Goal: Task Accomplishment & Management: Manage account settings

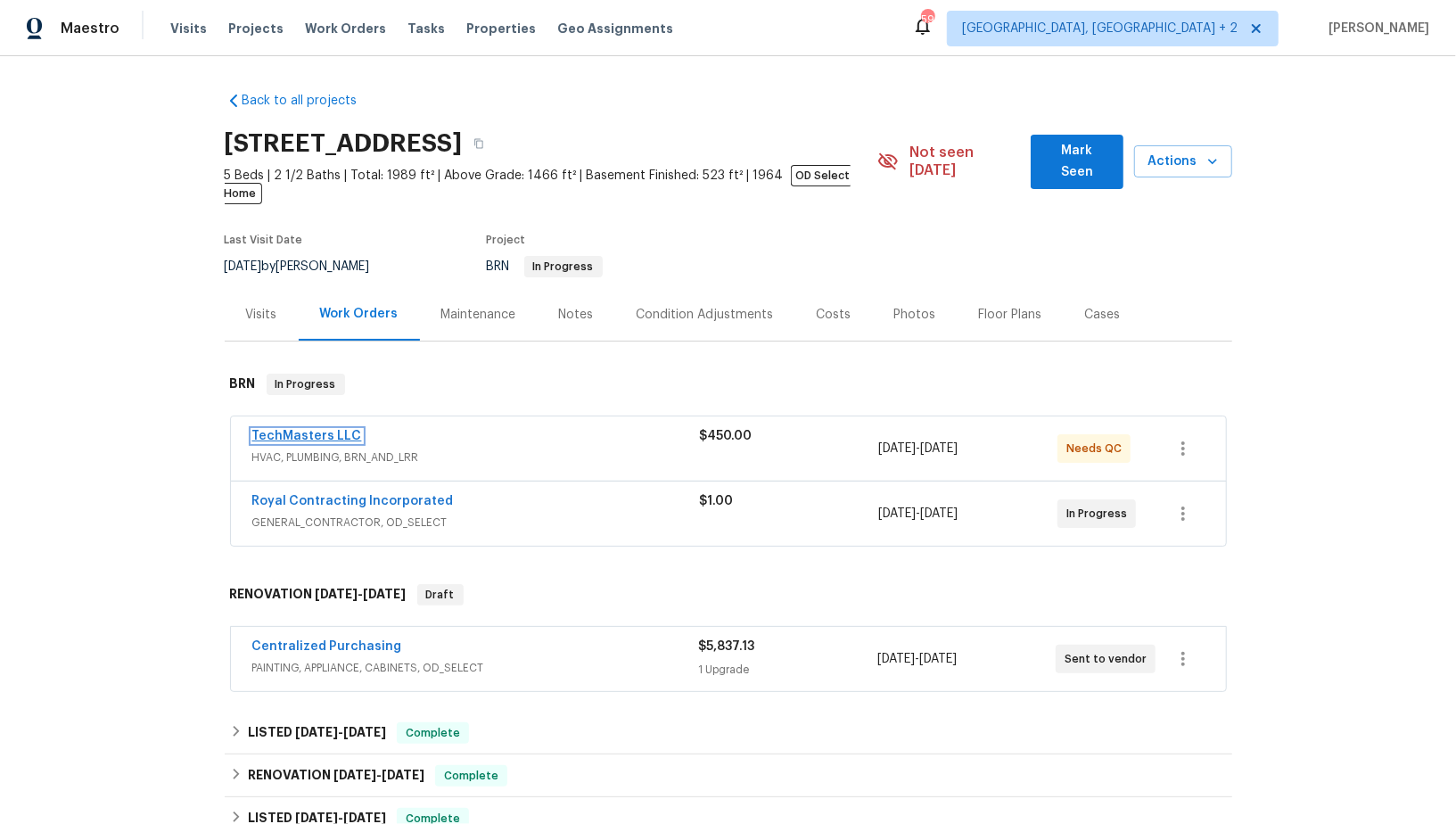
click at [306, 430] on link "TechMasters LLC" at bounding box center [306, 436] width 110 height 13
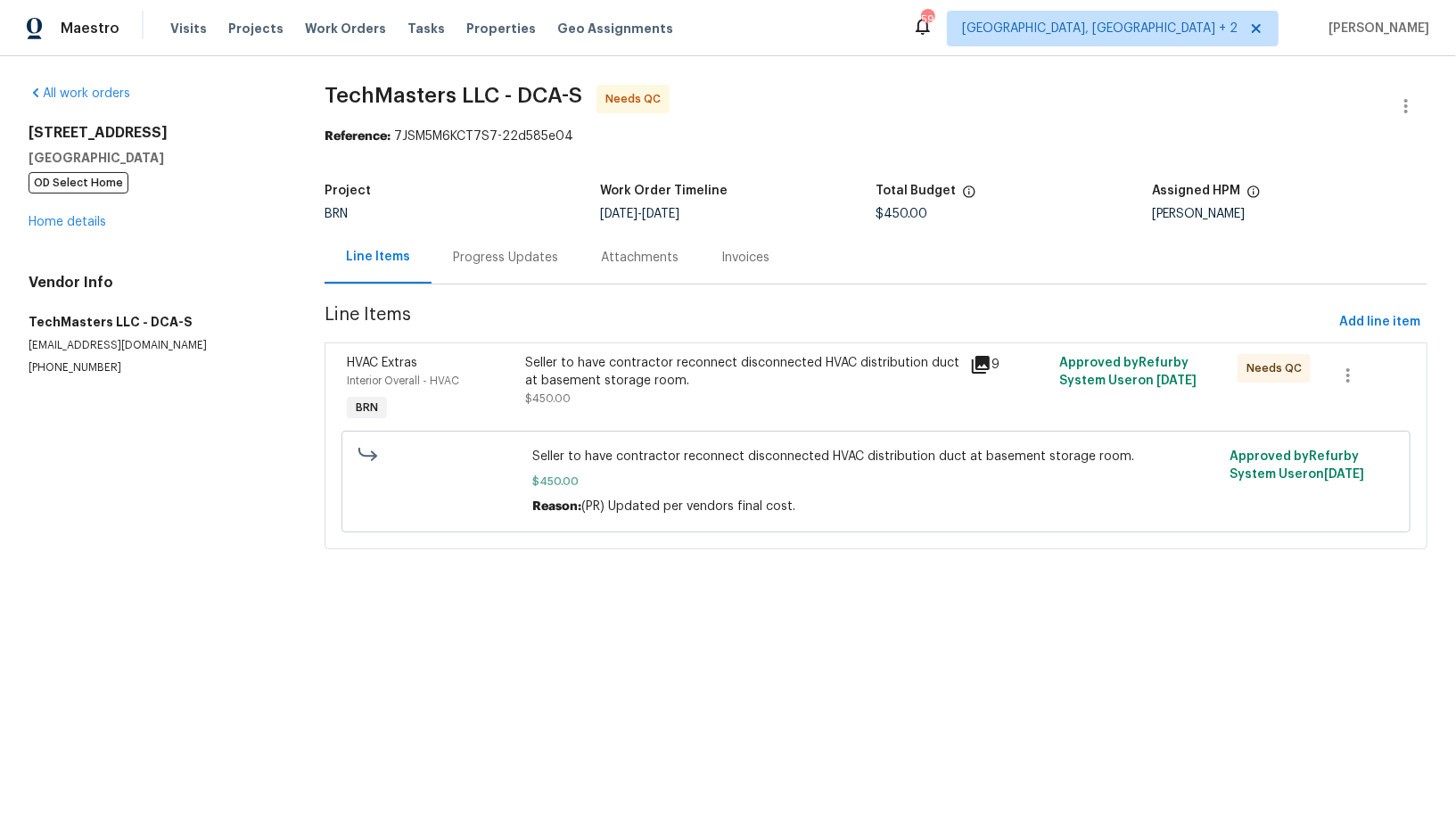
click at [493, 261] on div "Progress Updates" at bounding box center [505, 257] width 105 height 17
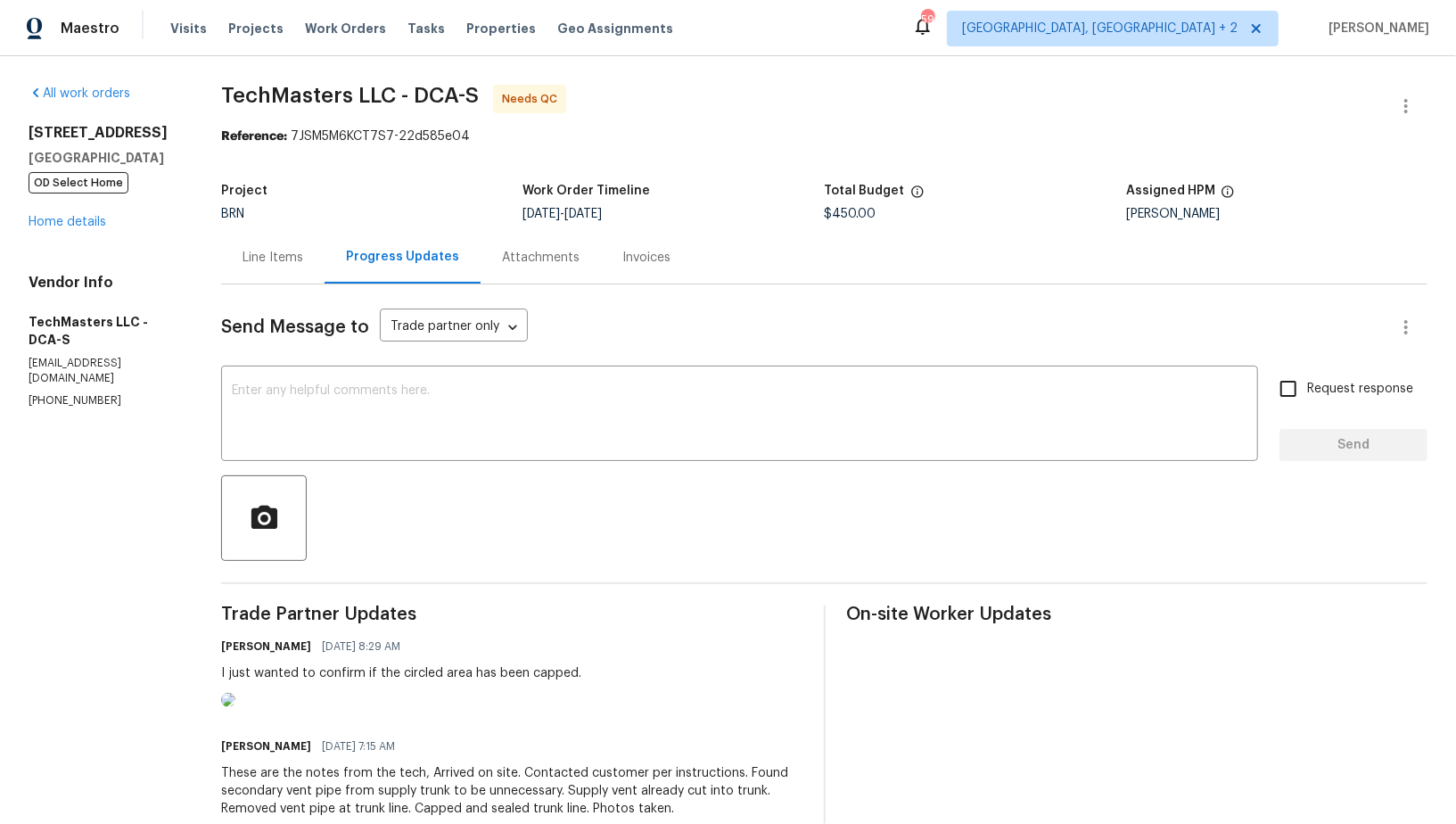
click at [289, 256] on div "Line Items" at bounding box center [272, 257] width 61 height 17
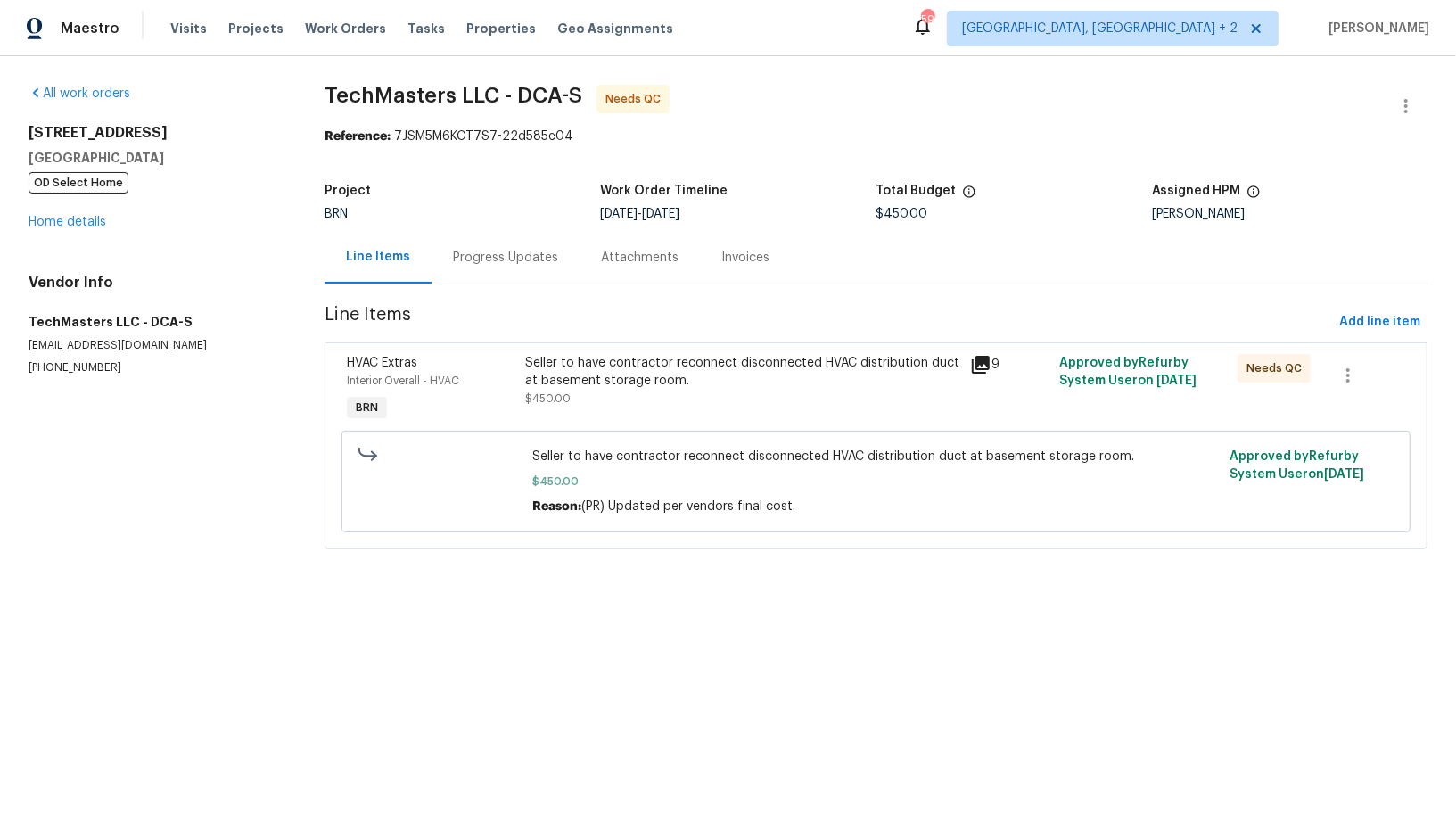
click at [583, 389] on div "Seller to have contractor reconnect disconnected HVAC distribution duct at base…" at bounding box center [742, 381] width 435 height 53
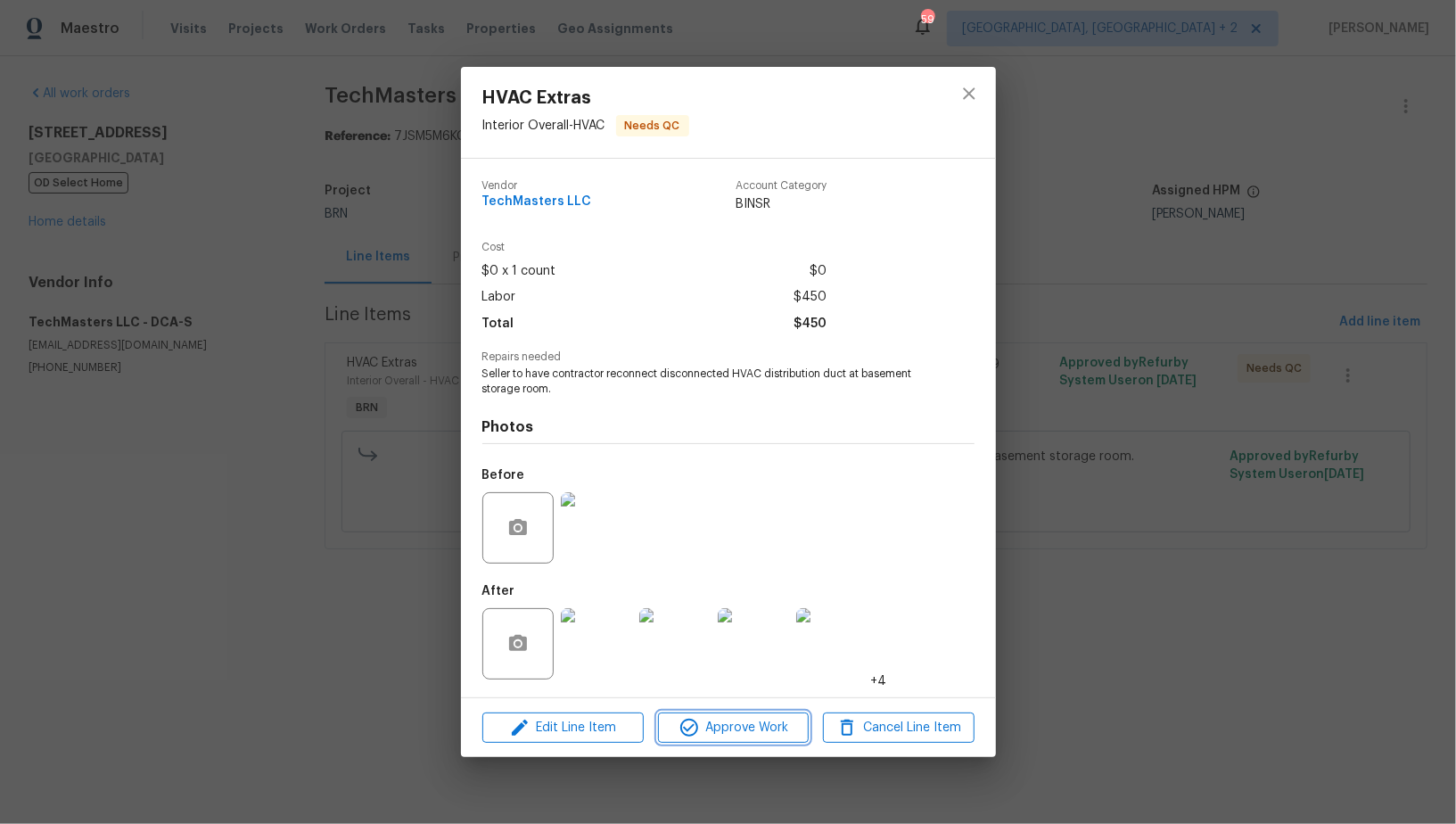
click at [732, 716] on button "Approve Work" at bounding box center [734, 728] width 151 height 31
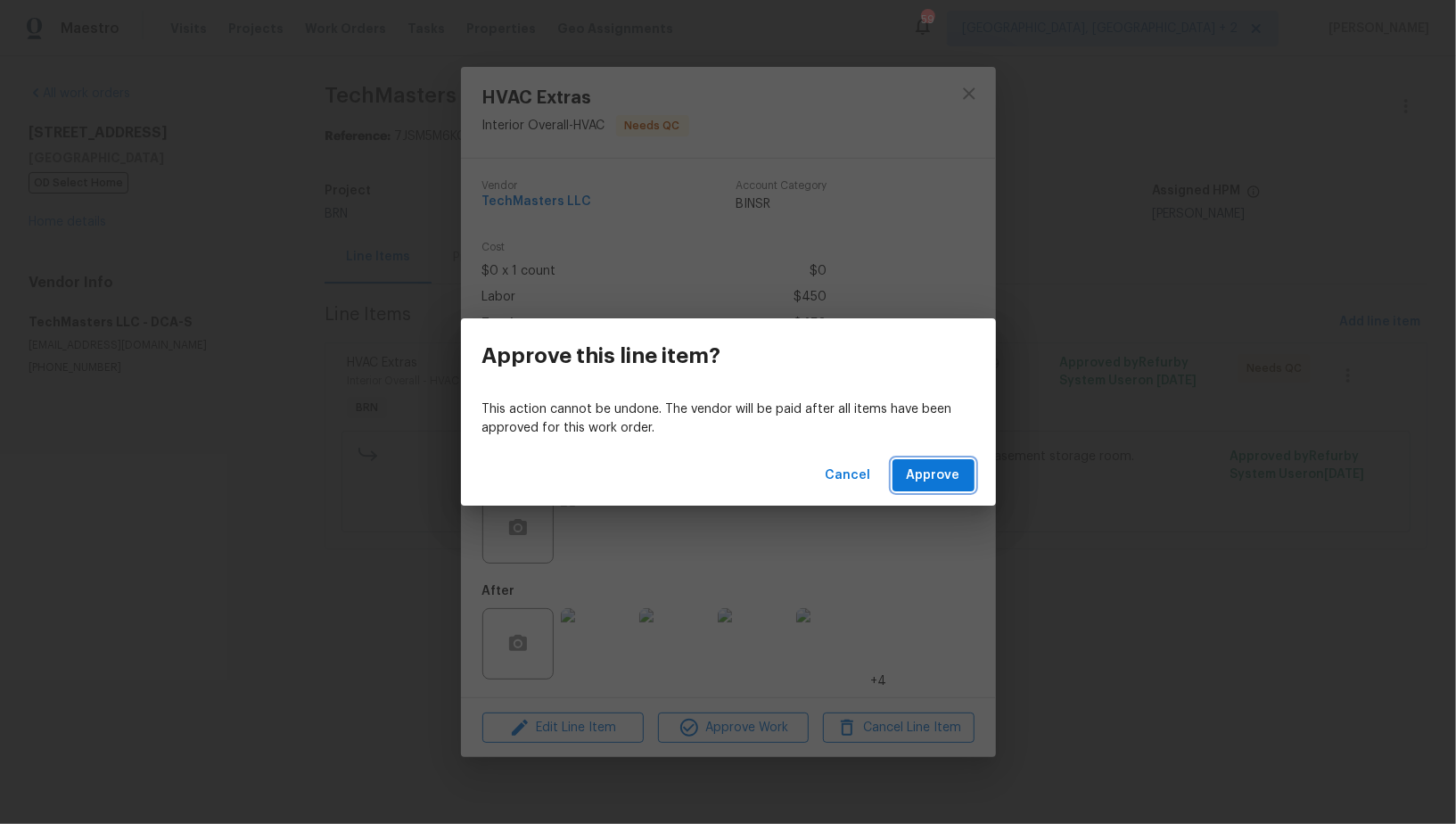
click at [914, 469] on span "Approve" at bounding box center [933, 476] width 53 height 22
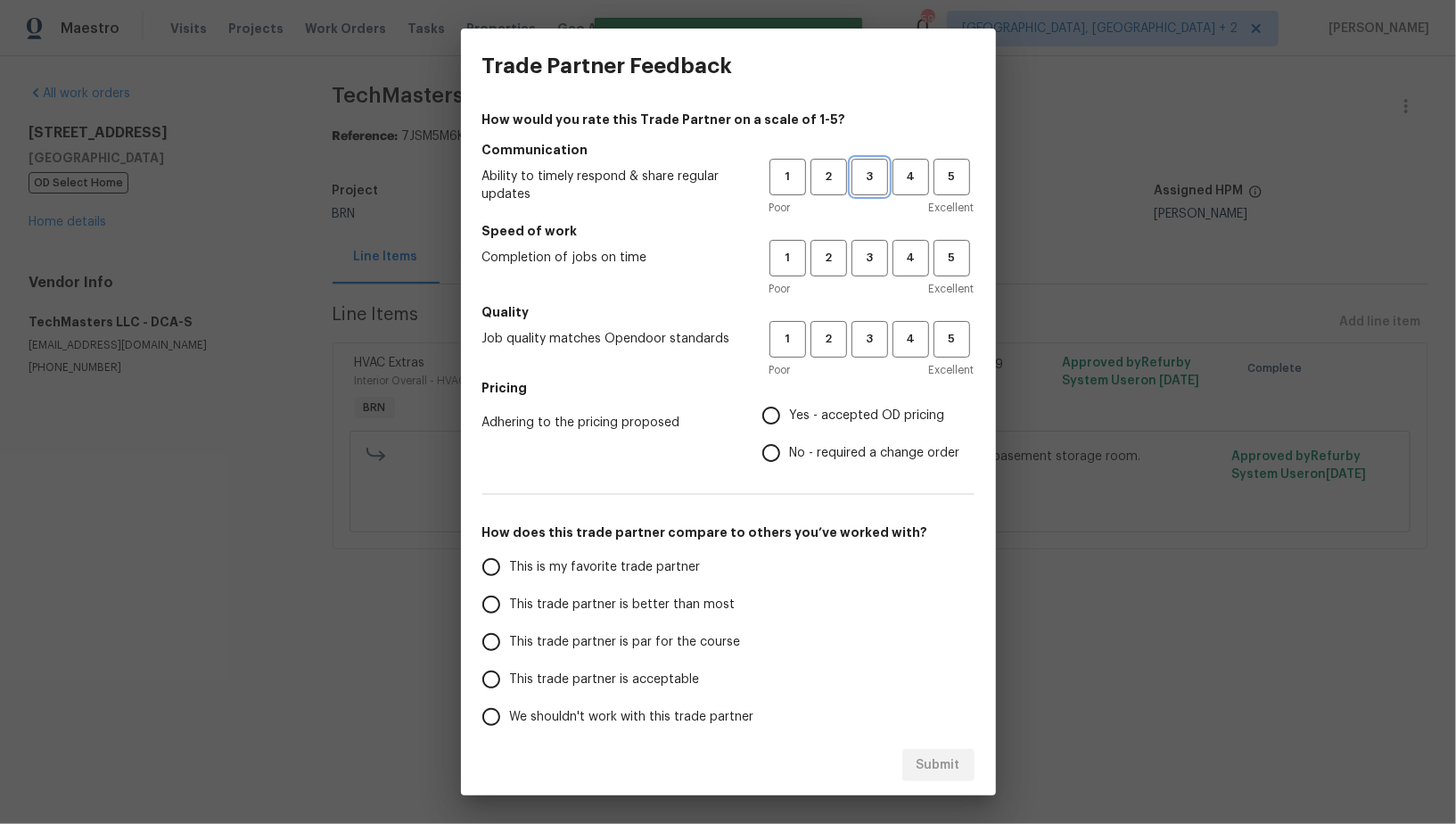
click at [863, 176] on span "3" at bounding box center [870, 177] width 33 height 20
click at [876, 257] on span "3" at bounding box center [870, 258] width 33 height 20
click at [864, 331] on span "3" at bounding box center [870, 339] width 33 height 20
click at [769, 456] on input "No - required a change order" at bounding box center [770, 453] width 38 height 38
radio input "true"
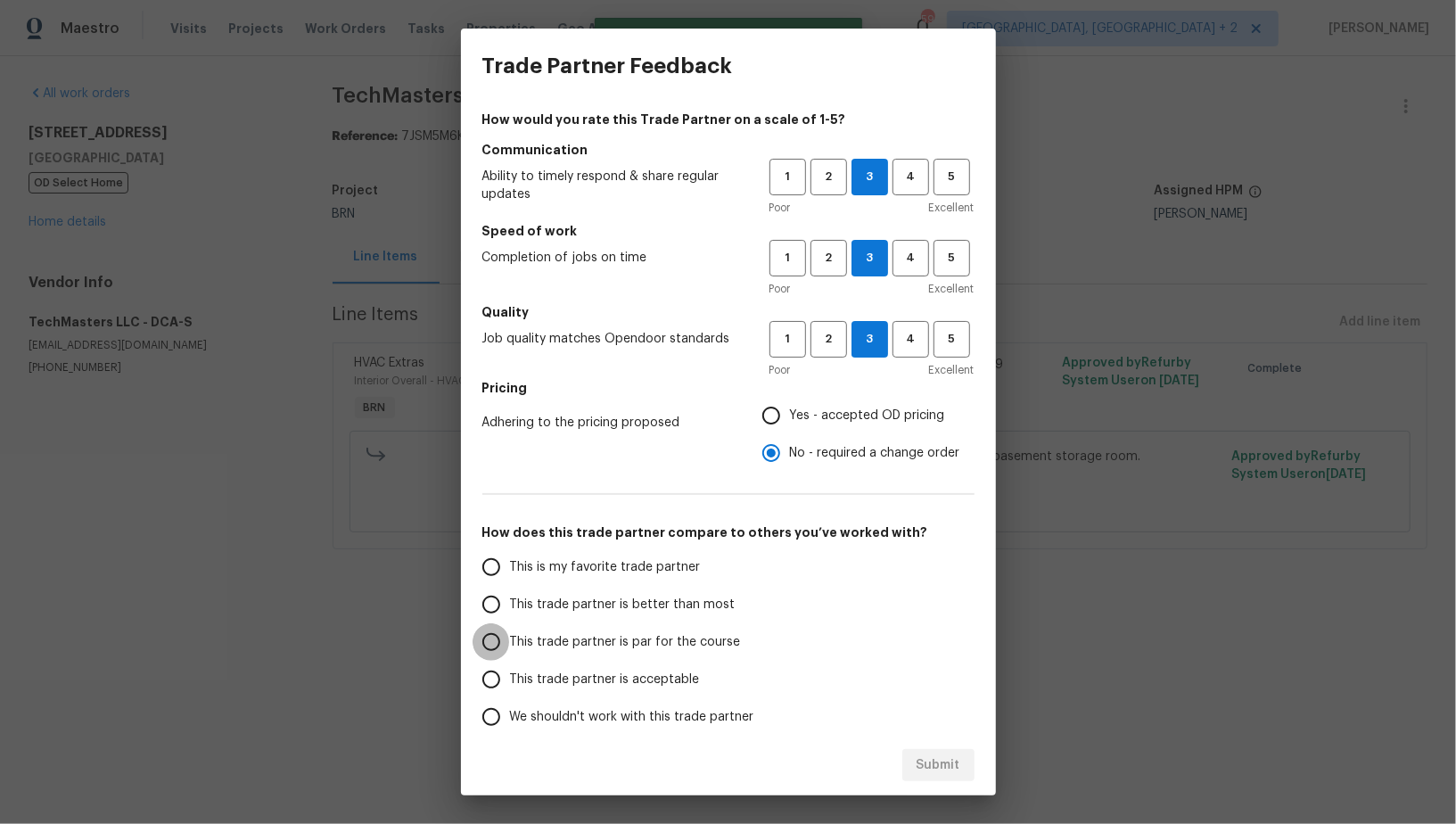
click at [495, 646] on input "This trade partner is par for the course" at bounding box center [491, 642] width 38 height 38
click at [951, 761] on span "Submit" at bounding box center [938, 765] width 43 height 22
radio input "true"
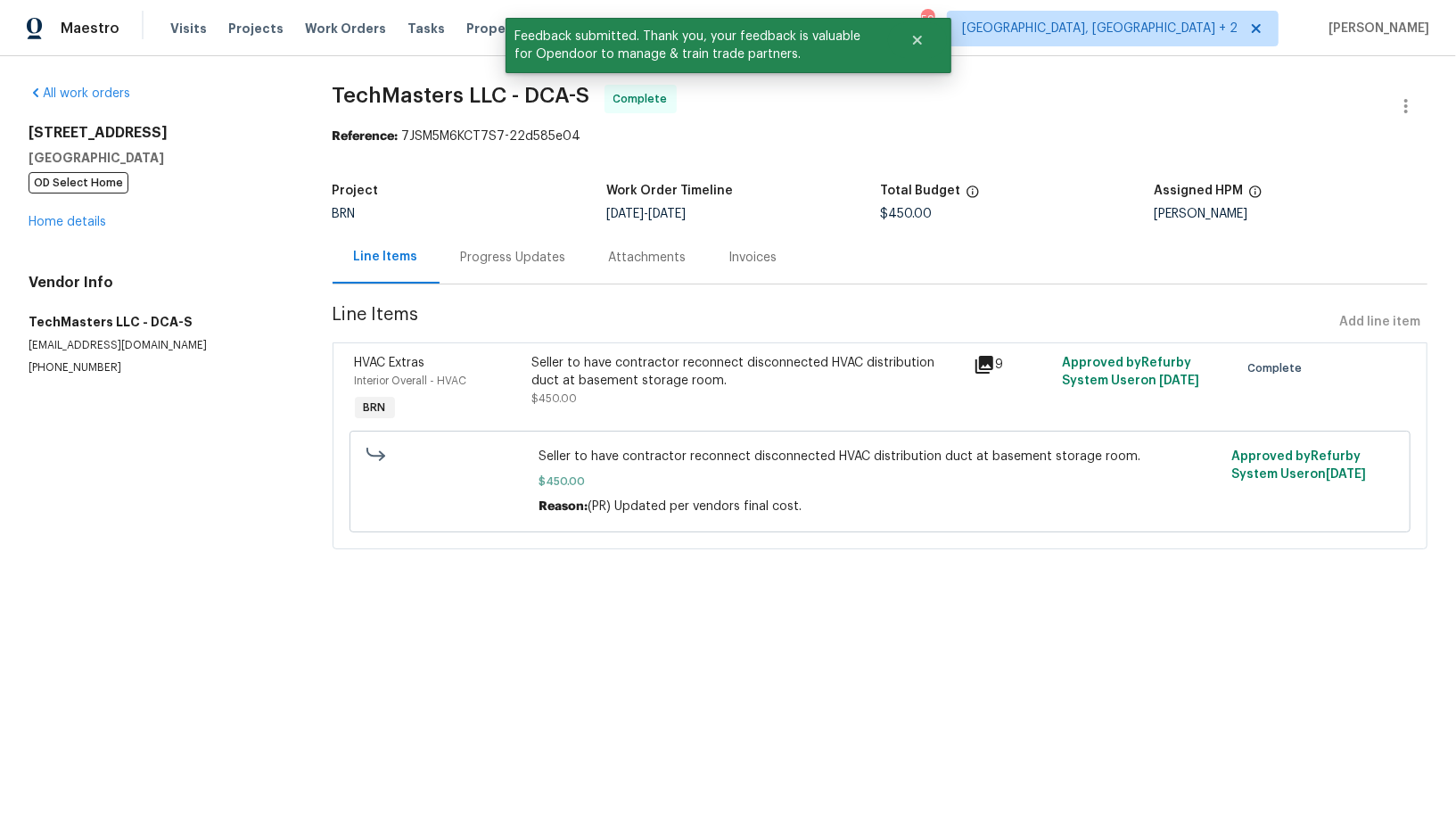
click at [476, 266] on div "Progress Updates" at bounding box center [514, 257] width 105 height 17
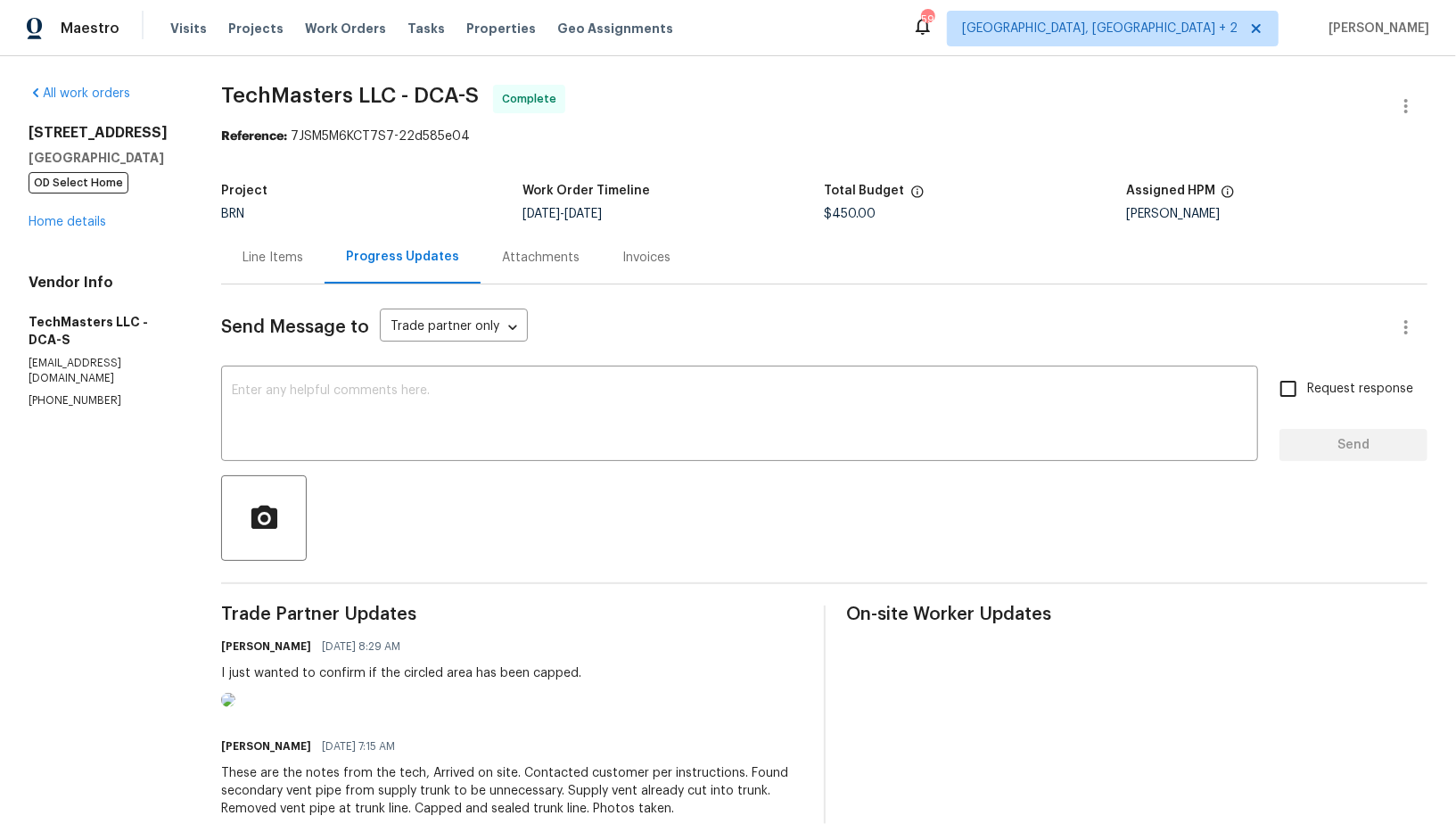
drag, startPoint x: 459, startPoint y: 386, endPoint x: 1049, endPoint y: 667, distance: 653.5
click at [458, 387] on textarea at bounding box center [739, 415] width 1015 height 63
click at [430, 433] on textarea "To enrich screen reader interactions, please activate Accessibility in Grammarl…" at bounding box center [739, 415] width 1015 height 63
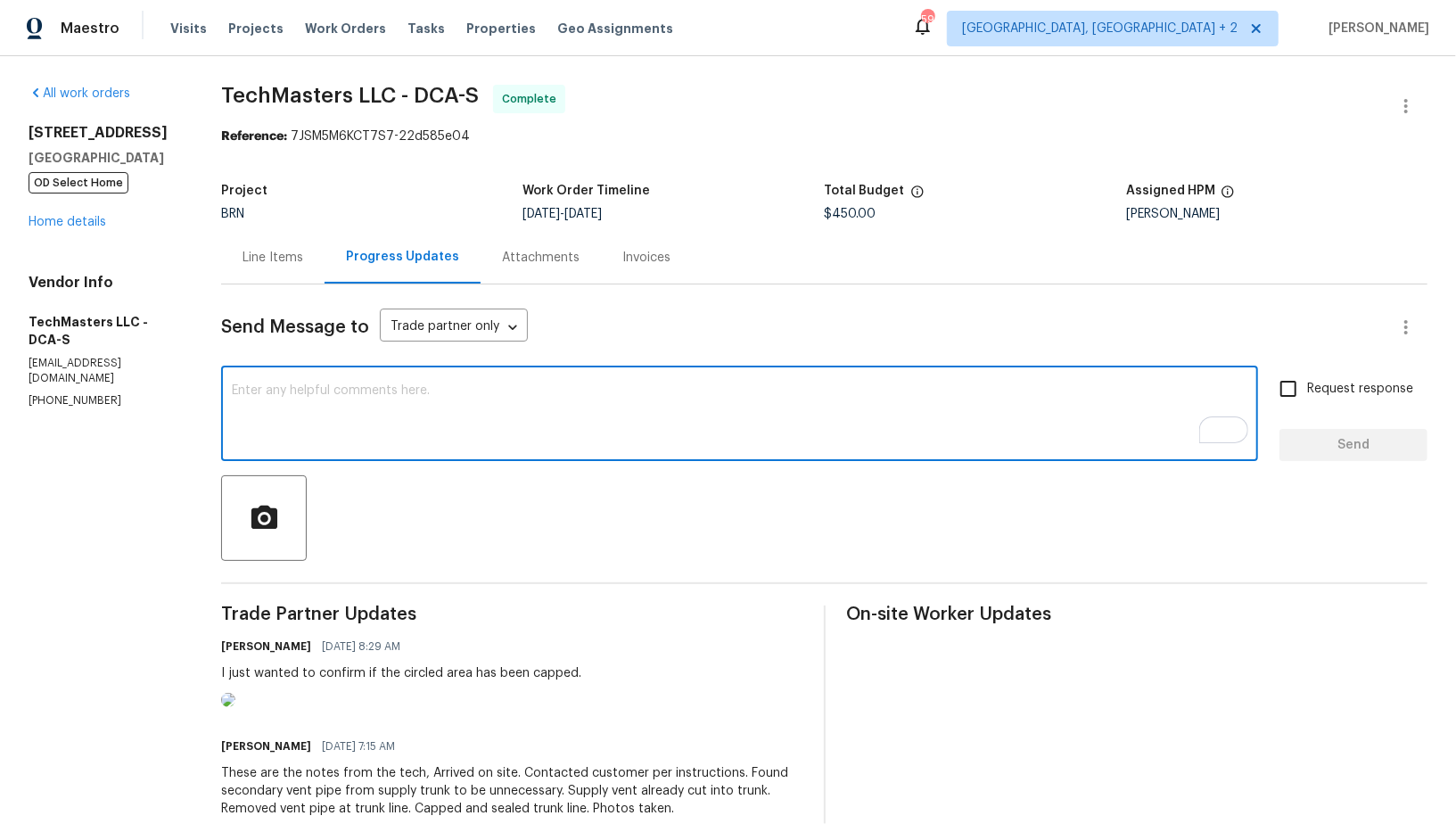
paste textarea "WO is approved, Please upload the invoice under invoice section. Thanks!"
type textarea "WO is approved, Please upload the invoice under invoice section. Thanks!"
click at [1284, 400] on input "Request response" at bounding box center [1288, 389] width 38 height 38
checkbox input "true"
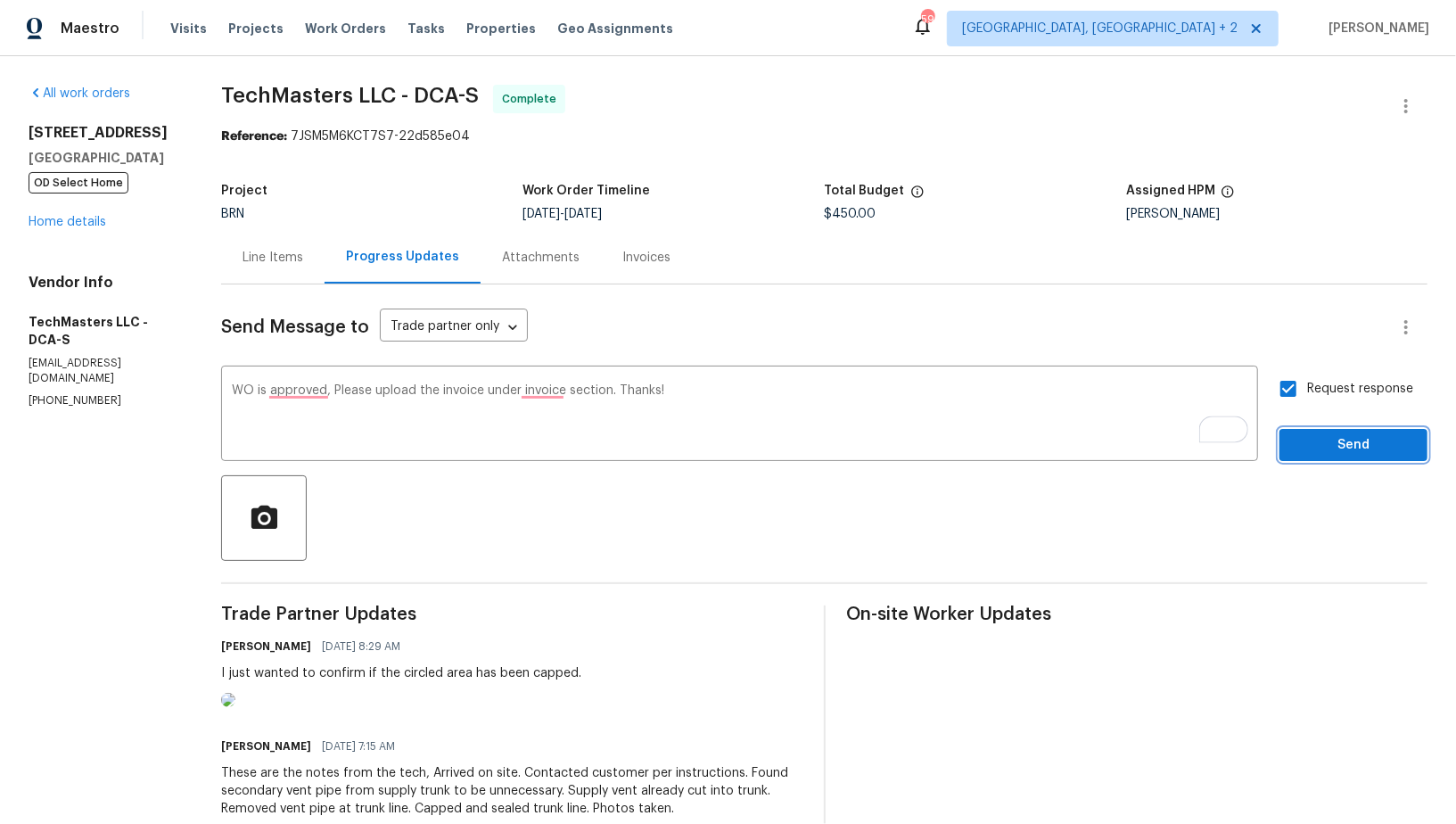
click at [1300, 435] on span "Send" at bounding box center [1353, 446] width 120 height 22
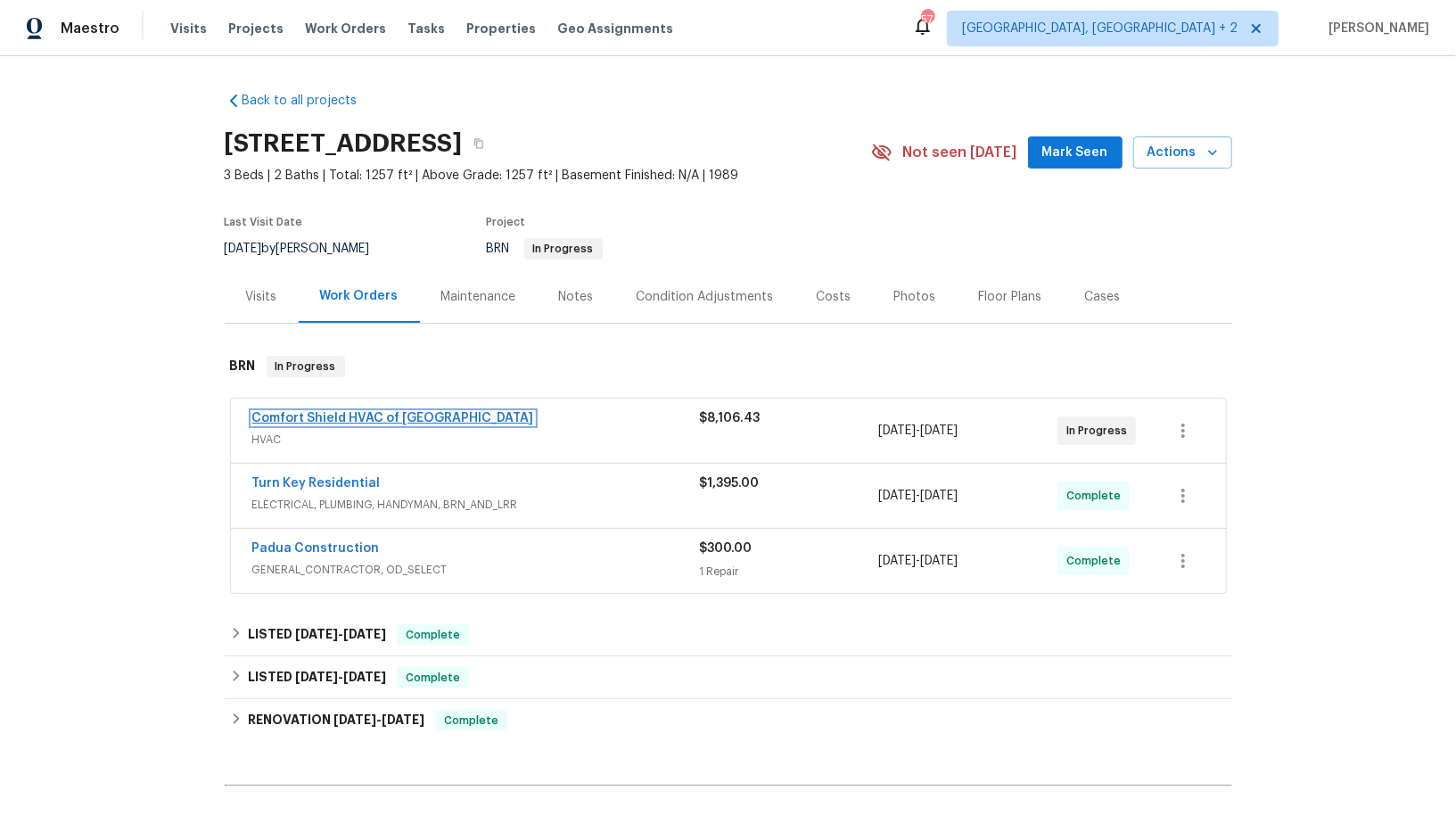
click at [335, 412] on link "Comfort Shield HVAC of NC" at bounding box center [393, 418] width 282 height 13
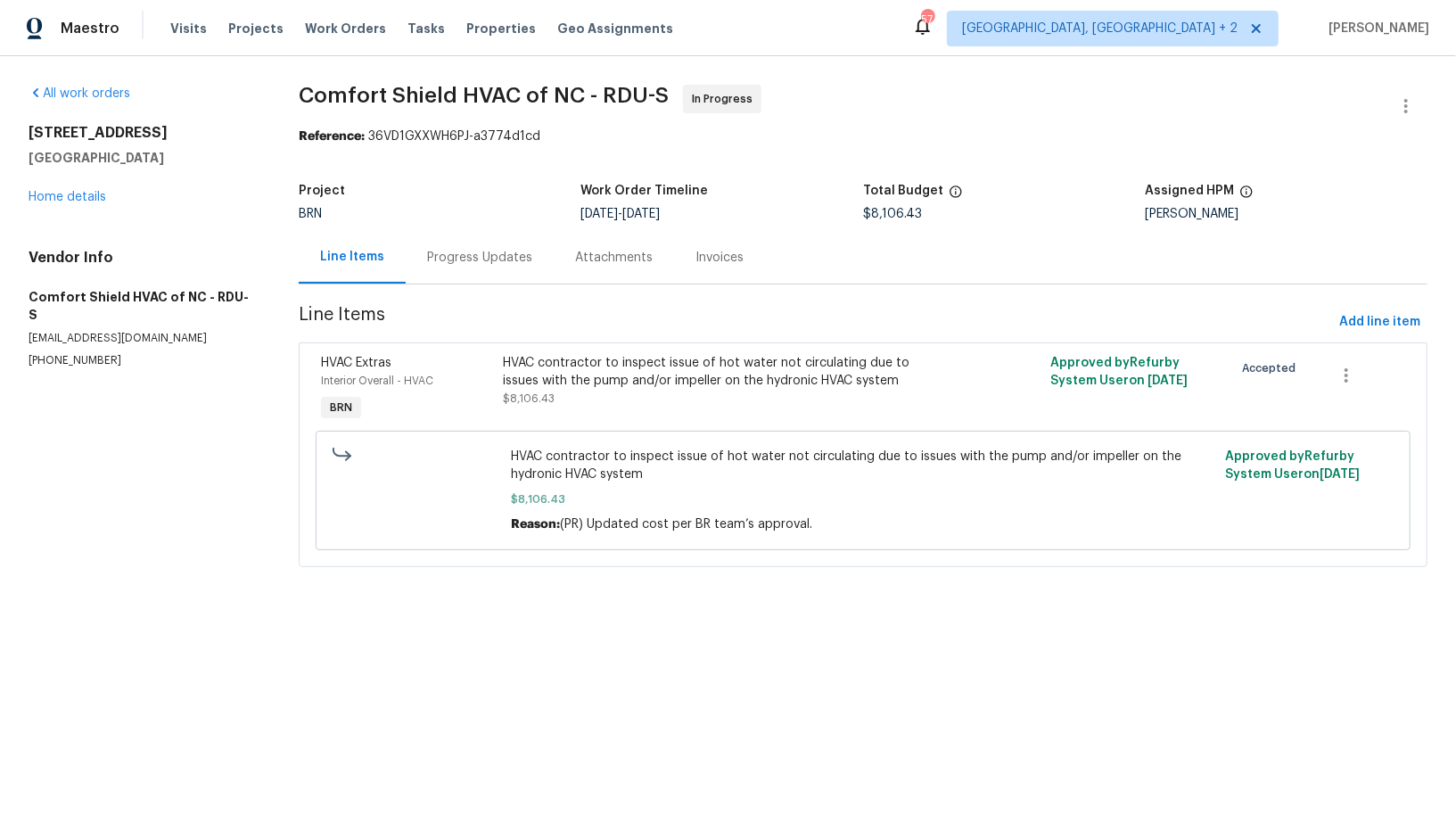
click at [447, 276] on div "Progress Updates" at bounding box center [480, 257] width 148 height 52
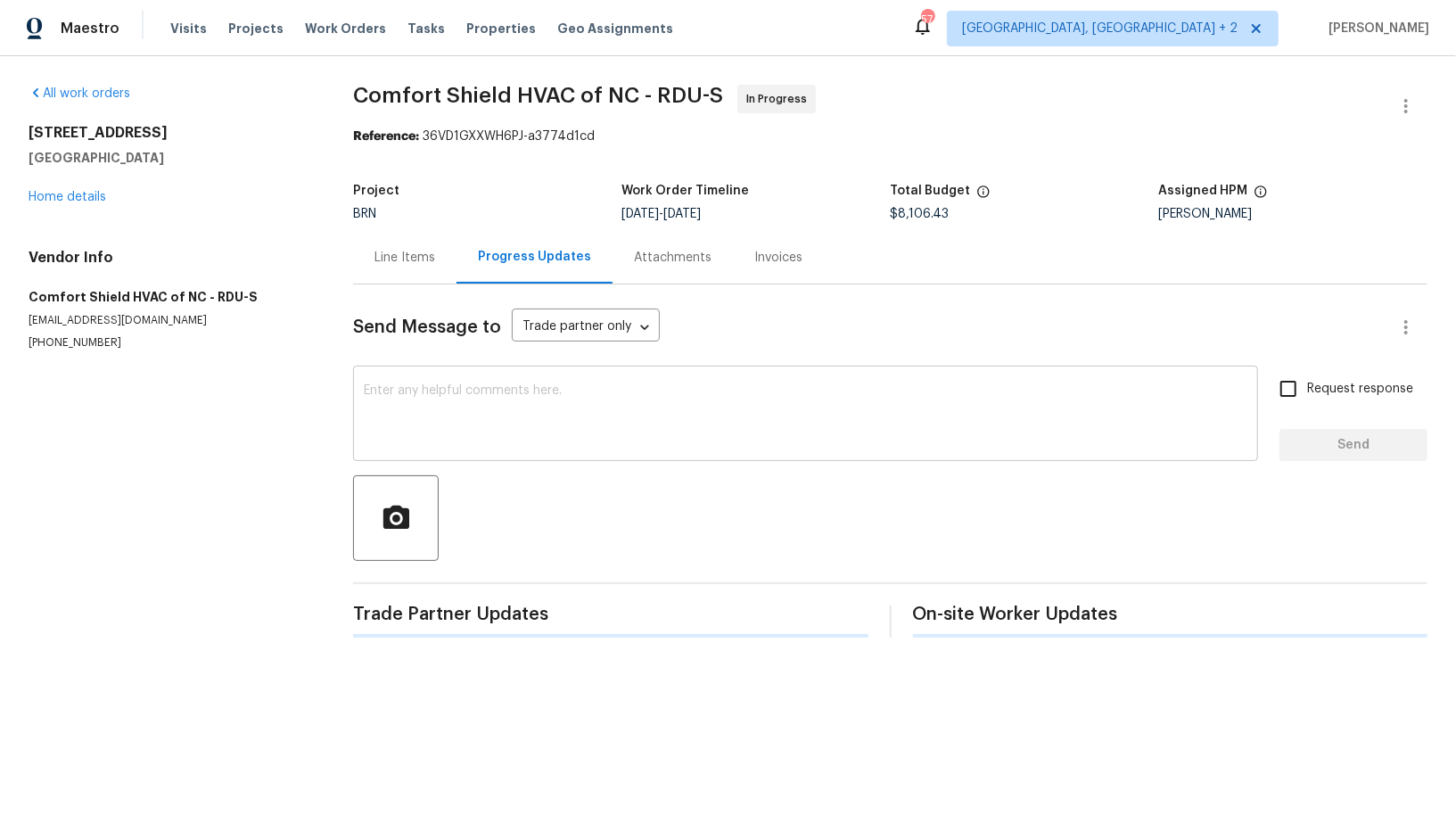
click at [399, 375] on div "x ​" at bounding box center [805, 415] width 905 height 91
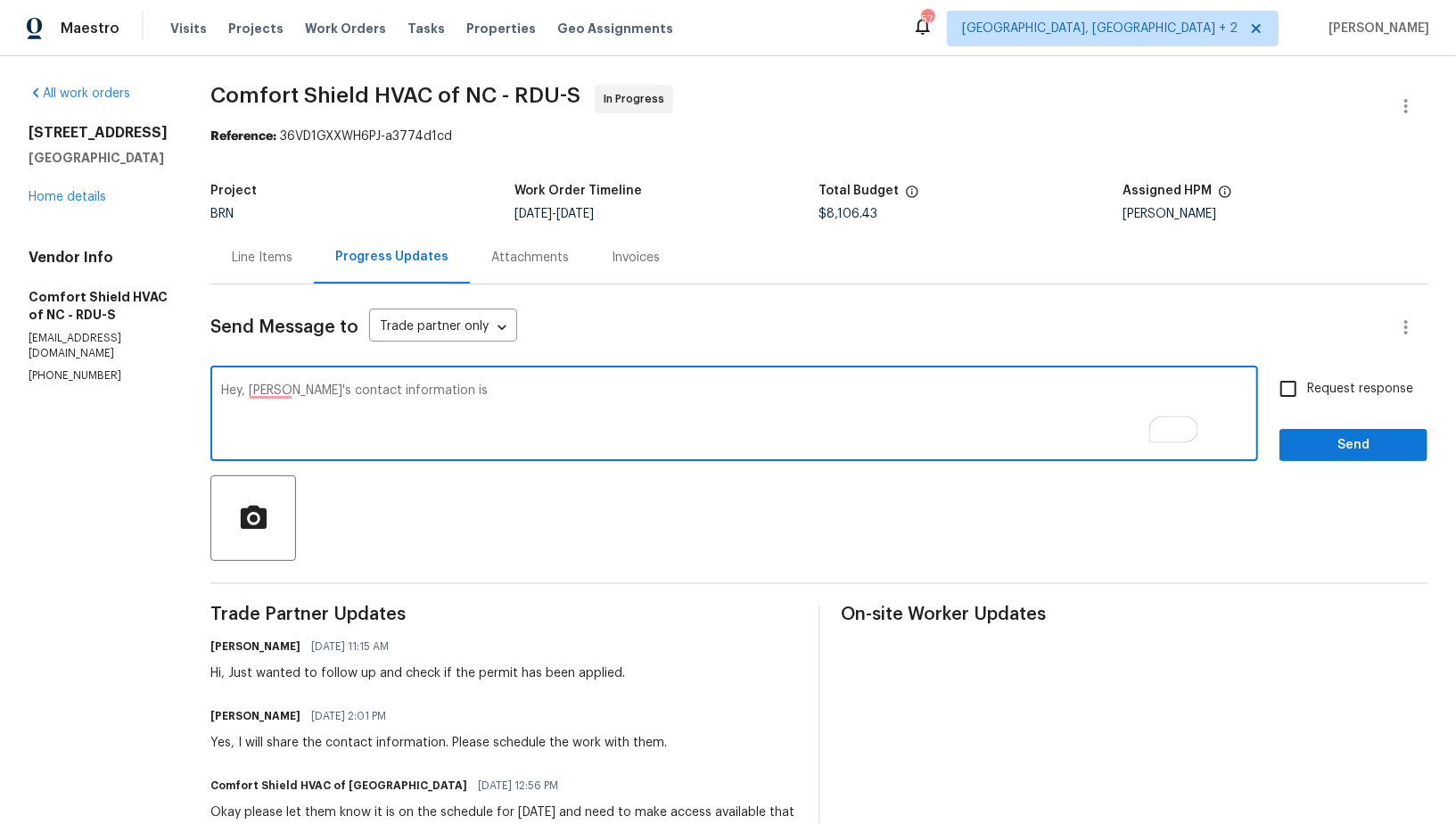
paste textarea "Aaron Wilke at 719-600-1037 / ajwilke11@gmail.com"
click at [803, 386] on textarea "Hey, Buyer's contact information is Aaron Wilke at 719-600-1037 / ajwilke11@gma…" at bounding box center [734, 415] width 1026 height 63
click at [1114, 404] on textarea "Hey, Buyer's contact information is Aaron Wilke at 719-600-1037 / ajwilke11@gma…" at bounding box center [734, 415] width 1026 height 63
type textarea "Hey, Buyer's contact information is Aaron Wilke at 719-600-1037 / ajwilke11@gma…"
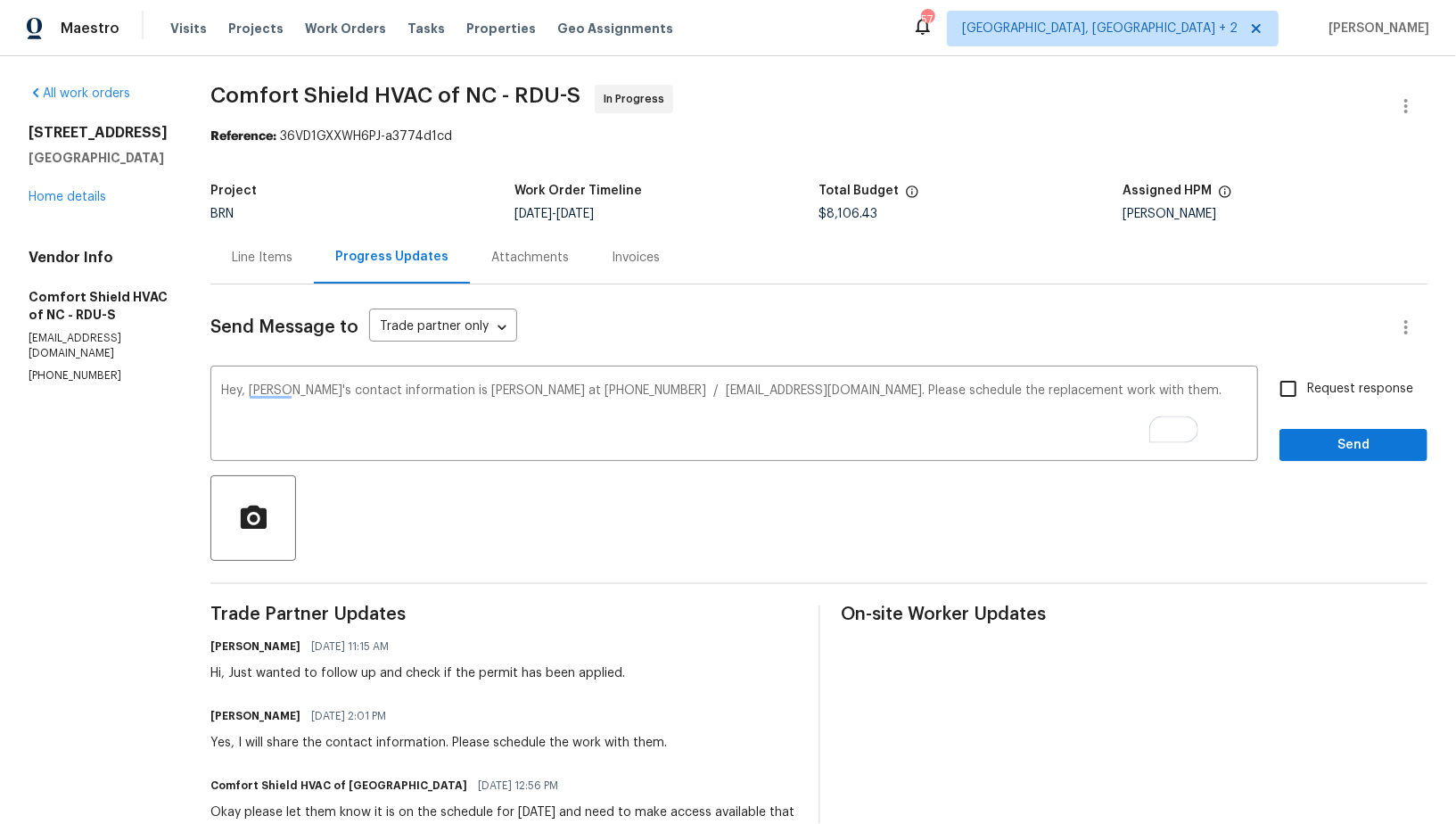
click at [1314, 385] on span "Request response" at bounding box center [1359, 389] width 106 height 18
click at [1307, 385] on input "Request response" at bounding box center [1288, 389] width 38 height 38
checkbox input "true"
click at [1358, 435] on span "Send" at bounding box center [1353, 446] width 120 height 22
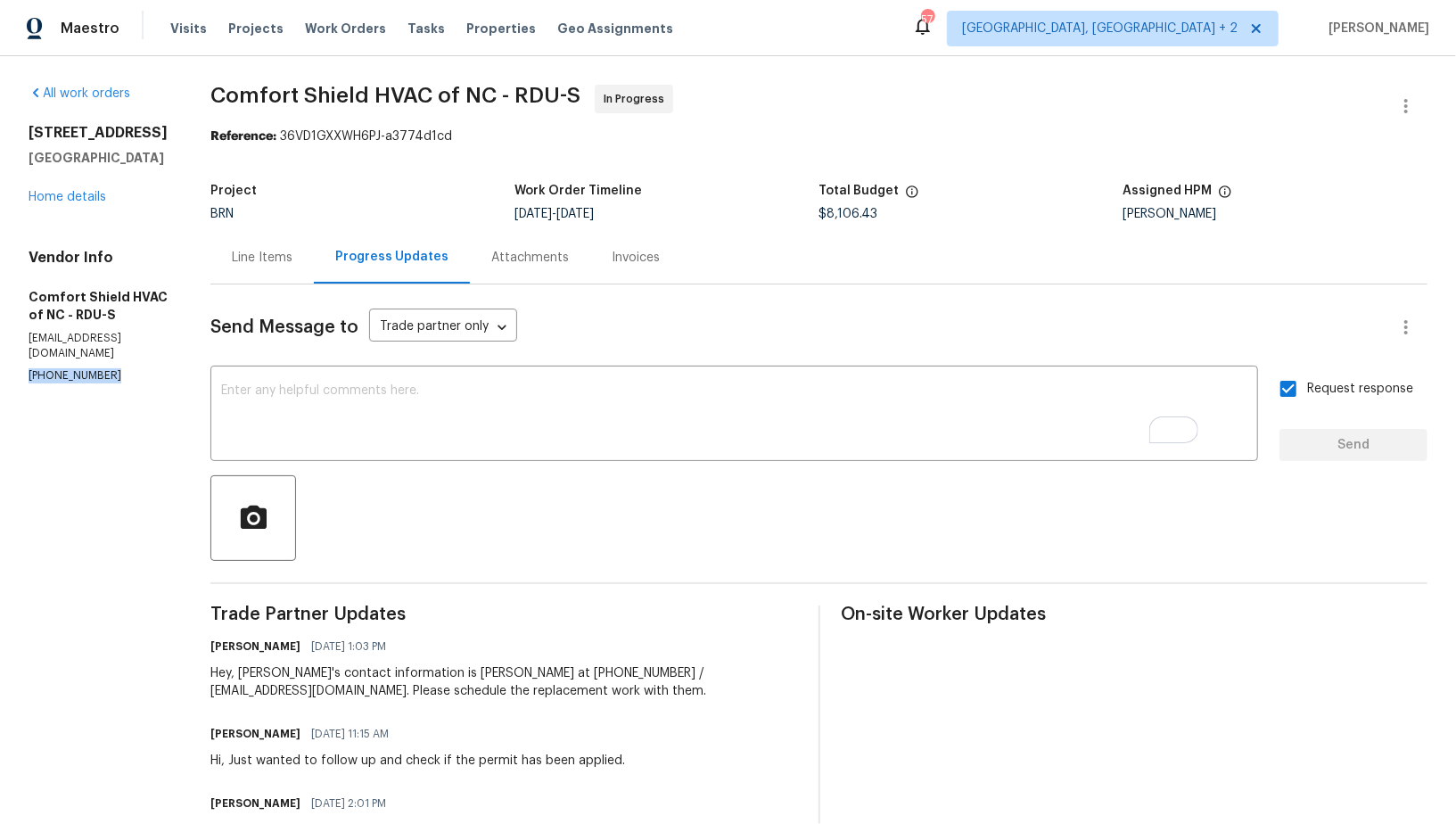
drag, startPoint x: 105, startPoint y: 365, endPoint x: 2, endPoint y: 357, distance: 103.3
copy p "(919) 588-8015"
click at [101, 368] on p "(919) 588-8015" at bounding box center [98, 376] width 139 height 15
drag, startPoint x: 116, startPoint y: 361, endPoint x: 0, endPoint y: 361, distance: 116.0
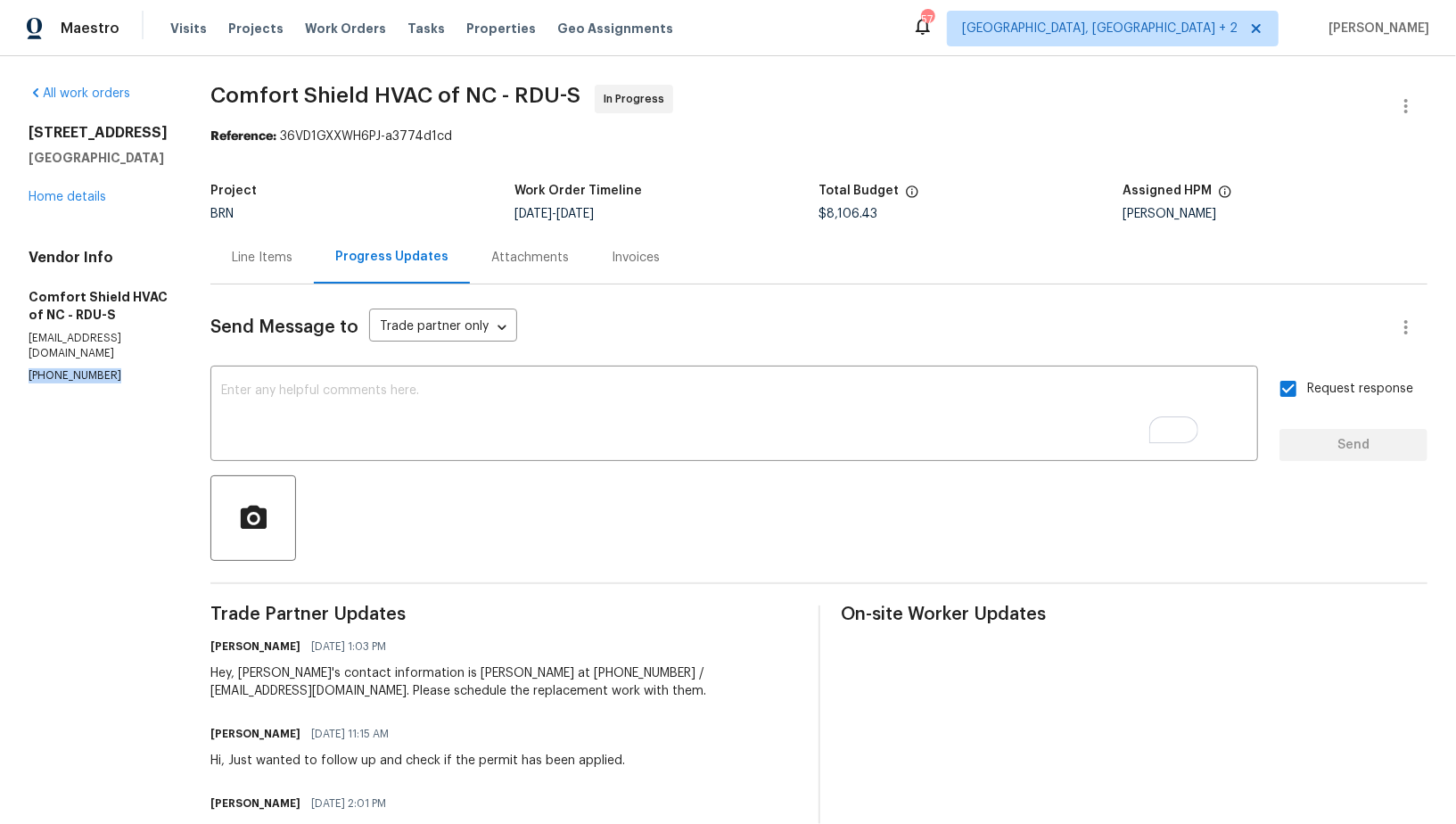
copy p "(919) 588-8015"
drag, startPoint x: 110, startPoint y: 357, endPoint x: 0, endPoint y: 355, distance: 110.0
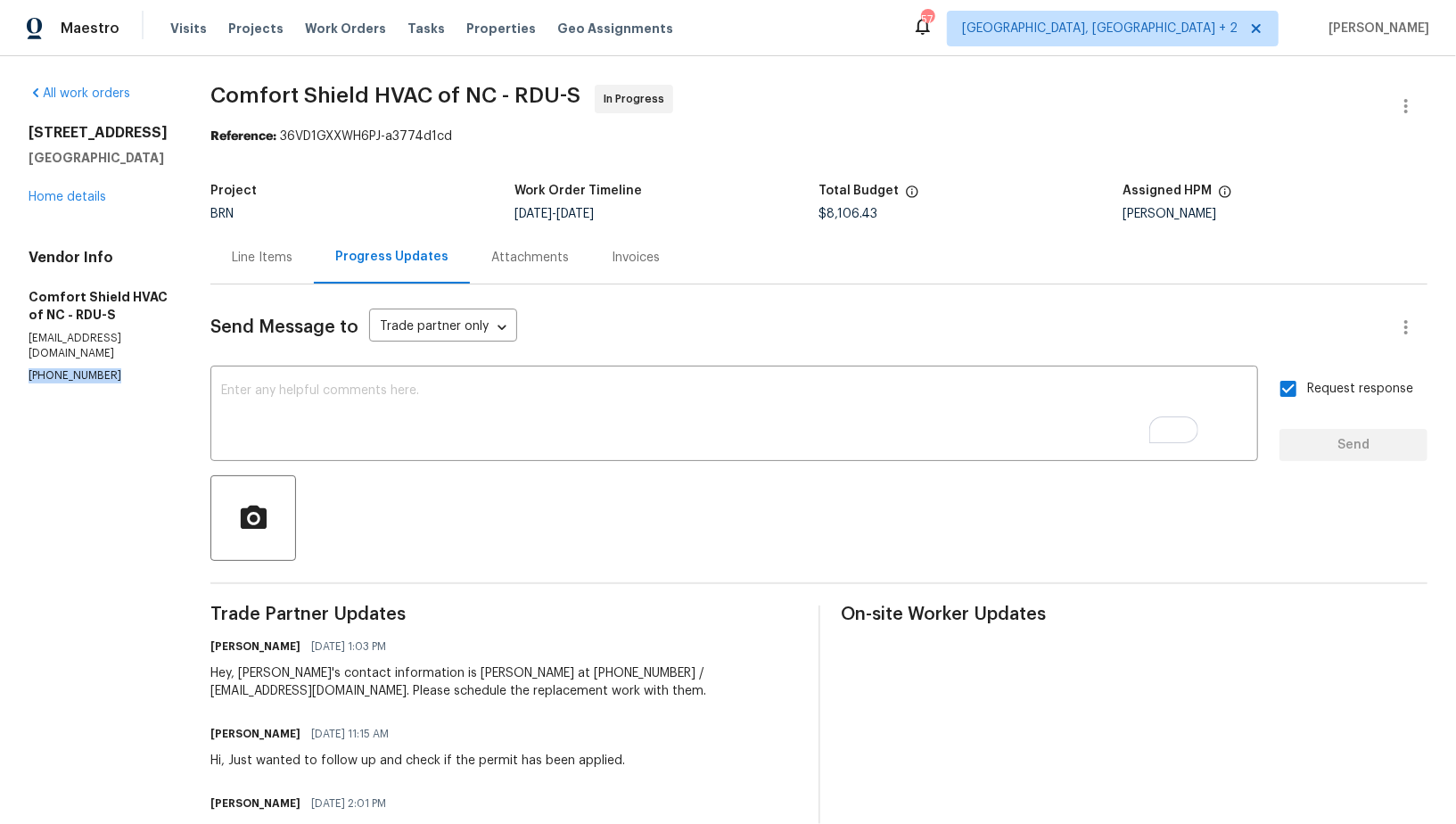
copy p "(919) 588-8015"
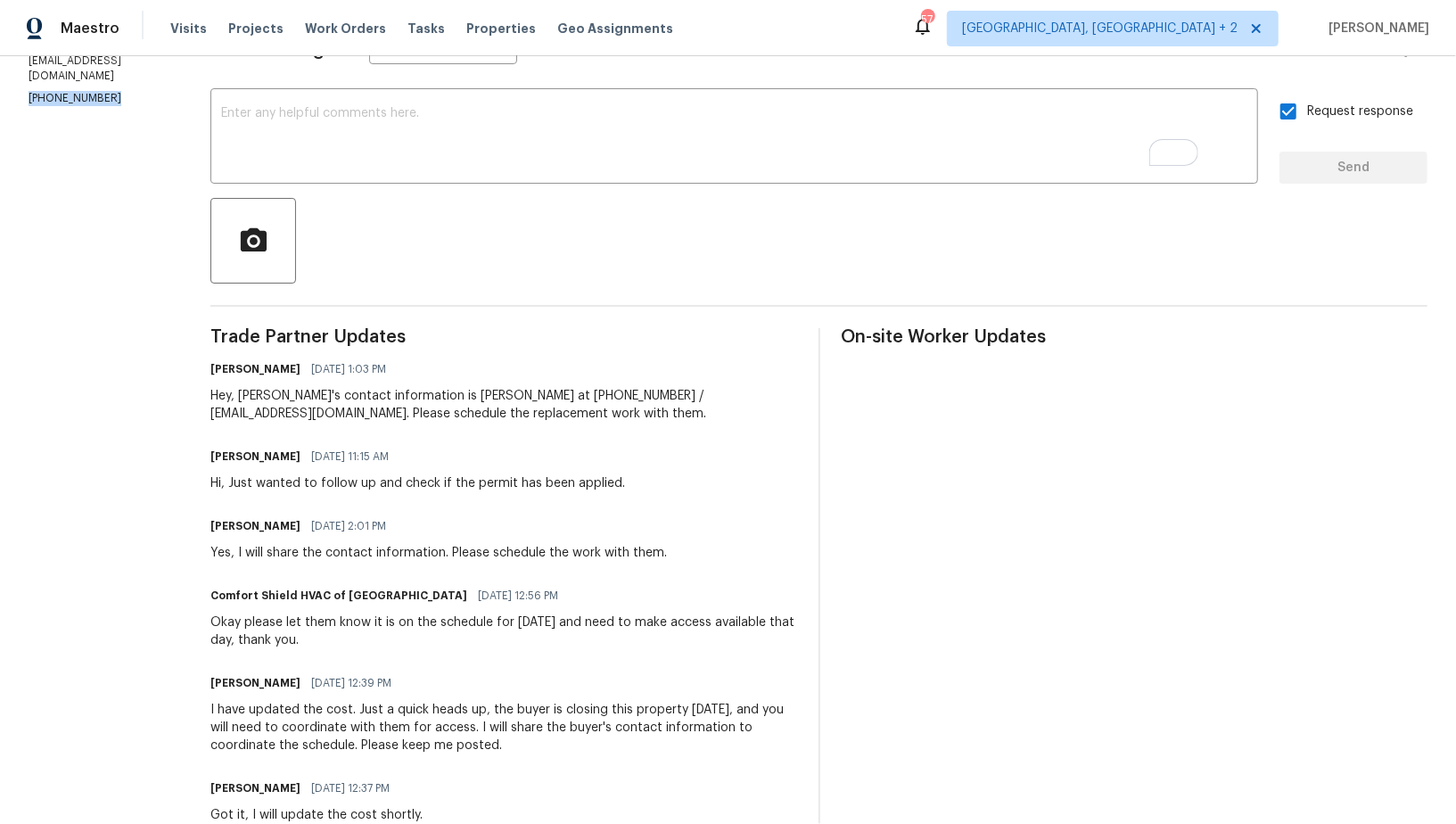
scroll to position [256, 0]
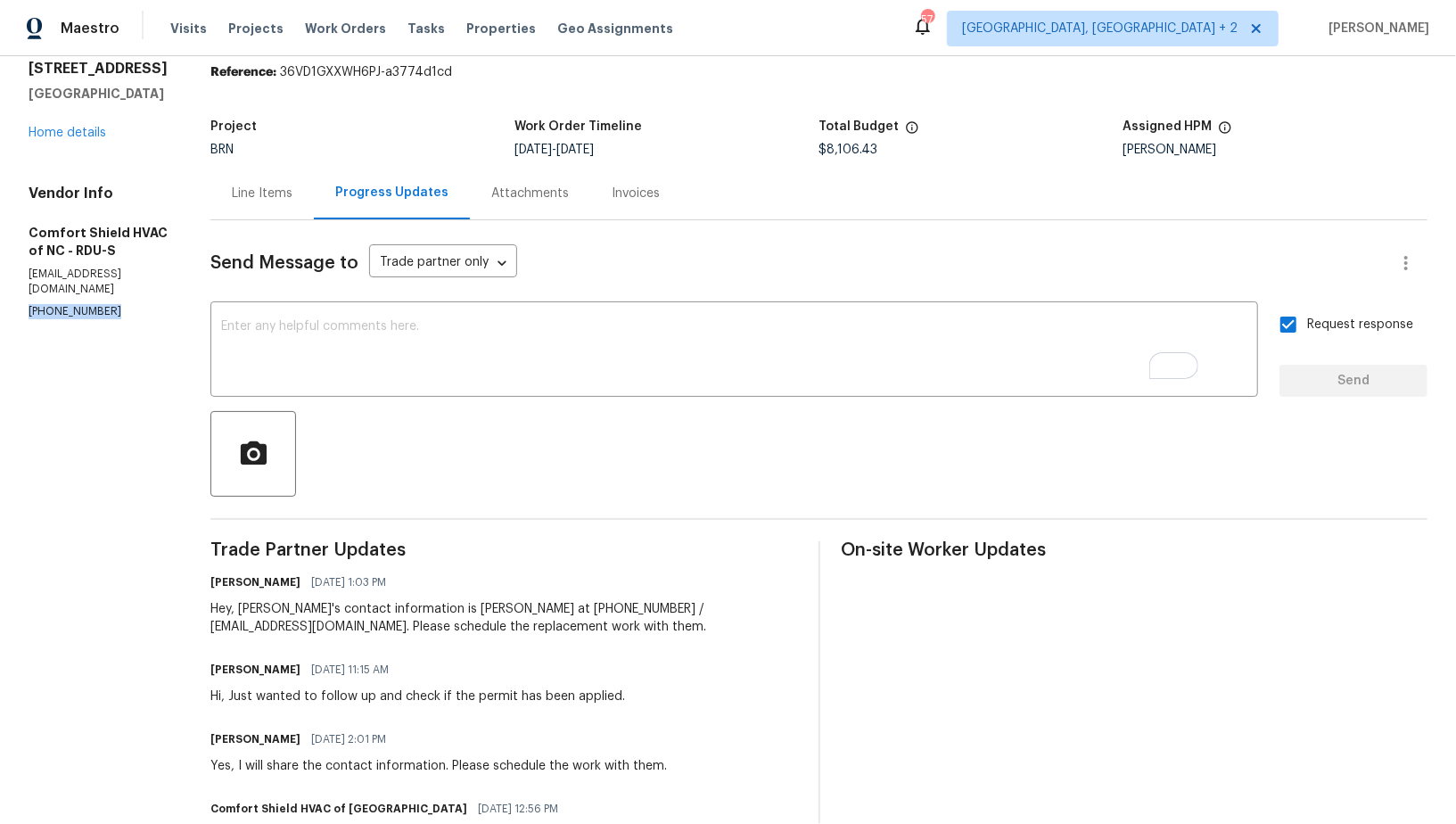
click at [293, 193] on div "Line Items" at bounding box center [262, 192] width 61 height 17
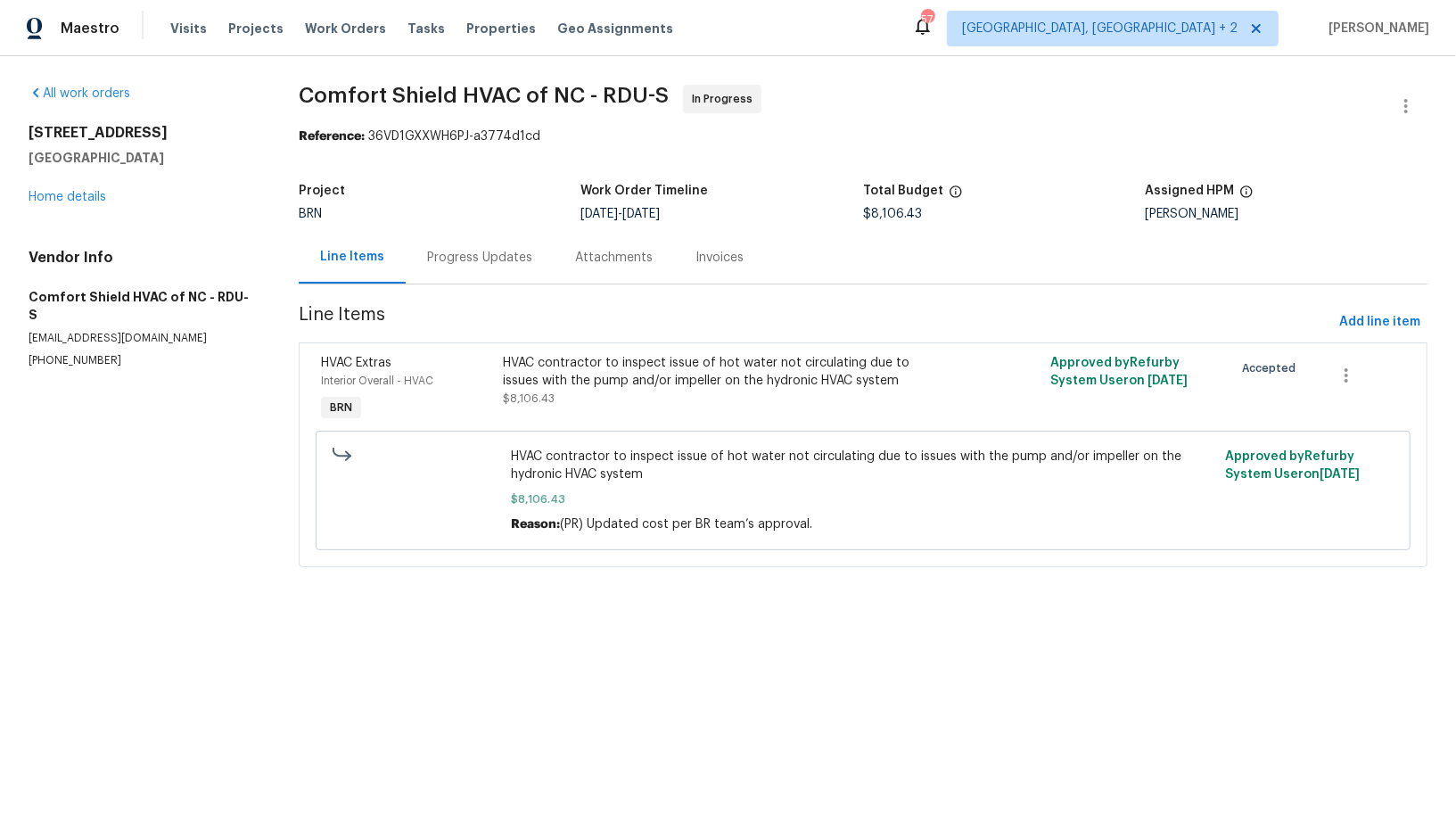
click at [439, 241] on div "Progress Updates" at bounding box center [480, 257] width 148 height 52
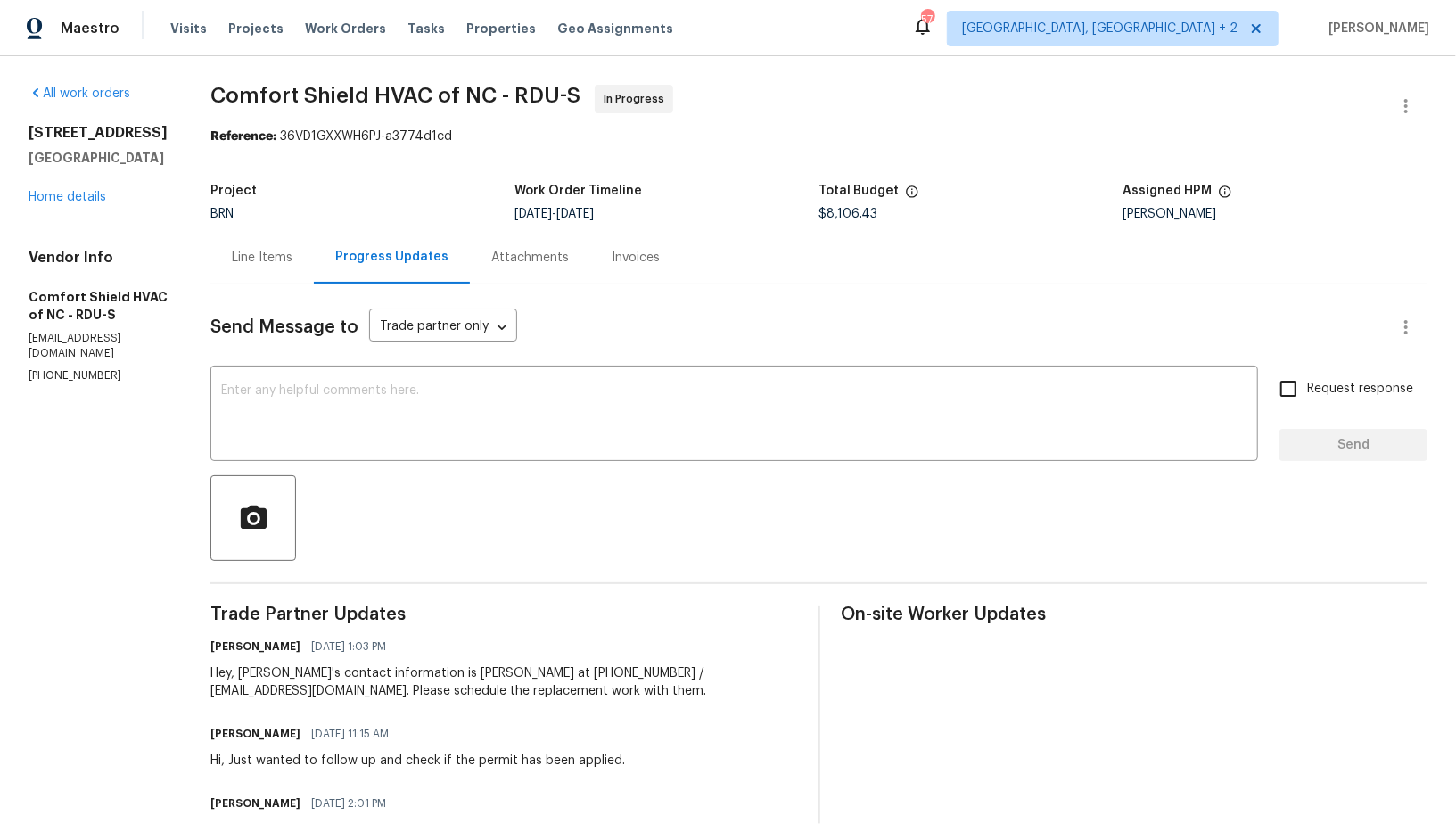
click at [892, 522] on div at bounding box center [819, 517] width 1217 height 86
drag, startPoint x: 6, startPoint y: 301, endPoint x: 156, endPoint y: 303, distance: 150.0
copy h5 "Comfort Shield HVAC"
click at [338, 419] on textarea at bounding box center [734, 415] width 1026 height 63
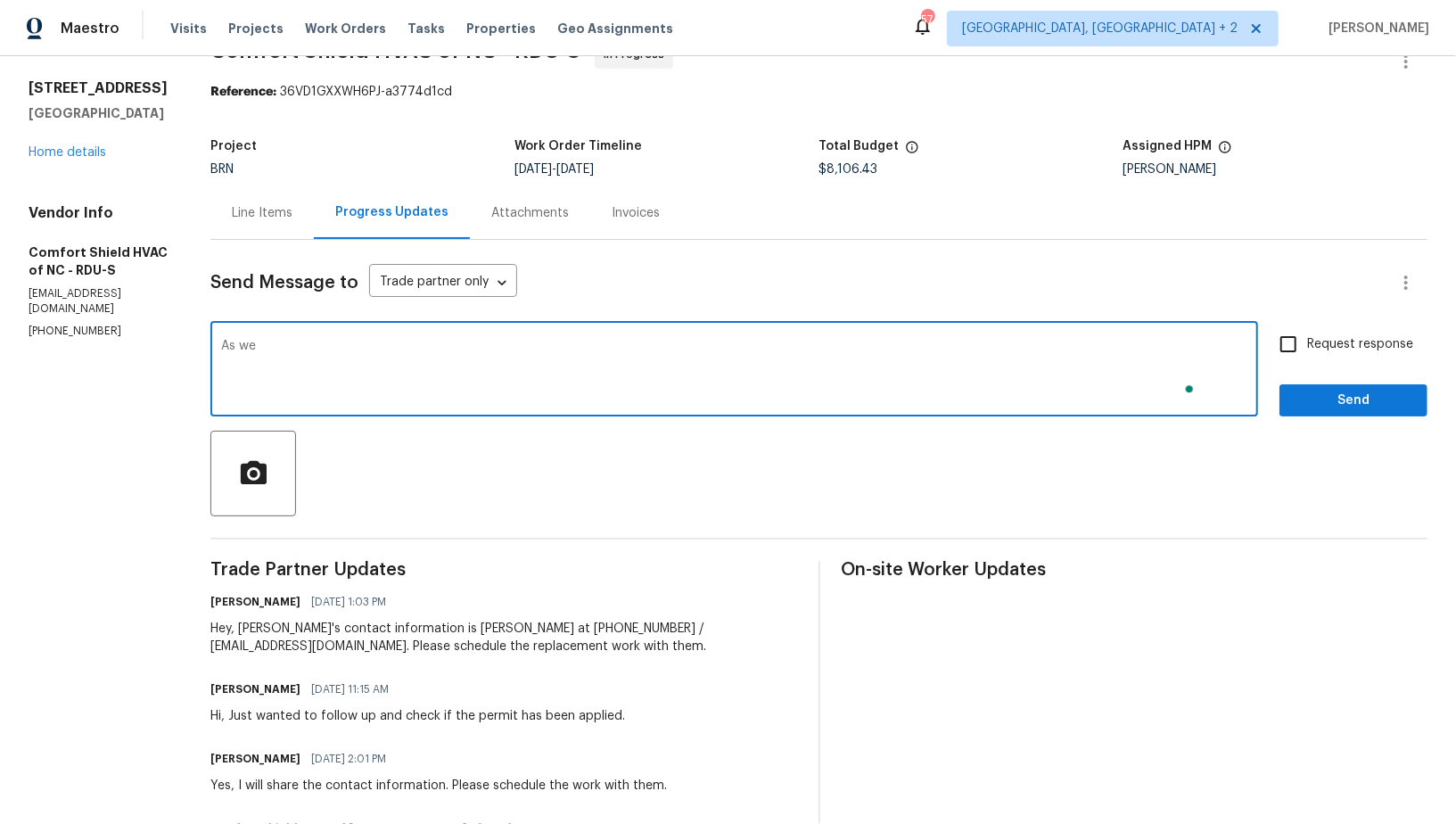
scroll to position [44, 0]
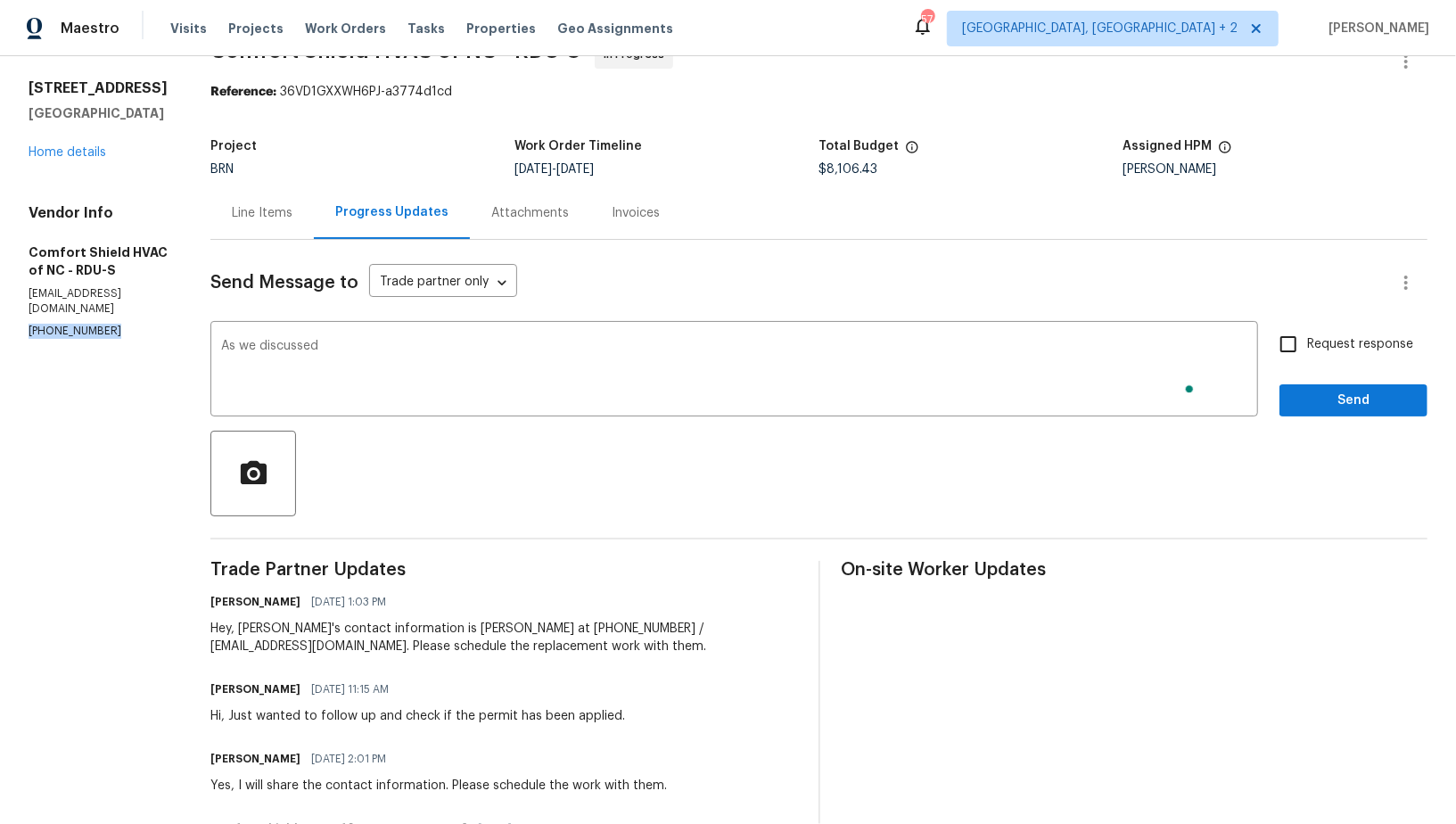
drag, startPoint x: 110, startPoint y: 312, endPoint x: 0, endPoint y: 312, distance: 110.0
copy p "(919) 588-8015"
click at [388, 364] on textarea "As we discussed" at bounding box center [734, 371] width 1026 height 63
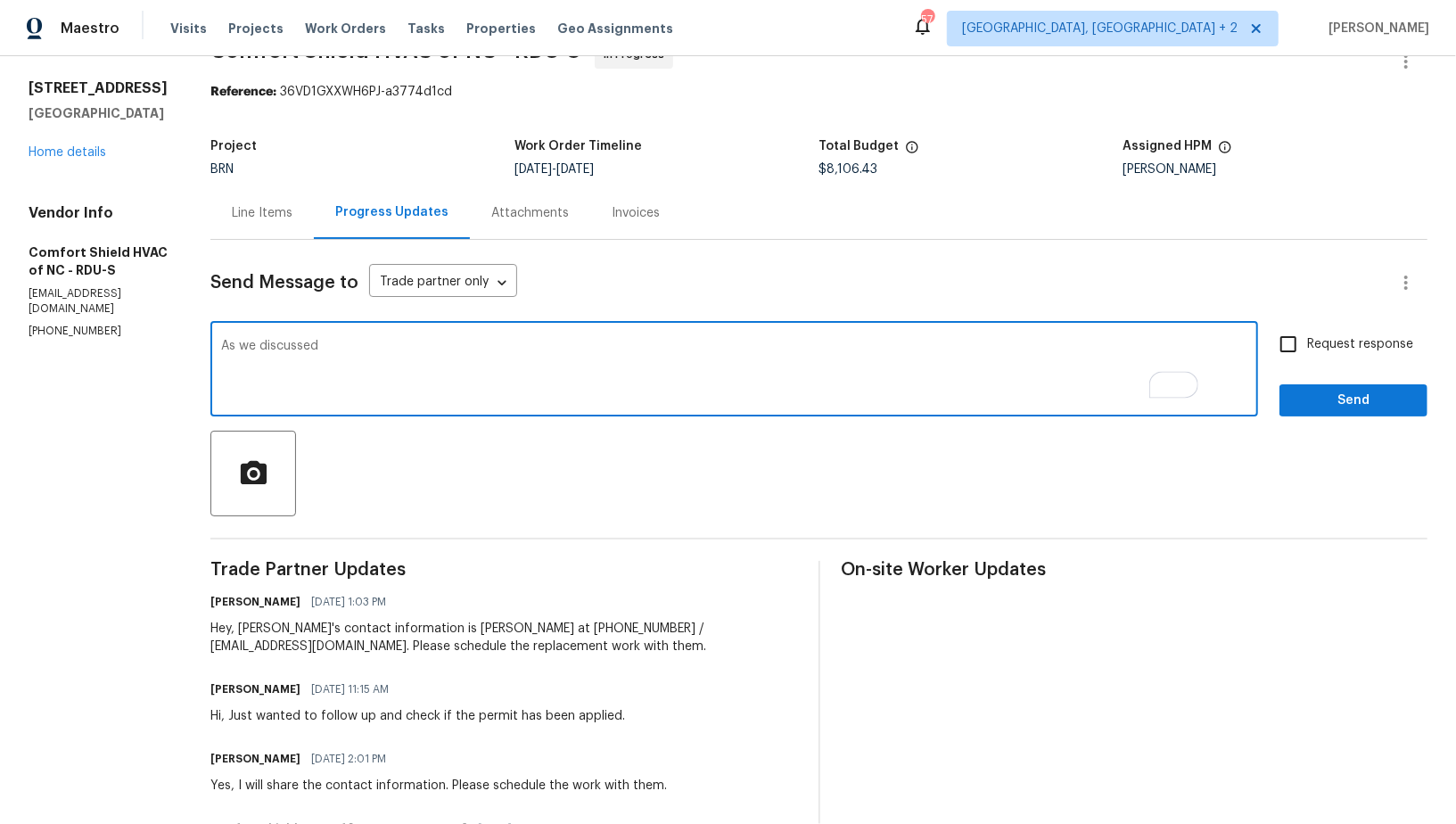
paste textarea "(919) 588-8015"
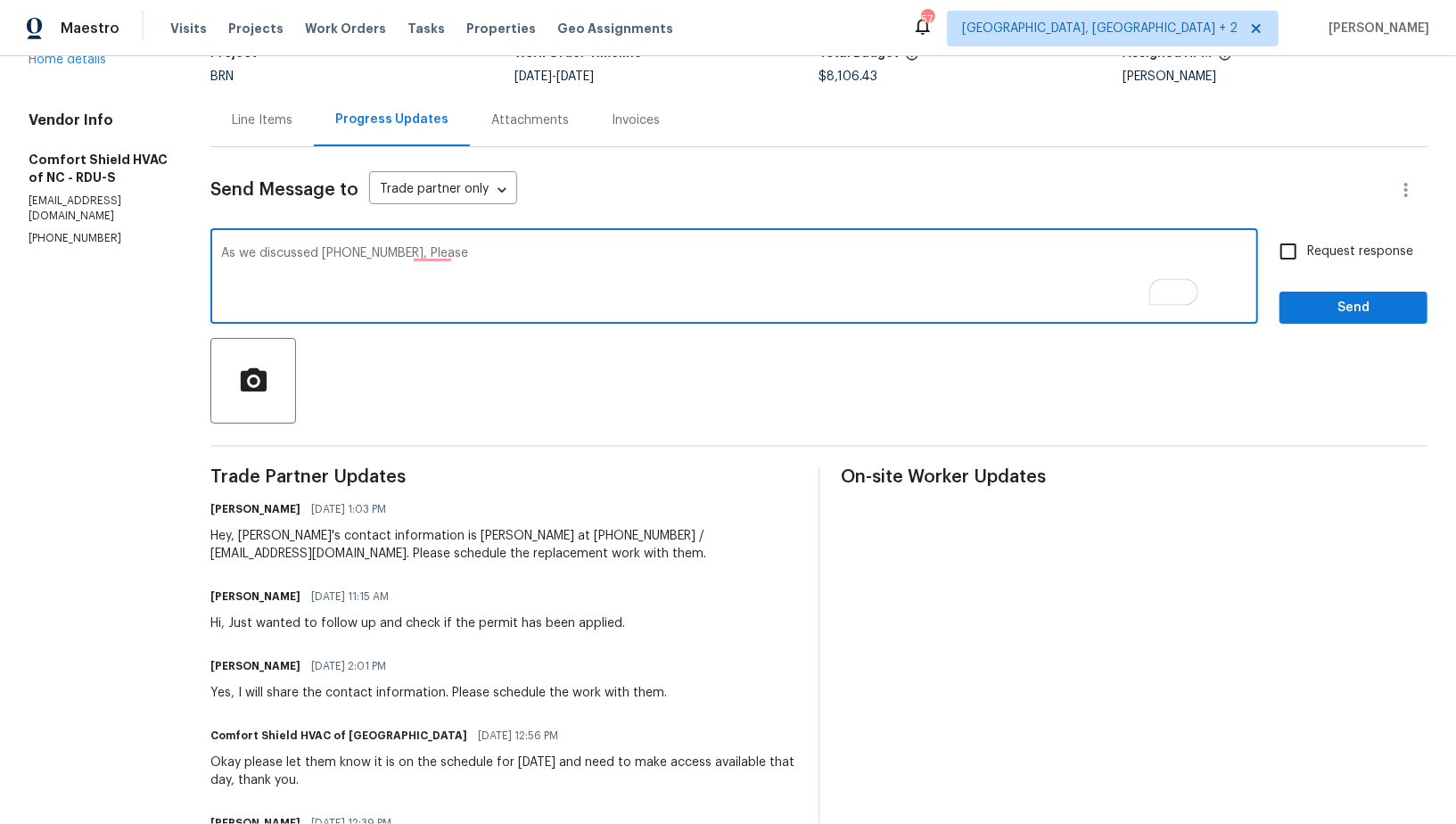
scroll to position [65, 0]
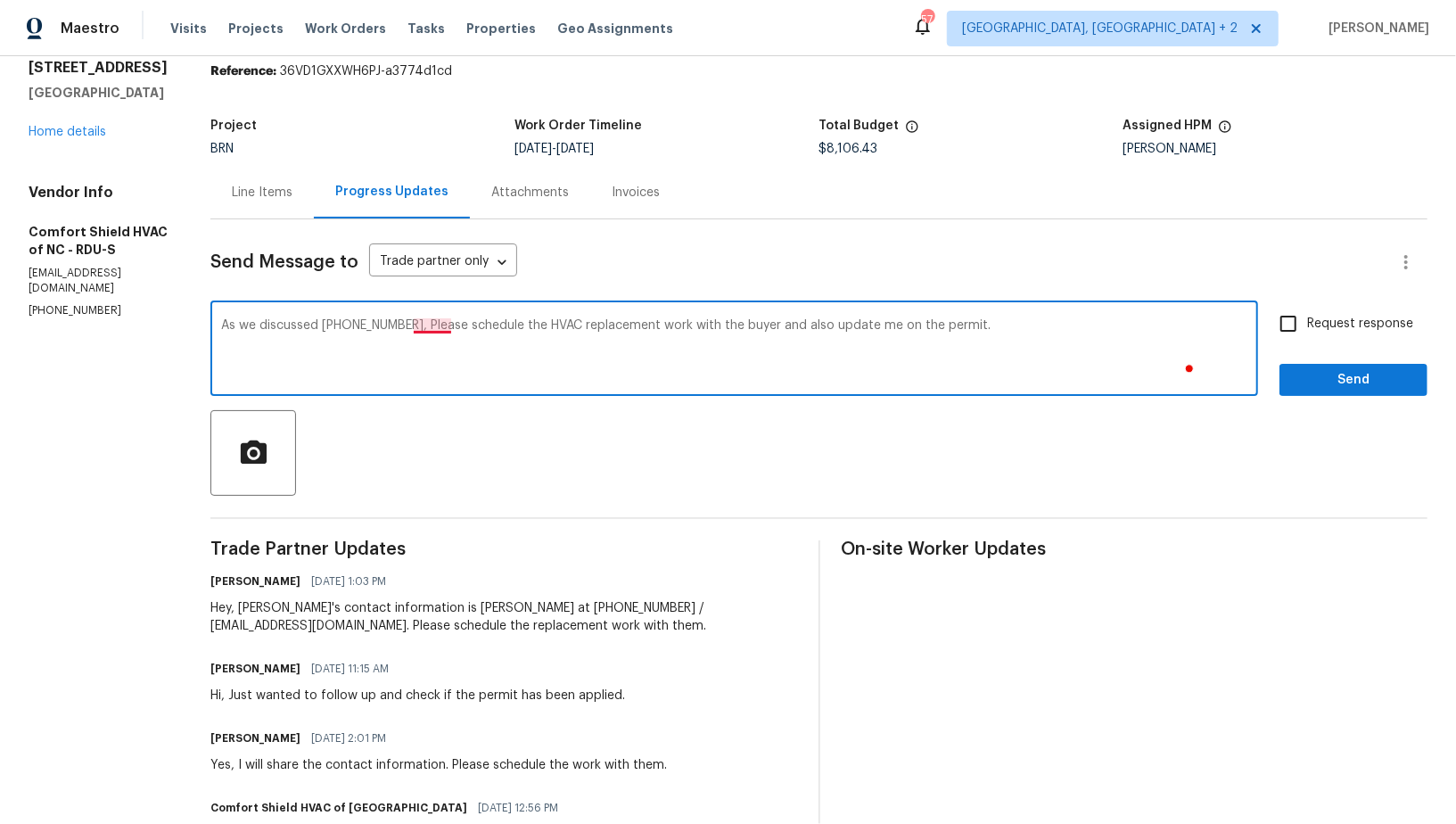
click at [483, 326] on textarea "As we discussed (919) 588-8015, Please schedule the HVAC replacement work with …" at bounding box center [734, 351] width 1026 height 63
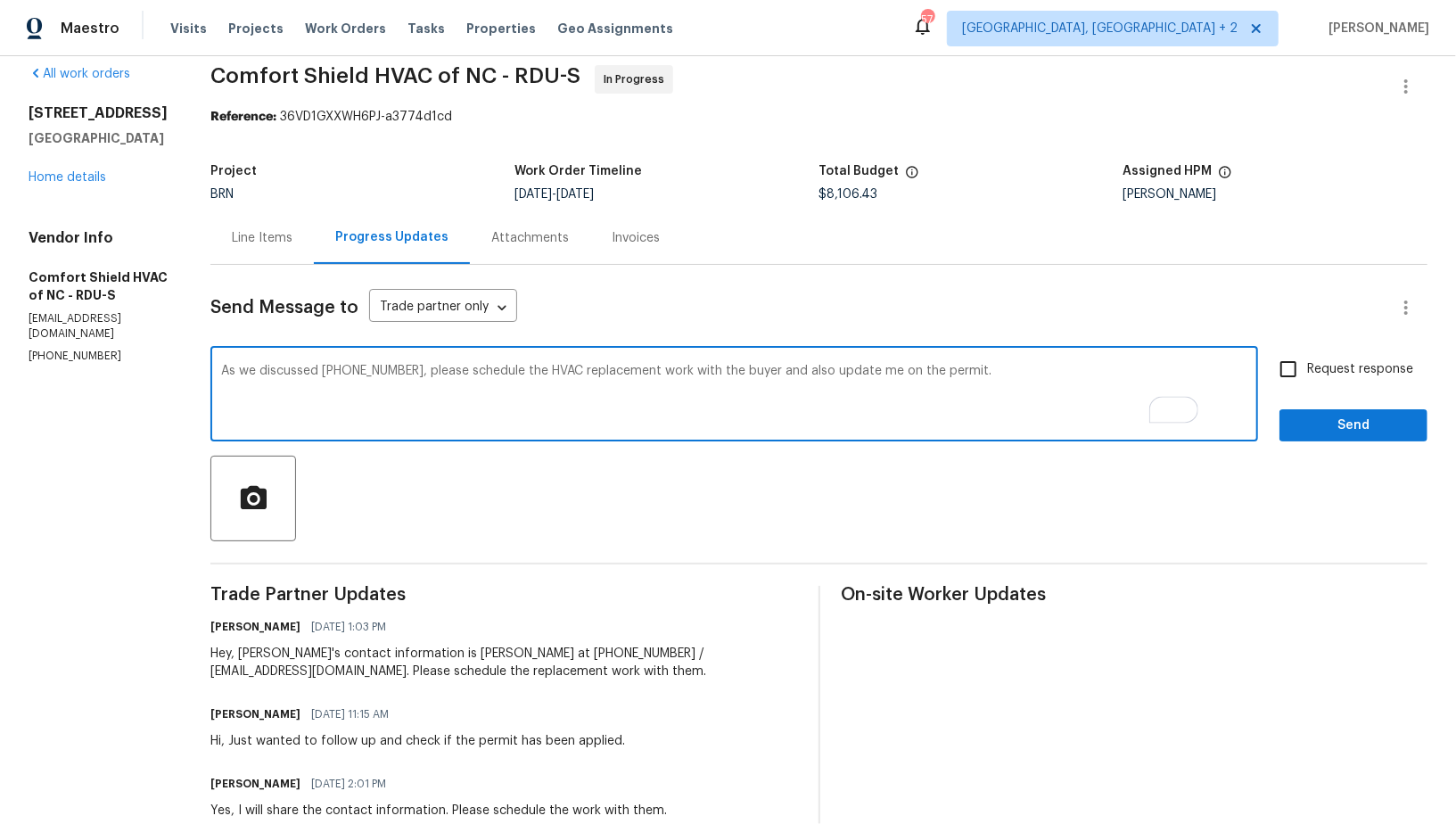
type textarea "As we discussed (919) 588-8015, please schedule the HVAC replacement work with …"
click at [1269, 382] on div "As we discussed (919) 588-8015, please schedule the HVAC replacement work with …" at bounding box center [819, 396] width 1217 height 91
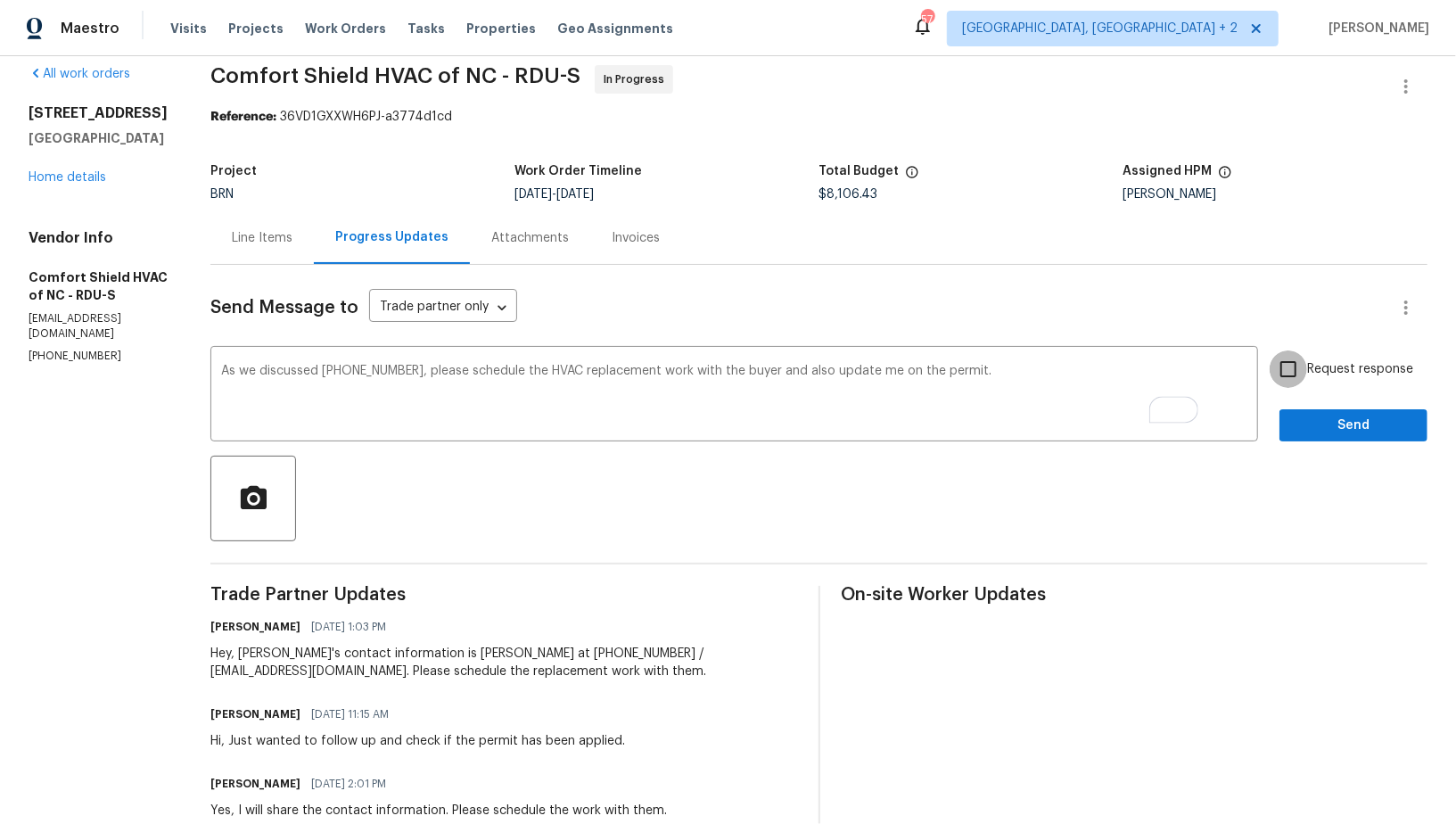
click at [1291, 362] on input "Request response" at bounding box center [1288, 369] width 38 height 38
checkbox input "true"
click at [1316, 418] on span "Send" at bounding box center [1353, 425] width 120 height 22
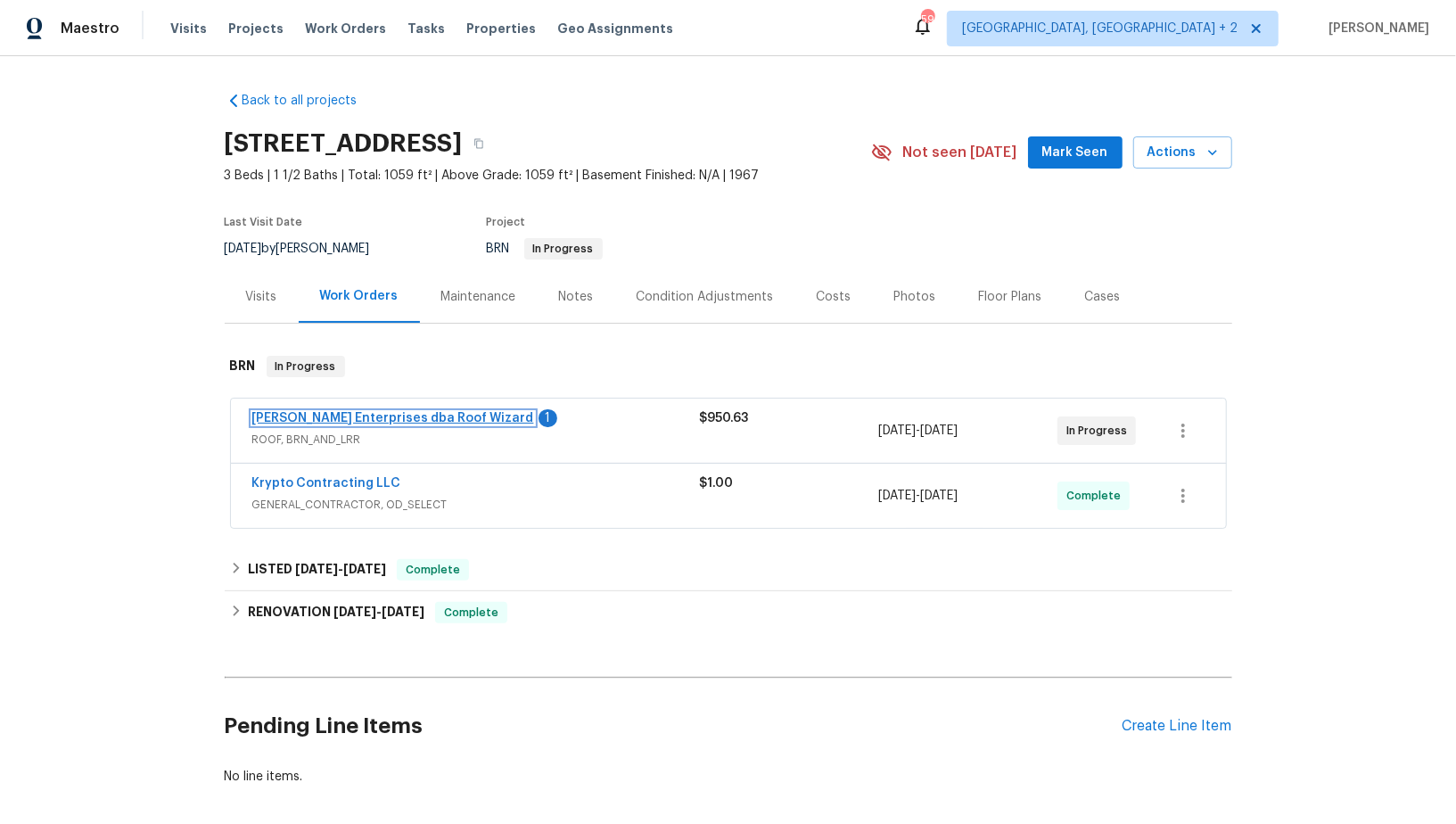
click at [369, 416] on link "[PERSON_NAME] Enterprises dba Roof Wizard" at bounding box center [393, 418] width 282 height 13
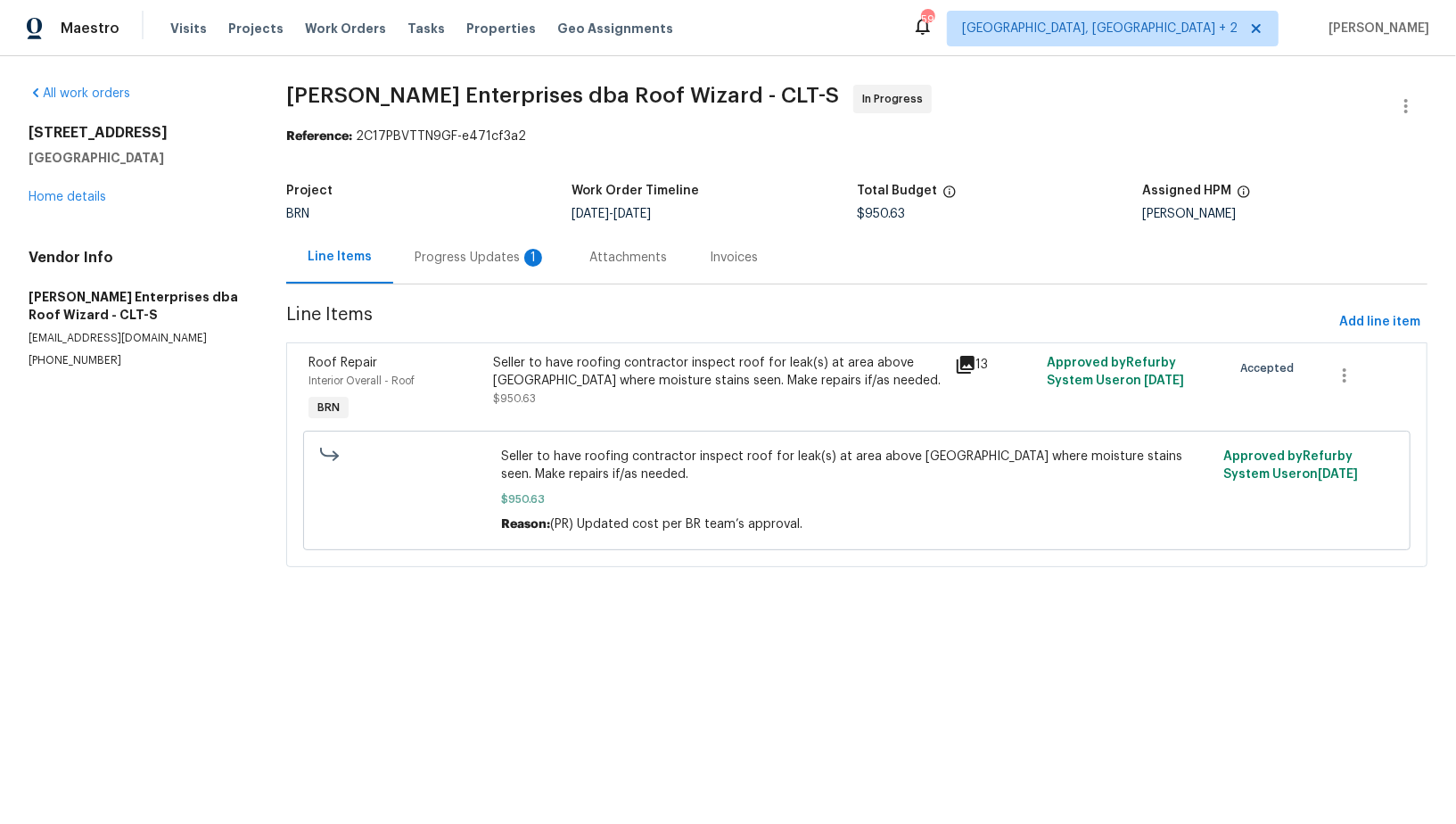
click at [477, 258] on div "Progress Updates 1" at bounding box center [480, 257] width 132 height 17
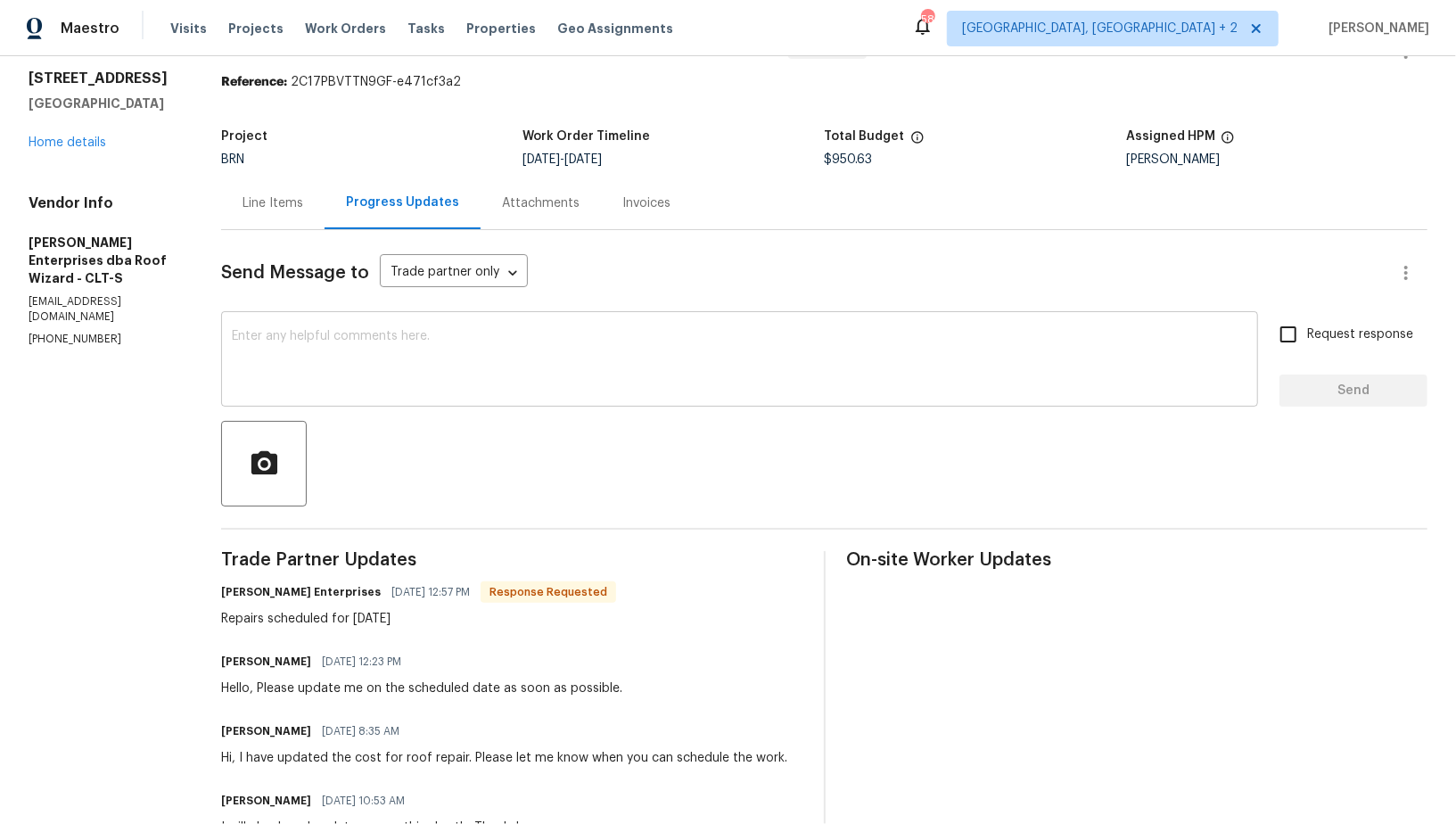
scroll to position [64, 0]
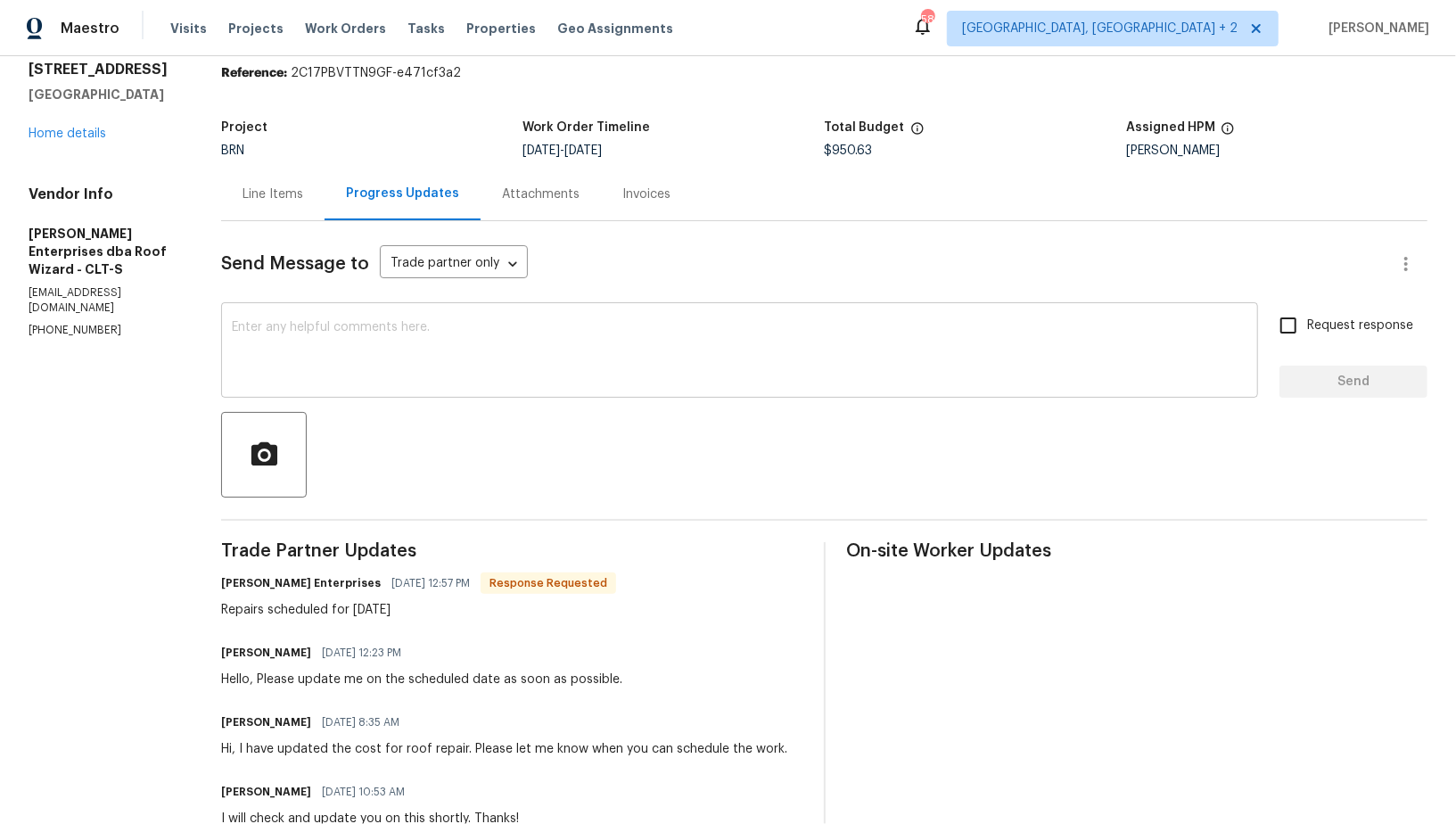
click at [410, 383] on div "x ​" at bounding box center [739, 352] width 1036 height 91
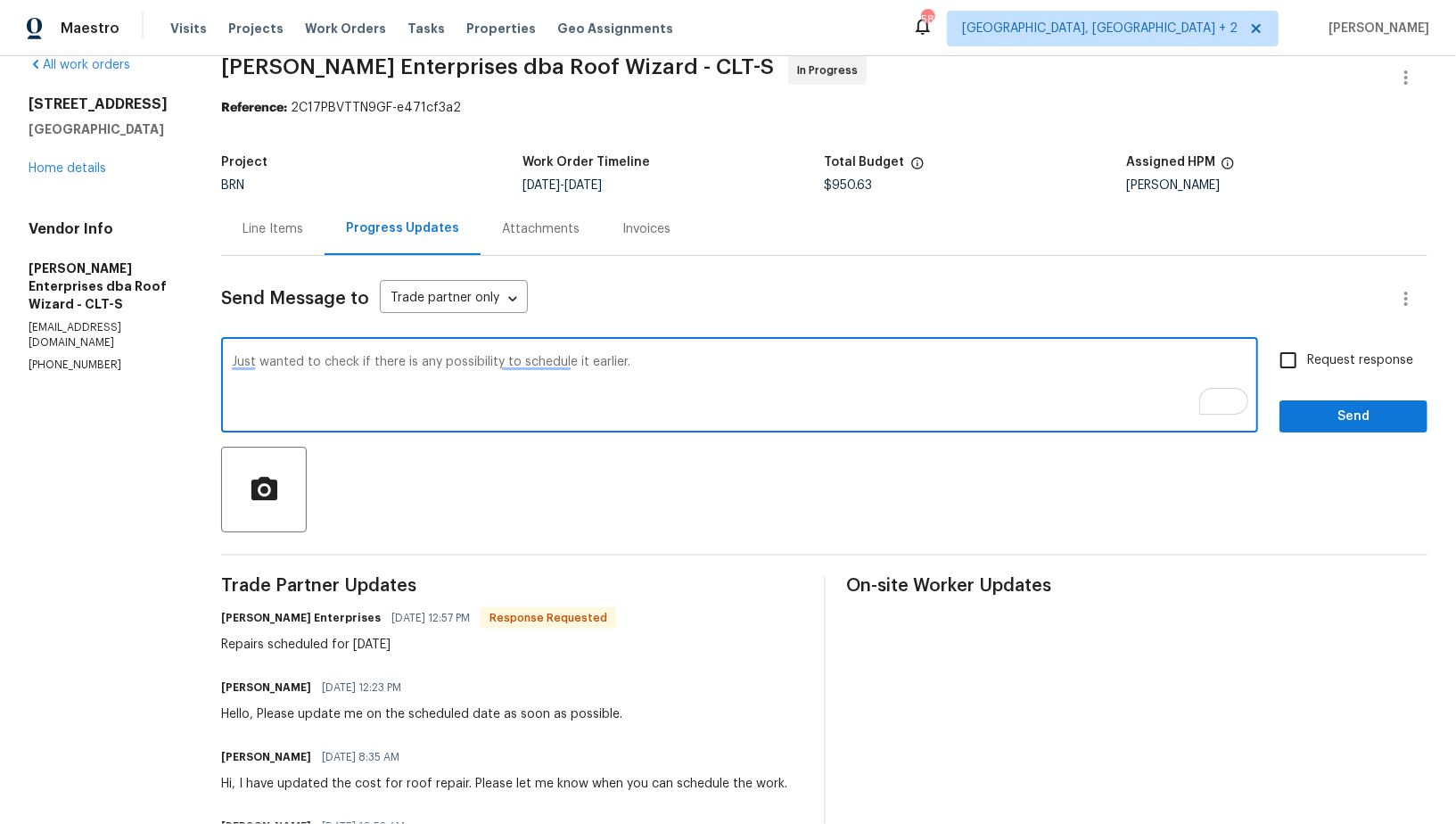
scroll to position [105, 0]
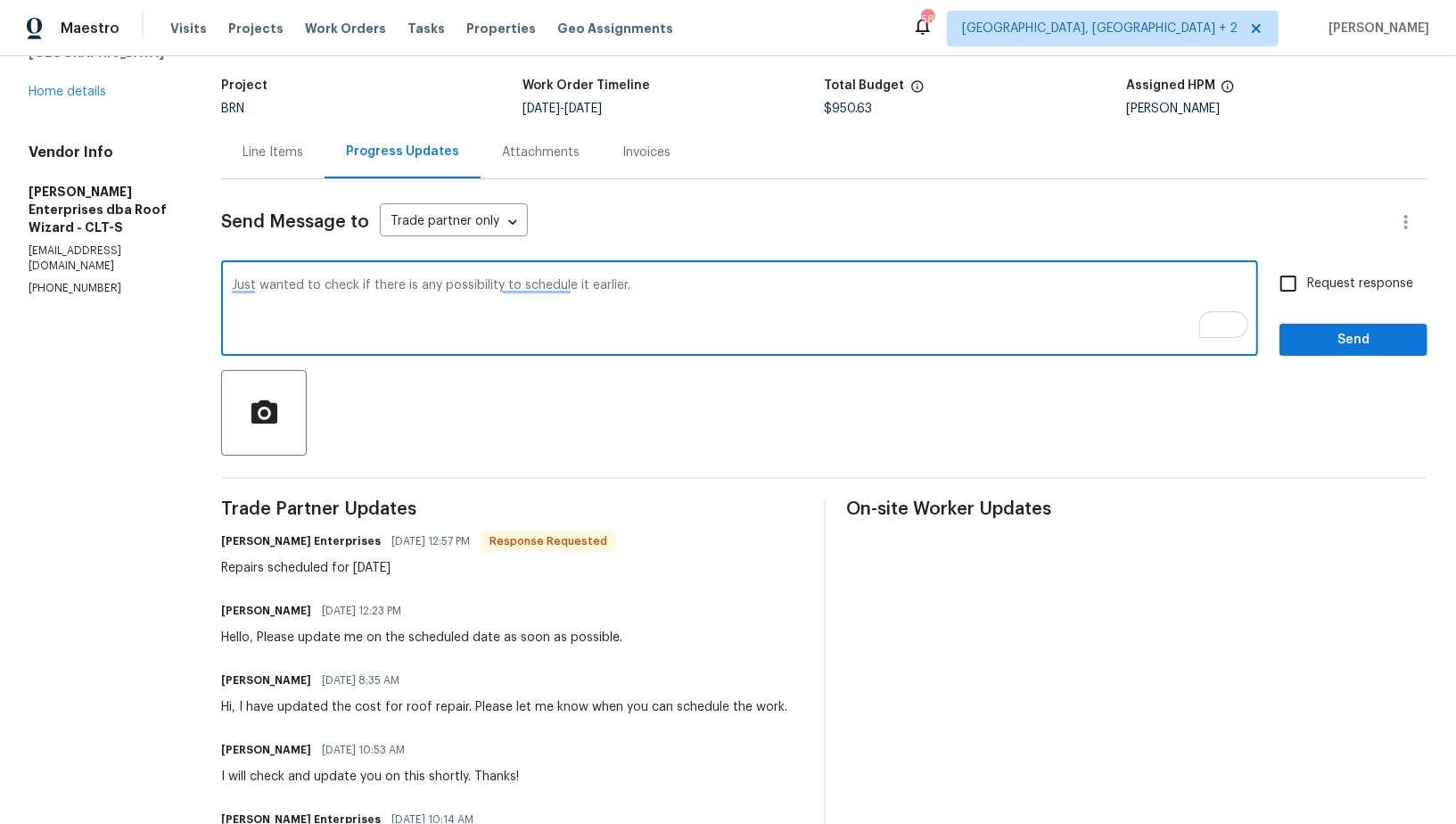
type textarea "Just wanted to check if there is any possibility to schedule it earlier."
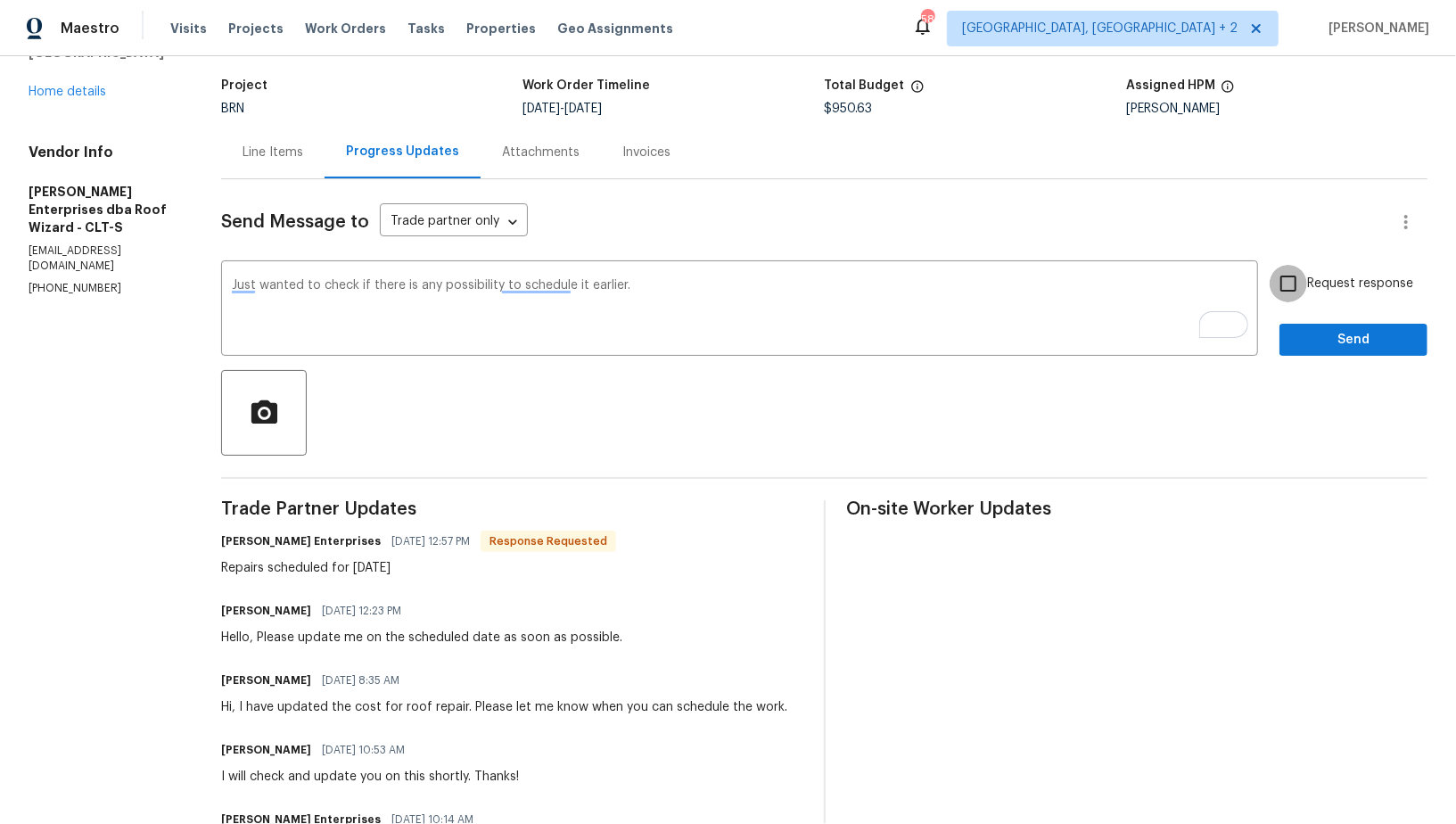
click at [1279, 290] on input "Request response" at bounding box center [1288, 284] width 38 height 38
checkbox input "true"
click at [1323, 353] on button "Send" at bounding box center [1353, 341] width 148 height 33
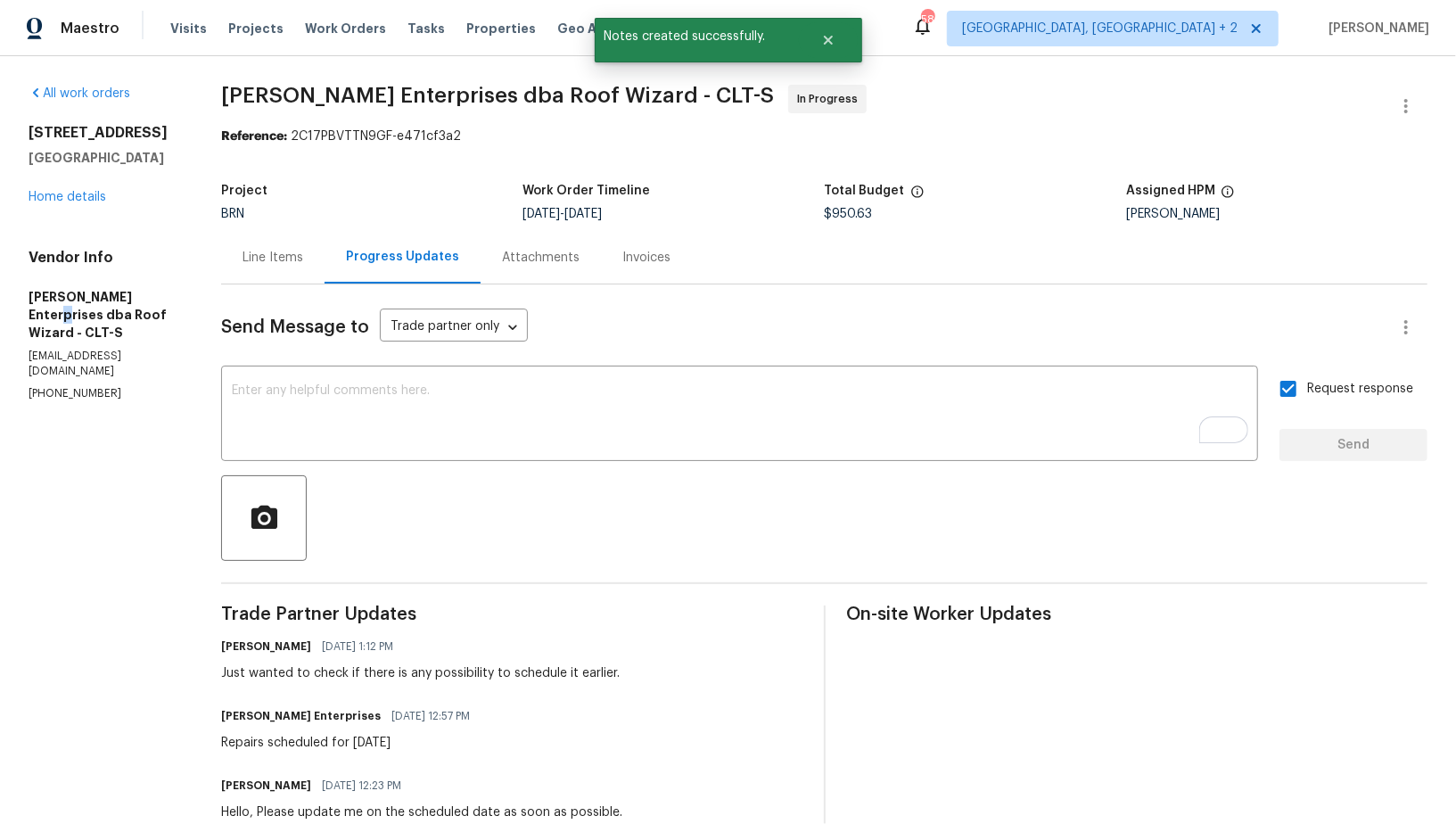
drag, startPoint x: 6, startPoint y: 307, endPoint x: 178, endPoint y: 302, distance: 172.1
drag, startPoint x: 0, startPoint y: 296, endPoint x: 184, endPoint y: 294, distance: 184.0
copy h5 "Nordman Enterprises"
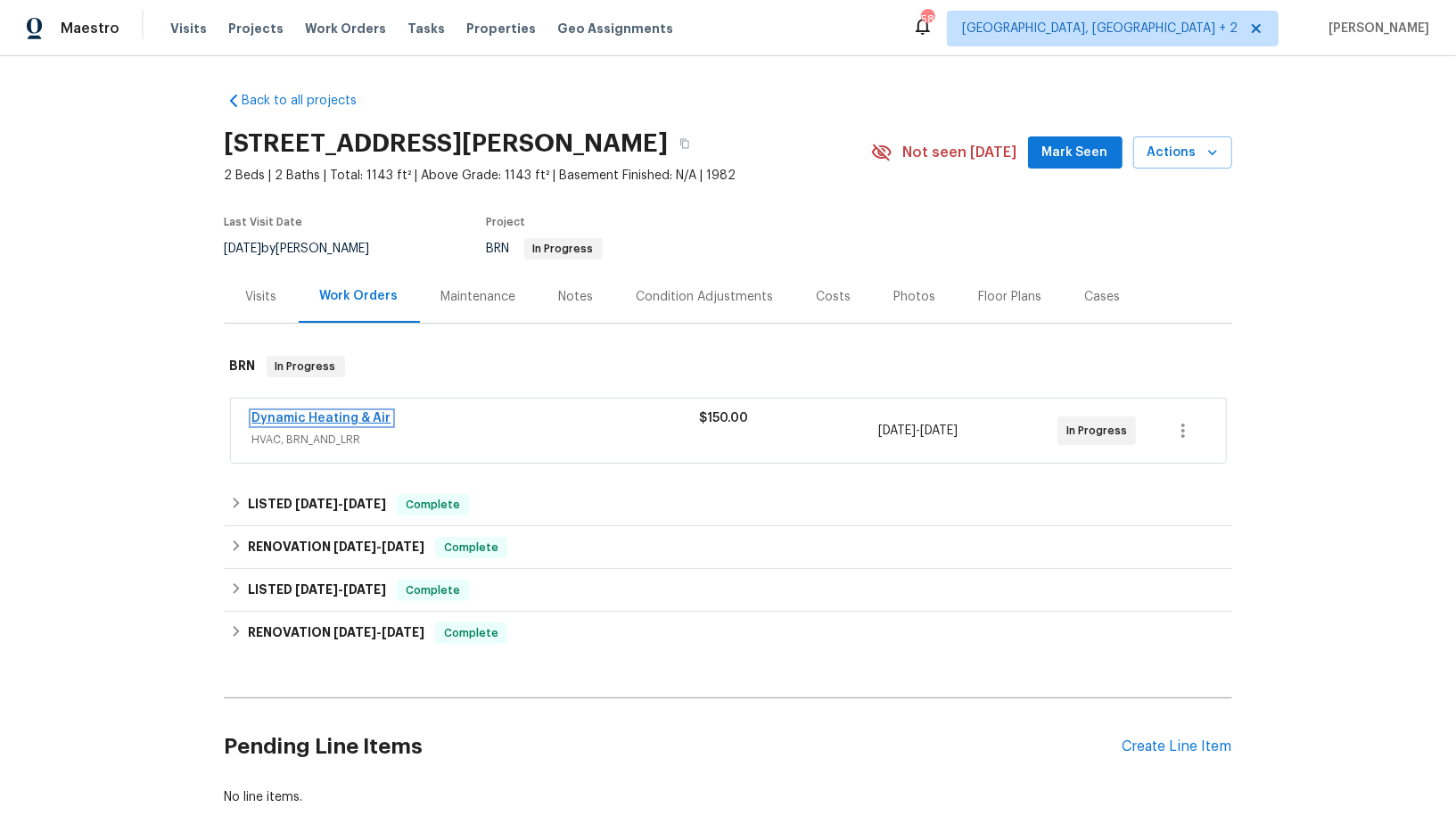
click at [341, 419] on link "Dynamic Heating & Air" at bounding box center [321, 418] width 139 height 13
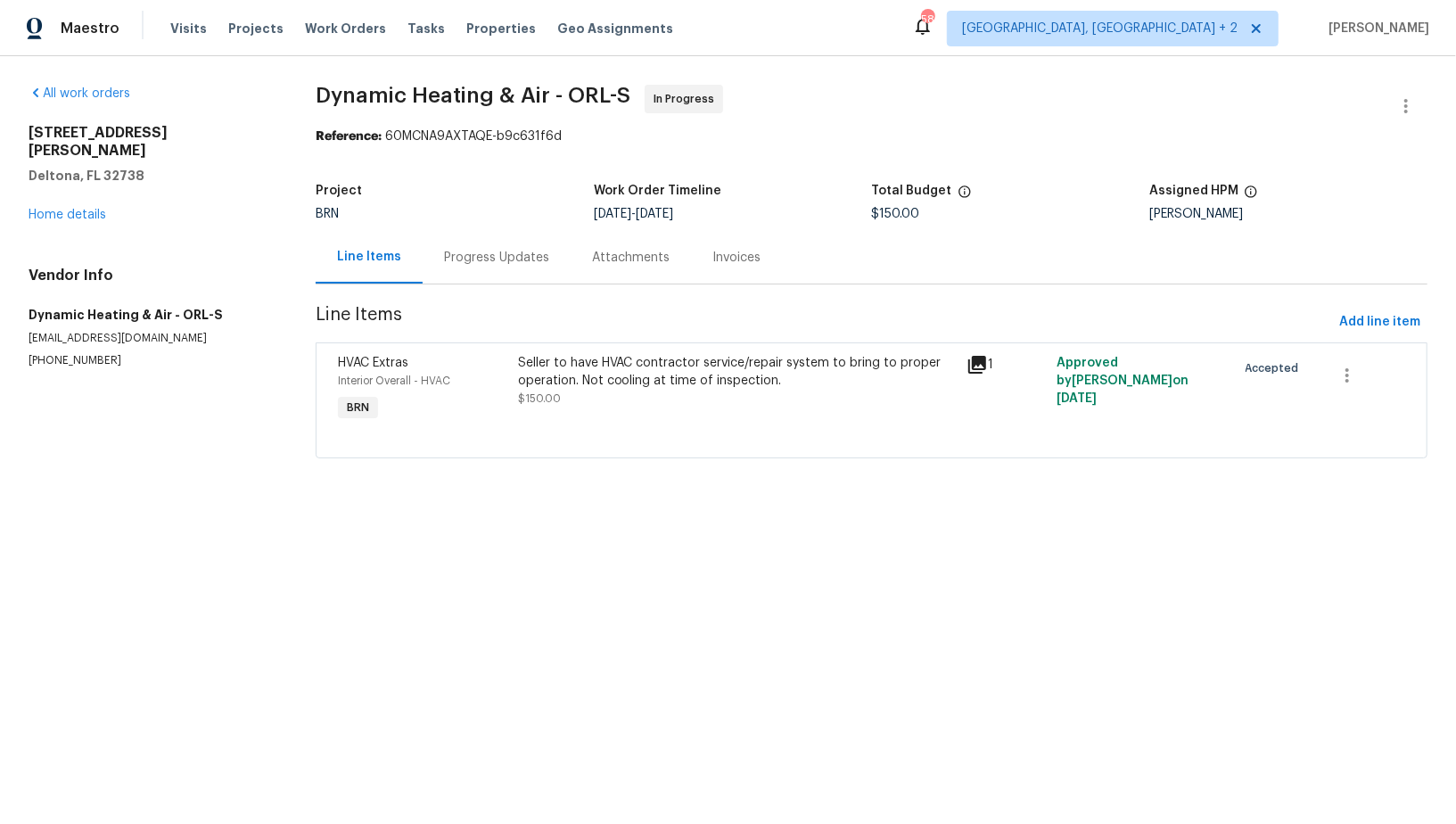
click at [582, 414] on div "Seller to have HVAC contractor service/repair system to bring to proper operati…" at bounding box center [737, 389] width 449 height 82
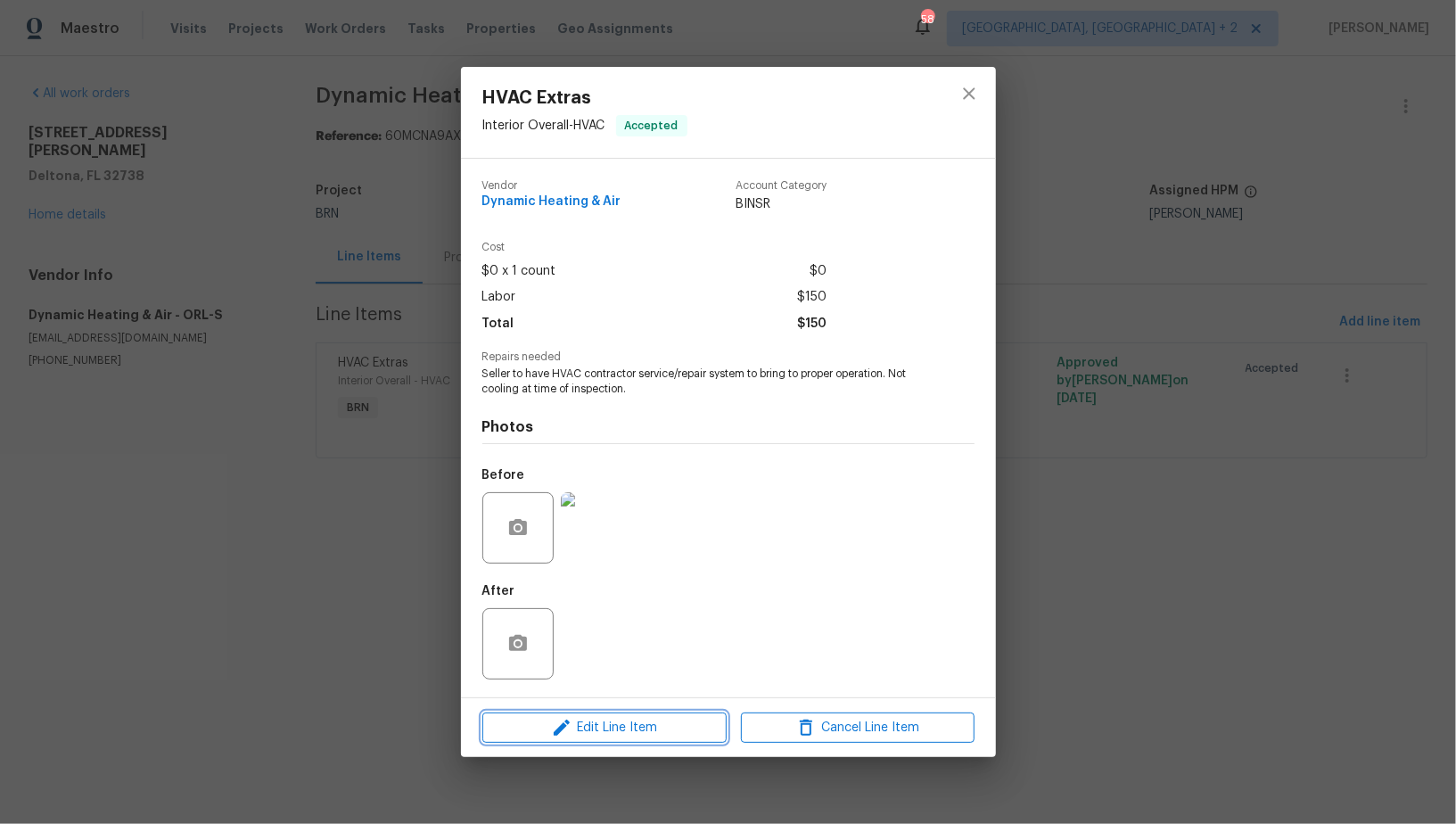
click at [621, 730] on span "Edit Line Item" at bounding box center [605, 728] width 234 height 22
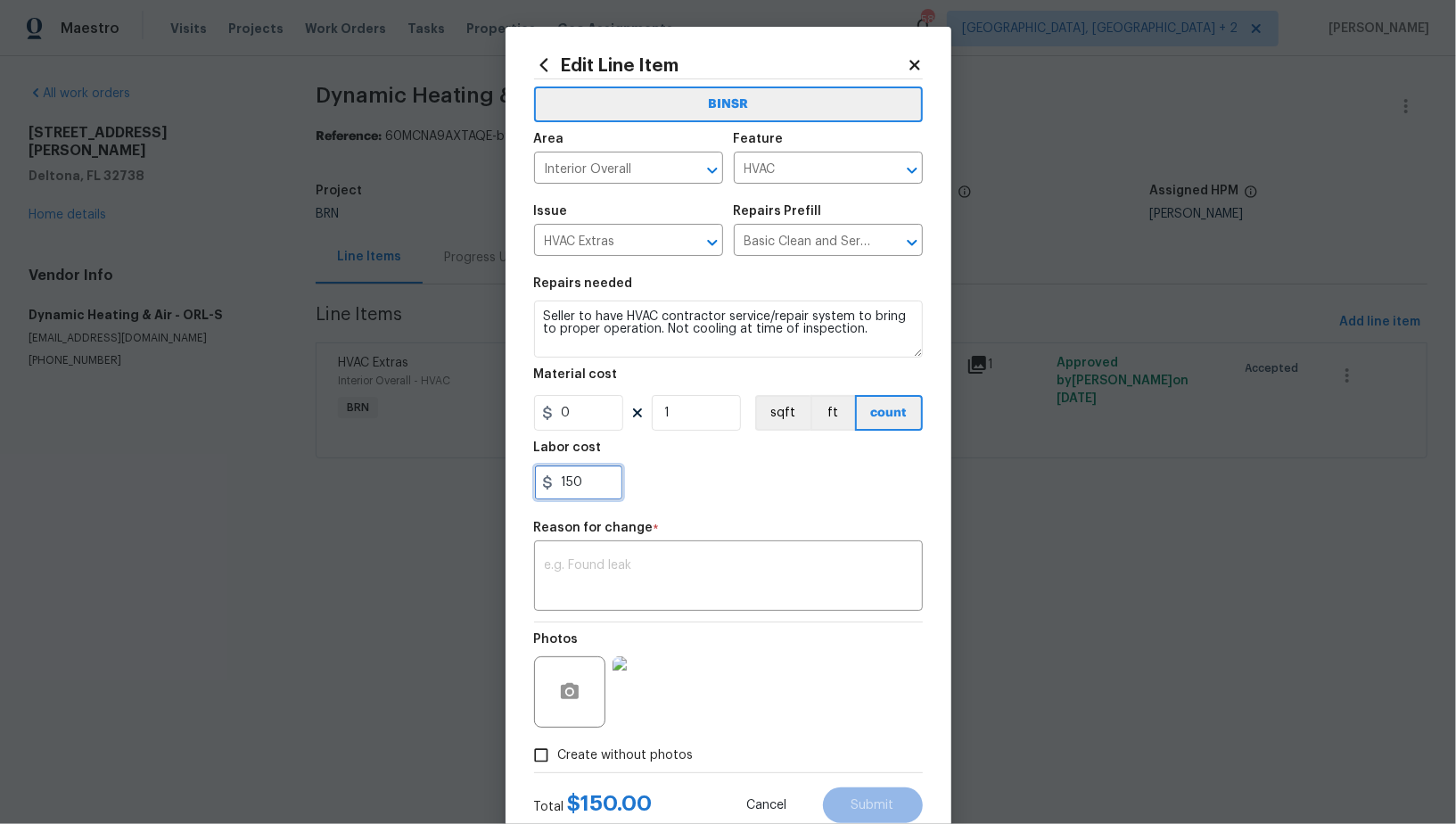
click at [592, 482] on input "150" at bounding box center [578, 482] width 89 height 36
paste input "1280"
type input "1280"
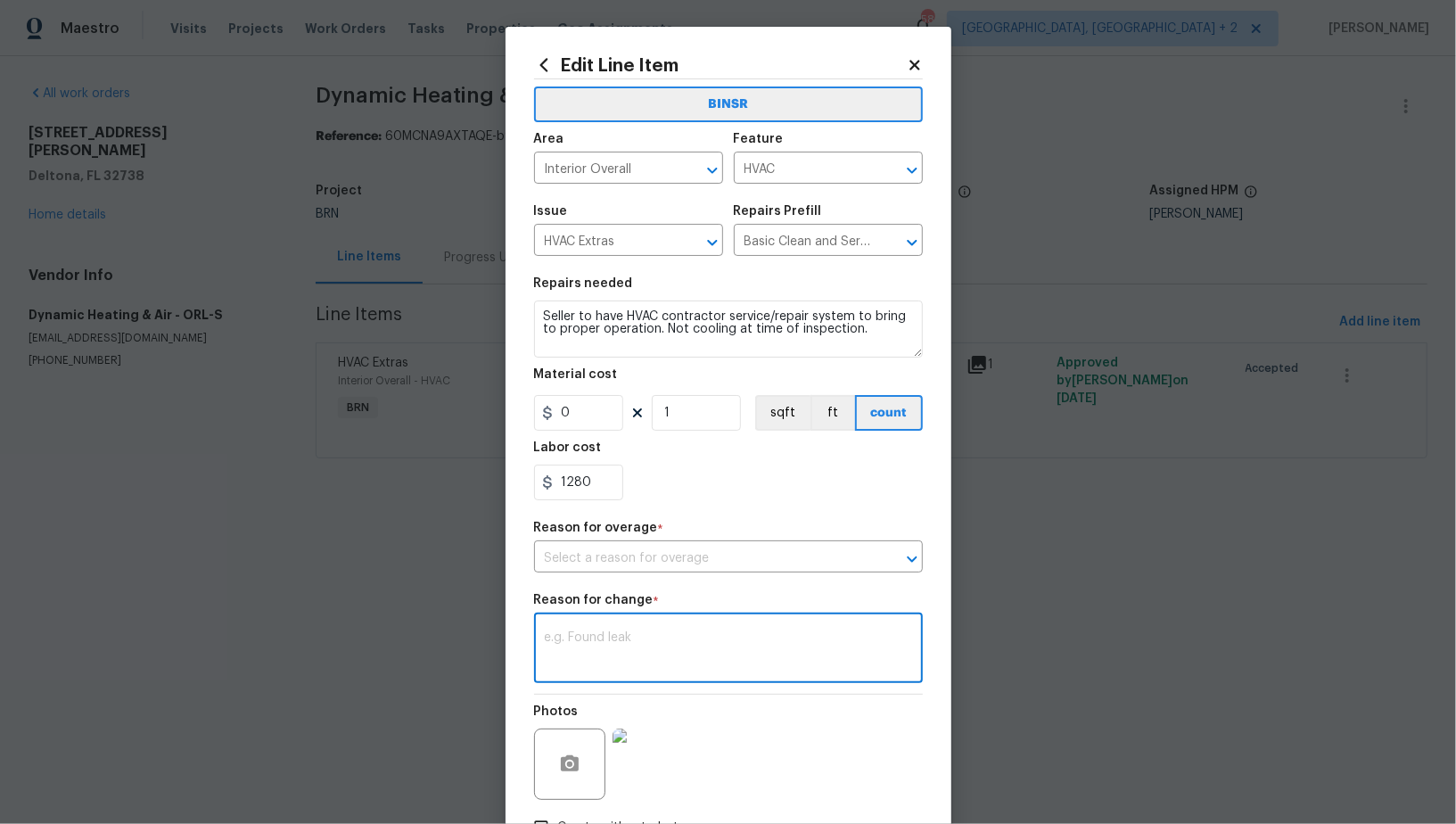
click at [673, 635] on textarea at bounding box center [728, 650] width 367 height 38
paste textarea "(PR) Updated cost per BR team’s approval."
type textarea "(PR) Updated cost per BR team’s approval."
click at [665, 554] on input "text" at bounding box center [703, 559] width 339 height 28
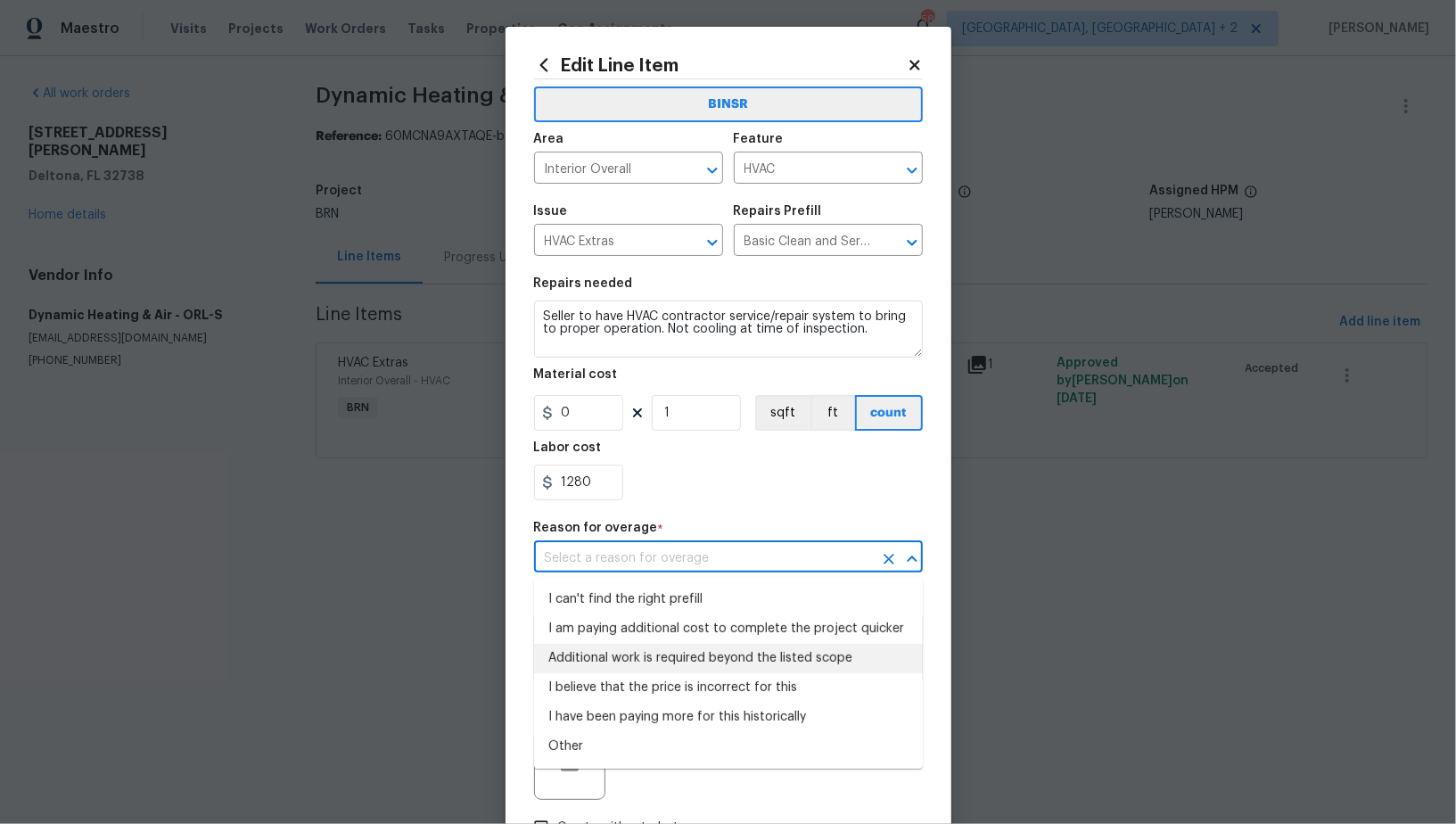
click at [650, 654] on li "Additional work is required beyond the listed scope" at bounding box center [728, 658] width 388 height 29
type input "Additional work is required beyond the listed scope"
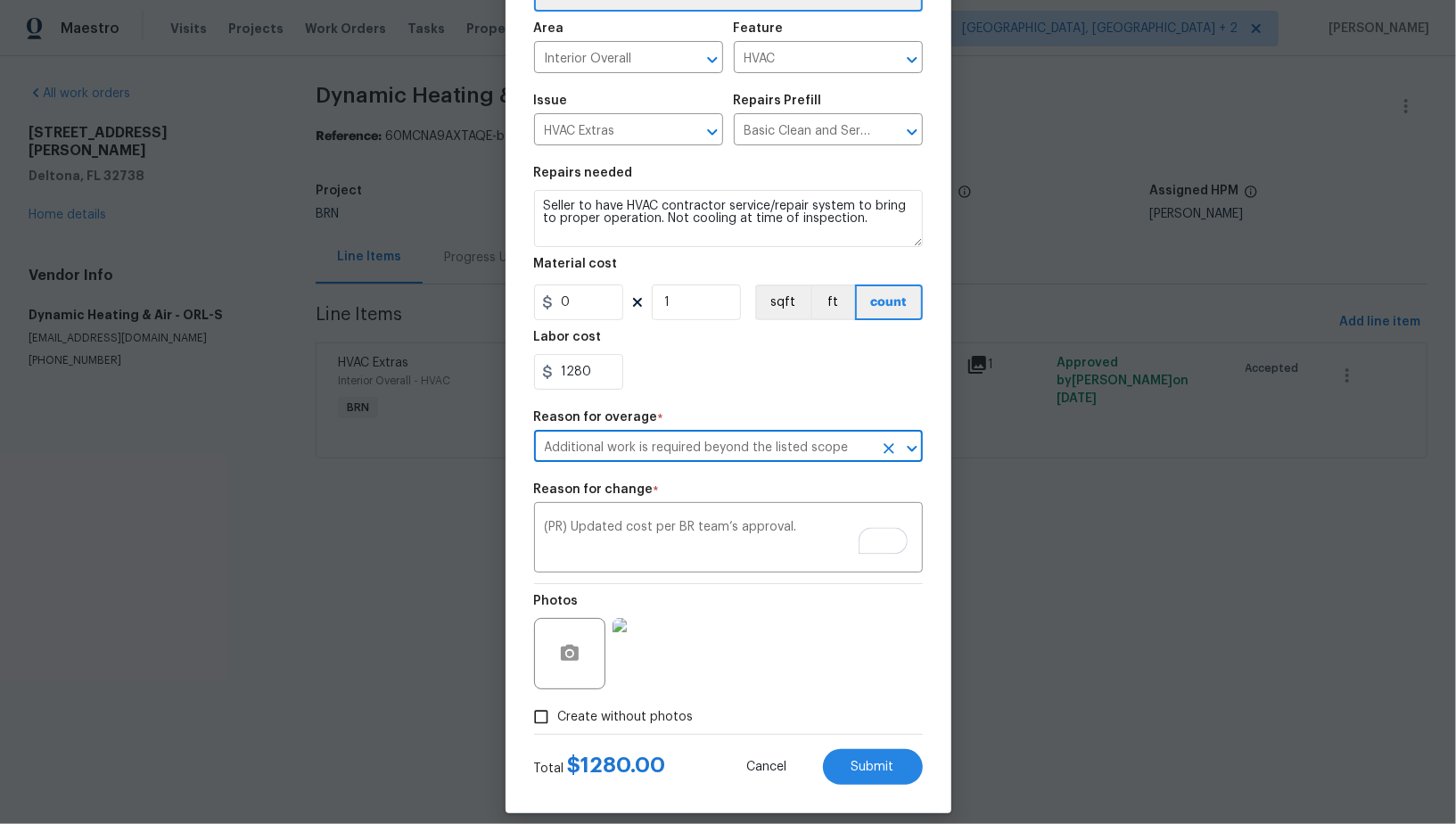
scroll to position [127, 0]
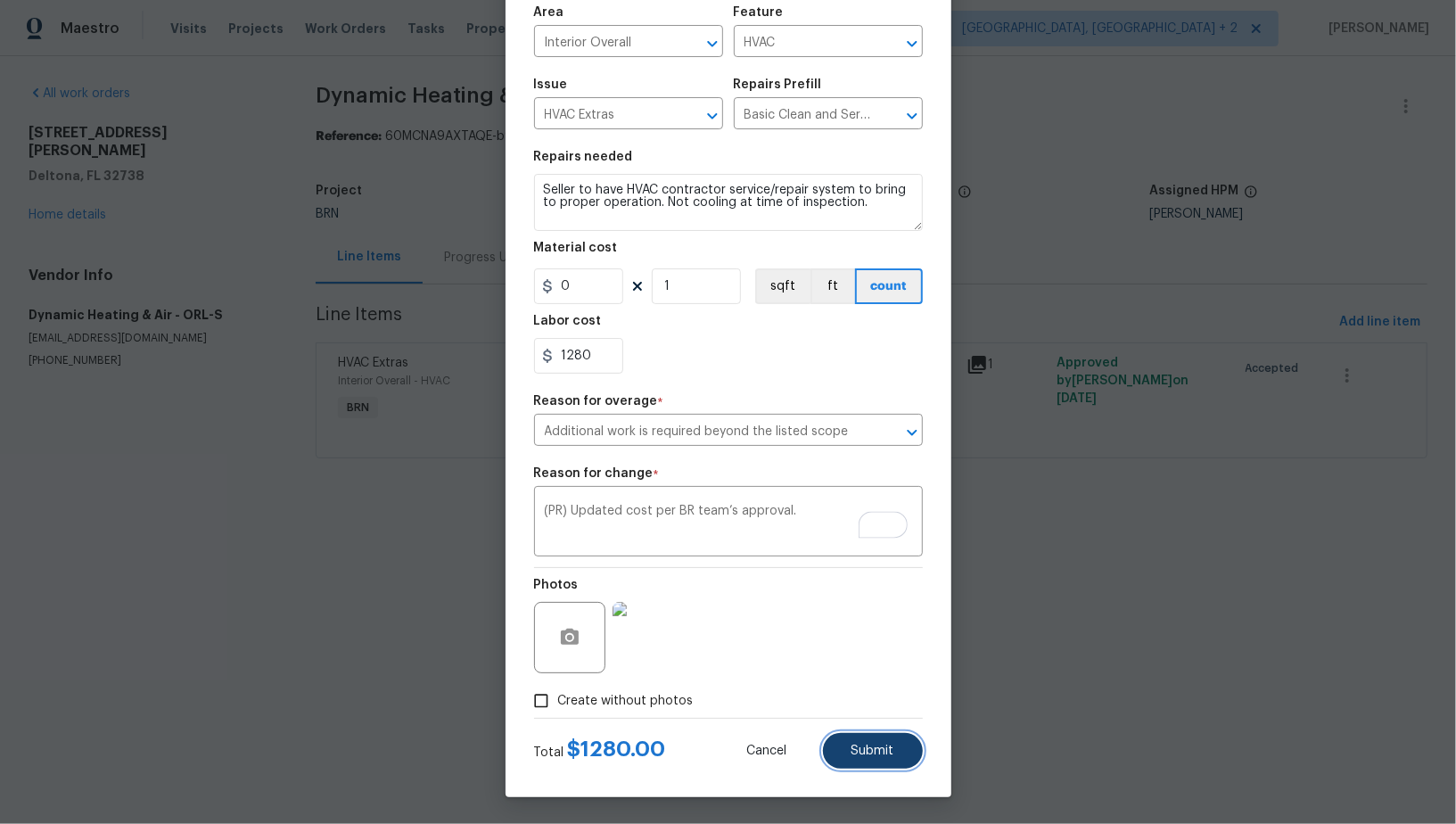
click at [867, 747] on span "Submit" at bounding box center [872, 751] width 42 height 14
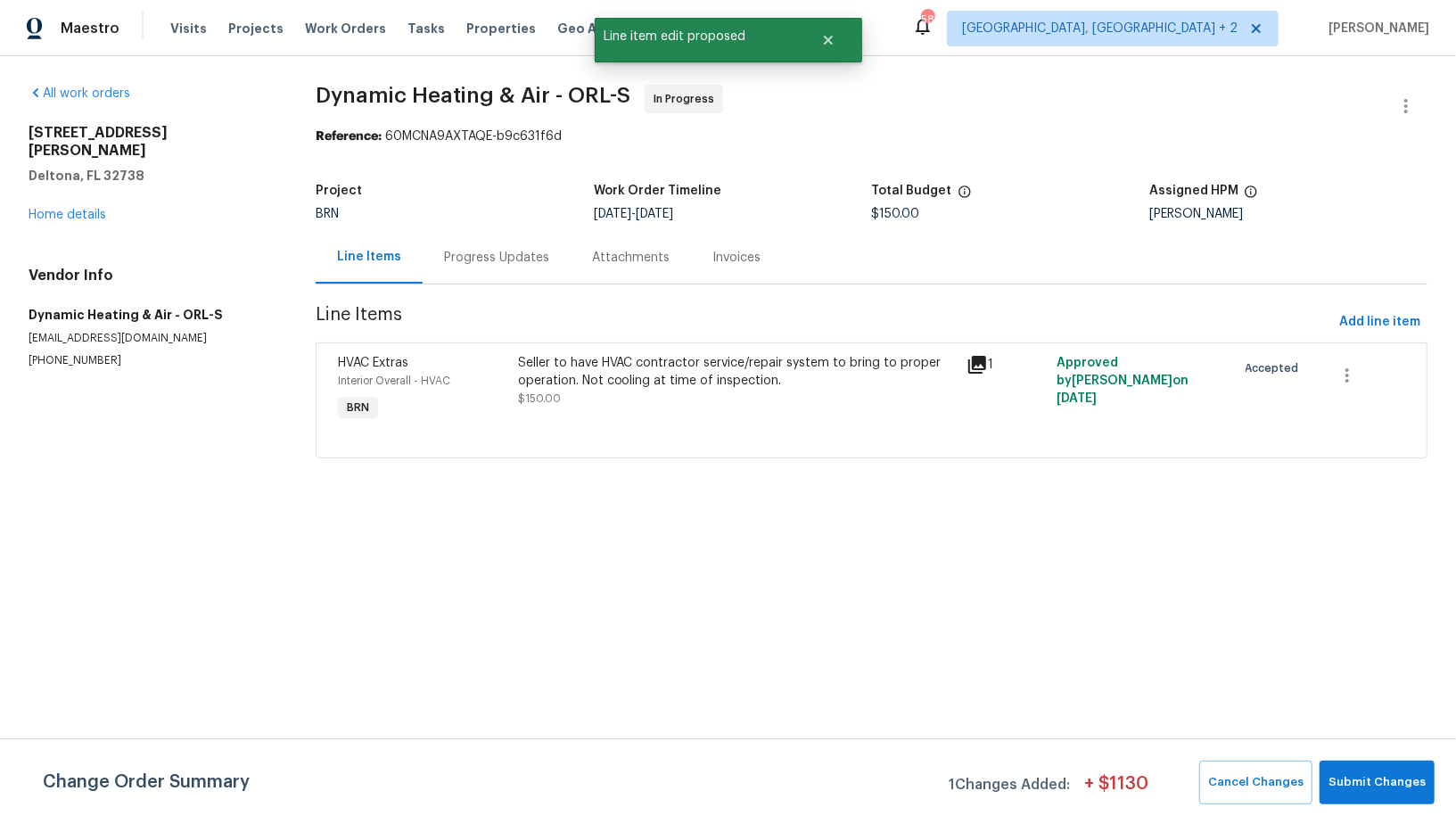
scroll to position [0, 0]
click at [1373, 781] on span "Submit Changes" at bounding box center [1377, 783] width 98 height 20
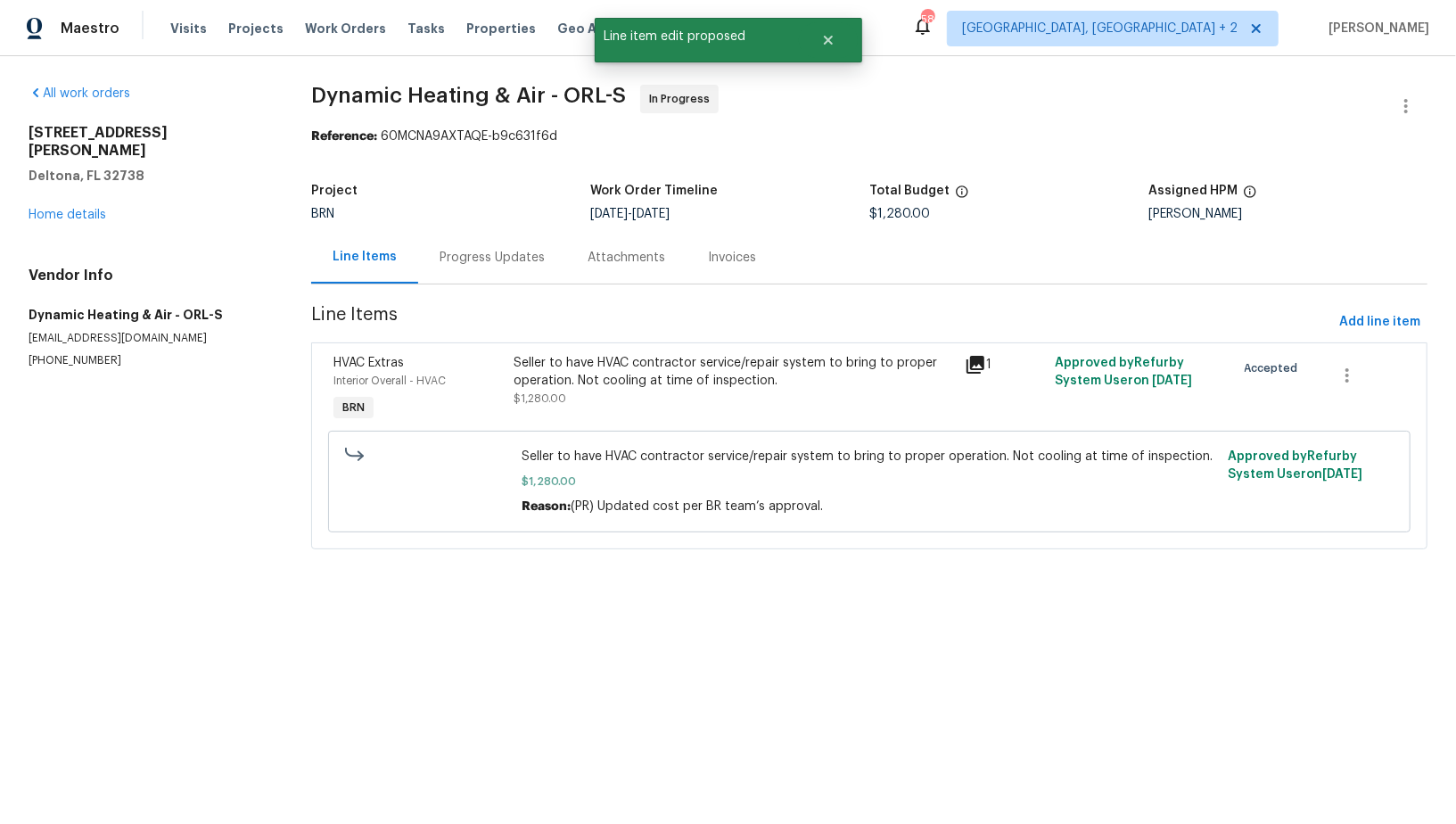
click at [490, 268] on div "Progress Updates" at bounding box center [491, 257] width 148 height 52
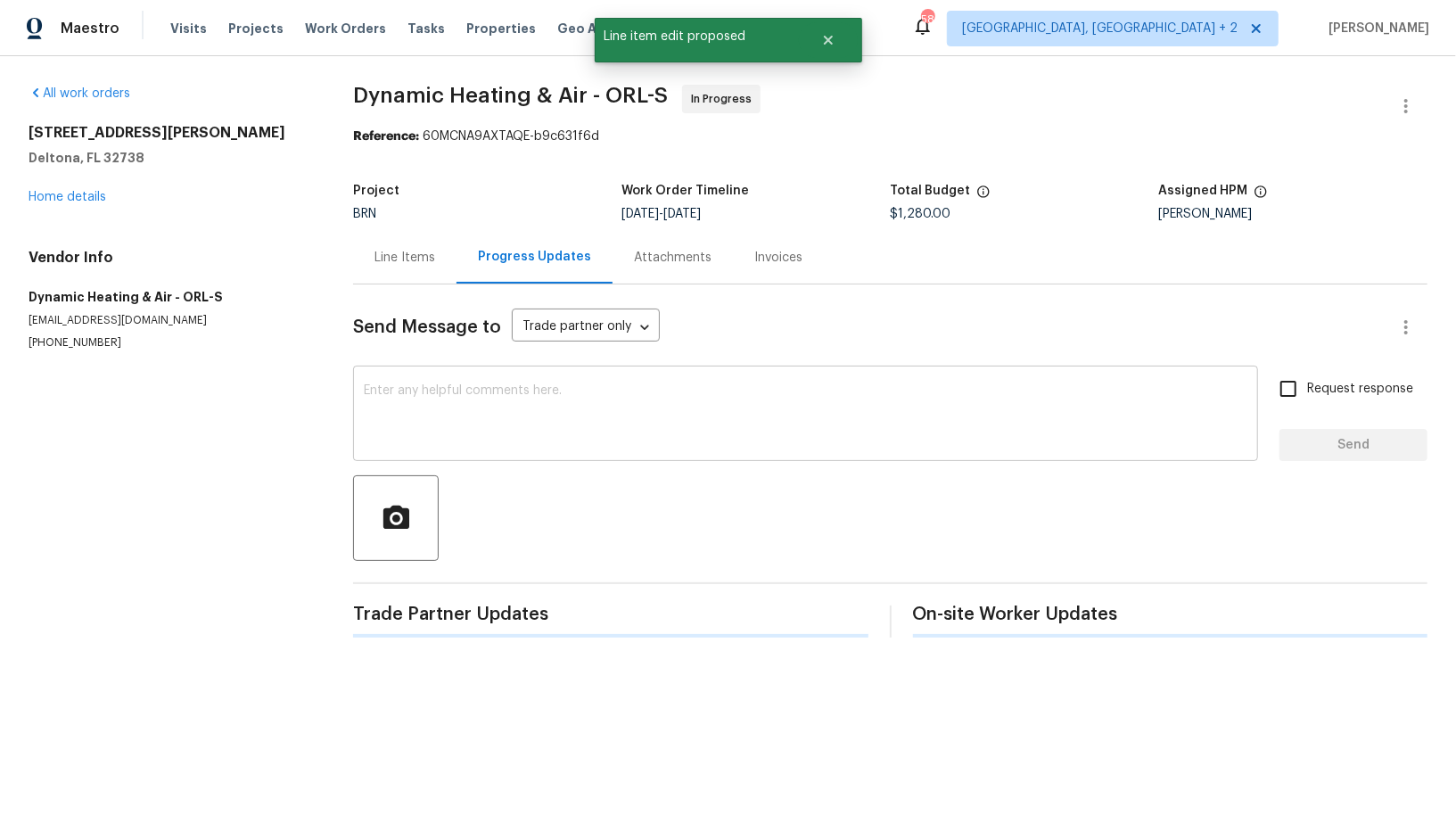
click at [480, 418] on textarea at bounding box center [805, 415] width 884 height 63
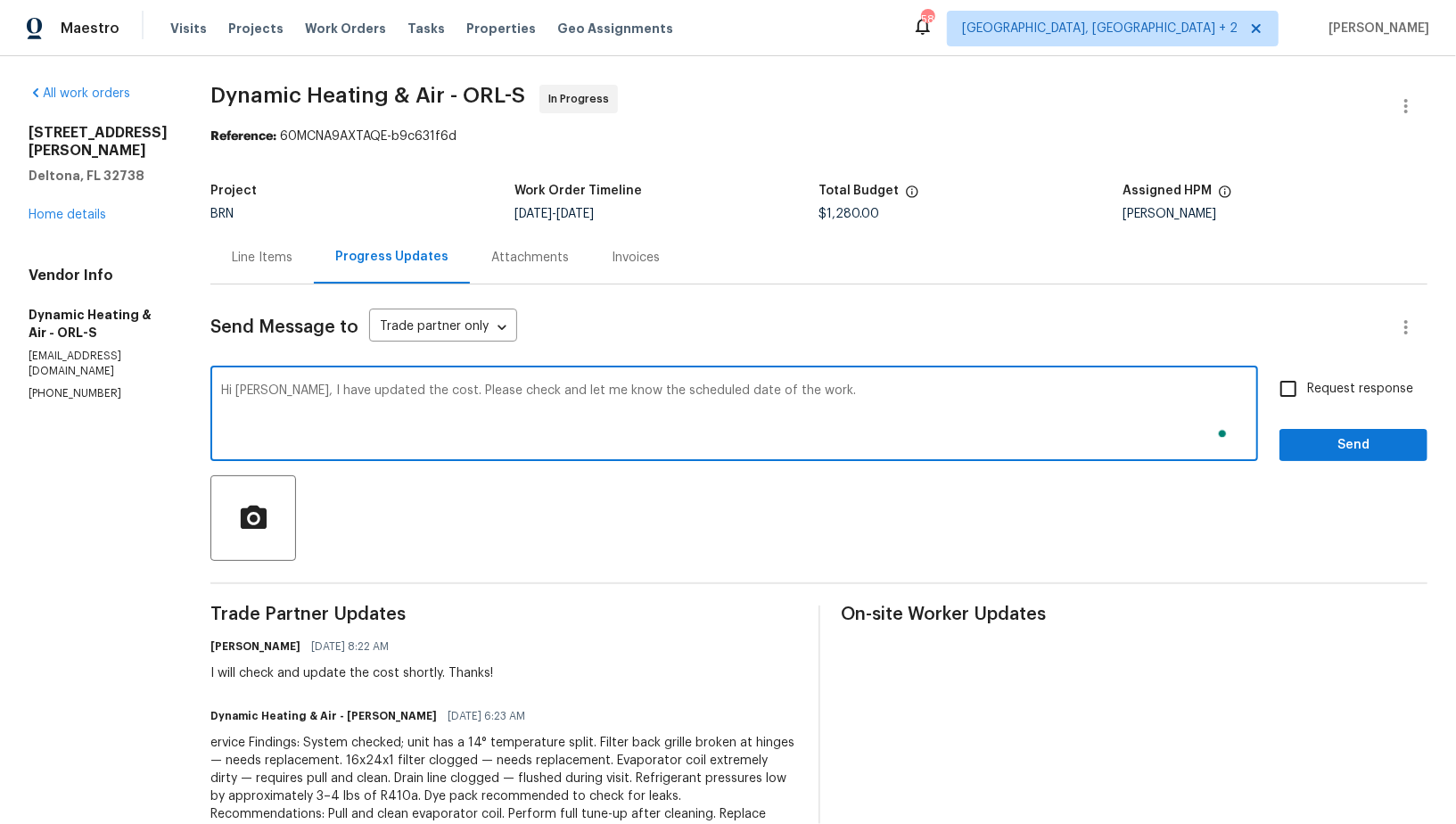
type textarea "Hi Mike, I have updated the cost. Please check and let me know the scheduled da…"
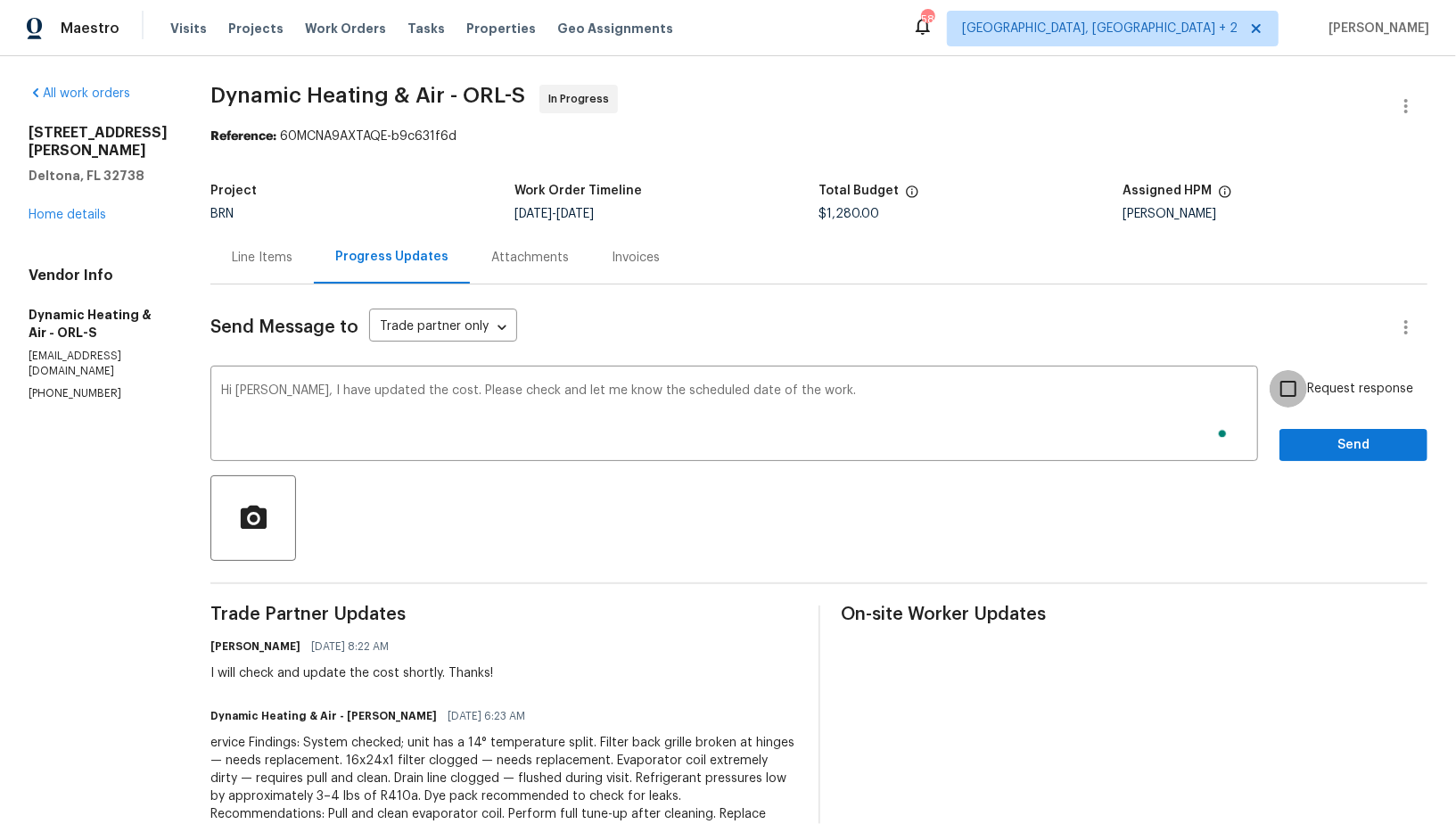
click at [1286, 398] on input "Request response" at bounding box center [1288, 389] width 38 height 38
checkbox input "true"
click at [1312, 447] on span "Send" at bounding box center [1353, 446] width 120 height 22
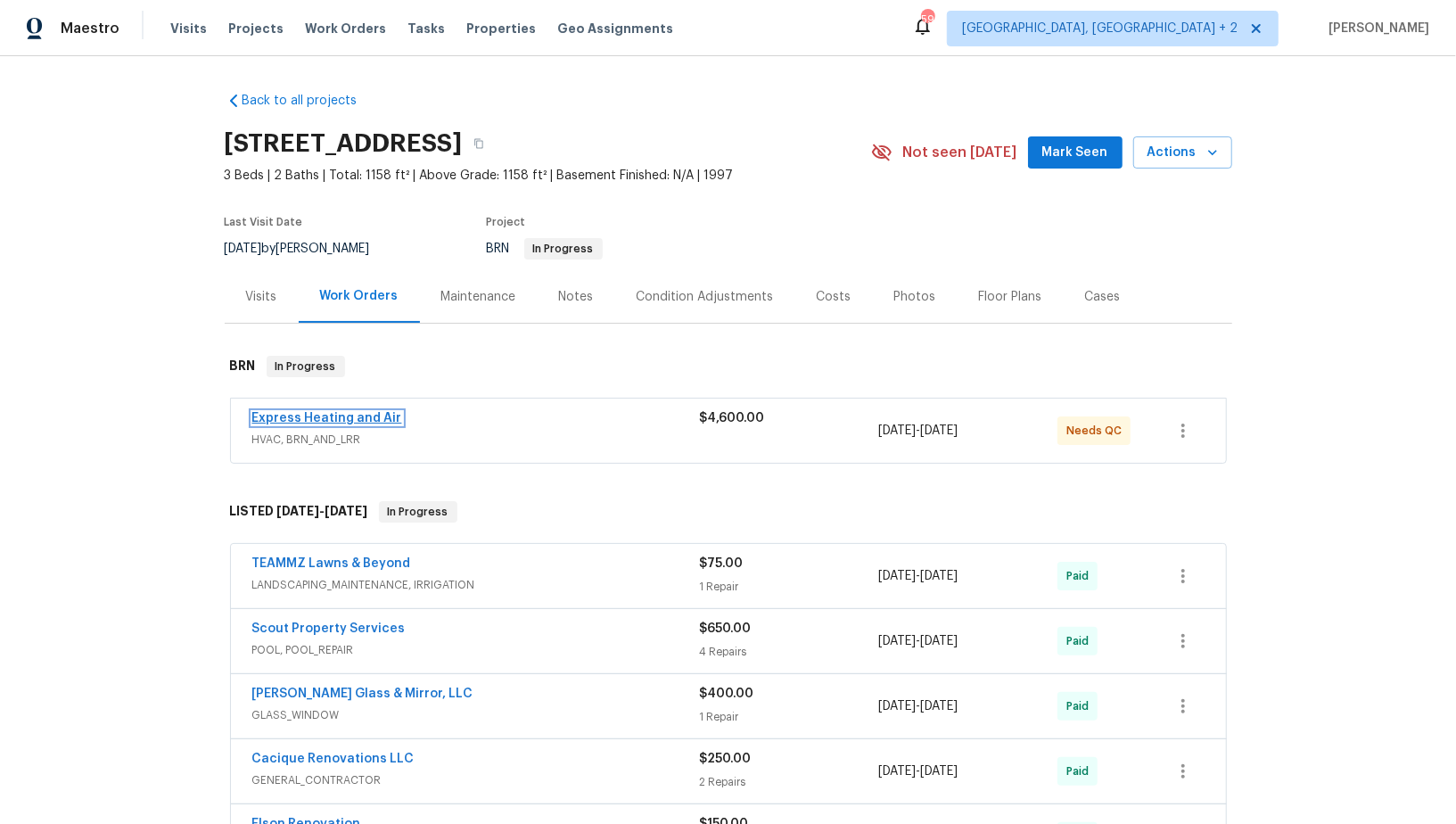
click at [370, 414] on link "Express Heating and Air" at bounding box center [327, 418] width 150 height 13
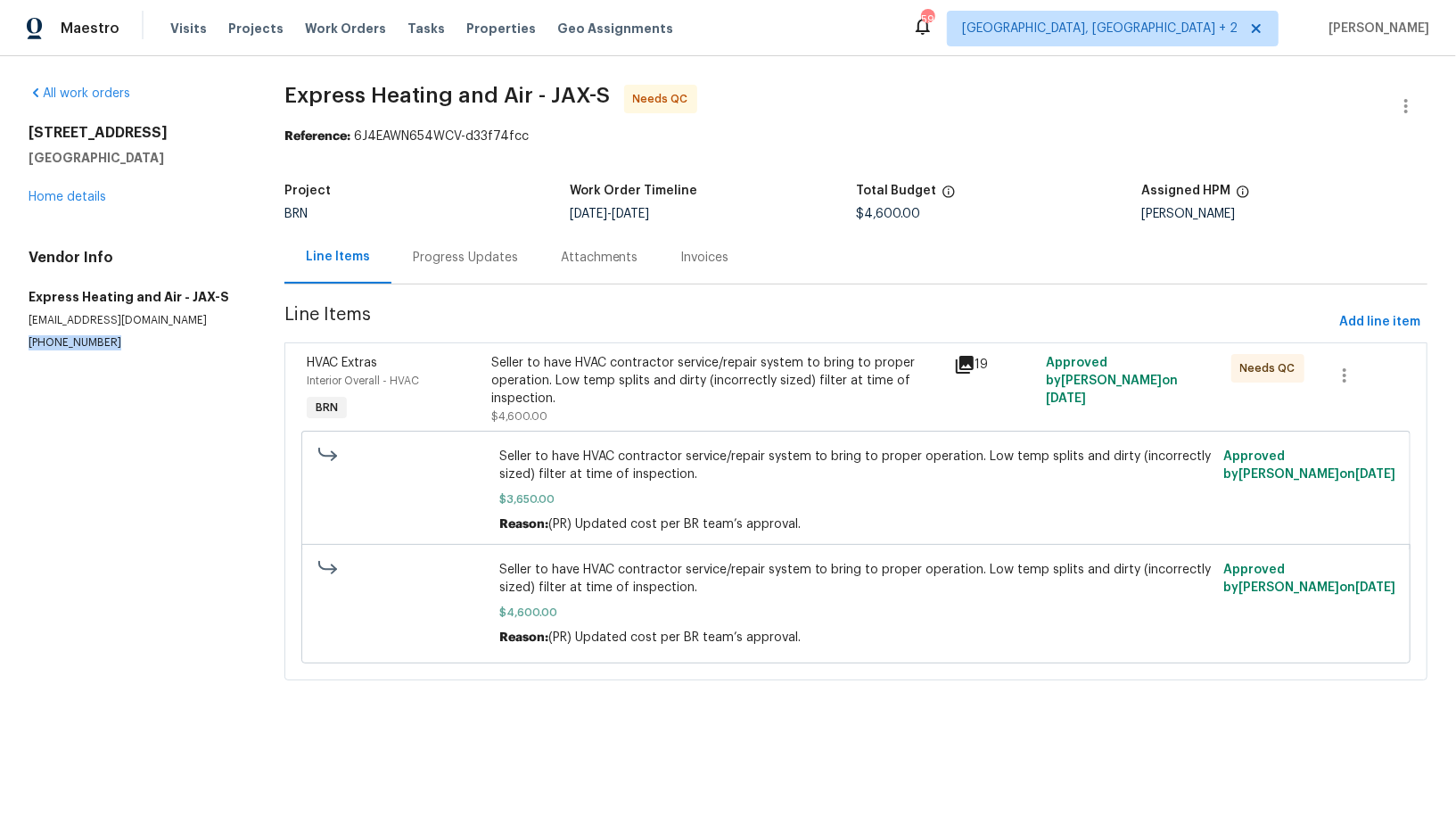
drag, startPoint x: 116, startPoint y: 342, endPoint x: 0, endPoint y: 342, distance: 116.0
click at [0, 342] on div "All work orders [STREET_ADDRESS] Home details Vendor Info Express Heating and A…" at bounding box center [728, 393] width 1456 height 674
copy p "[PHONE_NUMBER]"
click at [88, 392] on section "All work orders [STREET_ADDRESS] Home details Vendor Info Express Heating and A…" at bounding box center [134, 393] width 213 height 617
drag, startPoint x: 127, startPoint y: 336, endPoint x: 0, endPoint y: 333, distance: 127.0
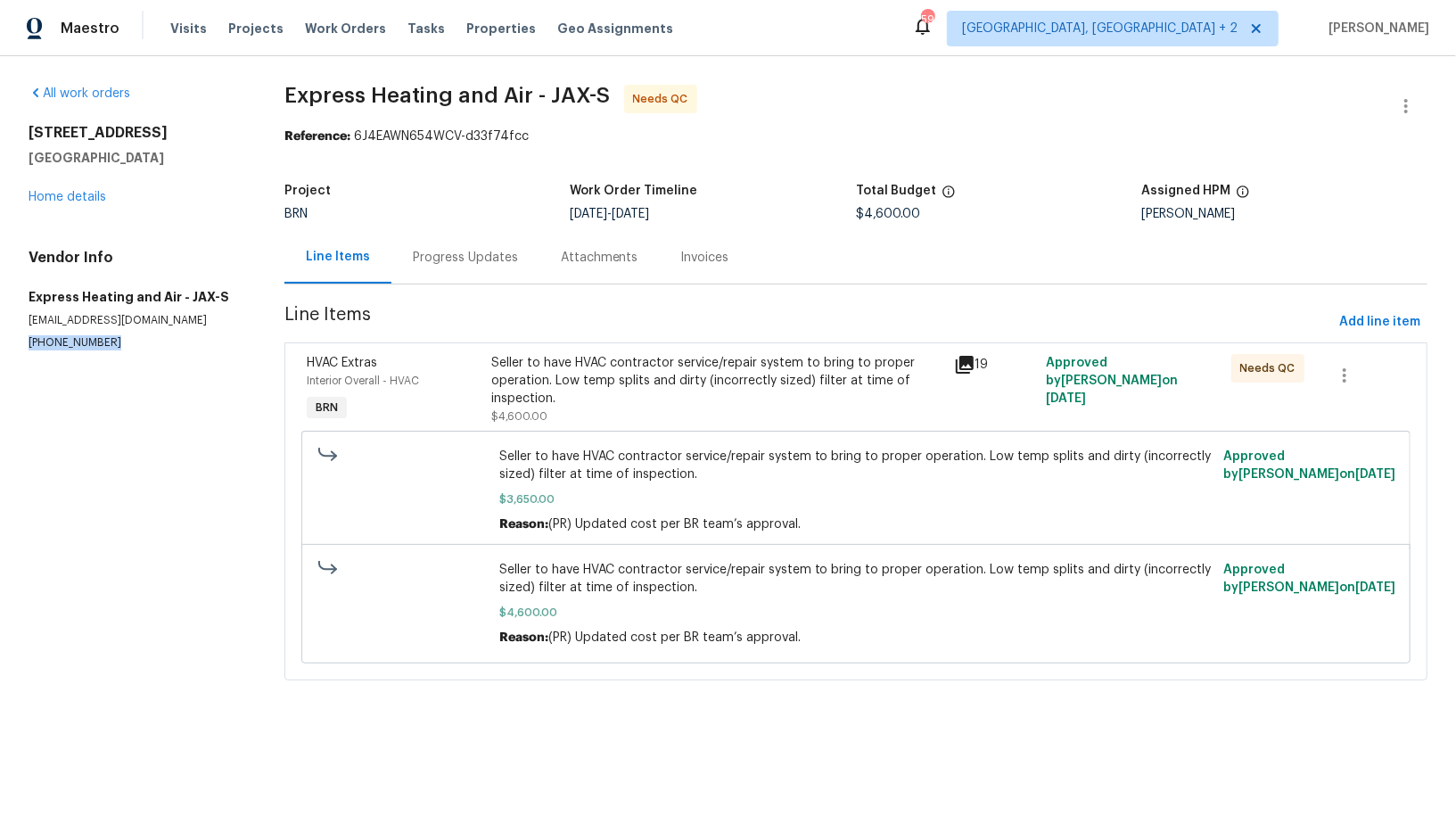
click at [0, 333] on div "All work orders 2613 Americas Cup Cir E Jacksonville, FL 32233 Home details Ven…" at bounding box center [728, 393] width 1456 height 674
copy p "(904) 930-2790"
click at [626, 372] on div "Seller to have HVAC contractor service/repair system to bring to proper operati…" at bounding box center [717, 381] width 451 height 53
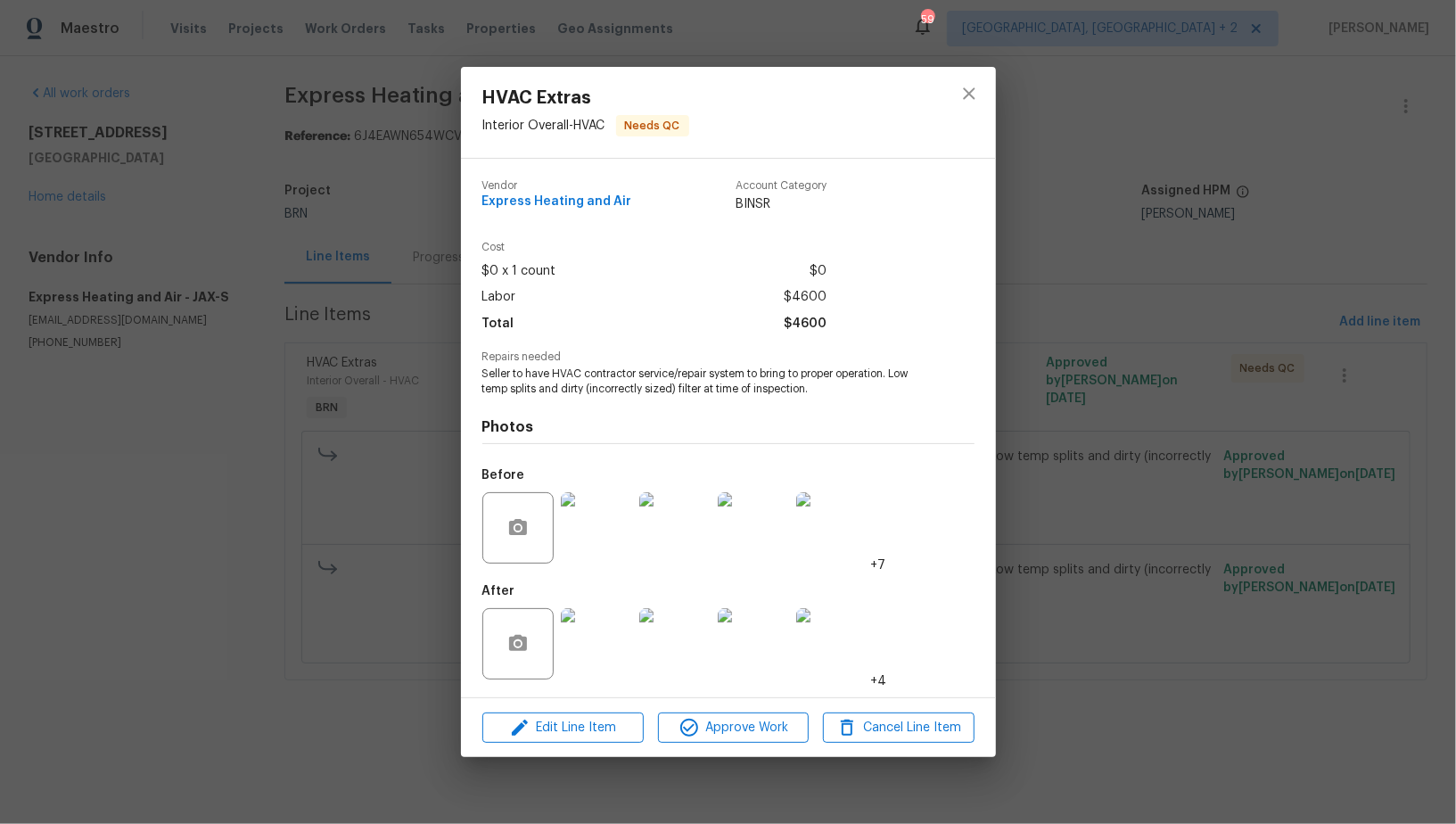
click at [586, 656] on img at bounding box center [595, 644] width 71 height 71
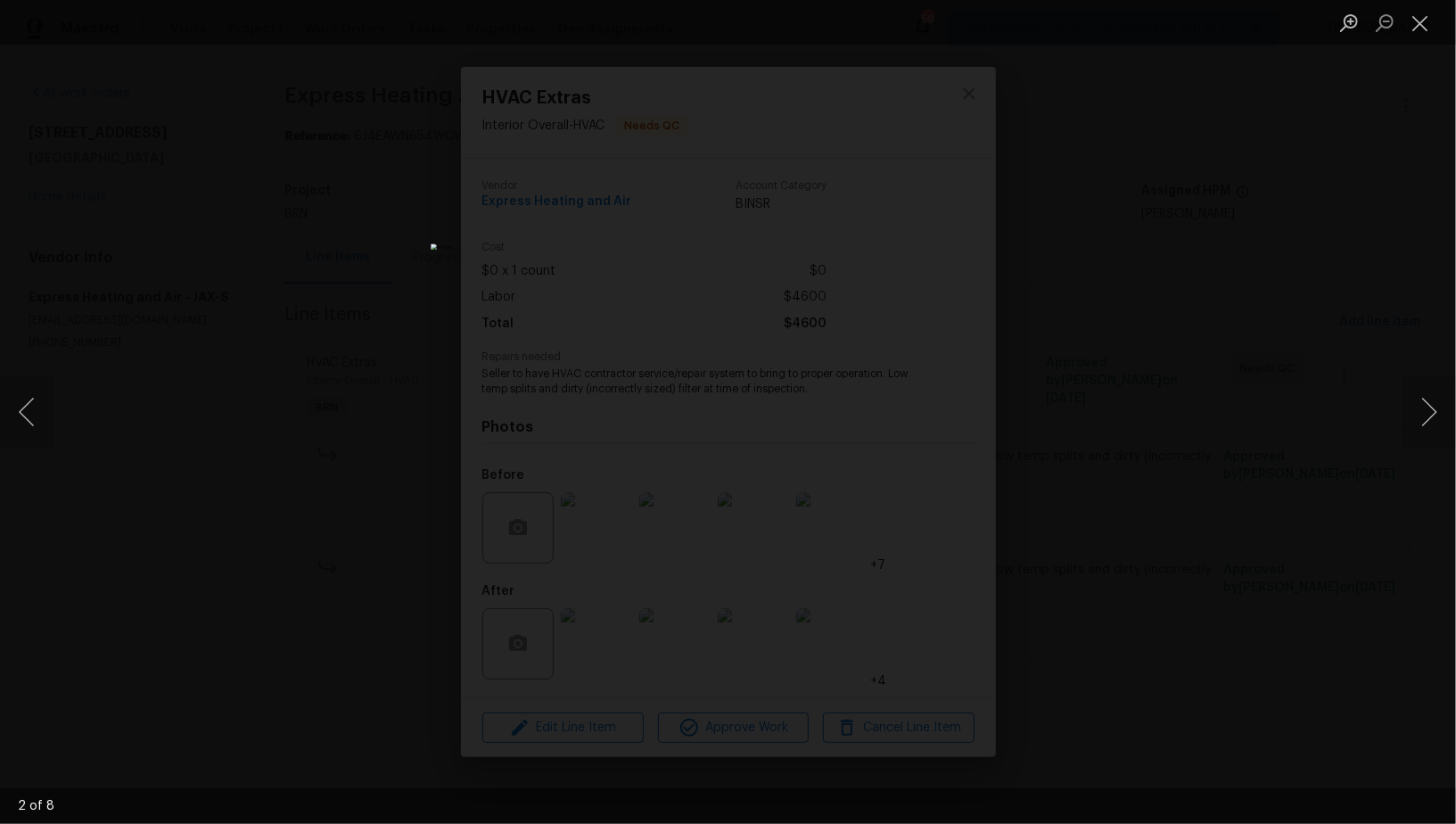
click at [1060, 451] on div "Lightbox" at bounding box center [728, 412] width 1456 height 824
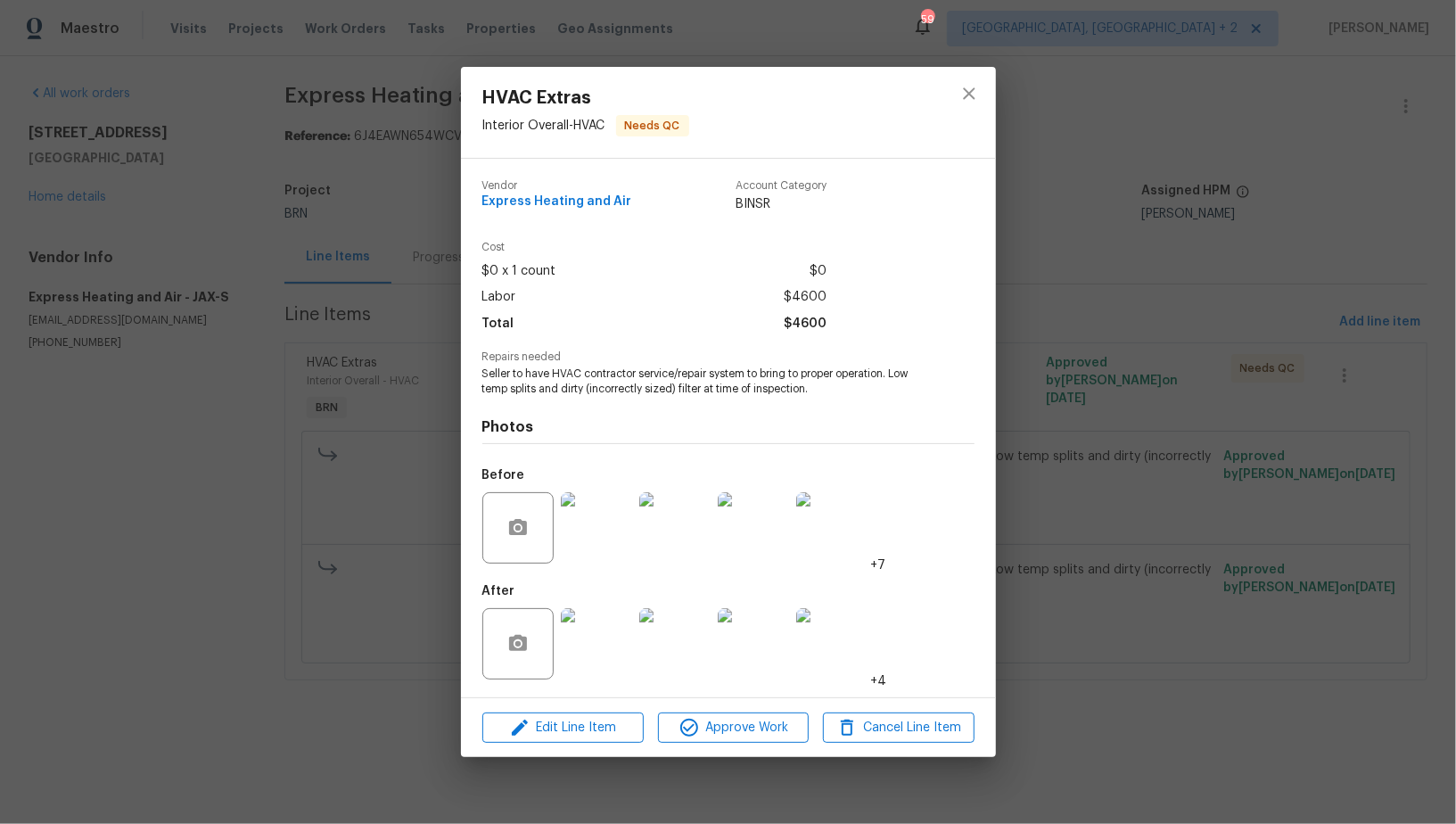
click at [1060, 451] on div "HVAC Extras Interior Overall - HVAC Needs QC Vendor Express Heating and Air Acc…" at bounding box center [728, 412] width 1456 height 824
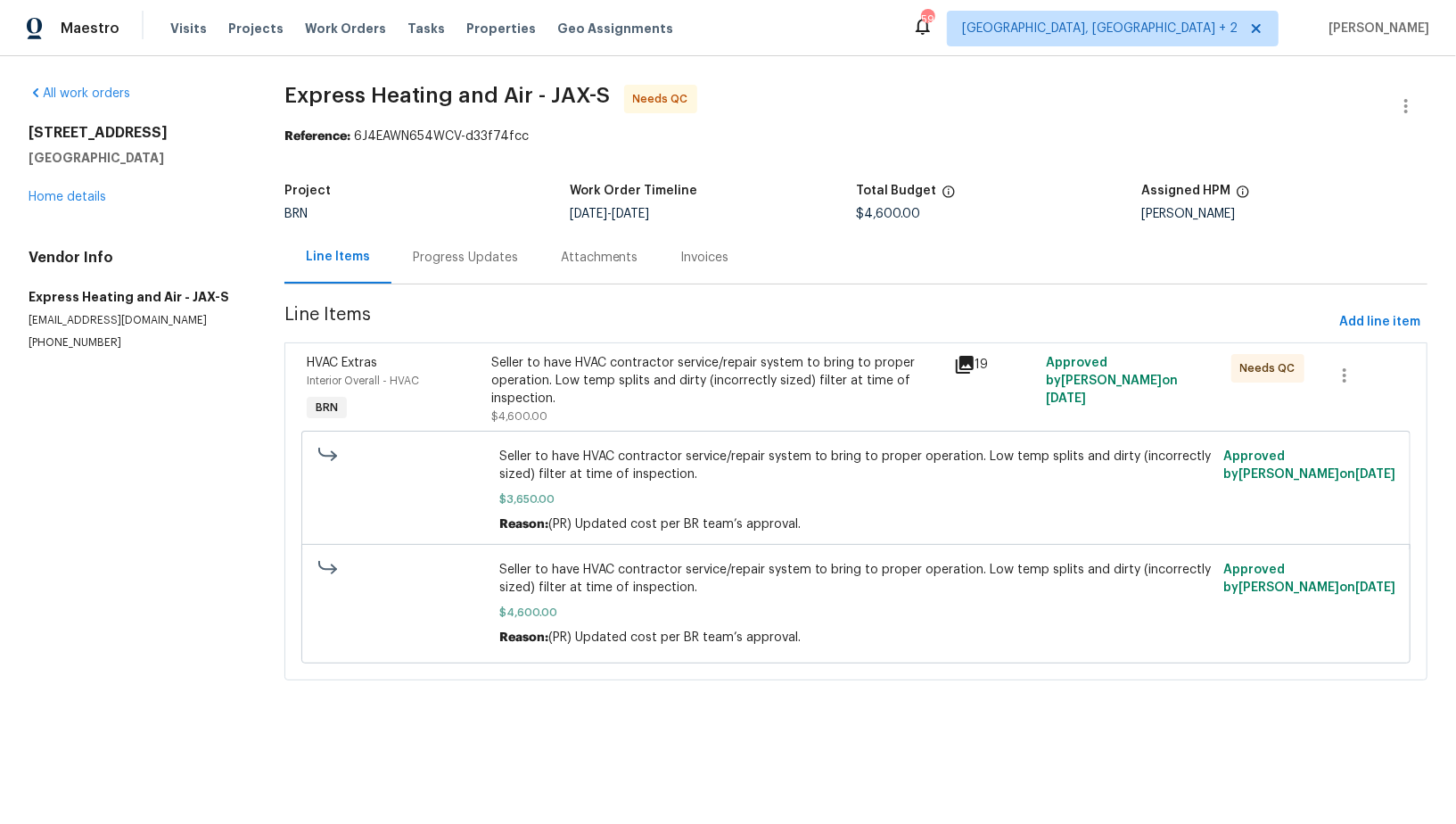
click at [460, 256] on div "Progress Updates" at bounding box center [465, 257] width 105 height 17
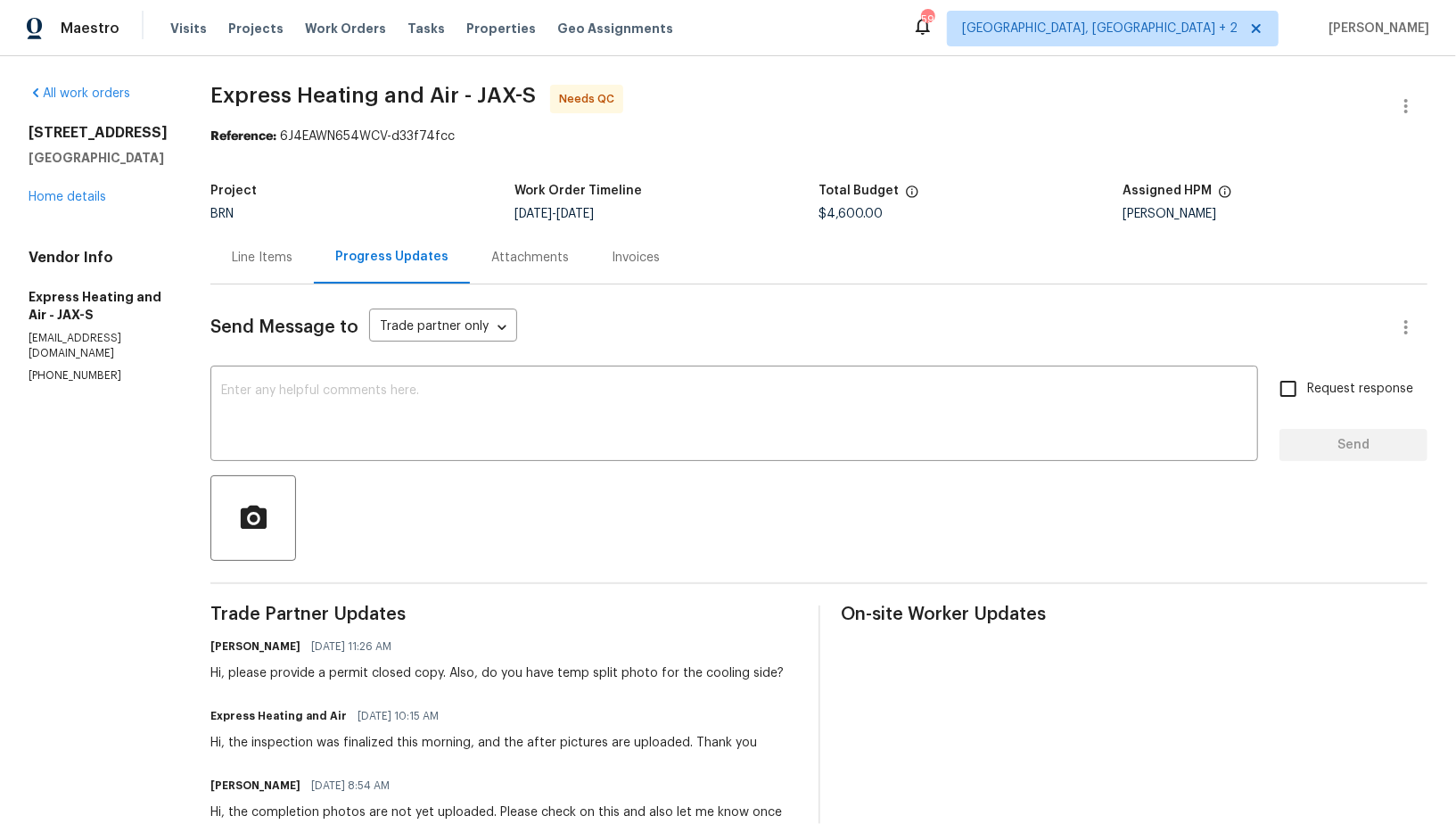
click at [290, 245] on div "Line Items" at bounding box center [262, 257] width 103 height 52
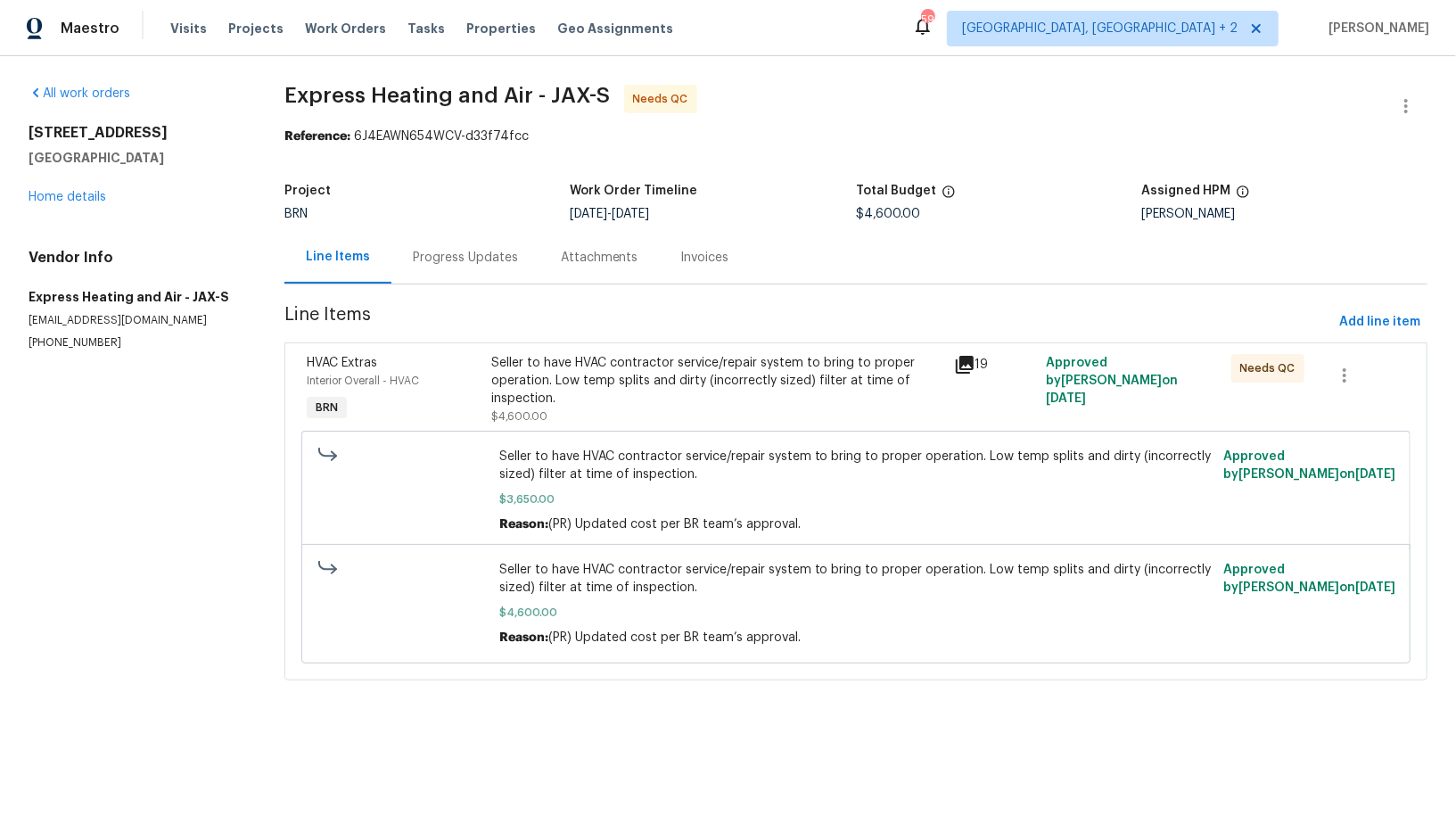
click at [583, 389] on div "Seller to have HVAC contractor service/repair system to bring to proper operati…" at bounding box center [717, 381] width 451 height 53
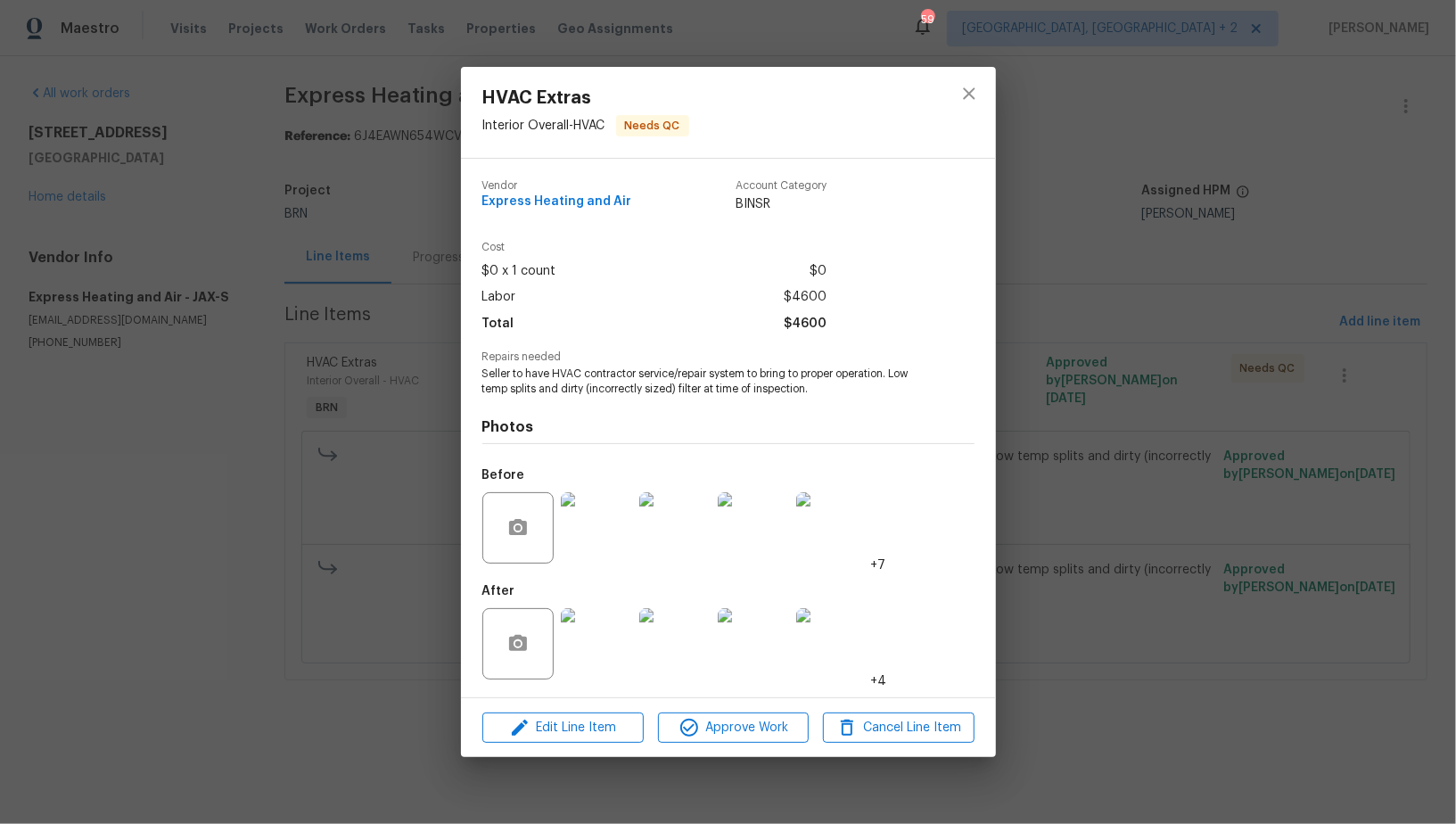
click at [585, 664] on img at bounding box center [595, 644] width 71 height 71
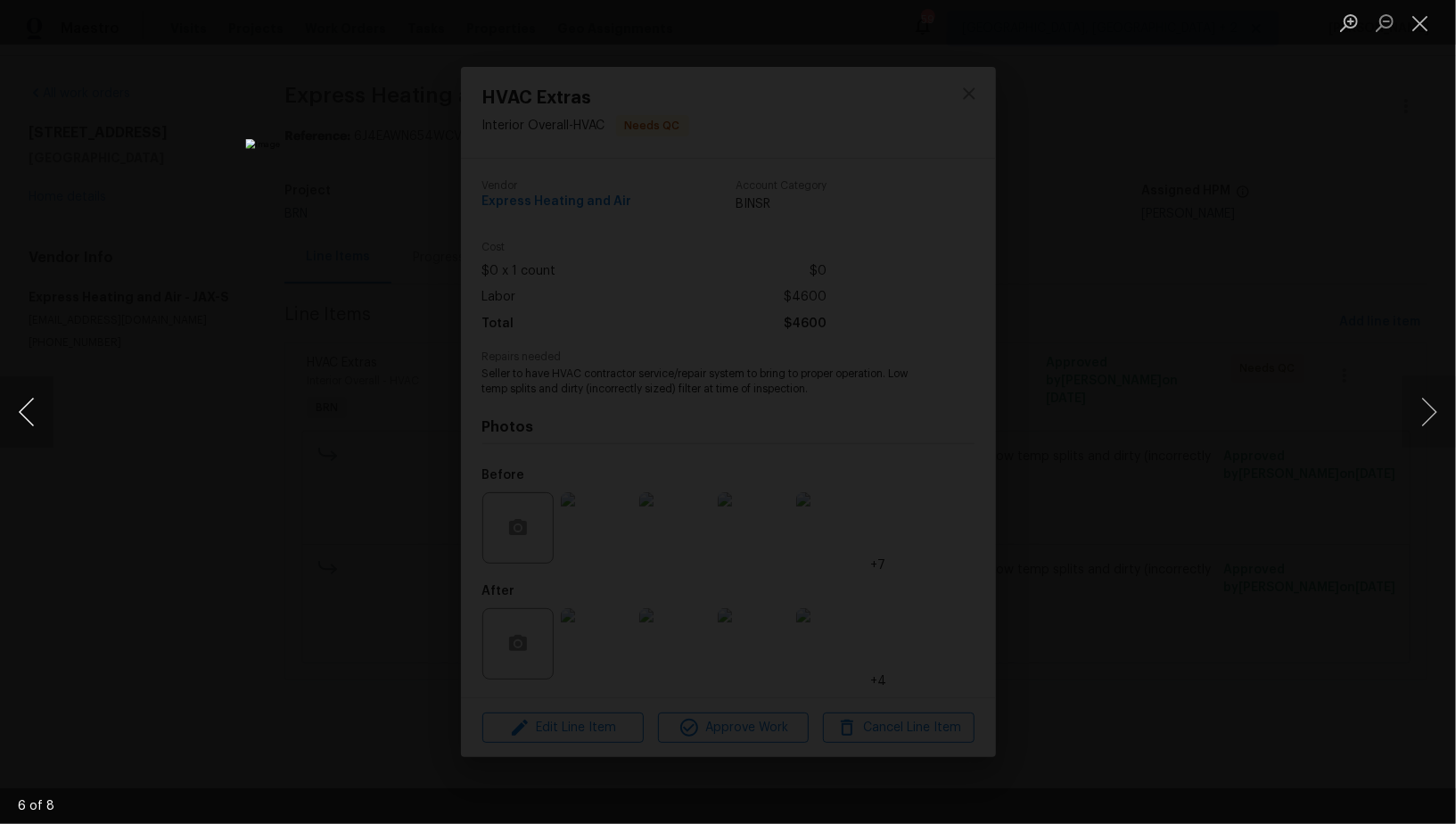
click at [14, 422] on button "Previous image" at bounding box center [27, 412] width 53 height 71
click at [1158, 510] on div "Lightbox" at bounding box center [728, 412] width 1456 height 824
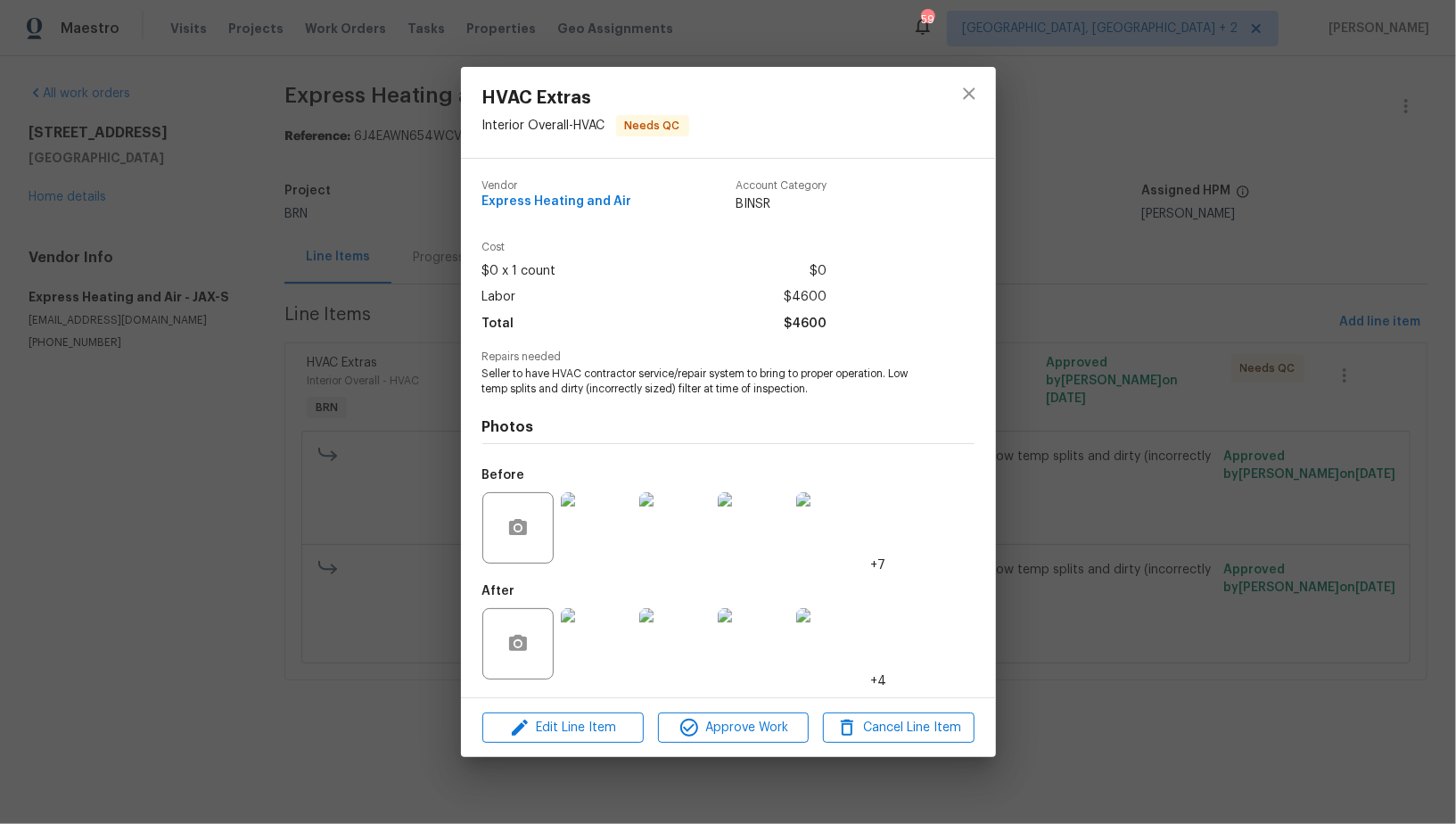
click at [595, 515] on img at bounding box center [595, 528] width 71 height 71
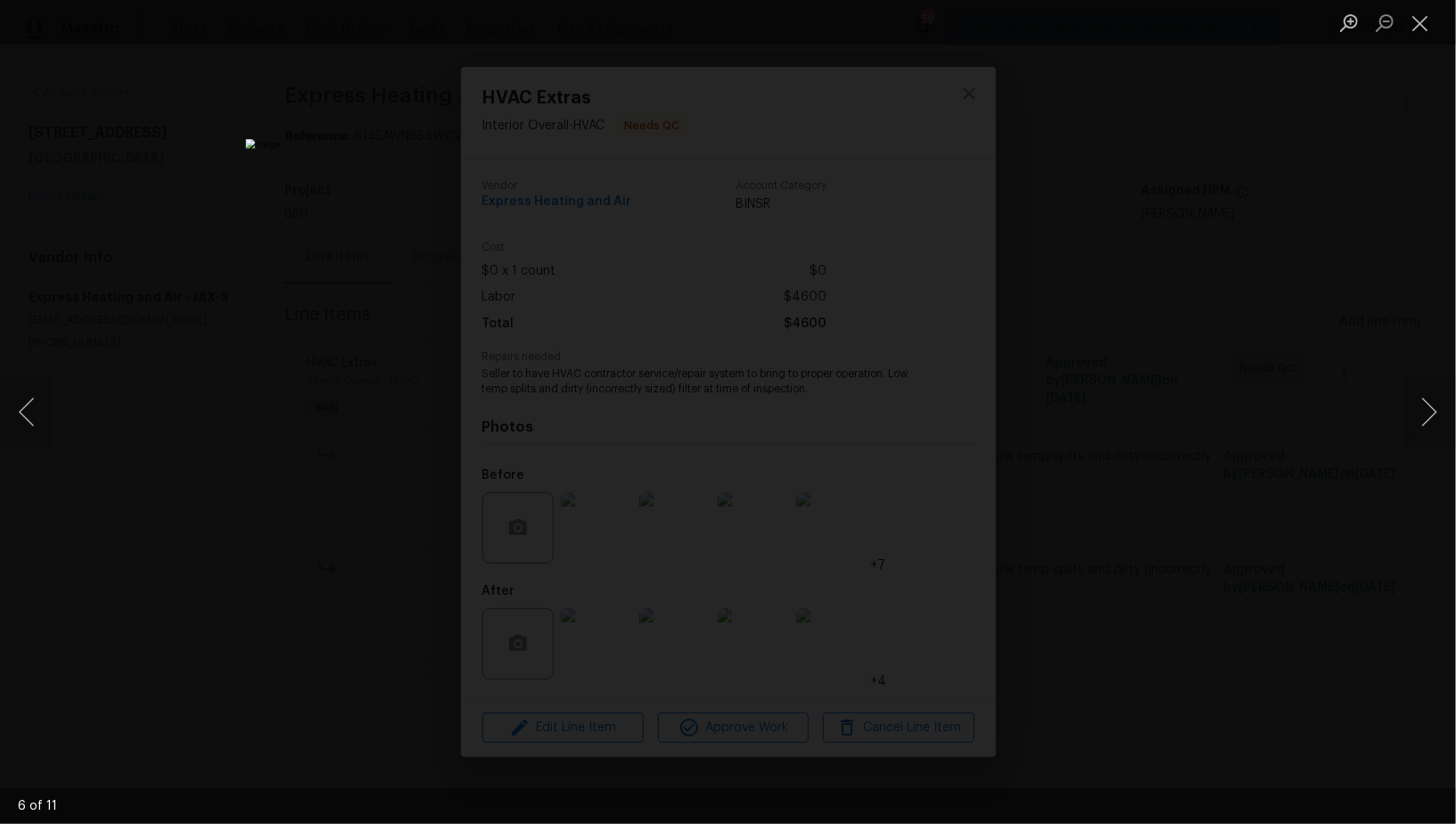
click at [1068, 537] on div "Lightbox" at bounding box center [728, 412] width 1456 height 824
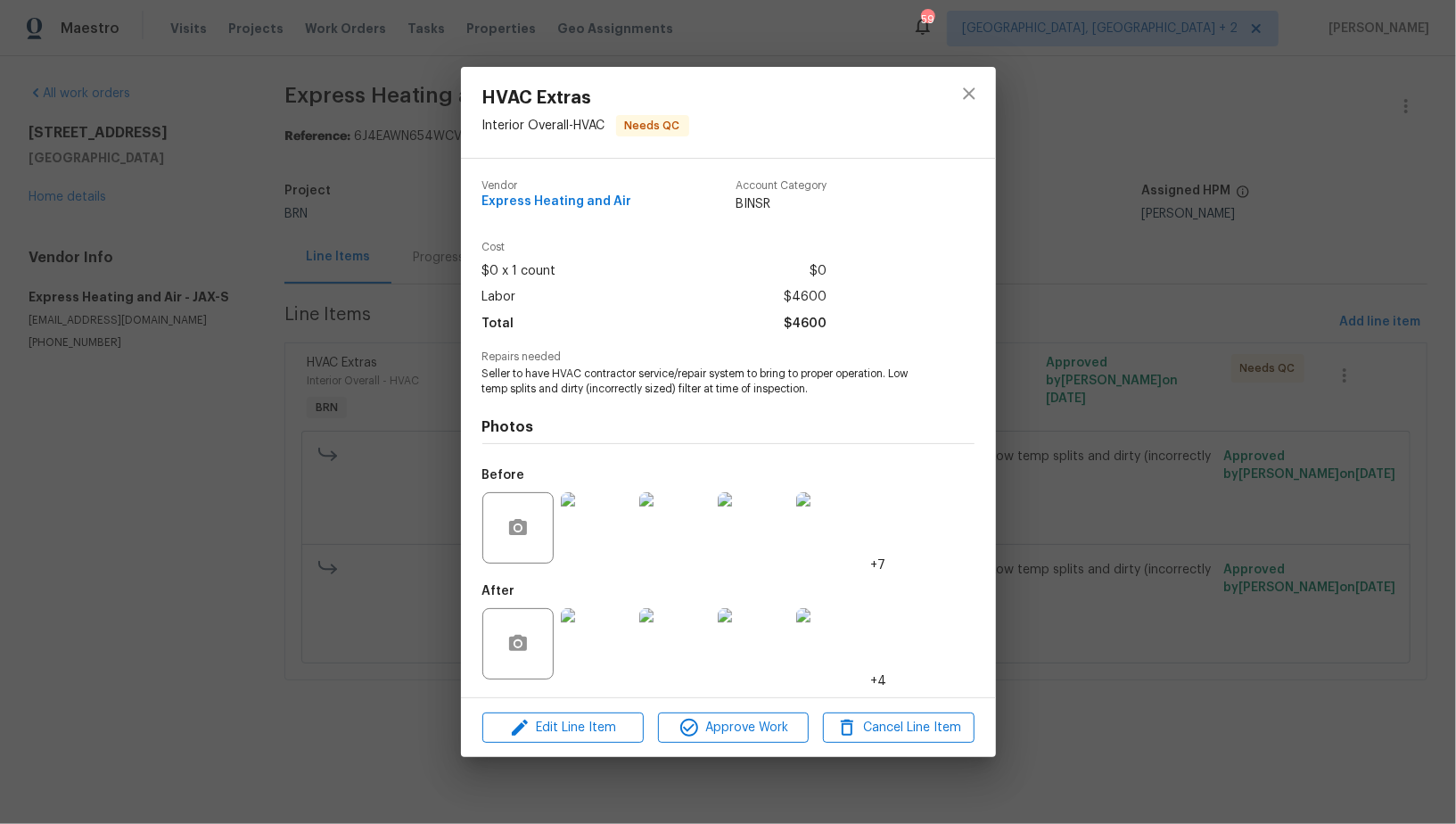
click at [614, 664] on img at bounding box center [595, 644] width 71 height 71
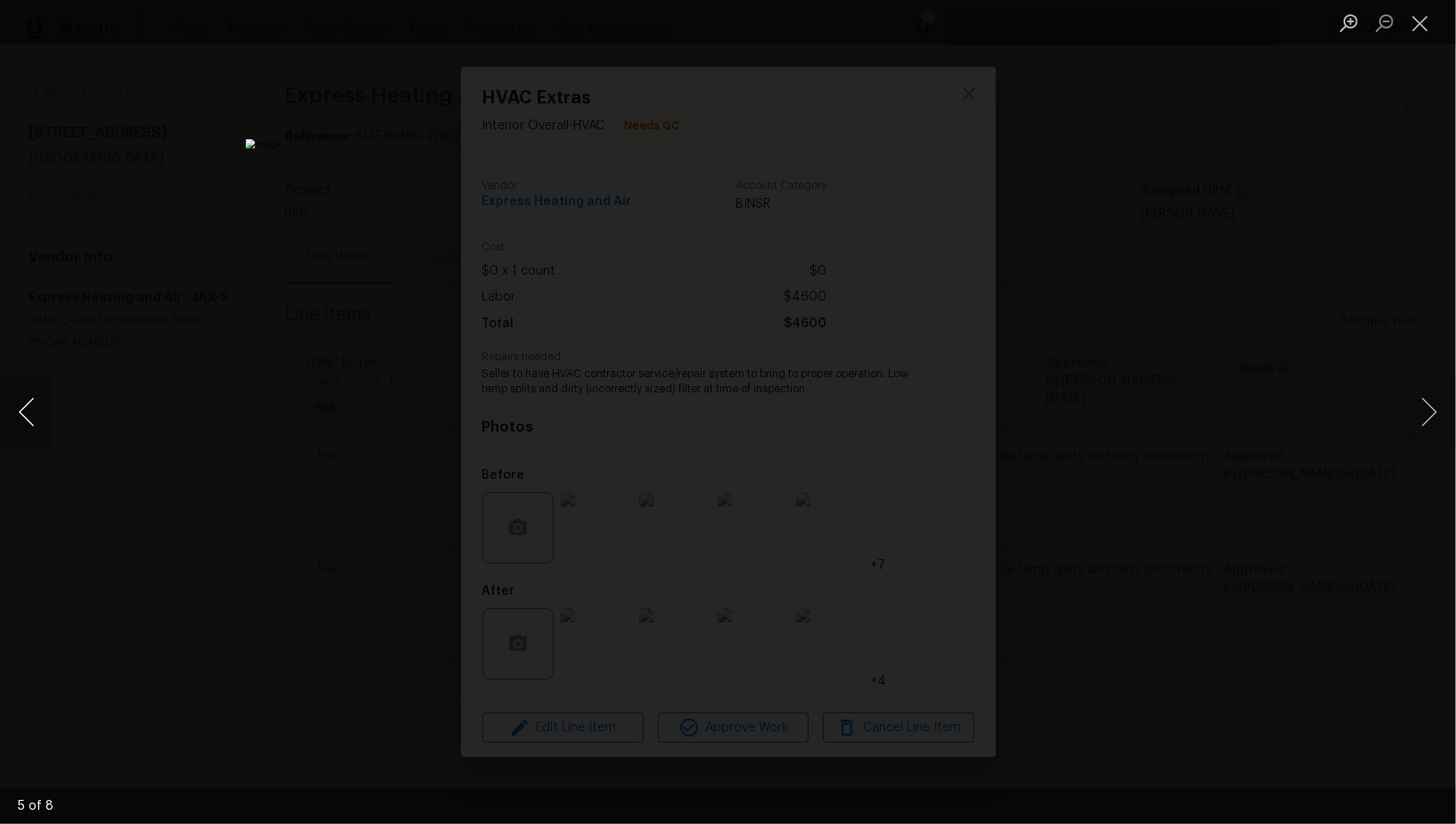
click at [40, 421] on button "Previous image" at bounding box center [27, 412] width 53 height 71
click at [1180, 498] on div "Lightbox" at bounding box center [728, 412] width 1456 height 824
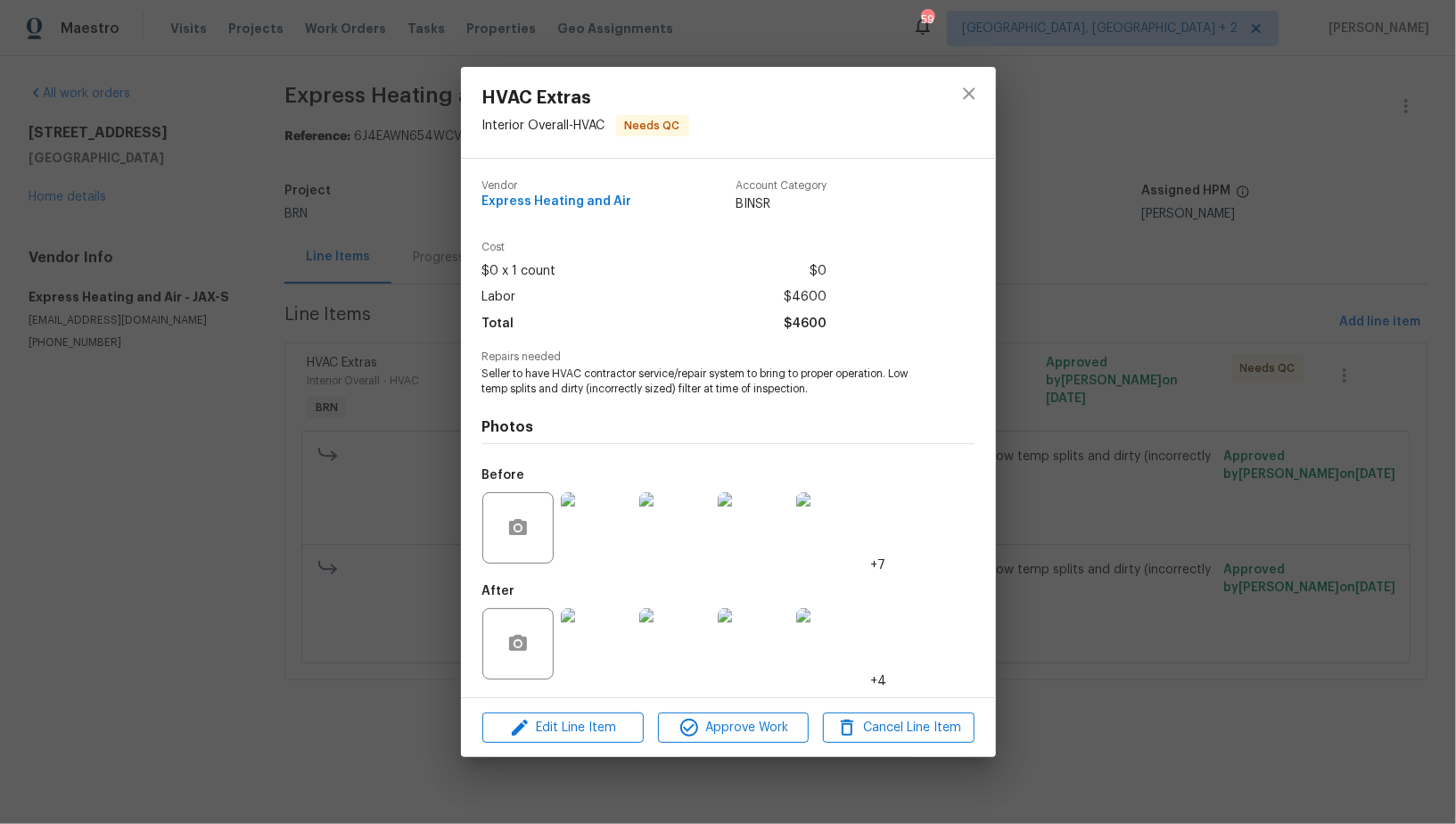
click at [597, 545] on img at bounding box center [595, 528] width 71 height 71
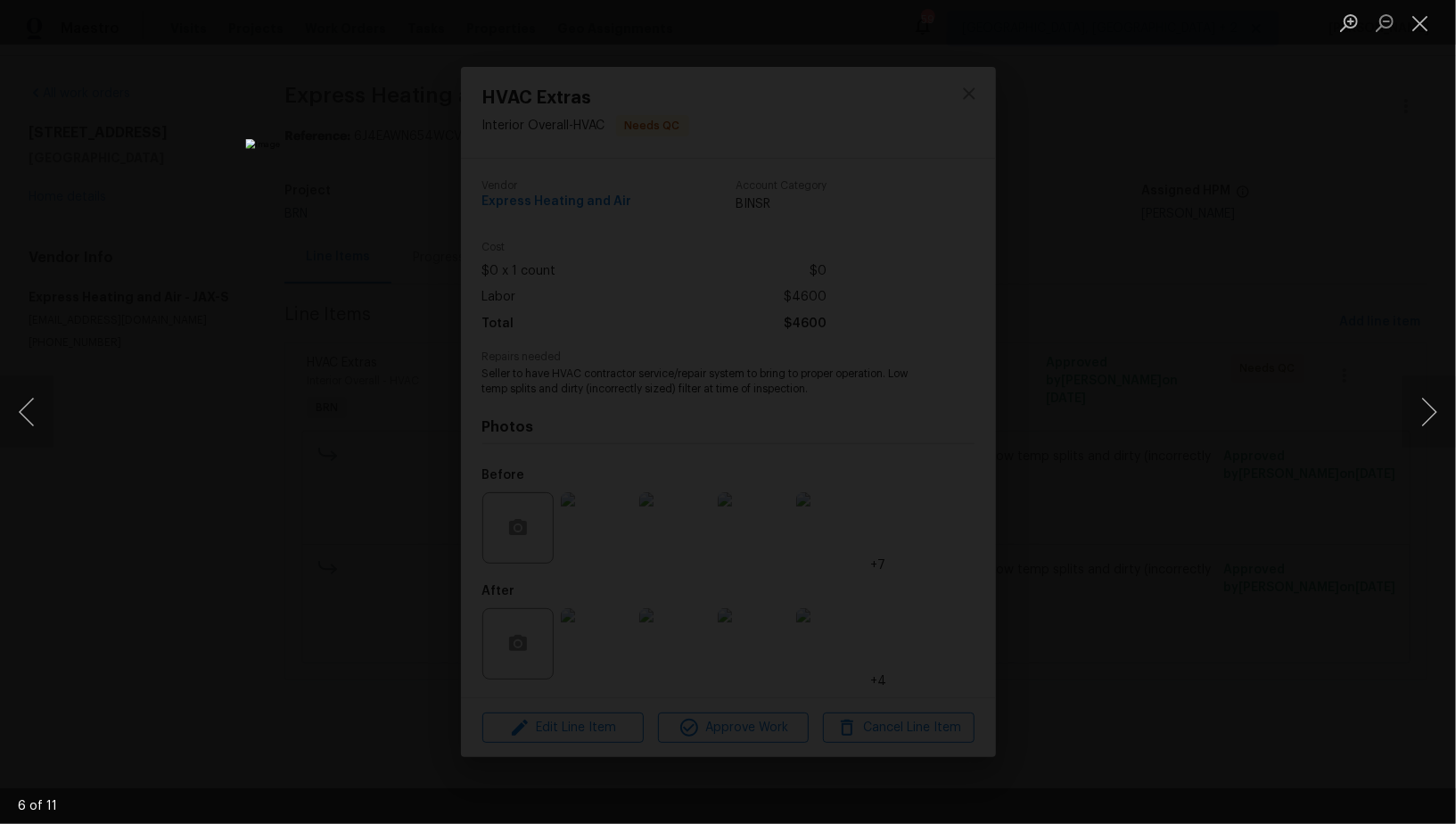
click at [1120, 536] on div "Lightbox" at bounding box center [728, 412] width 1456 height 824
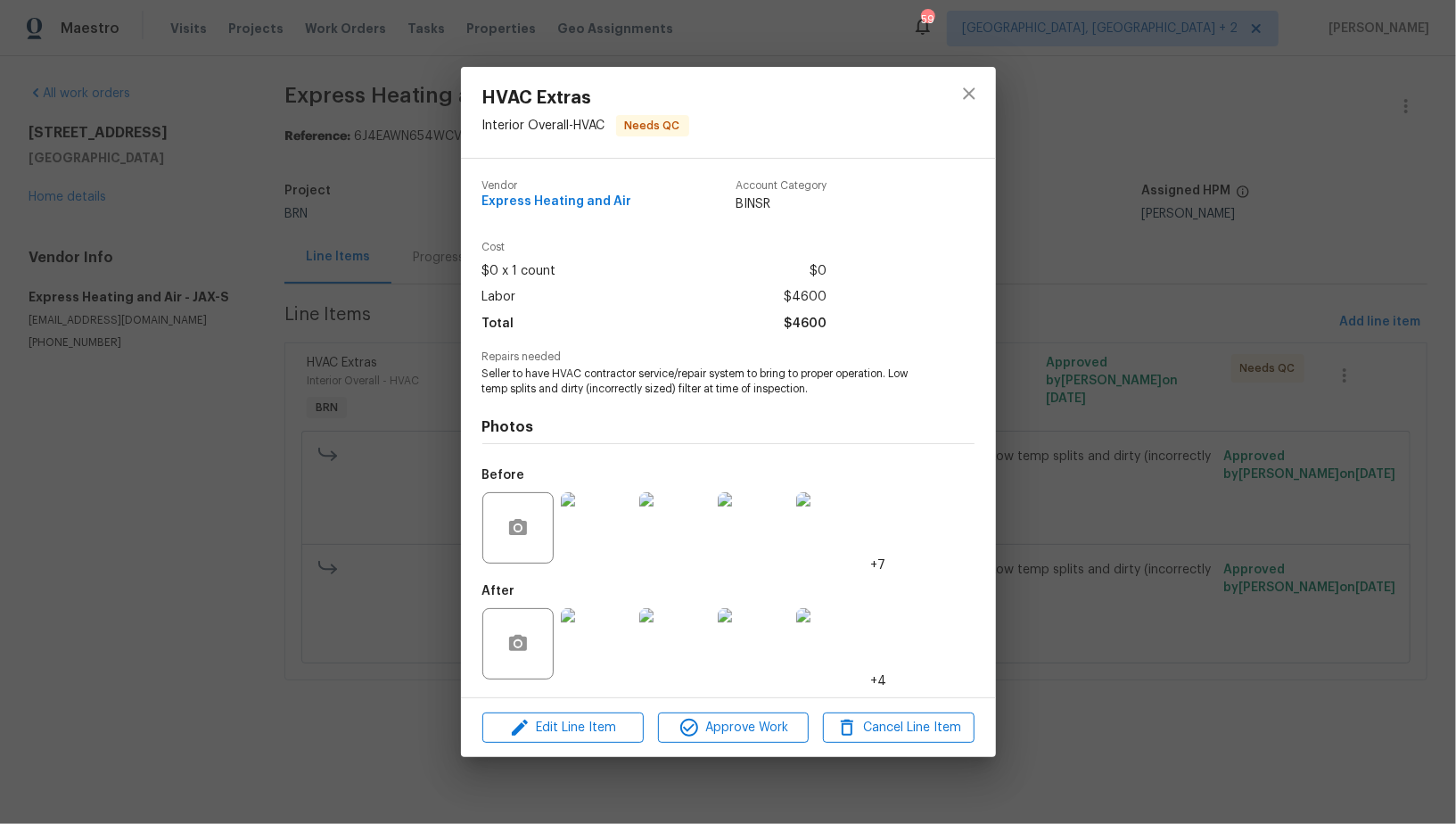
click at [744, 636] on img at bounding box center [753, 644] width 71 height 71
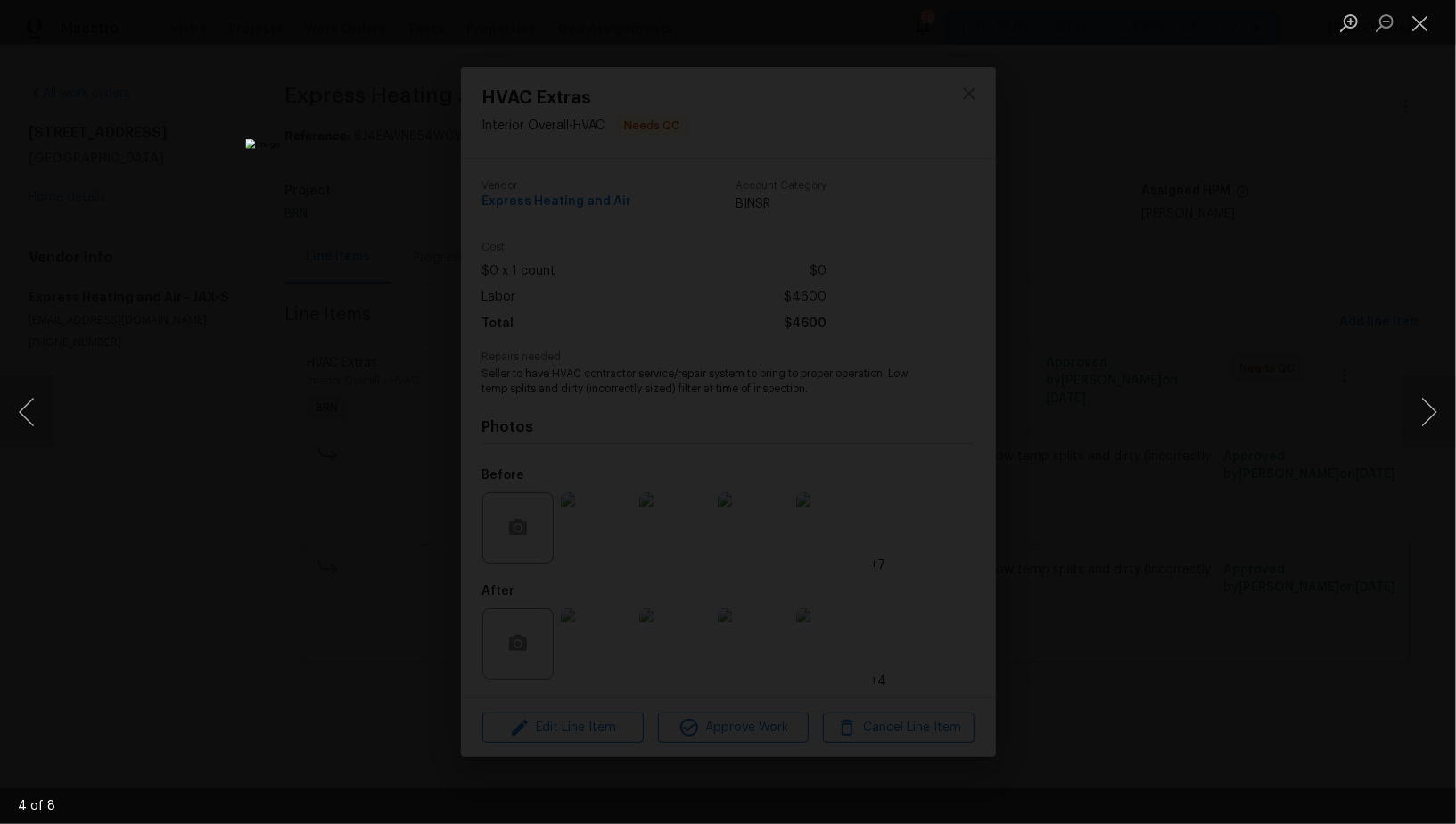
click at [617, 412] on img "Lightbox" at bounding box center [727, 412] width 965 height 546
click at [29, 433] on button "Previous image" at bounding box center [27, 412] width 53 height 71
click at [36, 412] on button "Previous image" at bounding box center [27, 412] width 53 height 71
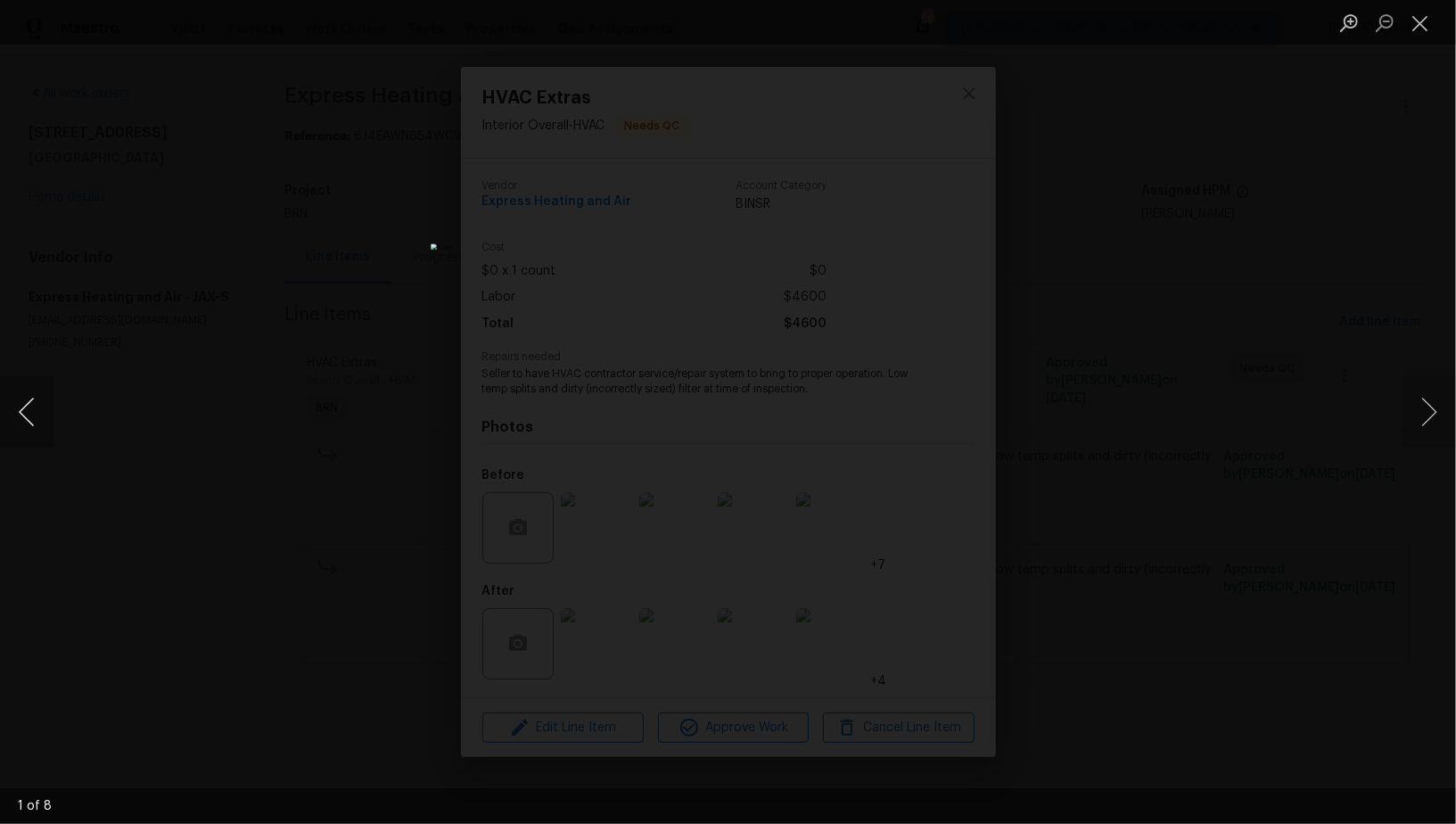
click at [36, 412] on button "Previous image" at bounding box center [27, 412] width 53 height 71
click at [1158, 454] on div "Lightbox" at bounding box center [728, 412] width 1456 height 824
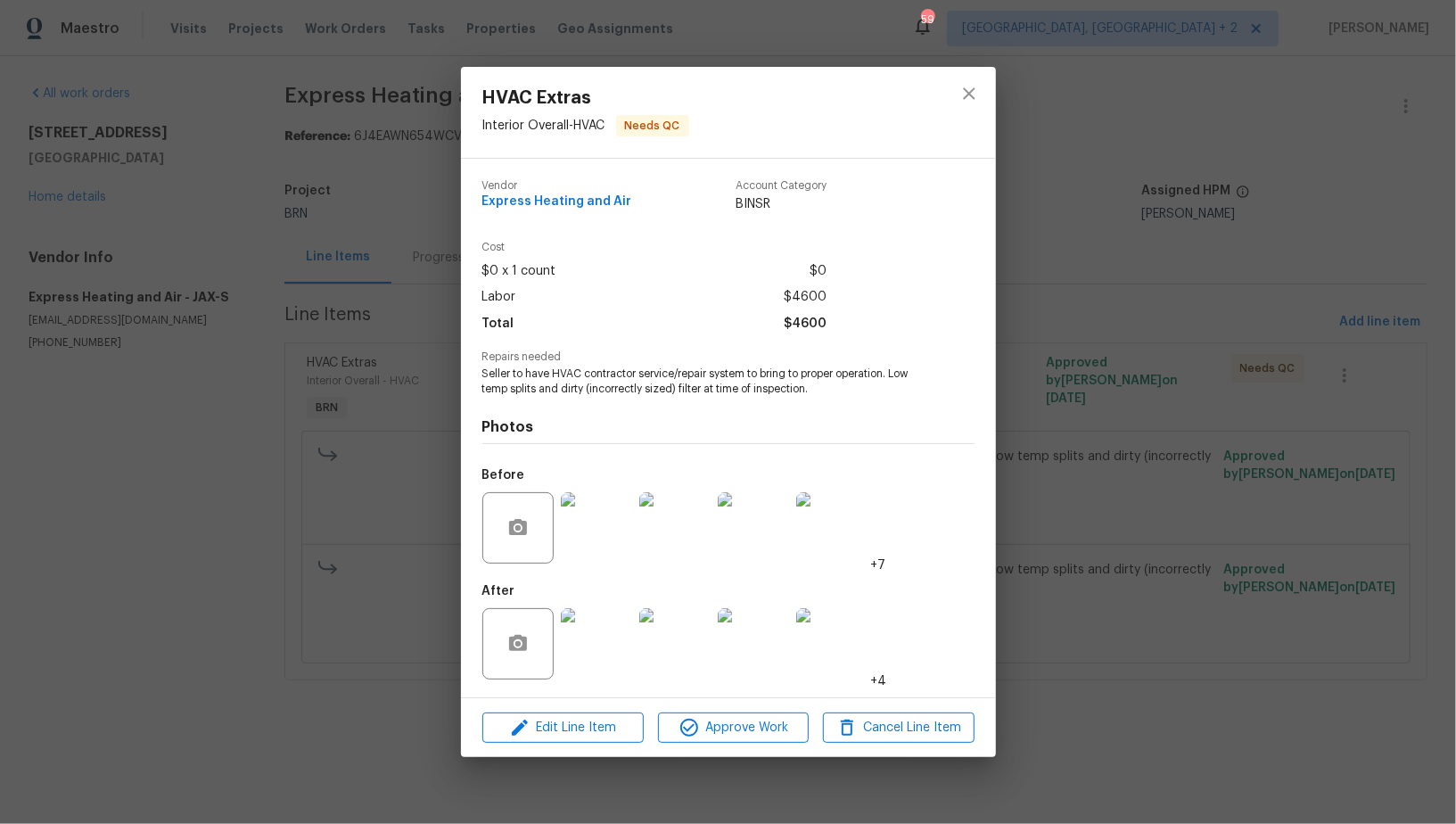
click at [1158, 454] on div "HVAC Extras Interior Overall - HVAC Needs QC Vendor Express Heating and Air Acc…" at bounding box center [728, 412] width 1456 height 824
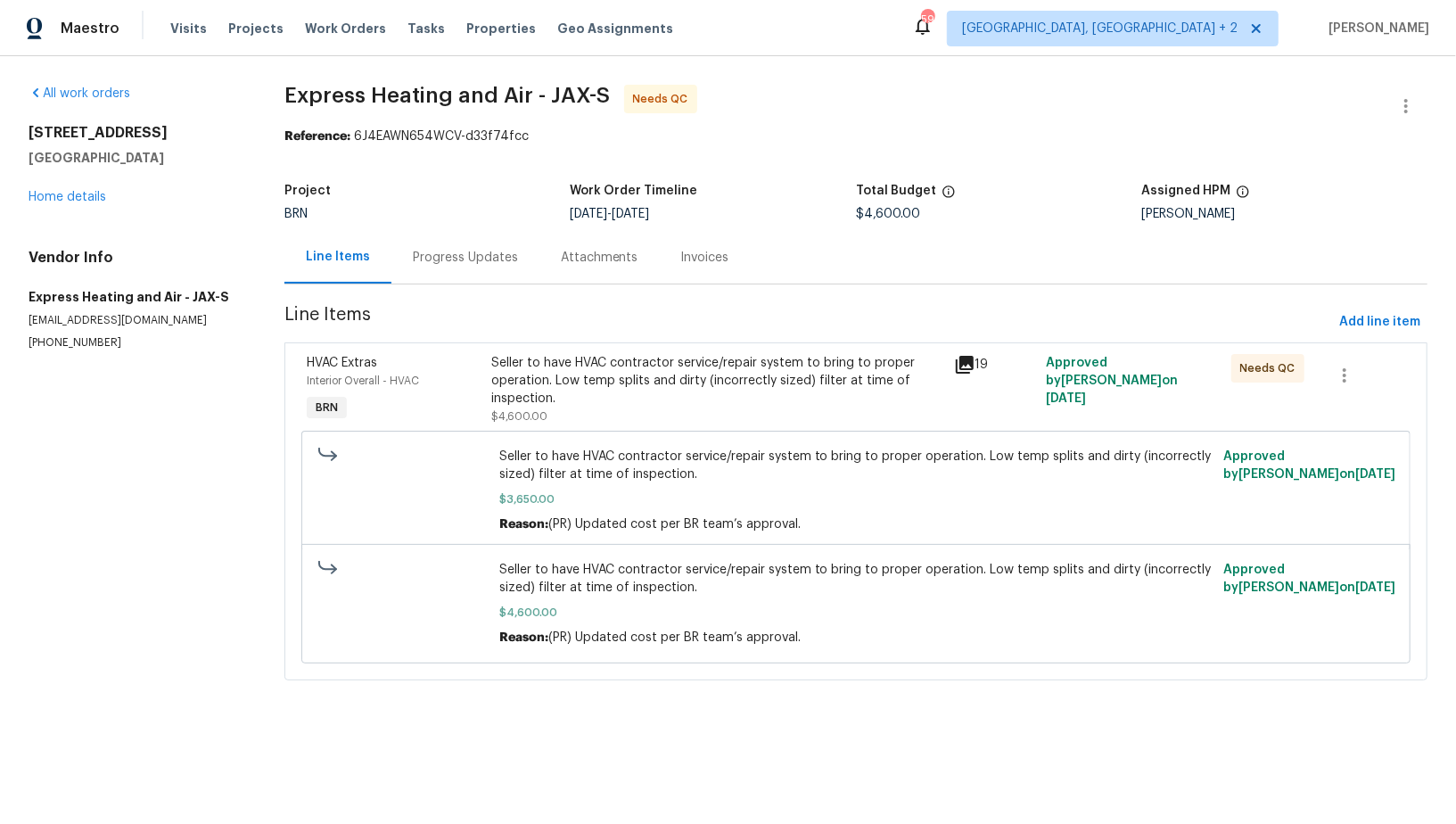
click at [556, 388] on div "Seller to have HVAC contractor service/repair system to bring to proper operati…" at bounding box center [717, 381] width 451 height 53
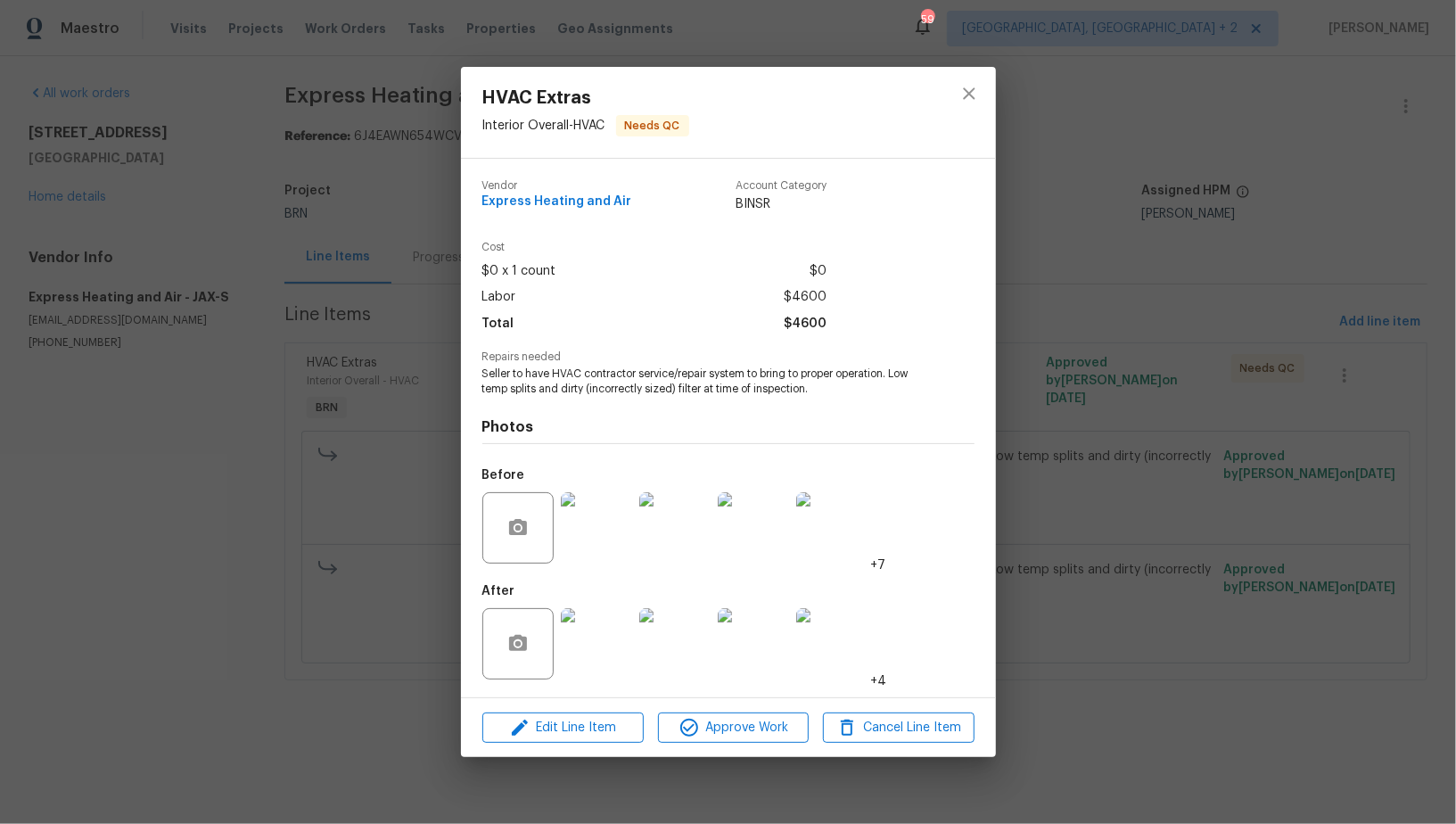
click at [581, 525] on img at bounding box center [595, 528] width 71 height 71
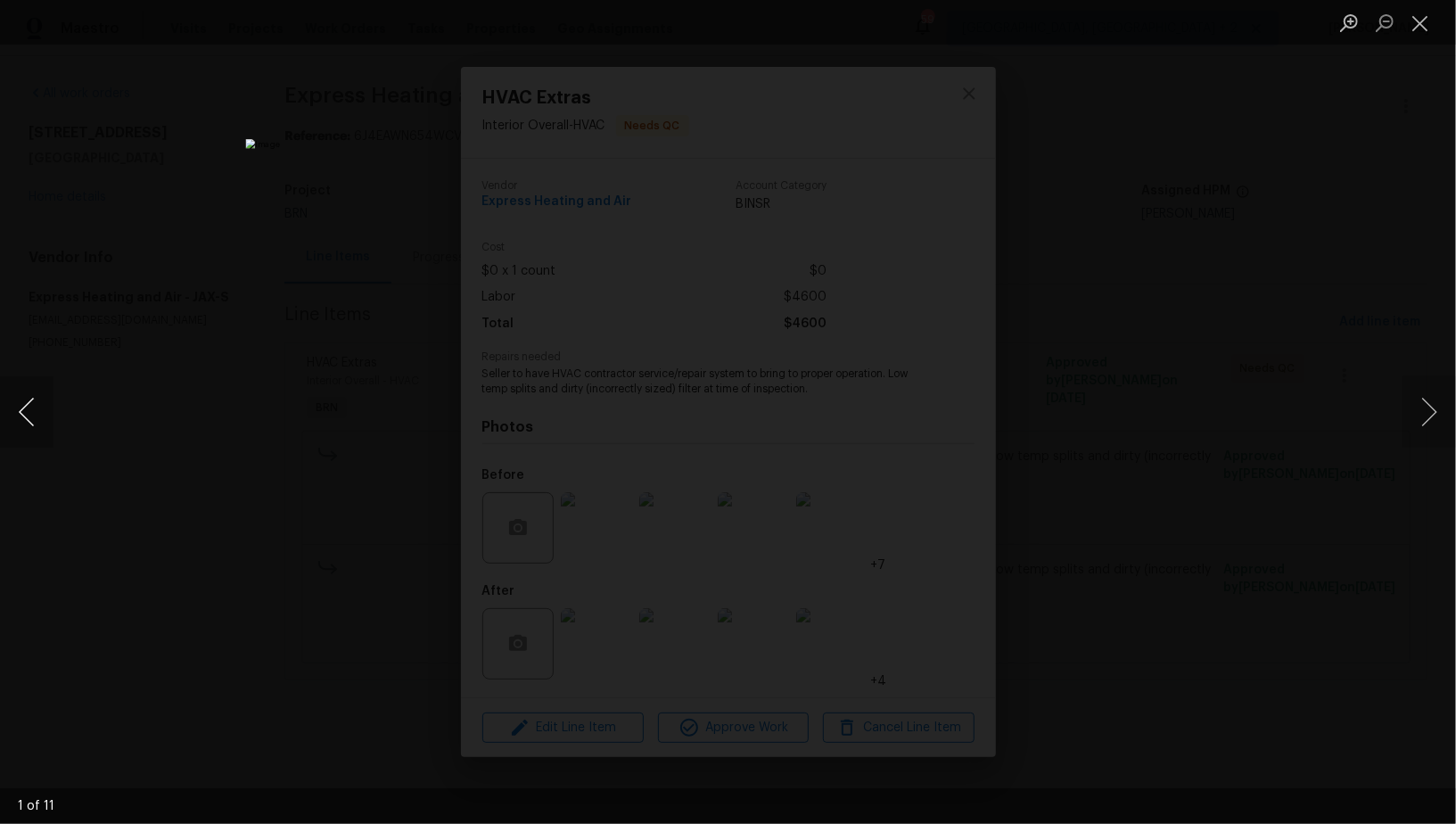
click at [41, 418] on button "Previous image" at bounding box center [27, 412] width 53 height 71
click at [770, 581] on div "Lightbox" at bounding box center [728, 412] width 1456 height 824
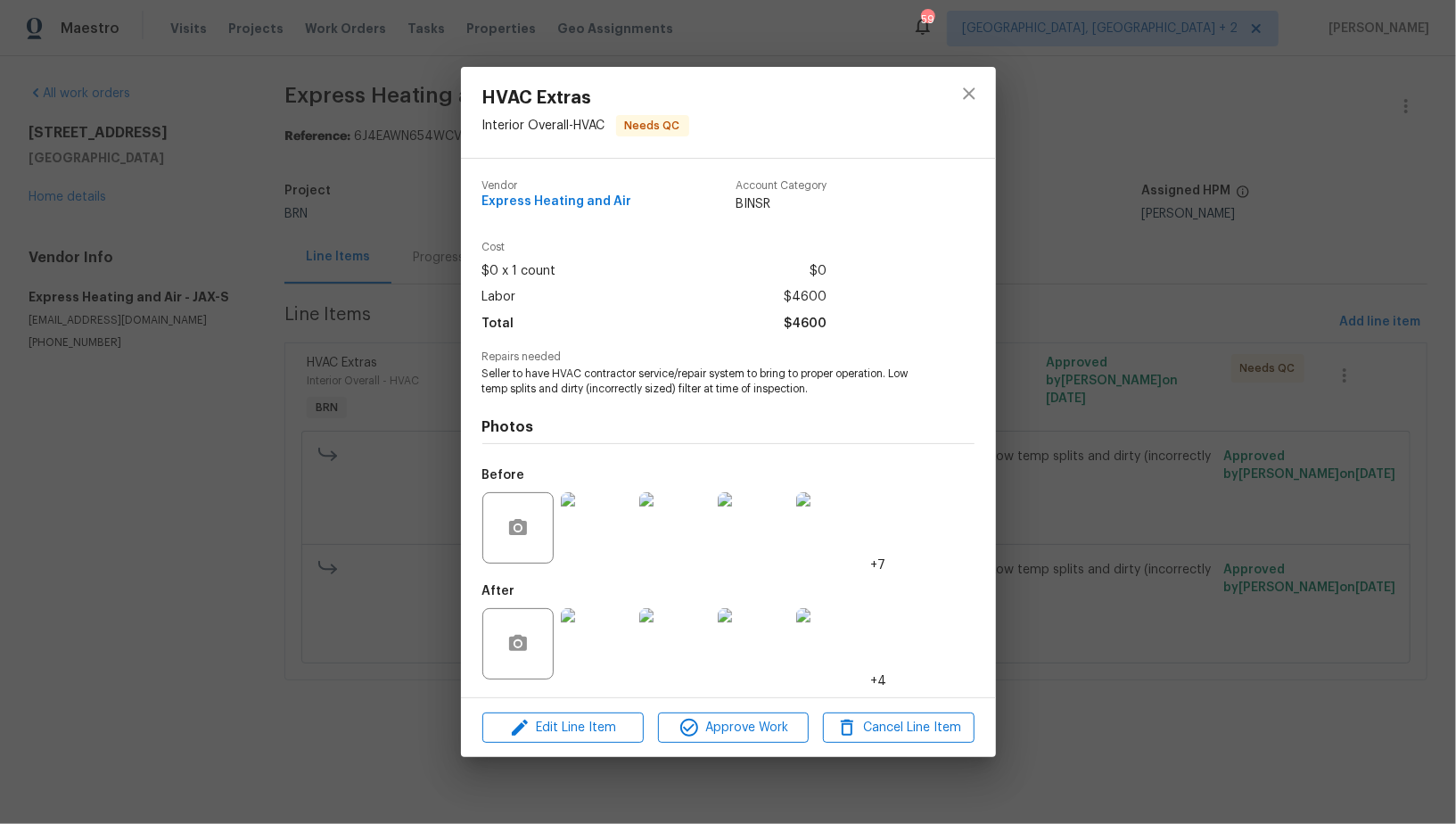
click at [614, 645] on img at bounding box center [595, 644] width 71 height 71
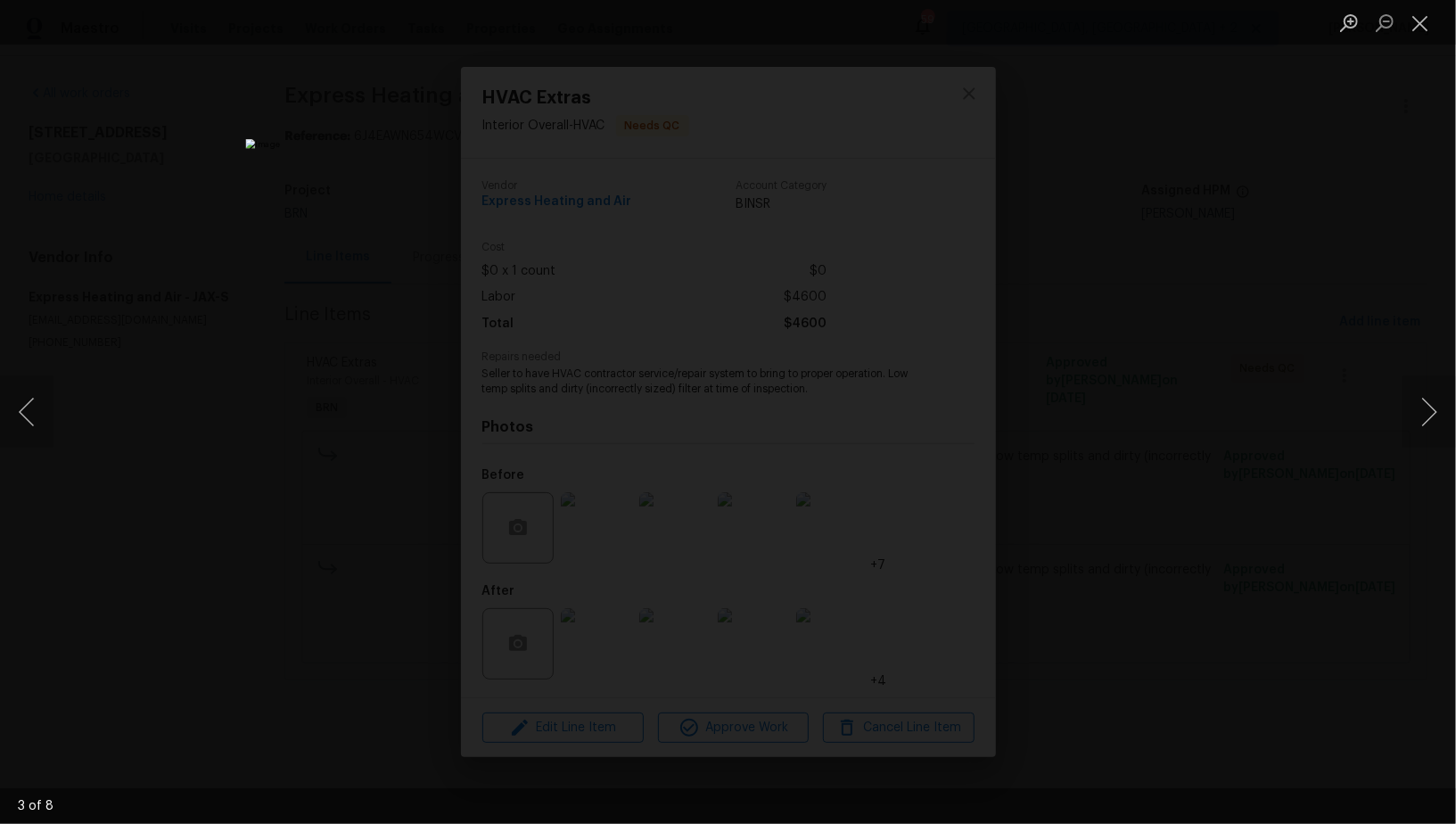
click at [1302, 524] on div "Lightbox" at bounding box center [728, 412] width 1456 height 824
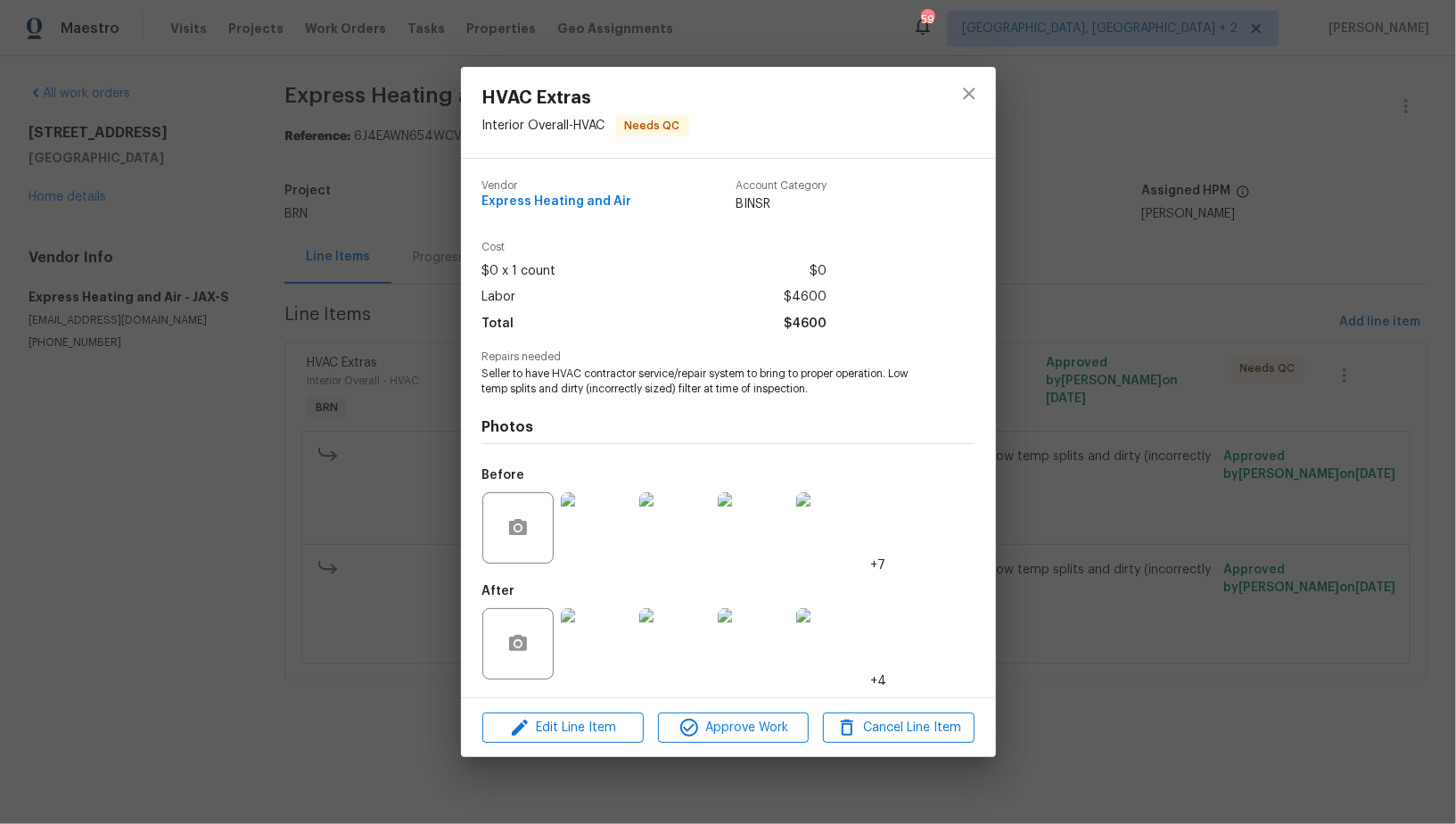
click at [1302, 524] on div "HVAC Extras Interior Overall - HVAC Needs QC Vendor Express Heating and Air Acc…" at bounding box center [728, 412] width 1456 height 824
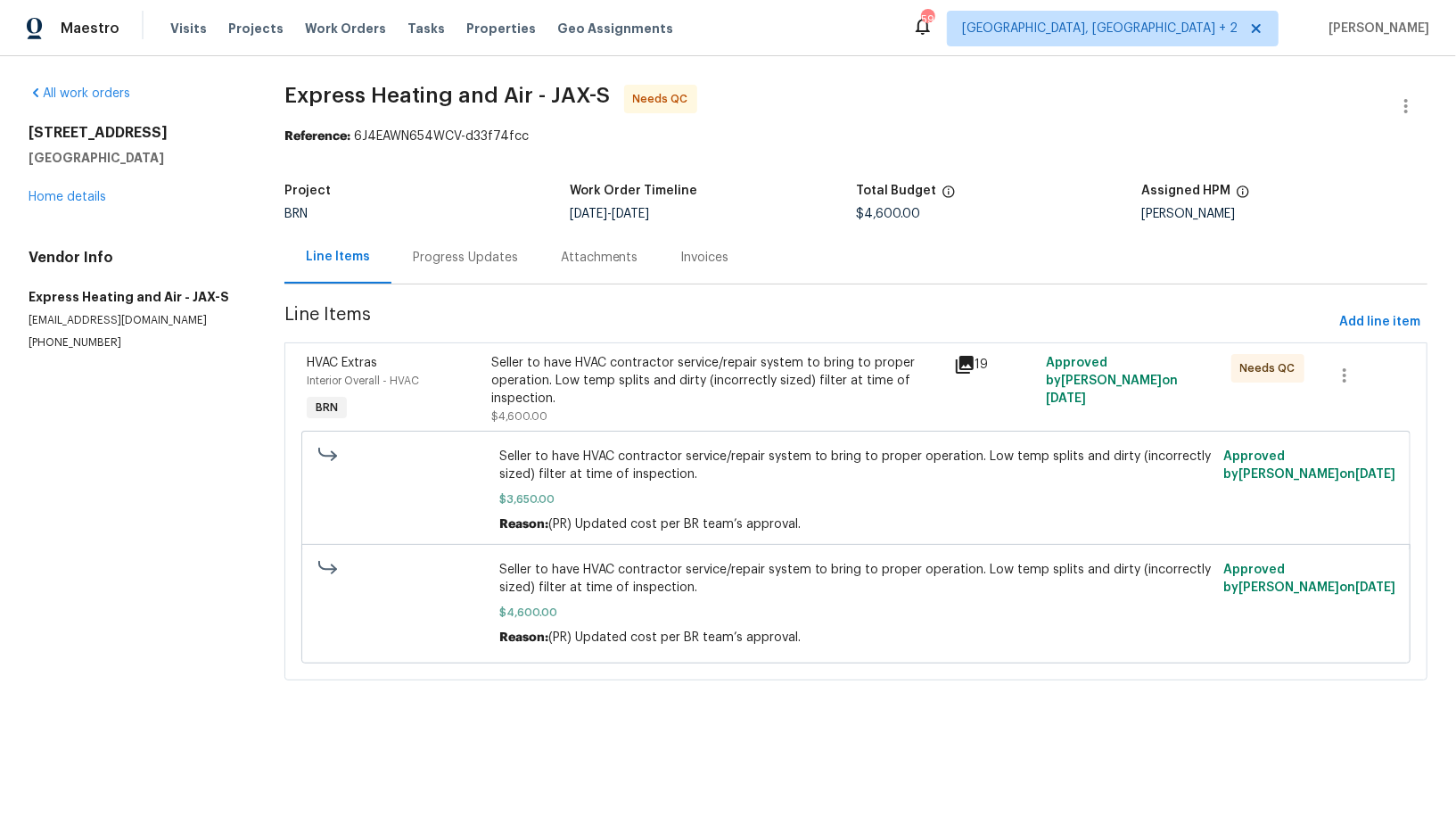
click at [606, 423] on div "Seller to have HVAC contractor service/repair system to bring to proper operati…" at bounding box center [717, 389] width 451 height 71
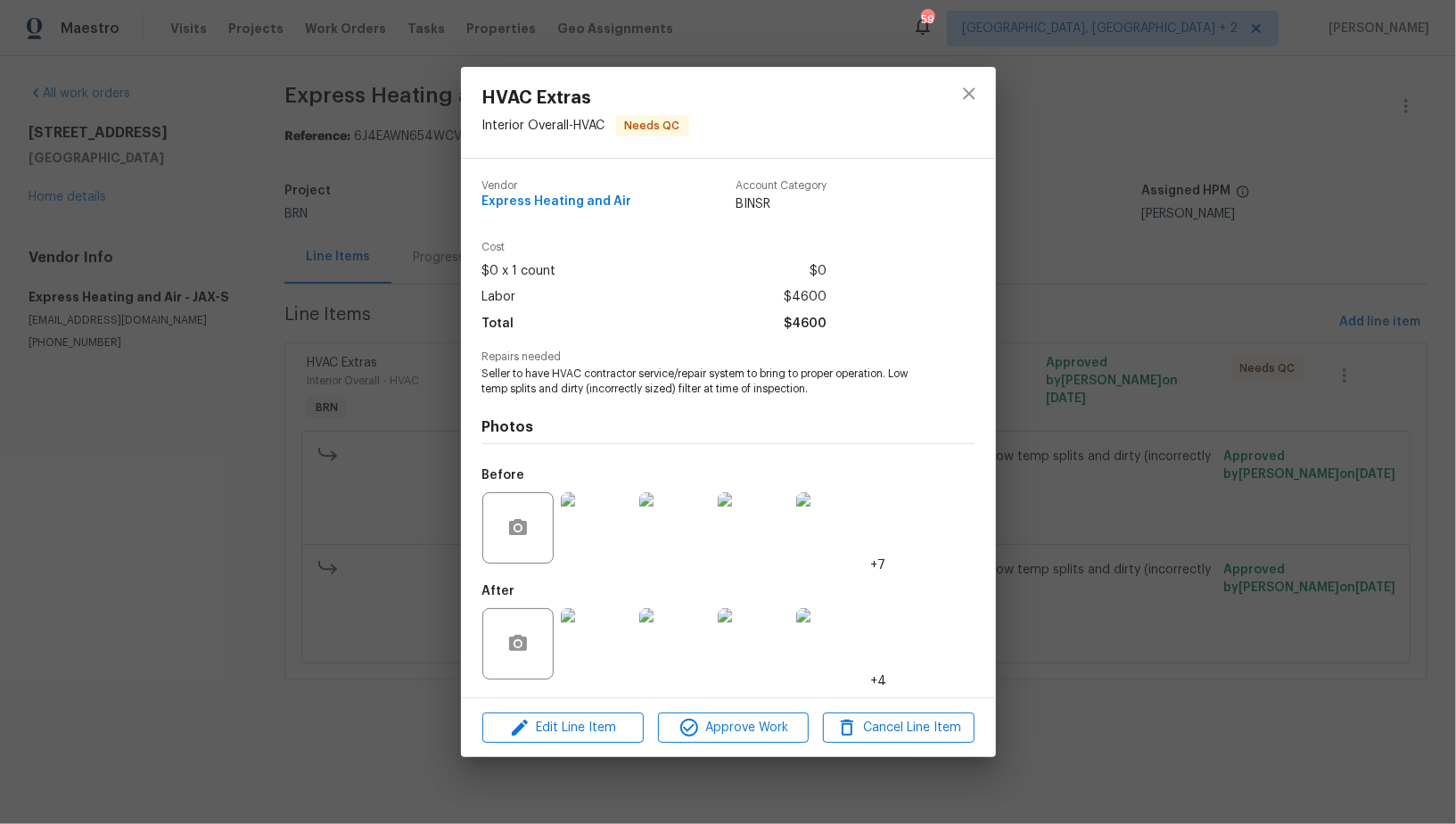
click at [226, 556] on div "HVAC Extras Interior Overall - HVAC Needs QC Vendor Express Heating and Air Acc…" at bounding box center [728, 412] width 1456 height 824
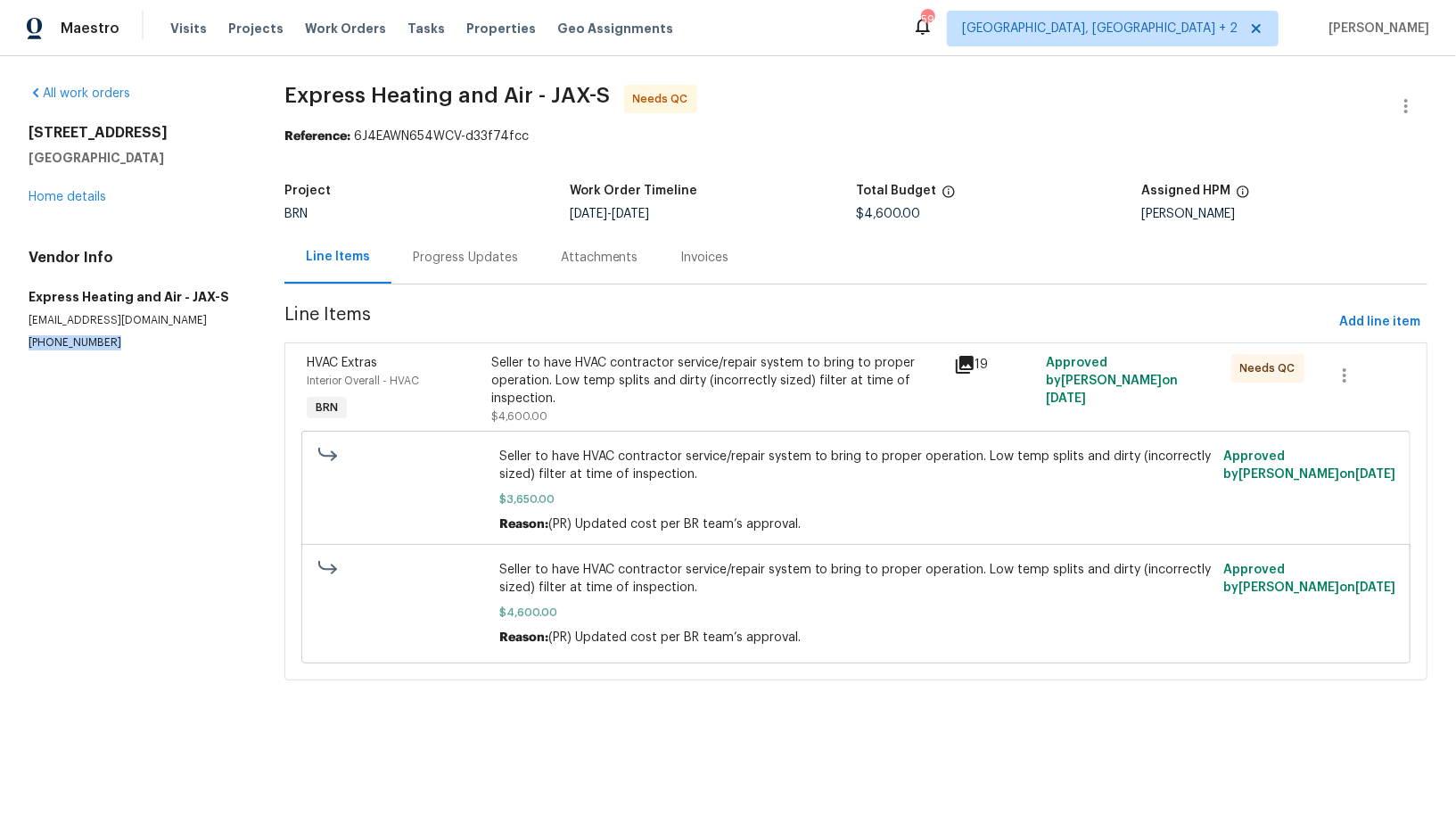
drag, startPoint x: 107, startPoint y: 345, endPoint x: 0, endPoint y: 344, distance: 107.0
click at [0, 344] on div "All work orders 2613 Americas Cup Cir E Jacksonville, FL 32233 Home details Ven…" at bounding box center [728, 393] width 1456 height 674
click at [575, 396] on div "Seller to have HVAC contractor service/repair system to bring to proper operati…" at bounding box center [717, 381] width 451 height 53
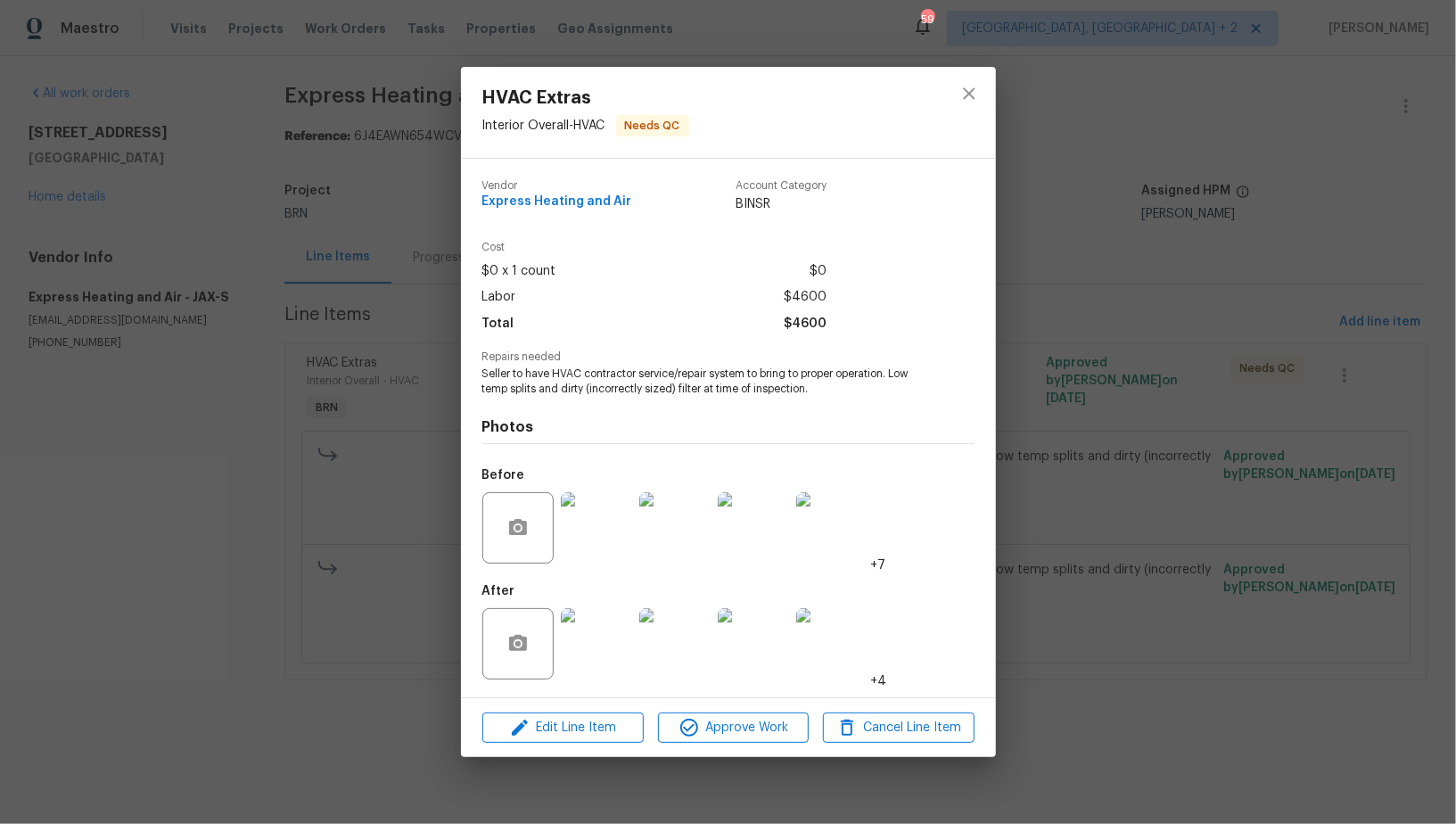
click at [669, 631] on img at bounding box center [674, 644] width 71 height 71
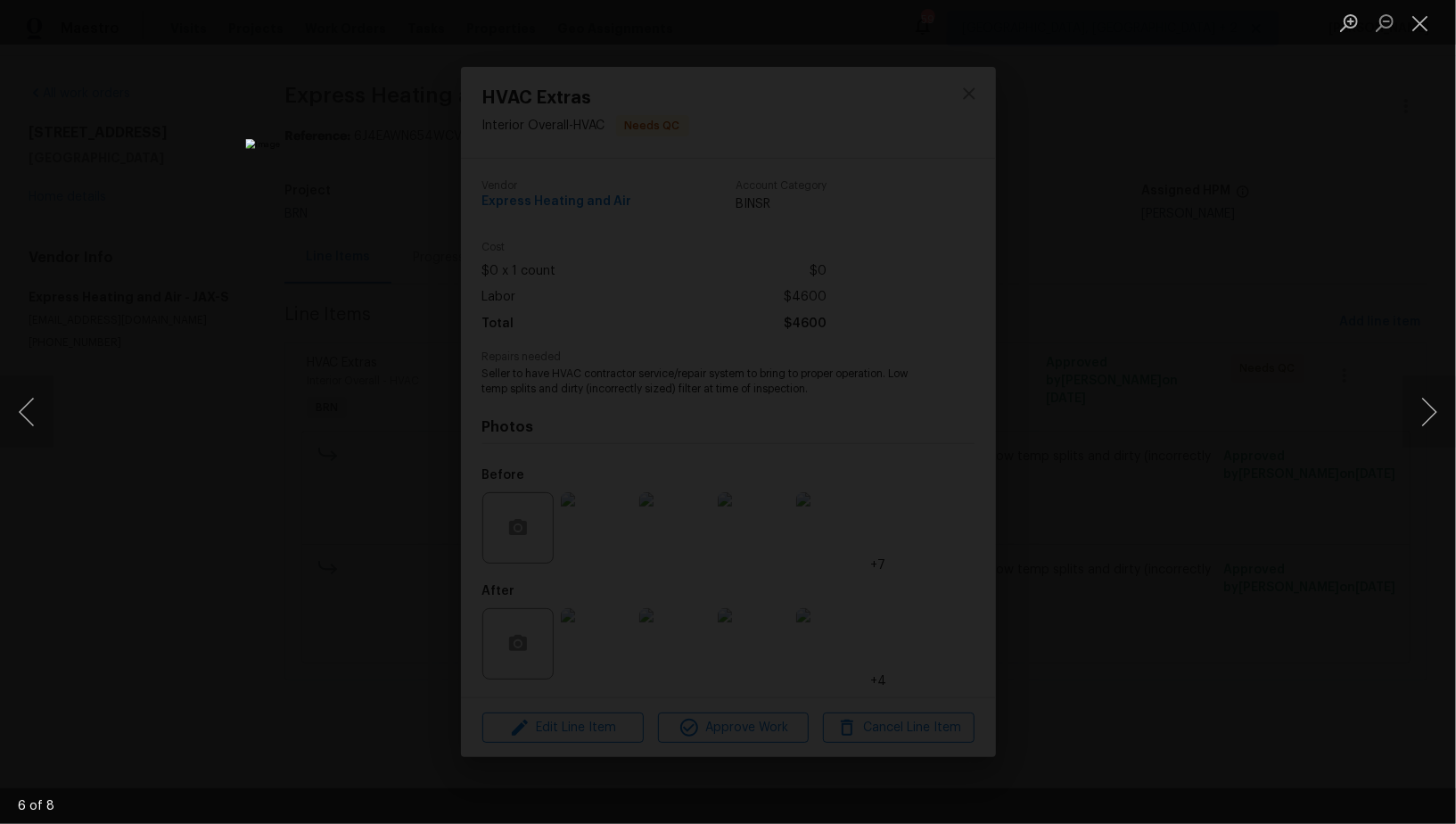
click at [1147, 486] on div "Lightbox" at bounding box center [728, 412] width 1456 height 824
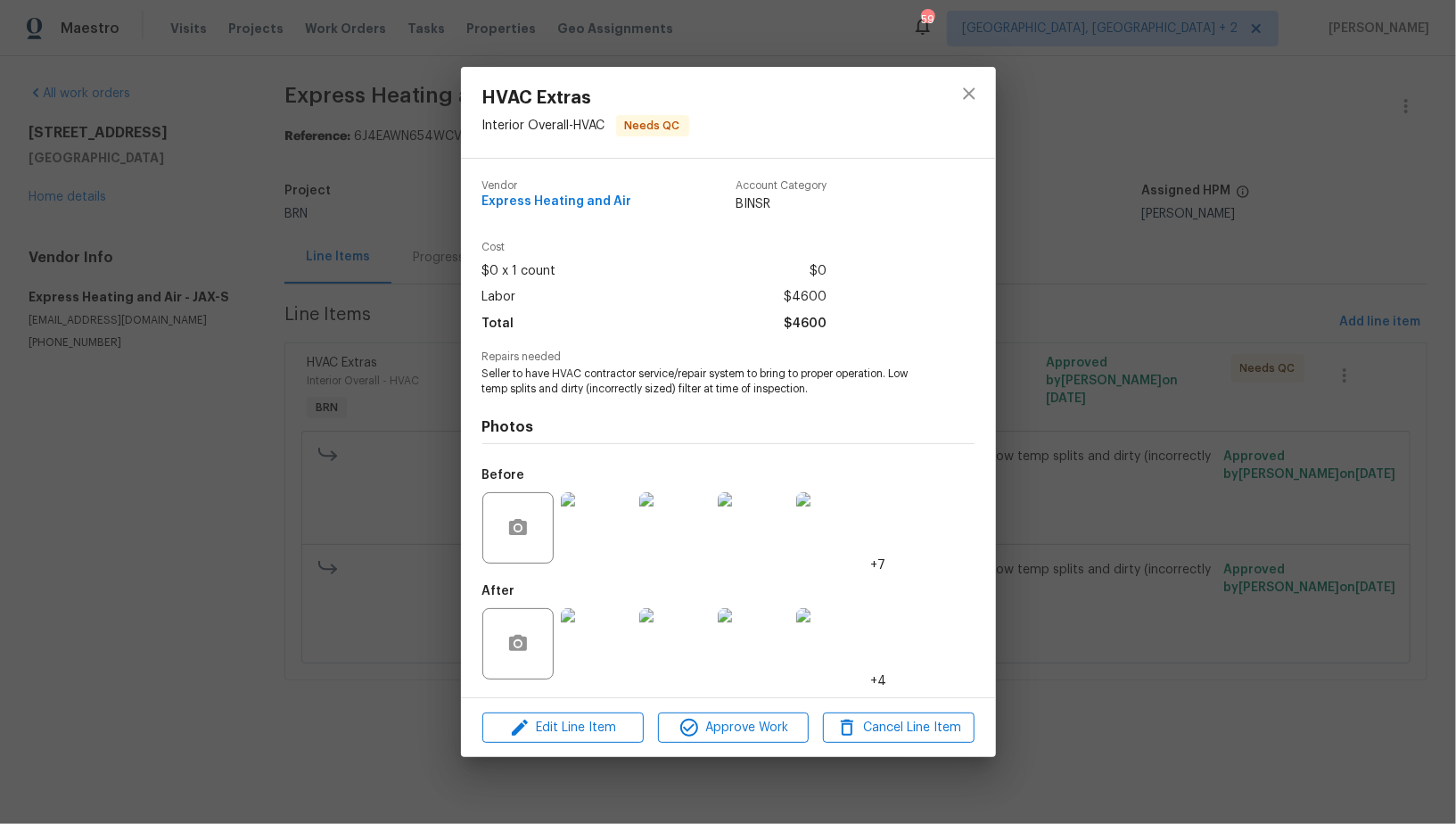
click at [1147, 486] on div "HVAC Extras Interior Overall - HVAC Needs QC Vendor Express Heating and Air Acc…" at bounding box center [728, 412] width 1456 height 824
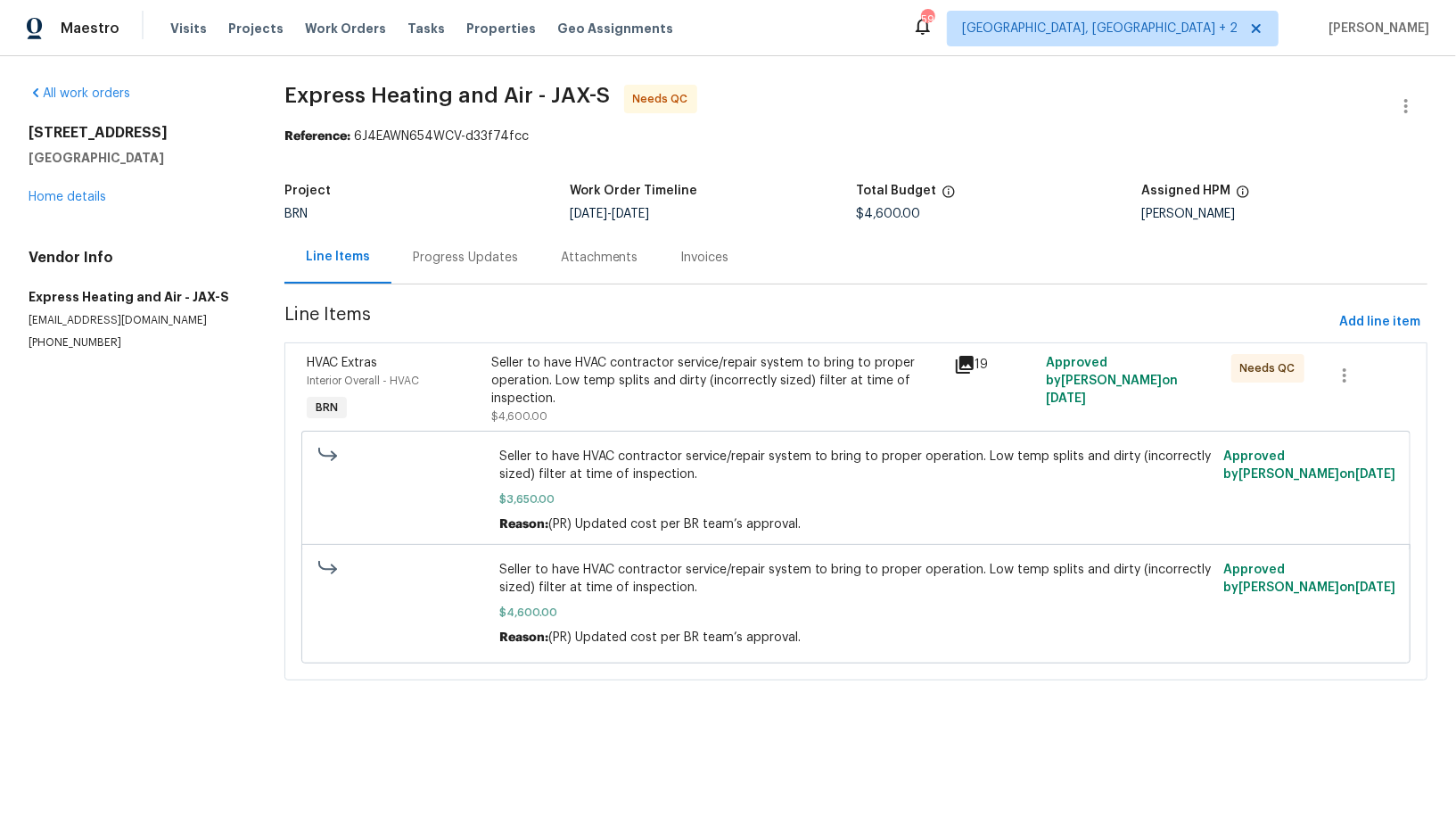
click at [479, 264] on div "Progress Updates" at bounding box center [465, 257] width 105 height 17
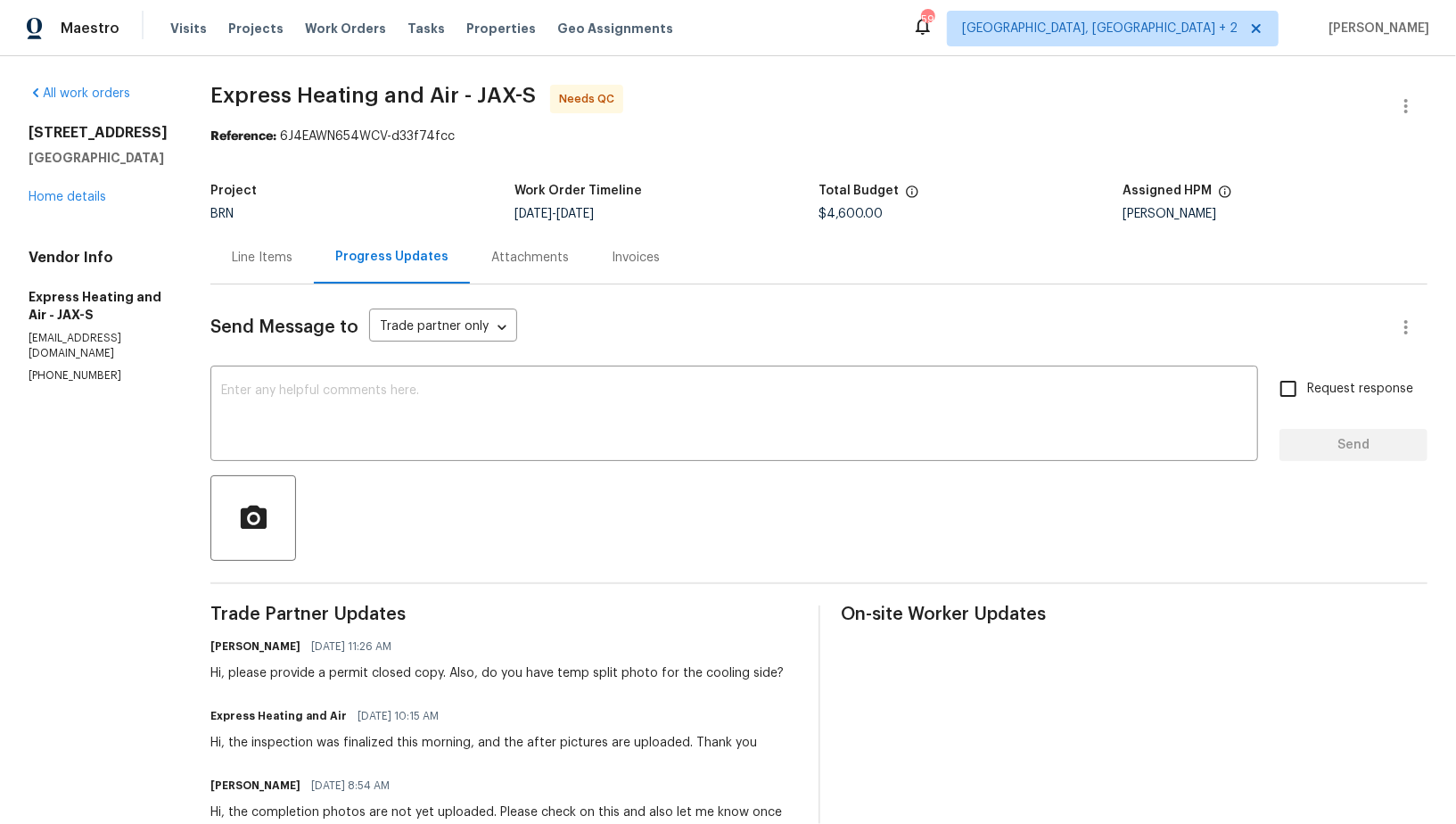
click at [270, 259] on div "Line Items" at bounding box center [262, 257] width 61 height 17
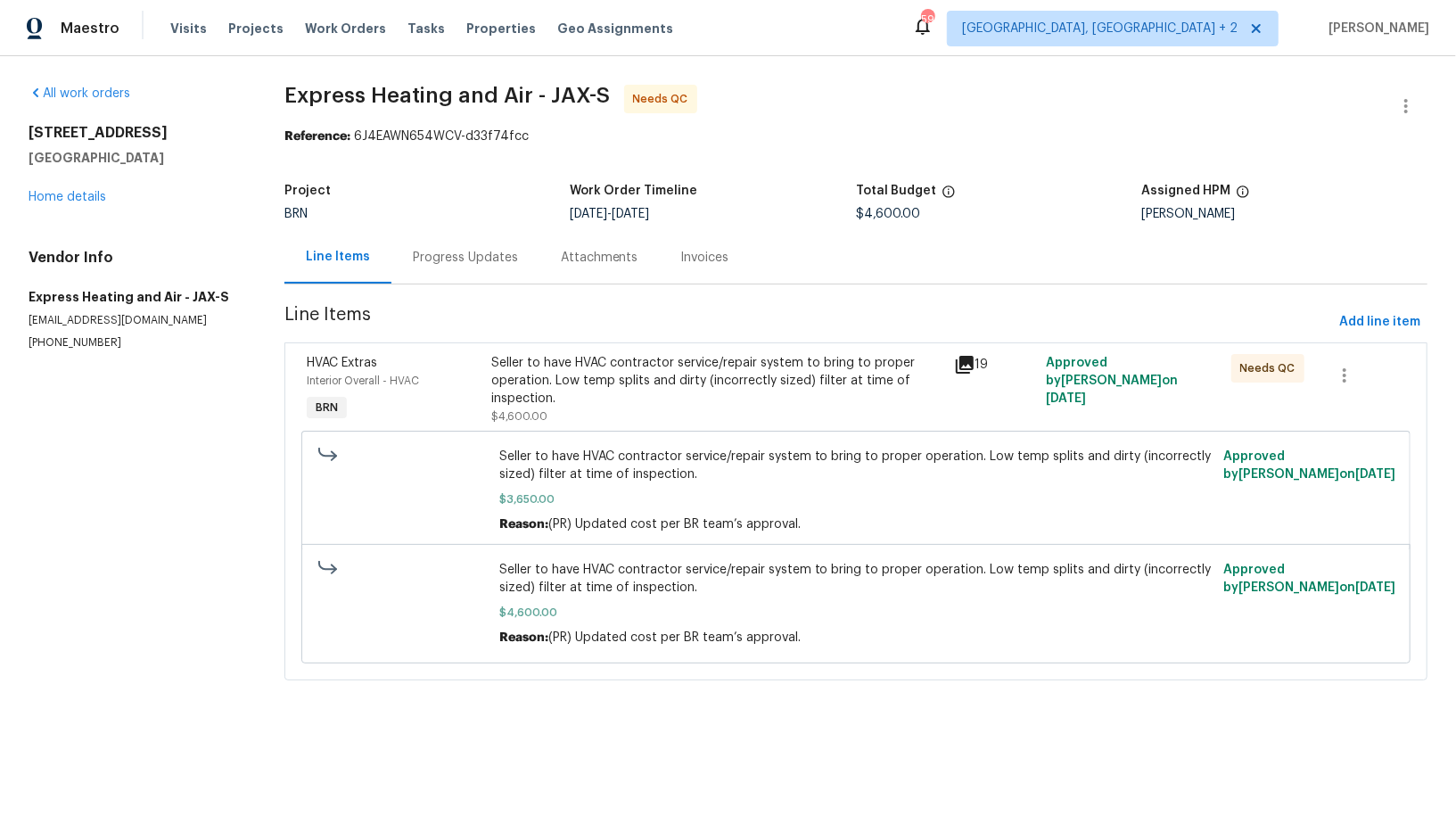
click at [572, 403] on div "Seller to have HVAC contractor service/repair system to bring to proper operati…" at bounding box center [717, 381] width 451 height 53
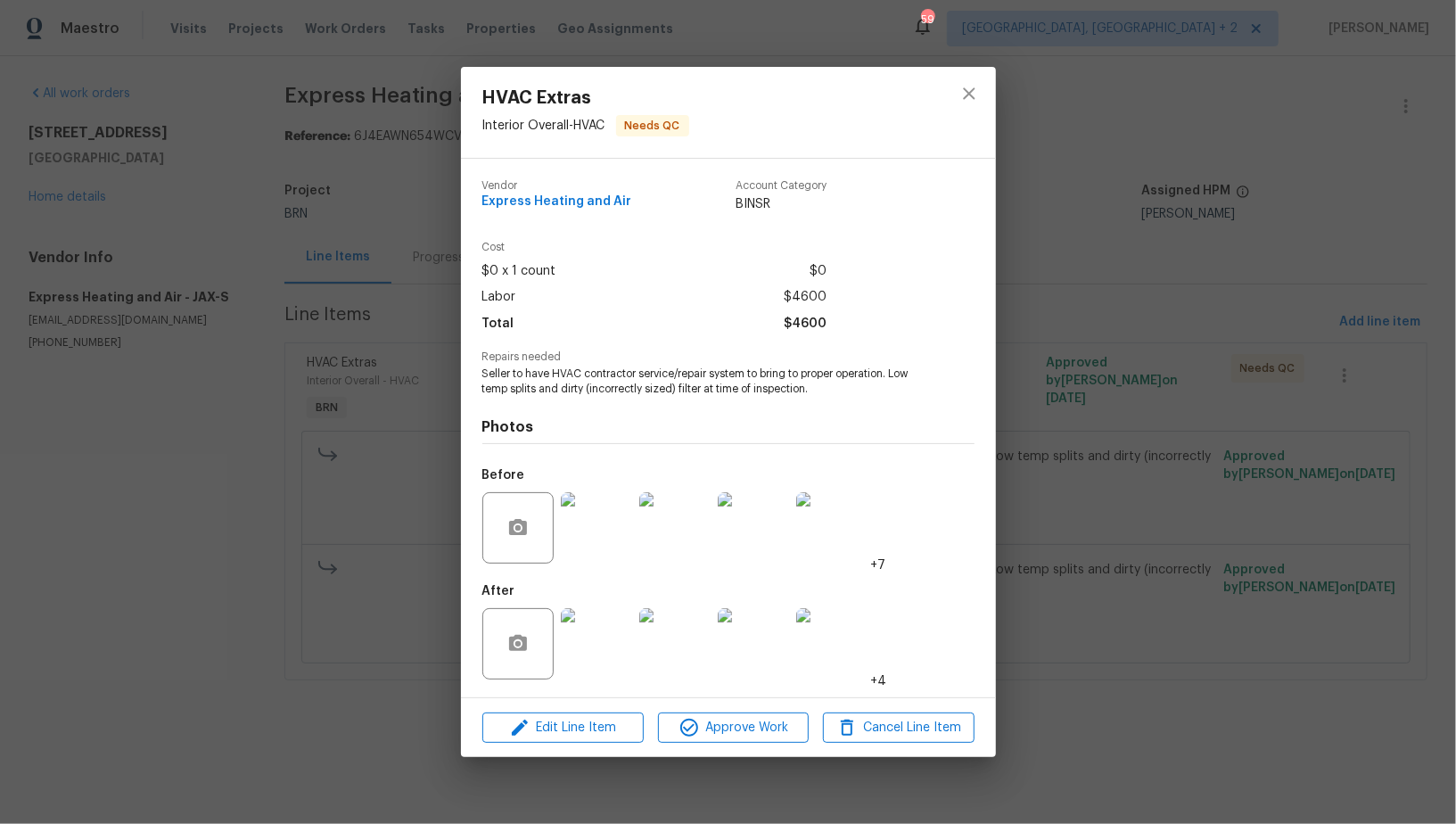
click at [828, 645] on img at bounding box center [831, 644] width 71 height 71
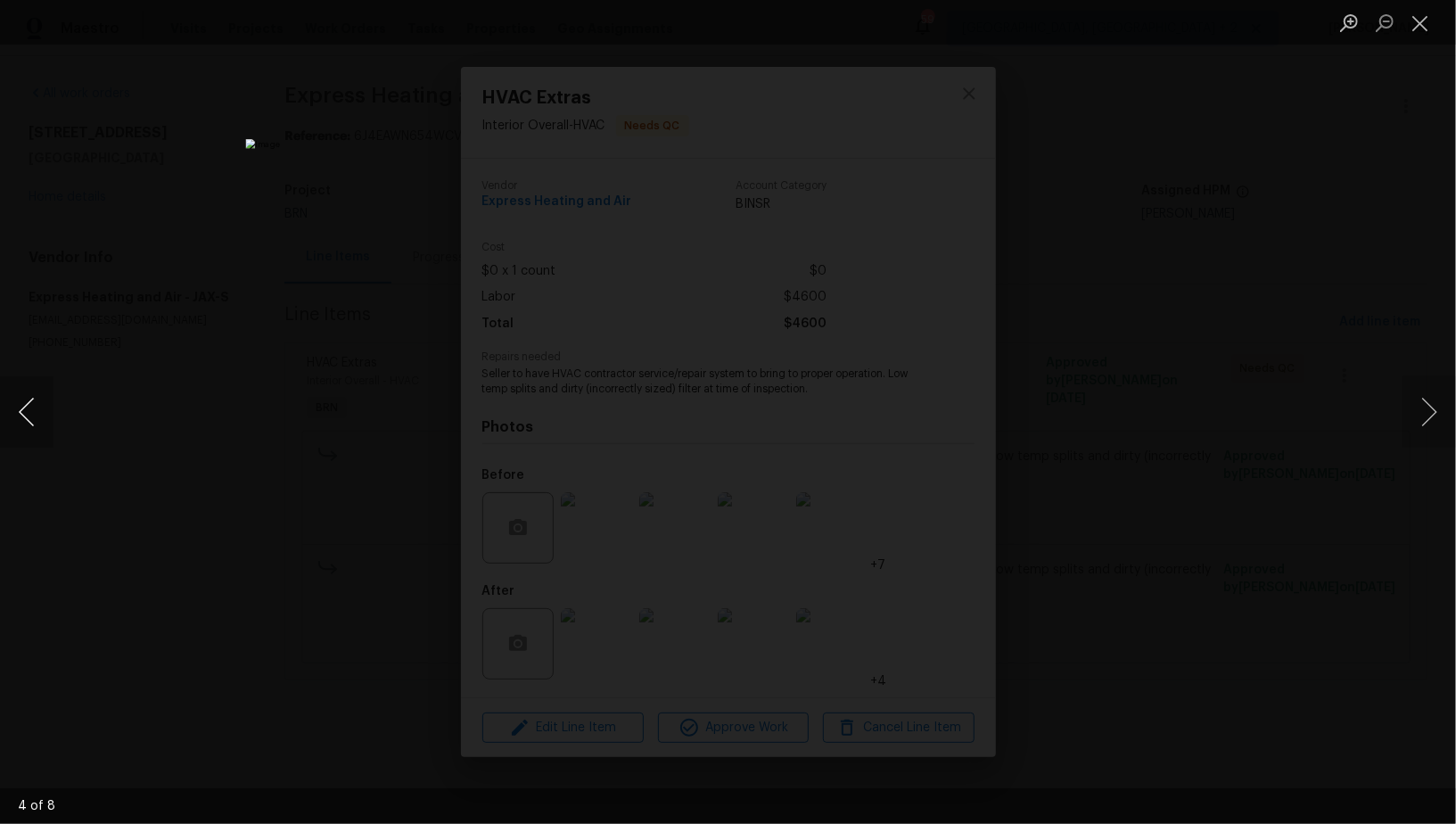
click at [37, 419] on button "Previous image" at bounding box center [27, 412] width 53 height 71
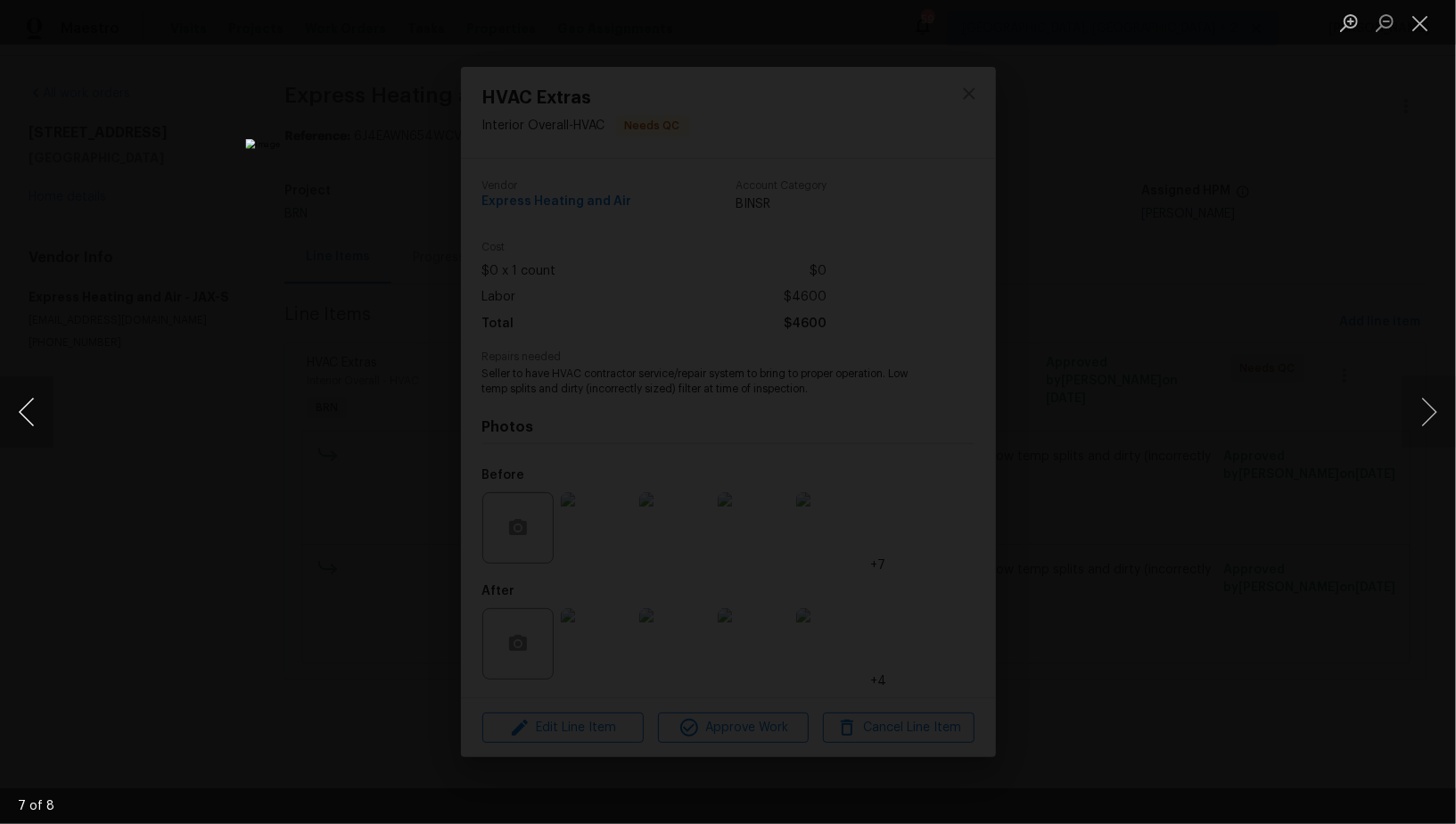
click at [37, 419] on button "Previous image" at bounding box center [27, 412] width 53 height 71
click at [35, 426] on button "Previous image" at bounding box center [27, 412] width 53 height 71
click at [31, 418] on button "Previous image" at bounding box center [27, 412] width 53 height 71
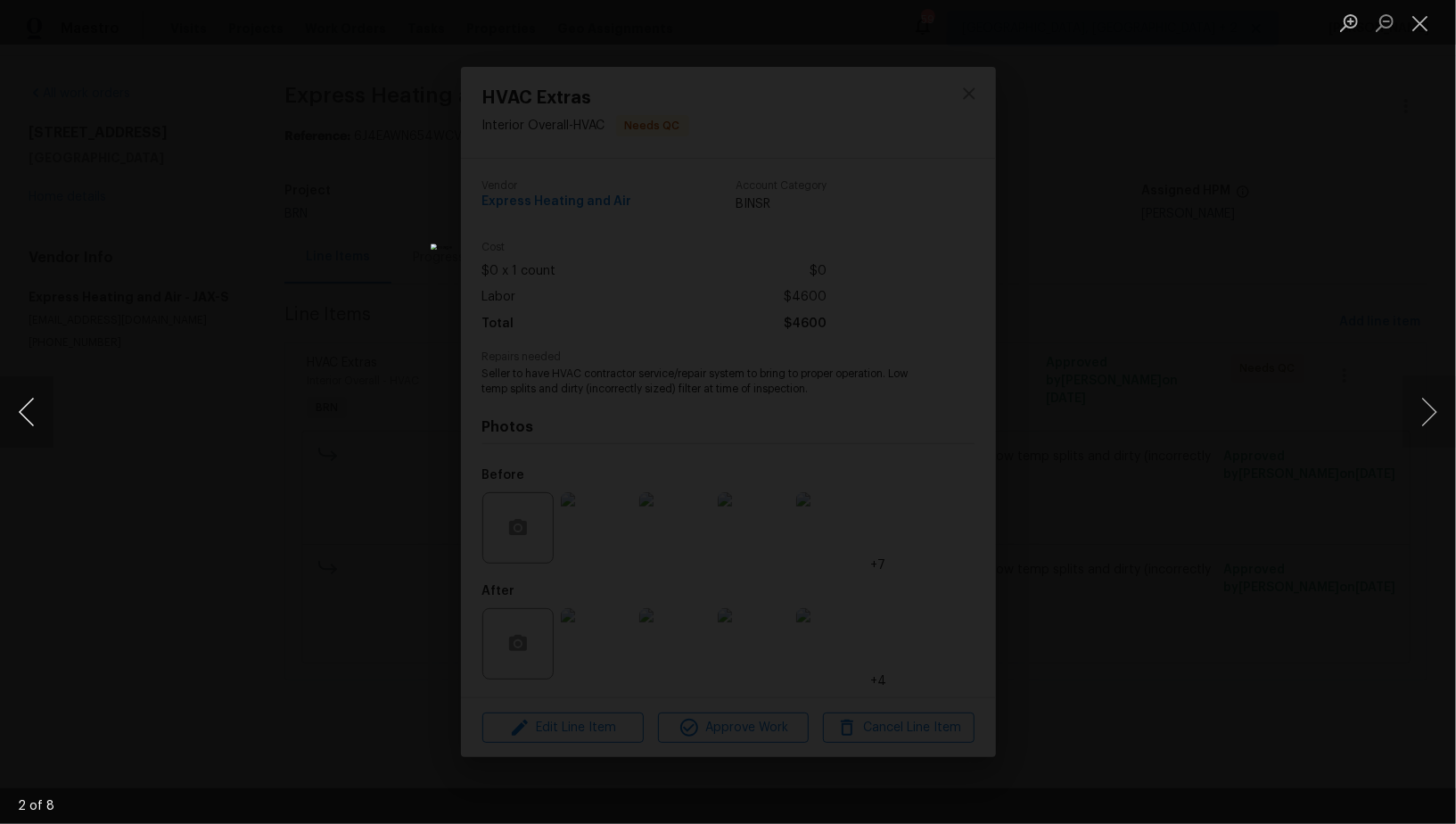
click at [31, 418] on button "Previous image" at bounding box center [27, 412] width 53 height 71
click at [302, 485] on div "Lightbox" at bounding box center [728, 412] width 1456 height 824
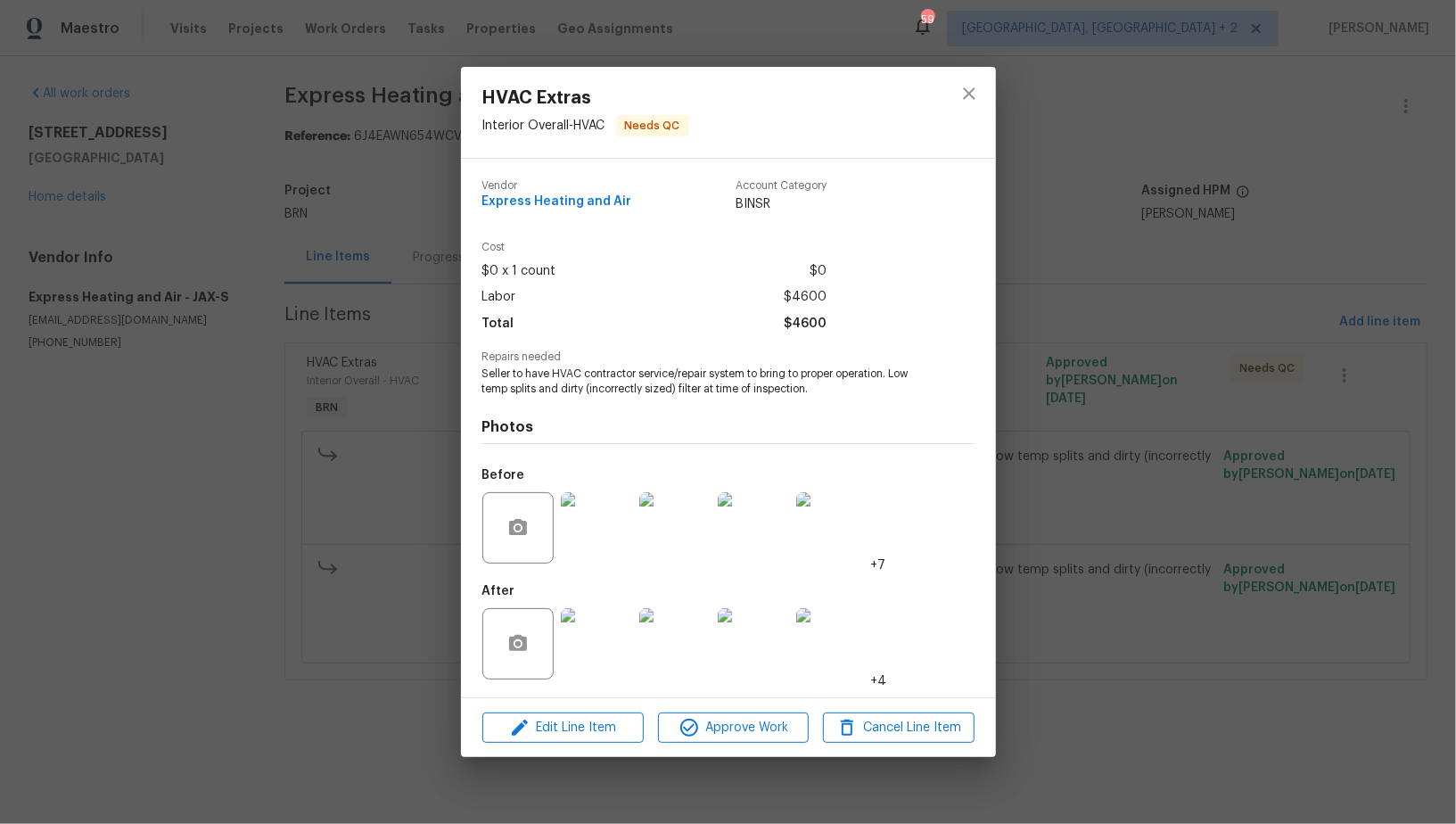
click at [810, 639] on img at bounding box center [831, 644] width 71 height 71
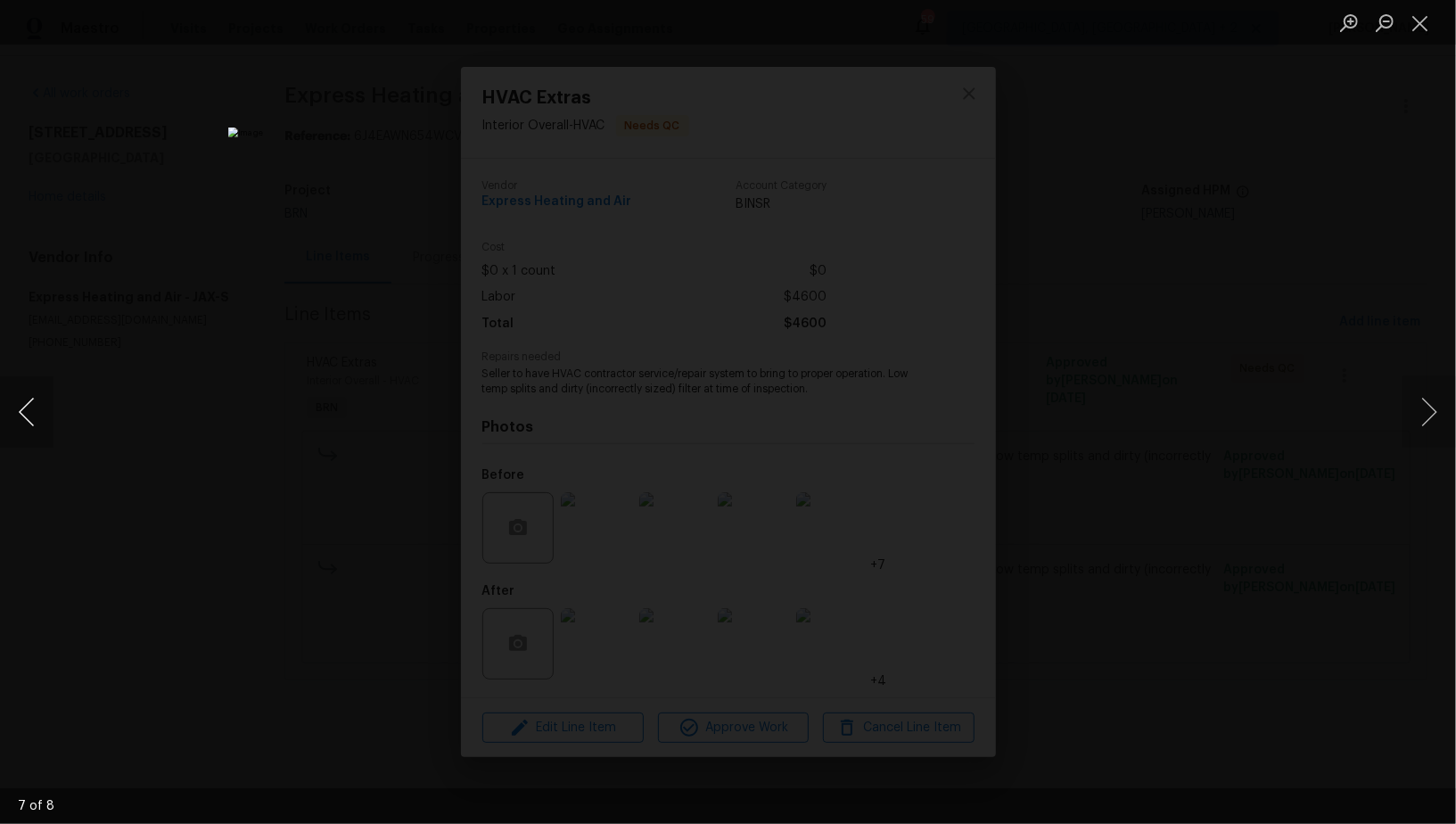
click at [17, 424] on button "Previous image" at bounding box center [27, 412] width 53 height 71
click at [46, 428] on button "Previous image" at bounding box center [27, 412] width 53 height 71
click at [28, 417] on button "Previous image" at bounding box center [27, 412] width 53 height 71
click at [29, 424] on button "Previous image" at bounding box center [27, 412] width 53 height 71
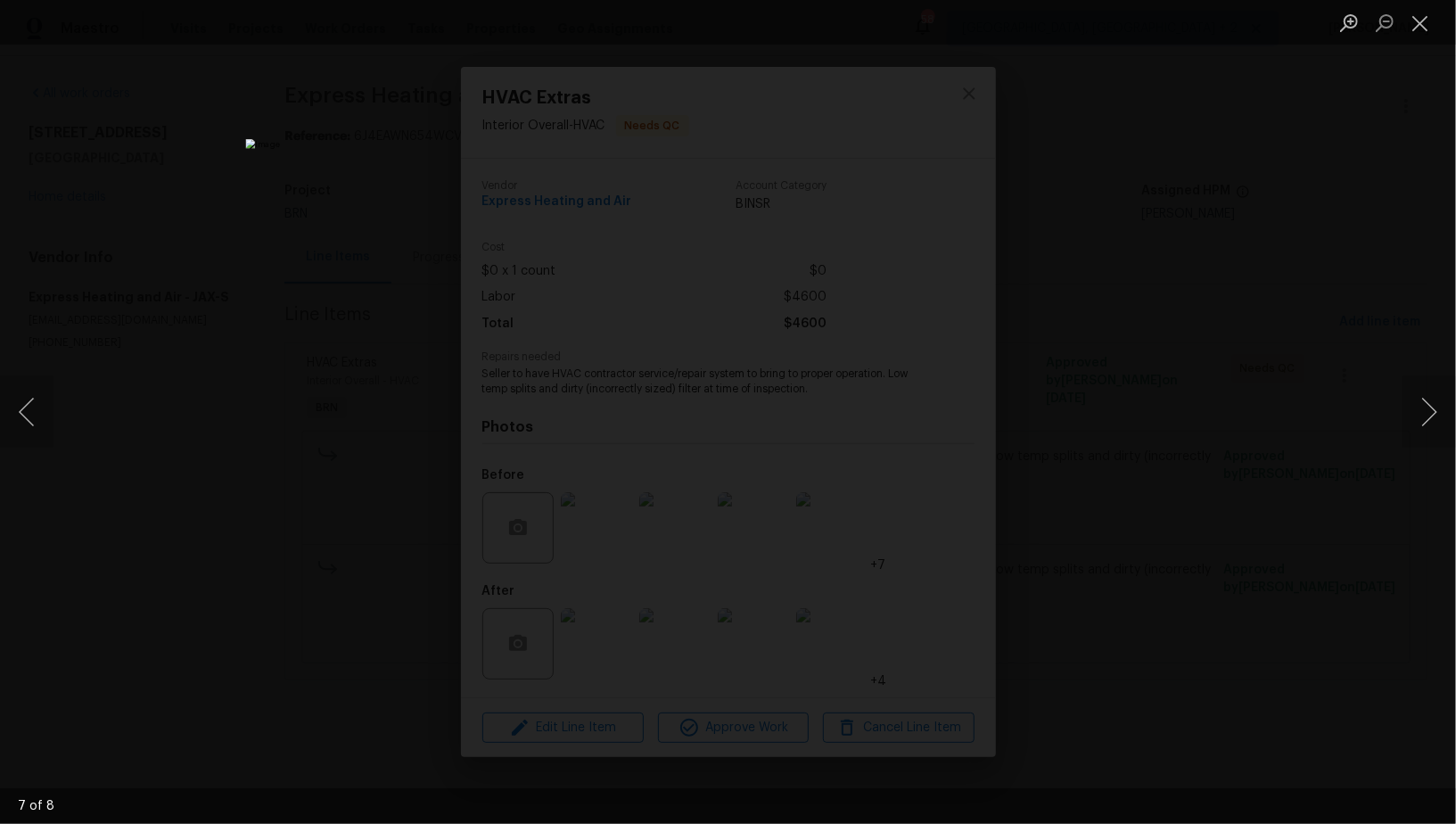
click at [1264, 454] on div "Lightbox" at bounding box center [728, 412] width 1456 height 824
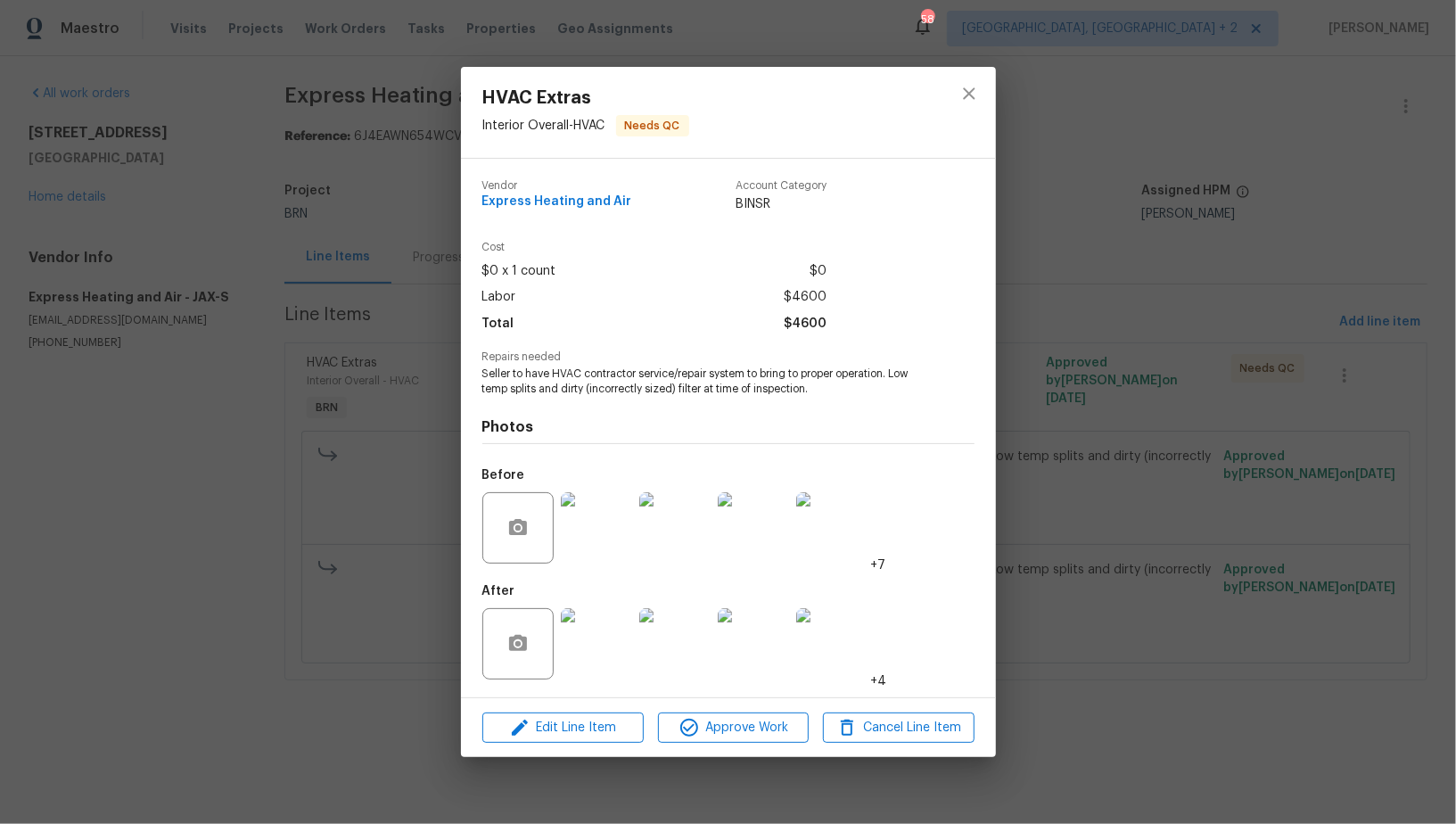
click at [1264, 454] on div "HVAC Extras Interior Overall - HVAC Needs QC Vendor Express Heating and Air Acc…" at bounding box center [728, 412] width 1456 height 824
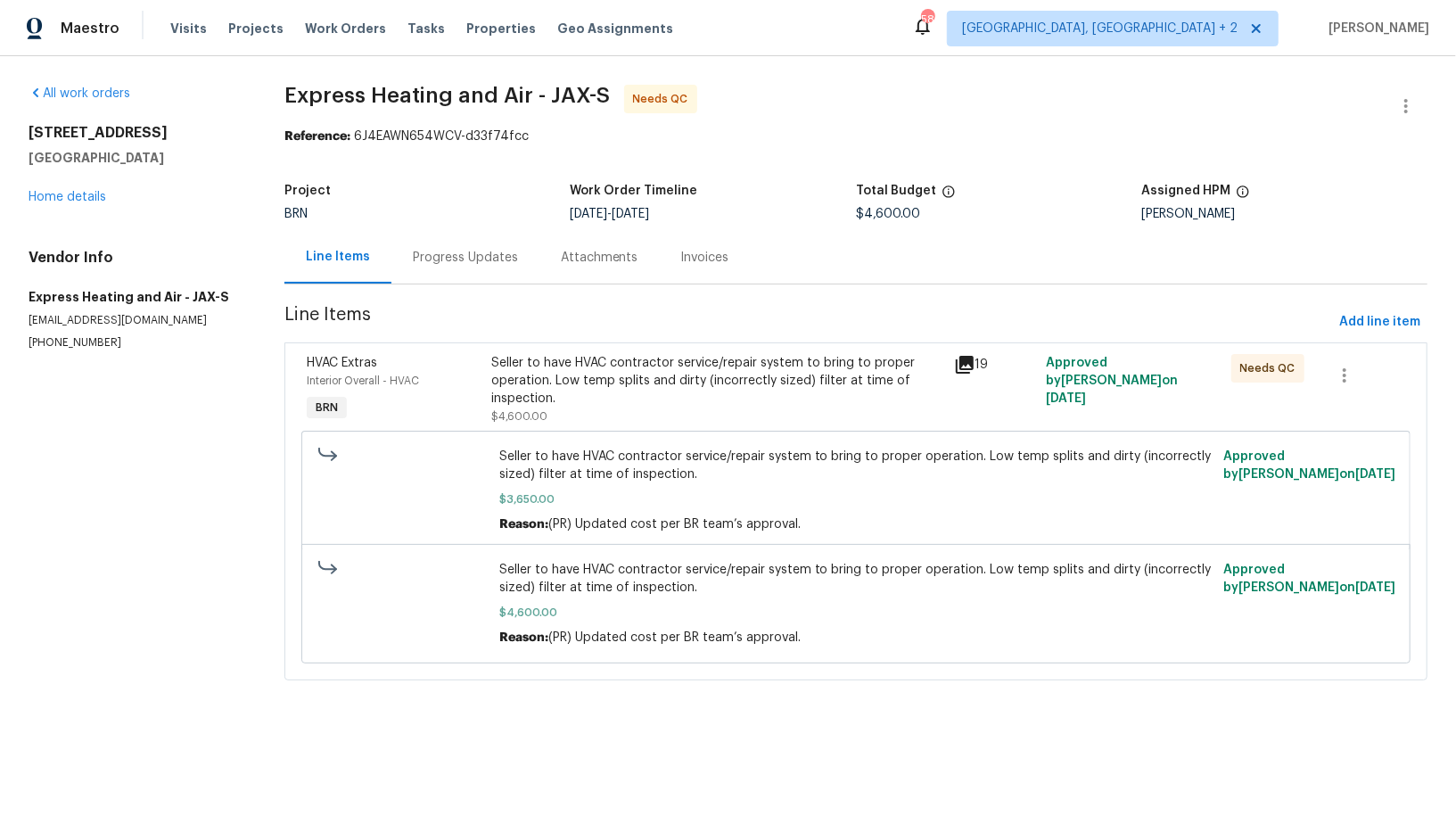
click at [520, 377] on div "Seller to have HVAC contractor service/repair system to bring to proper operati…" at bounding box center [717, 381] width 451 height 53
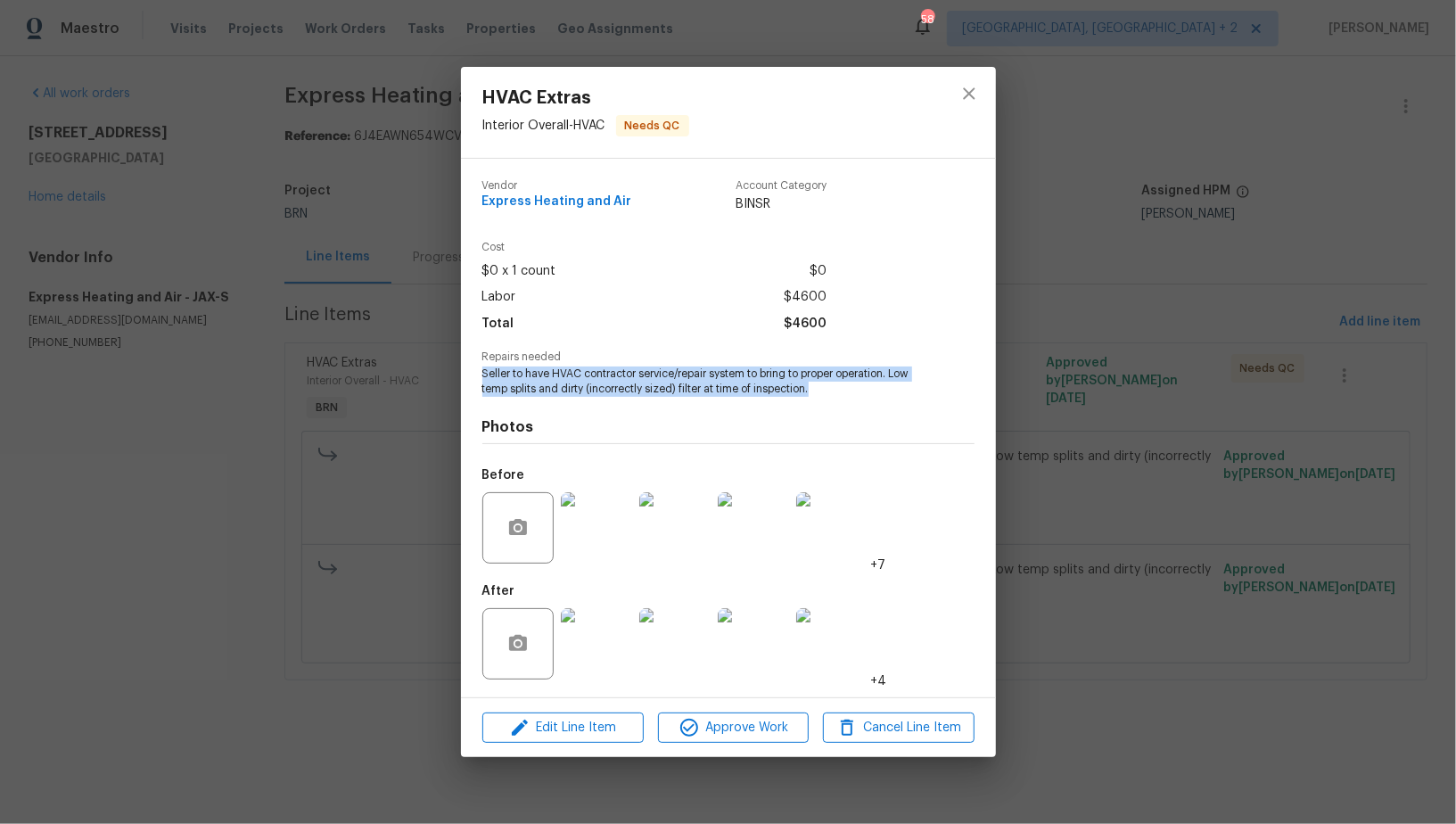
drag, startPoint x: 478, startPoint y: 372, endPoint x: 858, endPoint y: 390, distance: 380.4
click at [866, 394] on div "Vendor Express Heating and Air Account Category BINSR Cost $0 x 1 count $0 Labo…" at bounding box center [728, 427] width 535 height 539
copy span "Seller to have HVAC contractor service/repair system to bring to proper operati…"
click at [618, 642] on img at bounding box center [595, 644] width 71 height 71
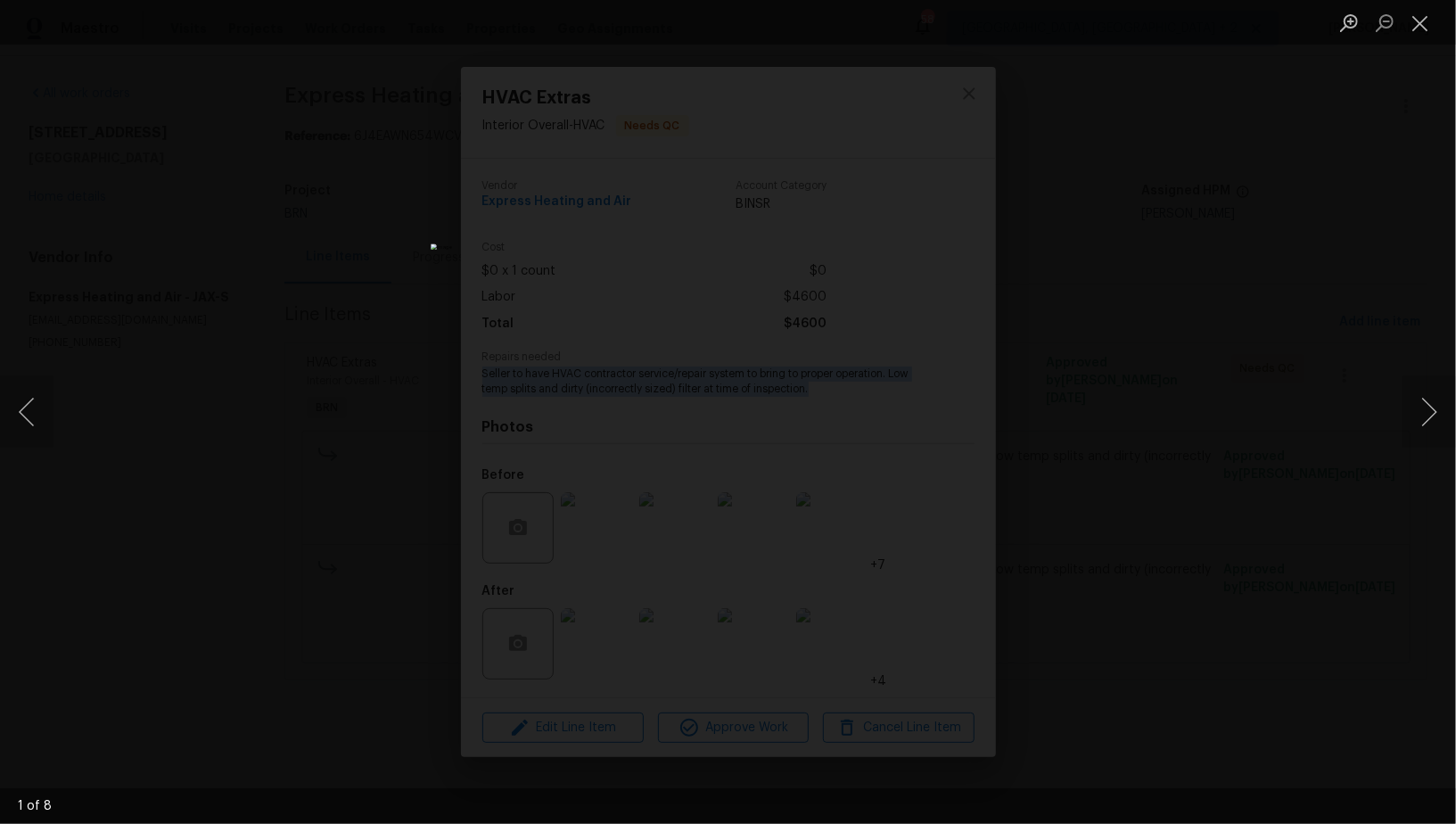
click at [504, 281] on div "Lightbox" at bounding box center [728, 412] width 1456 height 824
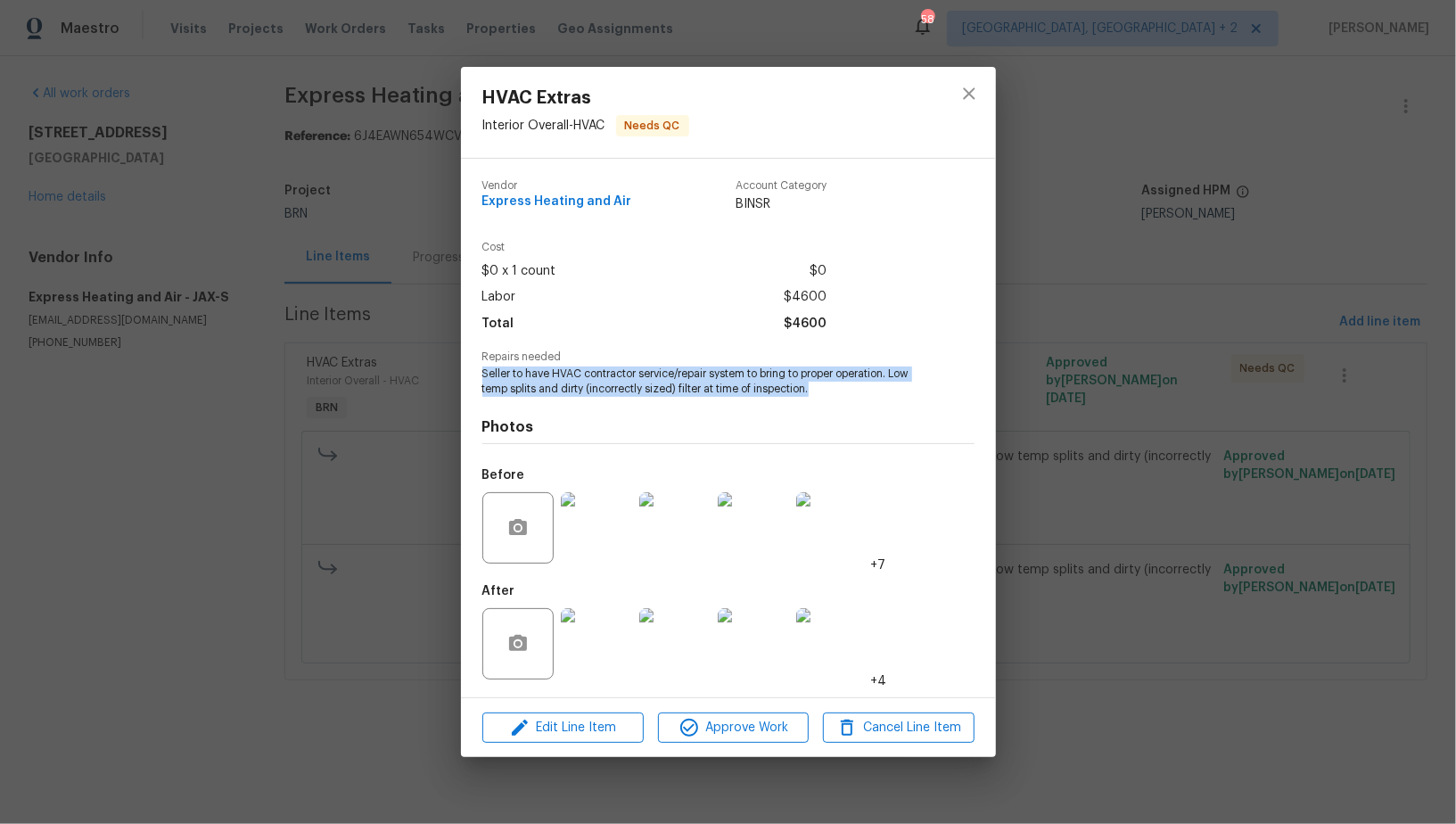
click at [603, 563] on img at bounding box center [595, 528] width 71 height 71
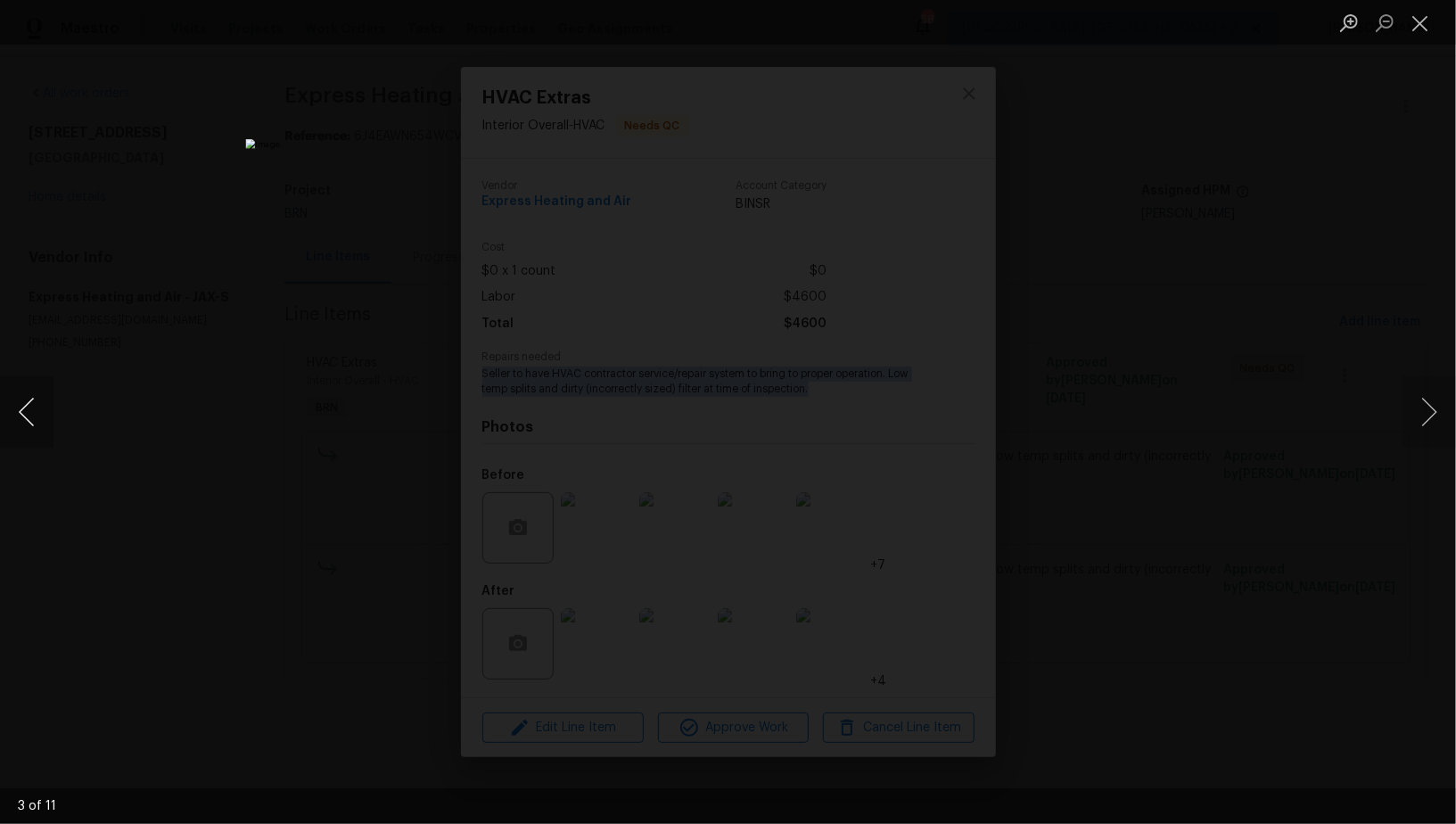
click at [27, 419] on button "Previous image" at bounding box center [27, 412] width 53 height 71
click at [39, 412] on button "Previous image" at bounding box center [27, 412] width 53 height 71
click at [27, 410] on button "Previous image" at bounding box center [27, 412] width 53 height 71
click at [8, 447] on div "Lightbox" at bounding box center [728, 412] width 1456 height 824
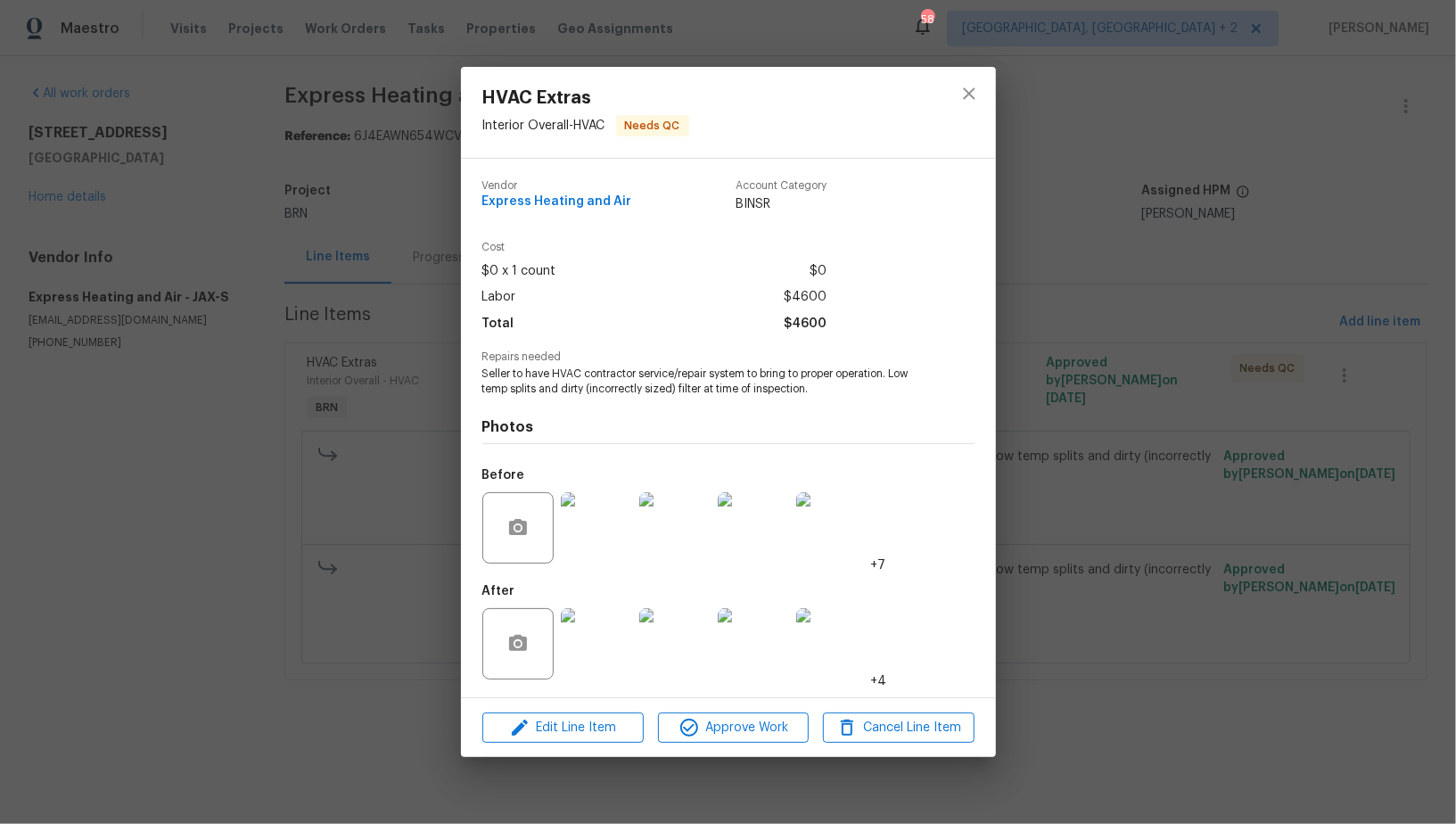
click at [185, 521] on div "HVAC Extras Interior Overall - HVAC Needs QC Vendor Express Heating and Air Acc…" at bounding box center [728, 412] width 1456 height 824
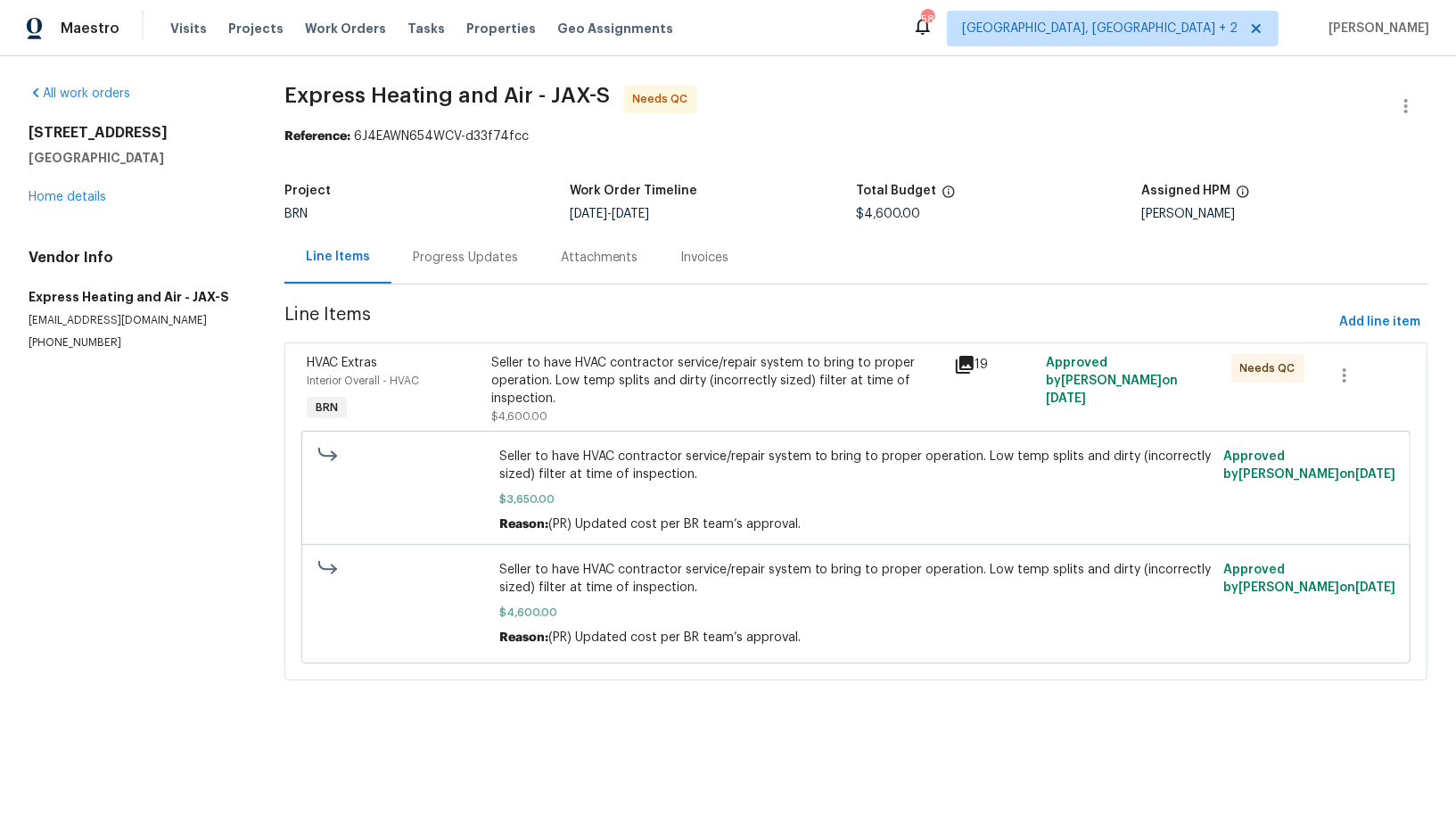
click at [464, 255] on div "Progress Updates" at bounding box center [465, 257] width 105 height 17
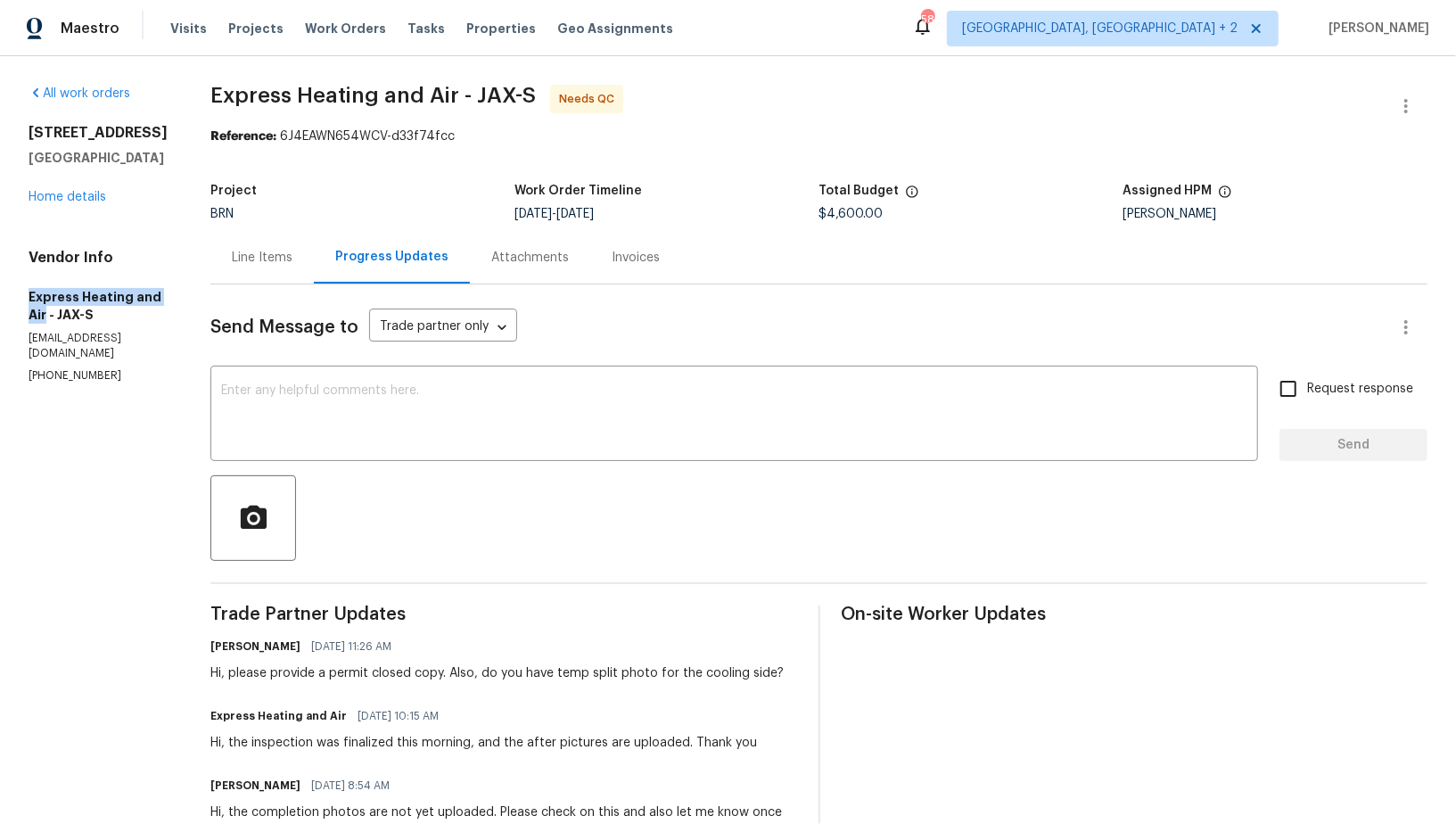
drag, startPoint x: 11, startPoint y: 303, endPoint x: 182, endPoint y: 311, distance: 171.2
copy h5 "Express Heating and Air"
click at [303, 249] on div "Line Items" at bounding box center [262, 257] width 103 height 52
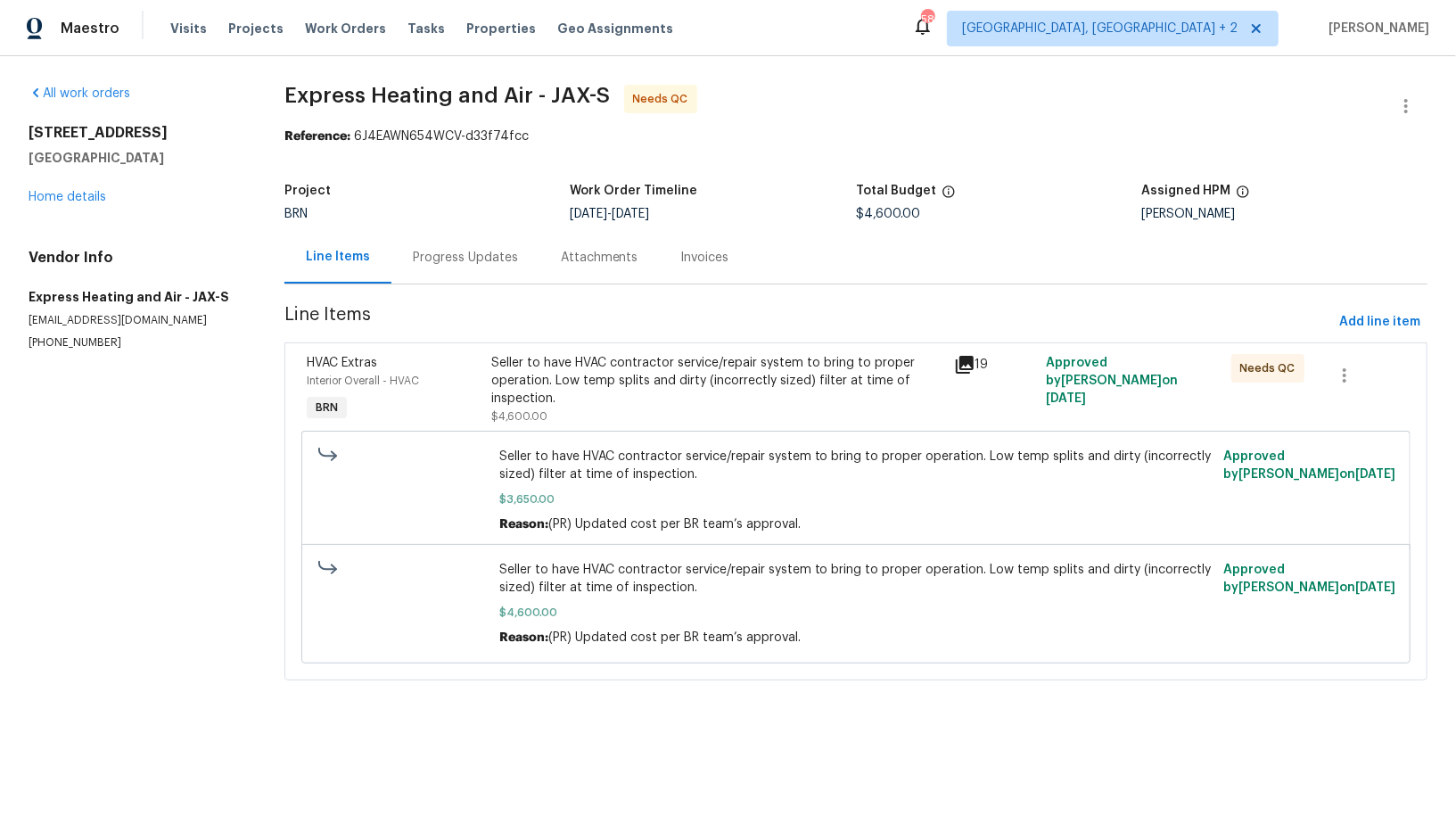
click at [515, 375] on div "Seller to have HVAC contractor service/repair system to bring to proper operati…" at bounding box center [717, 381] width 451 height 53
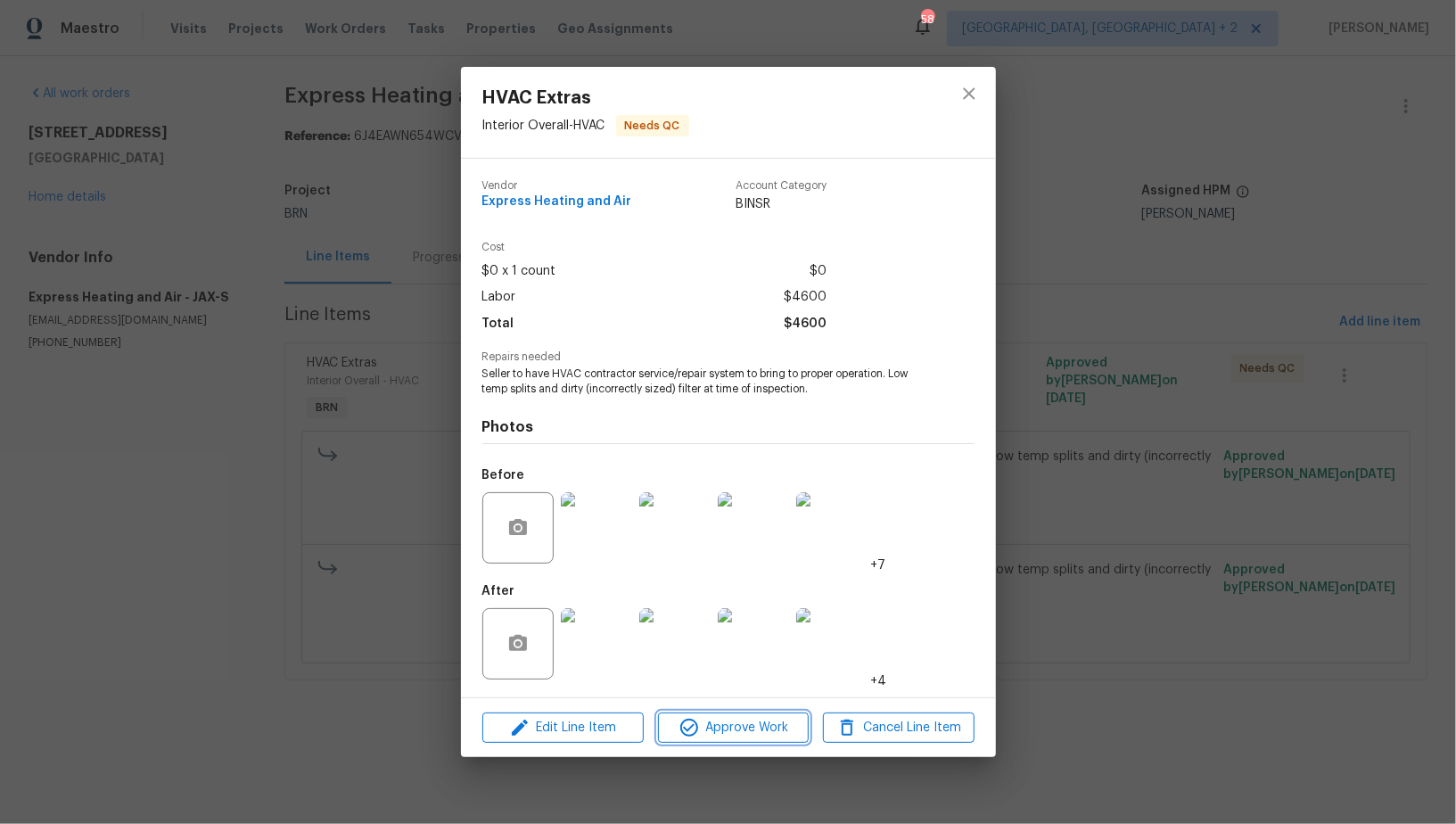
click at [709, 724] on span "Approve Work" at bounding box center [734, 728] width 140 height 22
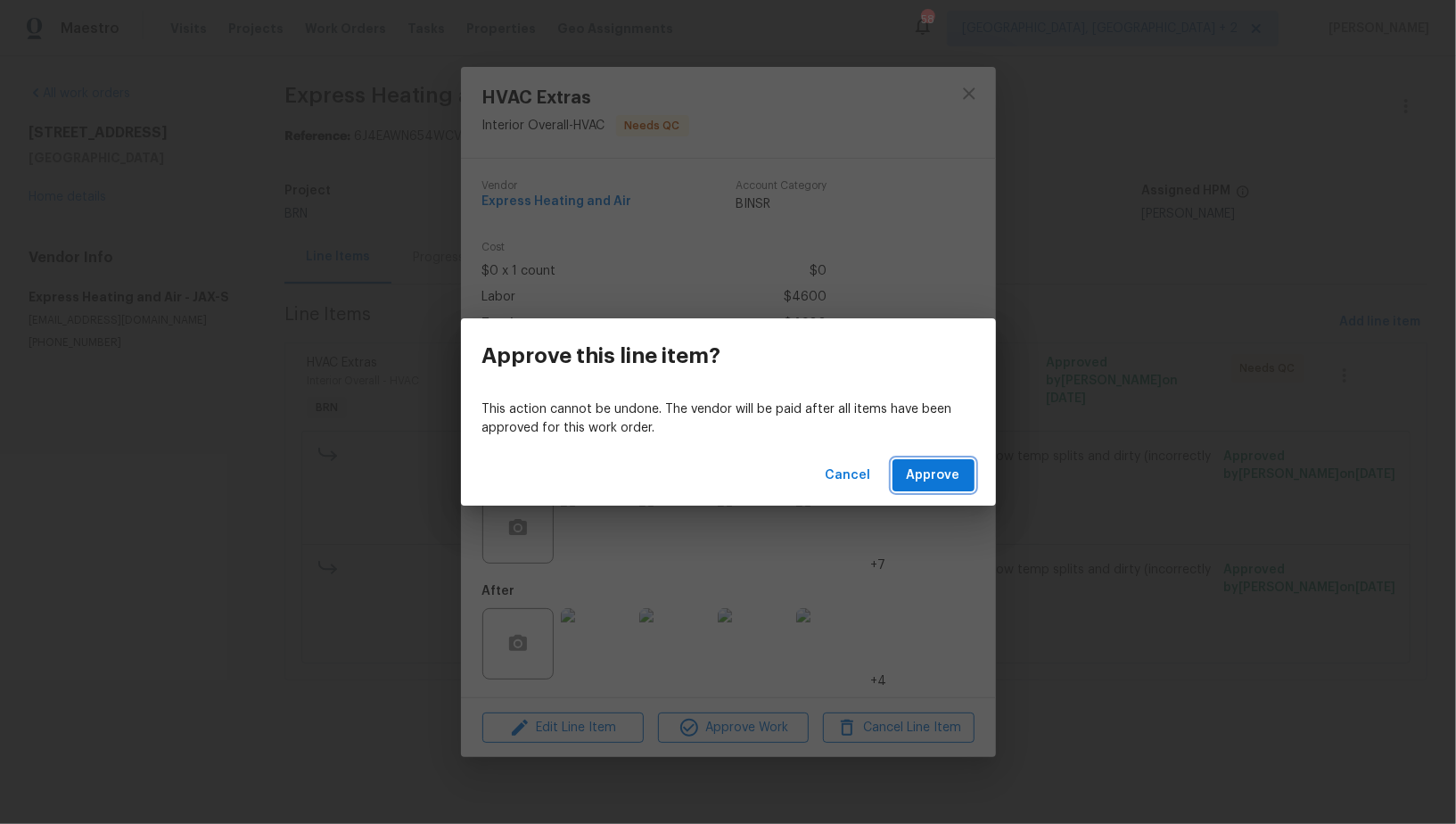
click at [942, 471] on span "Approve" at bounding box center [933, 476] width 53 height 22
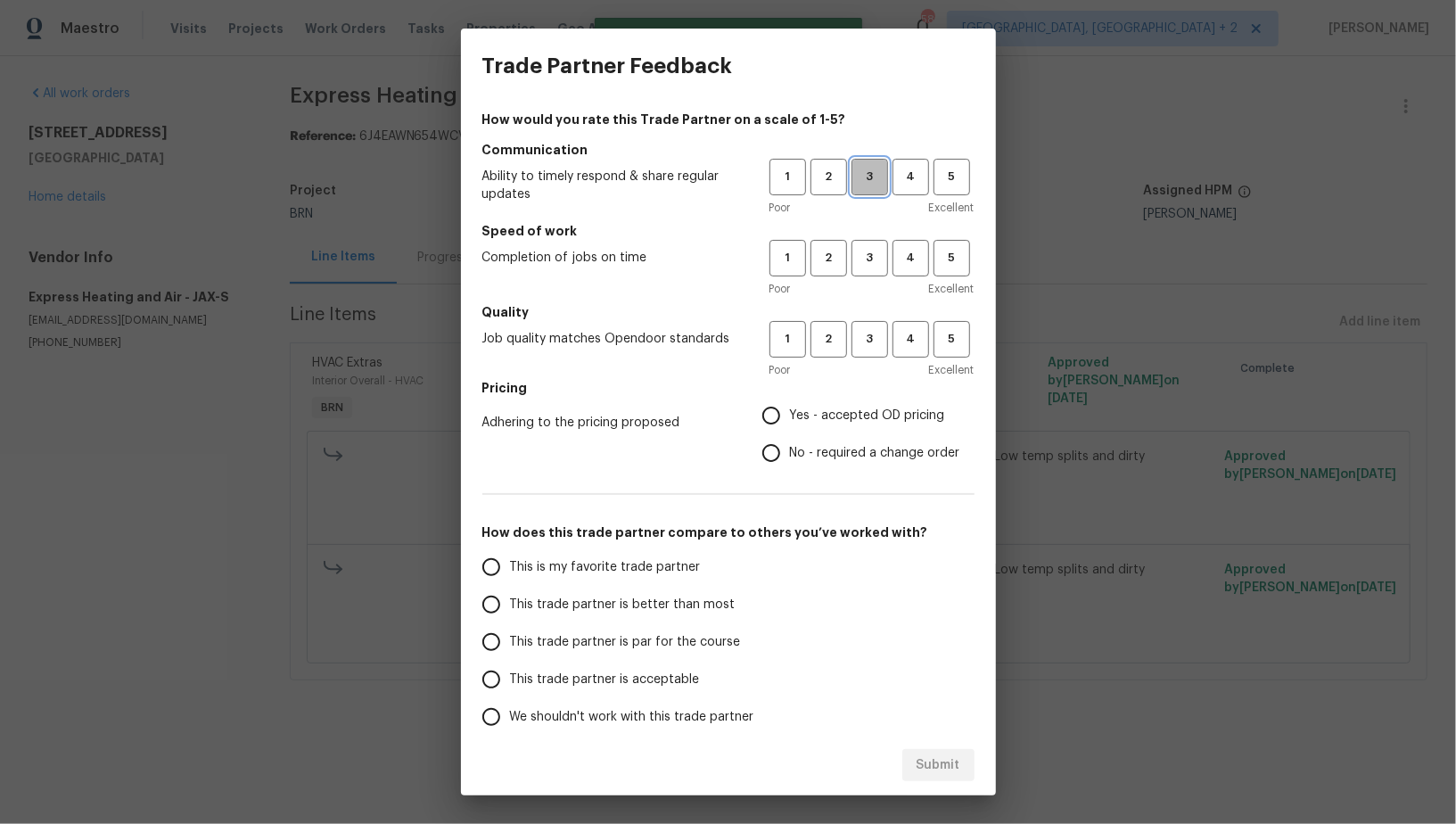
click at [874, 186] on button "3" at bounding box center [870, 177] width 37 height 37
click at [871, 263] on span "3" at bounding box center [870, 258] width 33 height 20
click at [870, 363] on div "Poor Excellent" at bounding box center [872, 369] width 205 height 17
click at [869, 350] on button "3" at bounding box center [870, 340] width 37 height 37
click at [756, 451] on input "No - required a change order" at bounding box center [770, 453] width 38 height 38
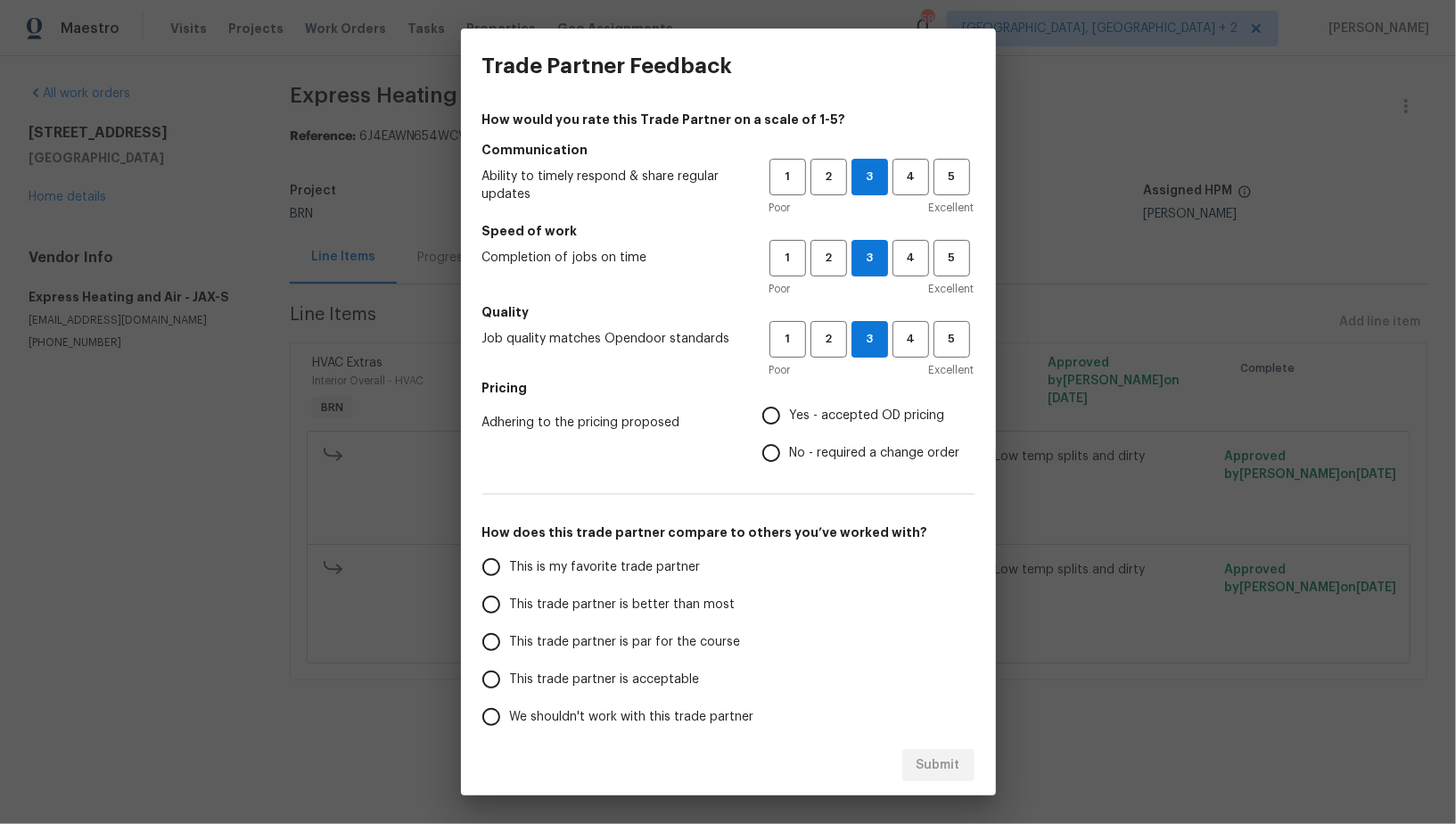
radio input "true"
click at [491, 647] on input "This trade partner is par for the course" at bounding box center [491, 642] width 38 height 38
click at [936, 767] on span "Submit" at bounding box center [938, 765] width 43 height 22
radio input "true"
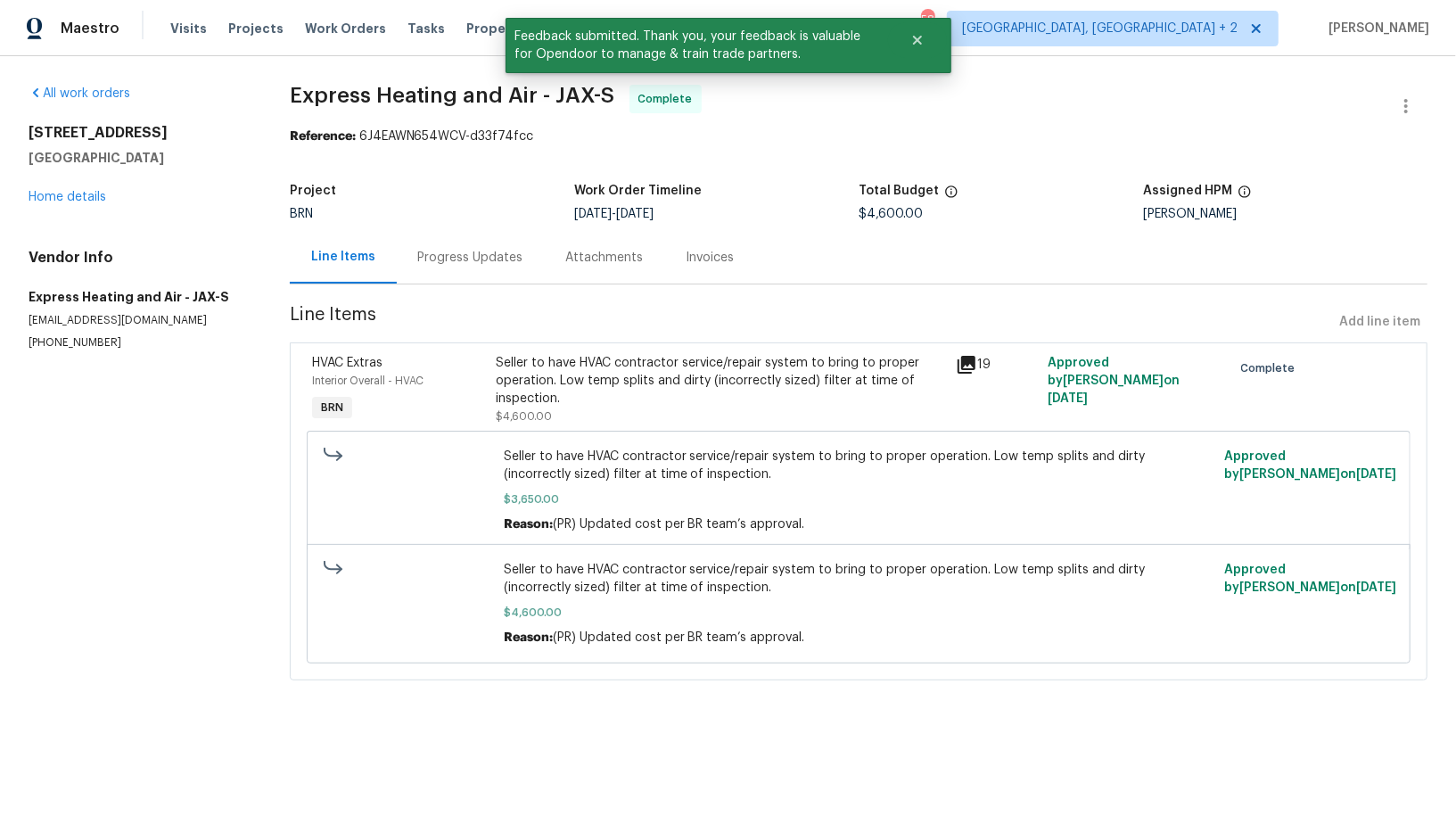
click at [459, 261] on div "Progress Updates" at bounding box center [470, 257] width 105 height 17
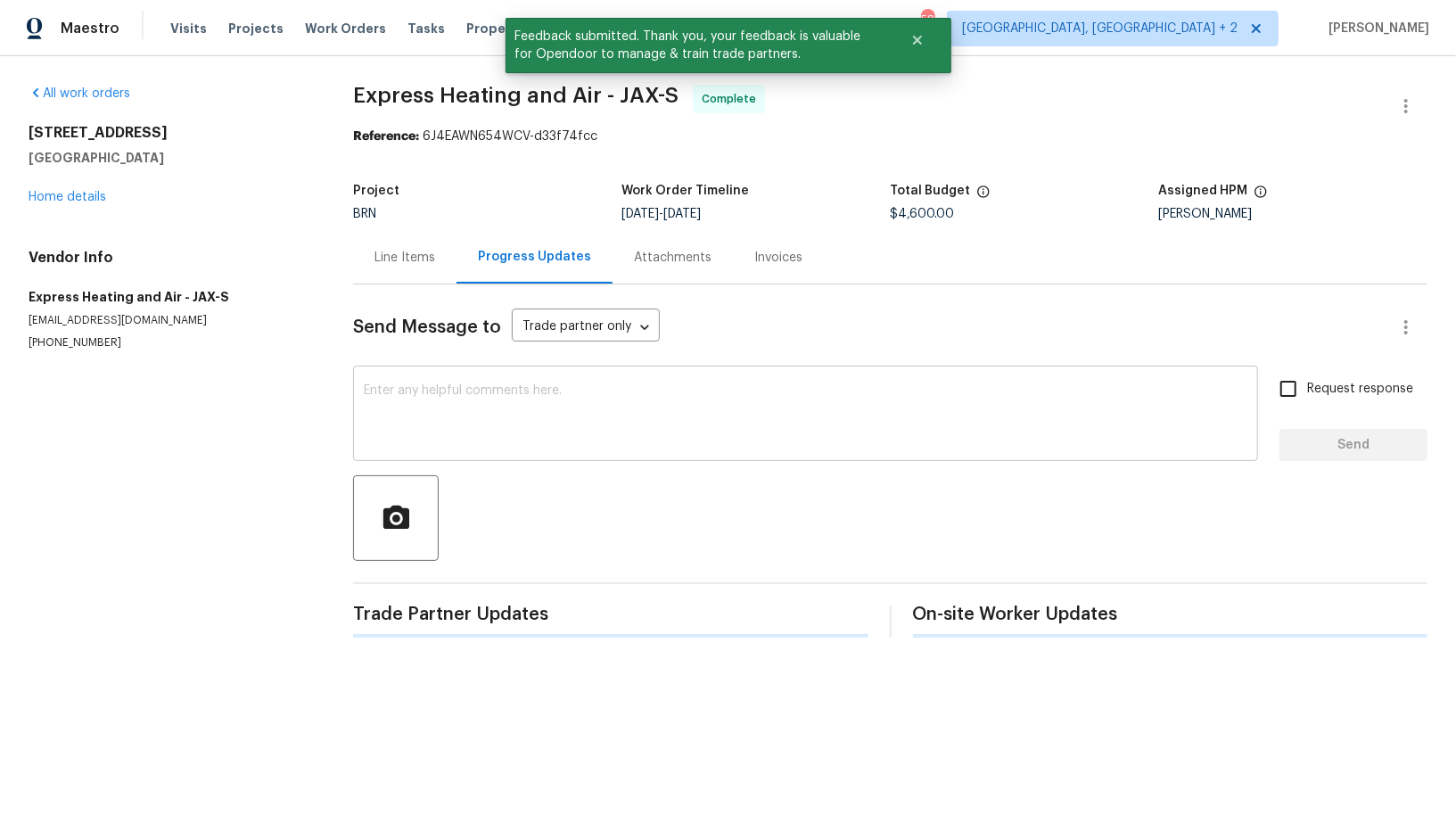
click at [600, 411] on textarea at bounding box center [805, 415] width 884 height 63
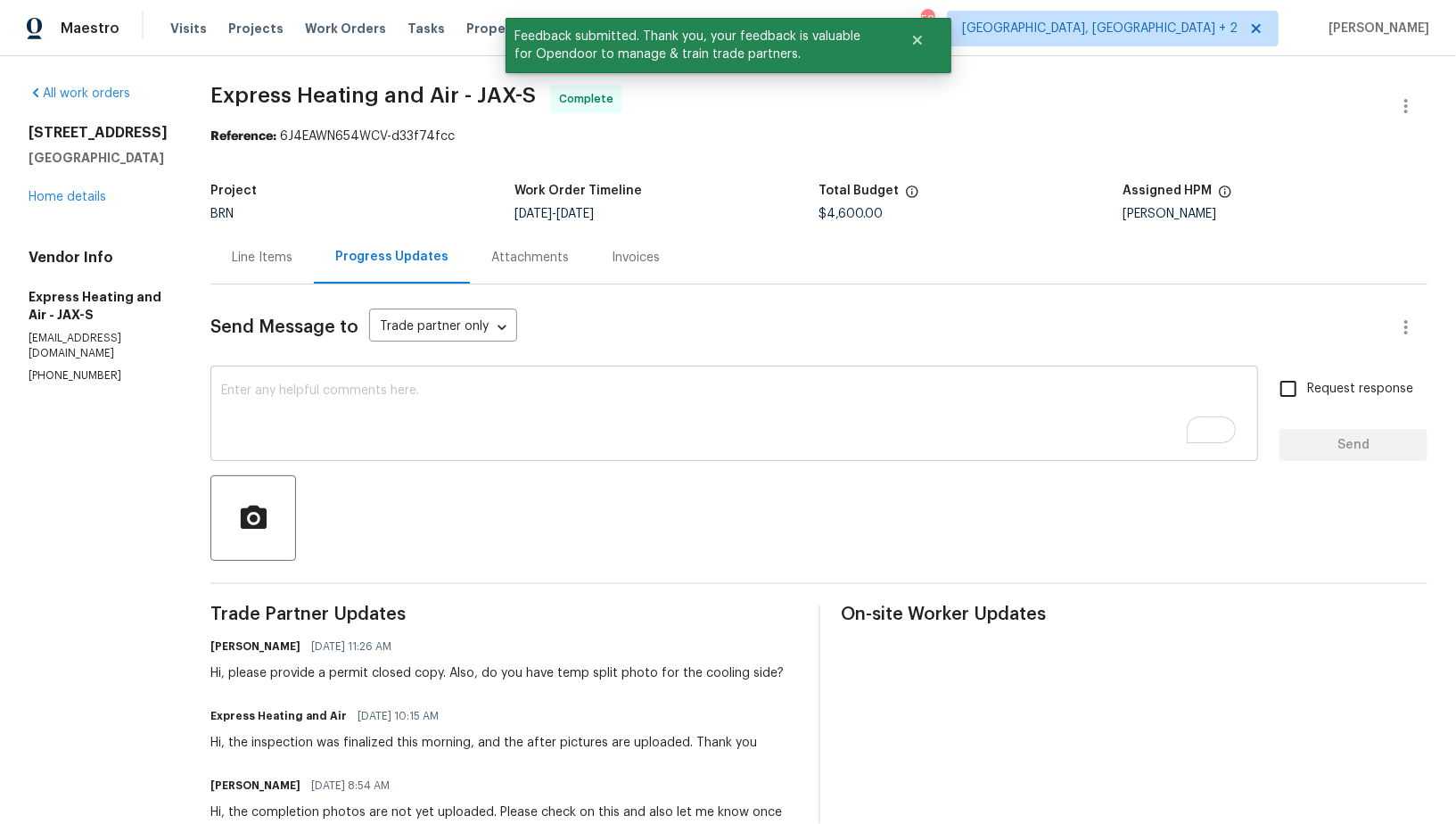
click at [491, 434] on textarea "To enrich screen reader interactions, please activate Accessibility in Grammarl…" at bounding box center [734, 415] width 1026 height 63
paste textarea "WO is approved, Please upload the invoice under invoice section. Thanks!"
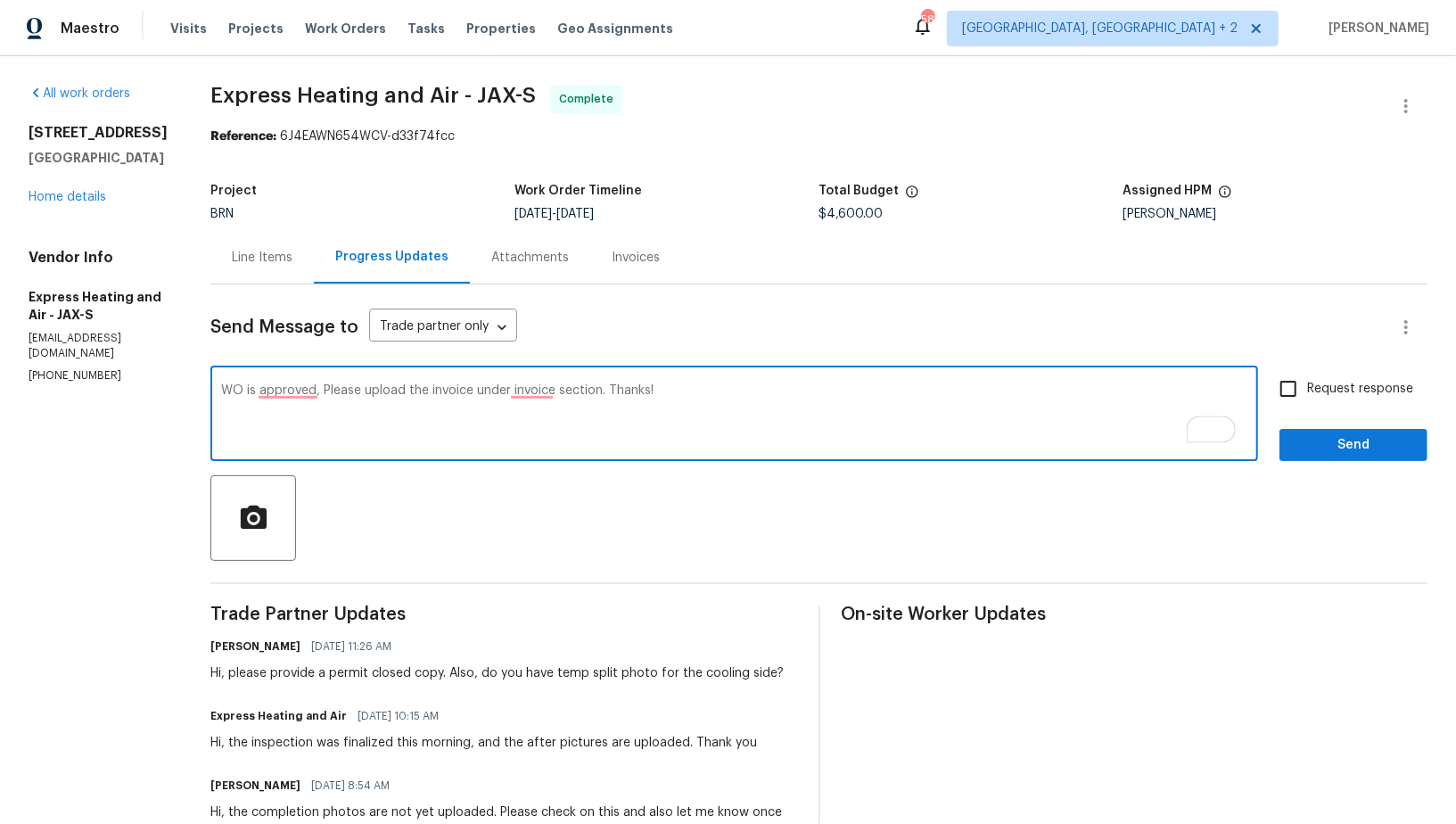
type textarea "WO is approved, Please upload the invoice under invoice section. Thanks!"
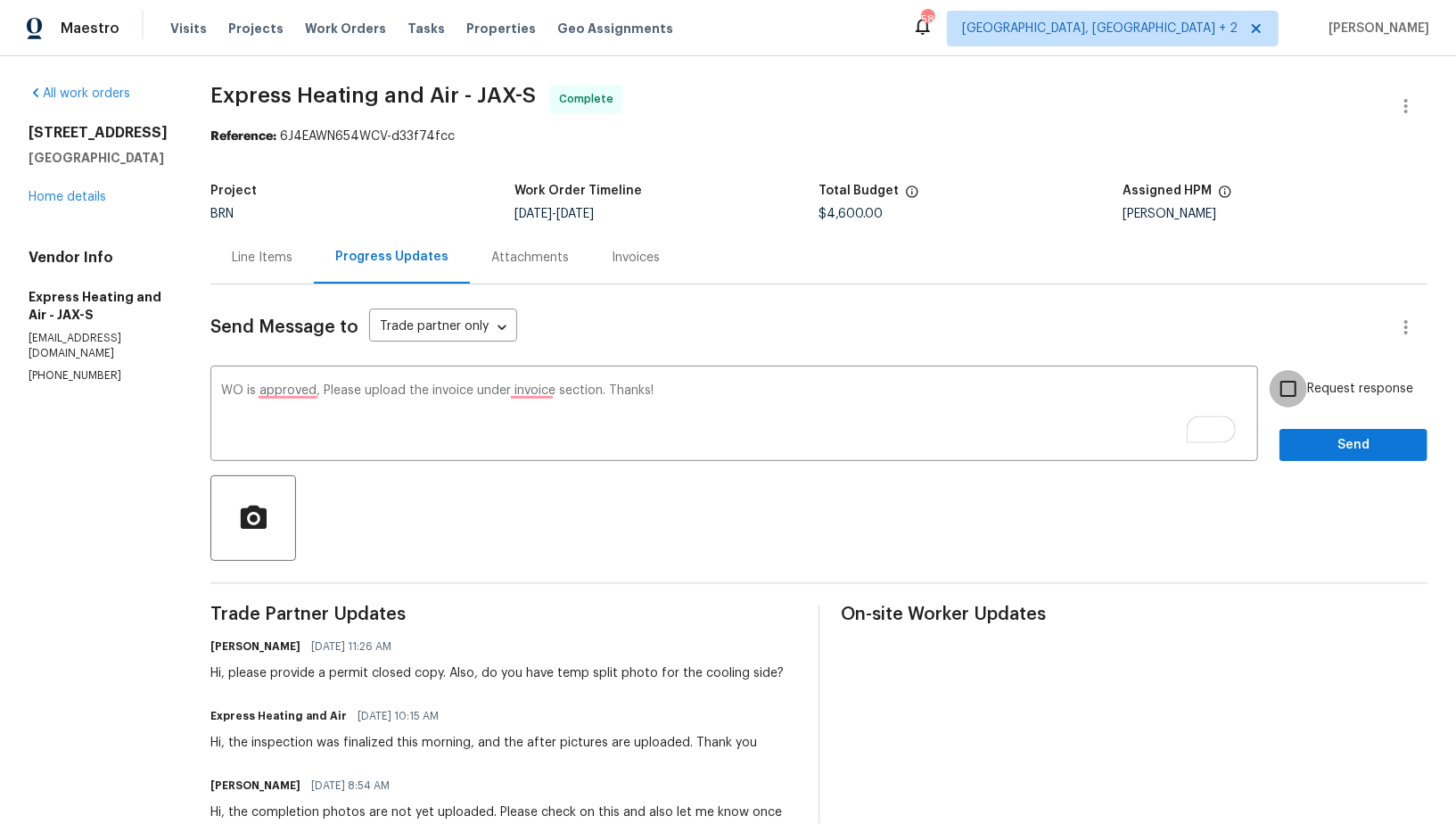
click at [1298, 388] on input "Request response" at bounding box center [1288, 389] width 38 height 38
checkbox input "true"
click at [1365, 455] on span "Send" at bounding box center [1353, 446] width 120 height 22
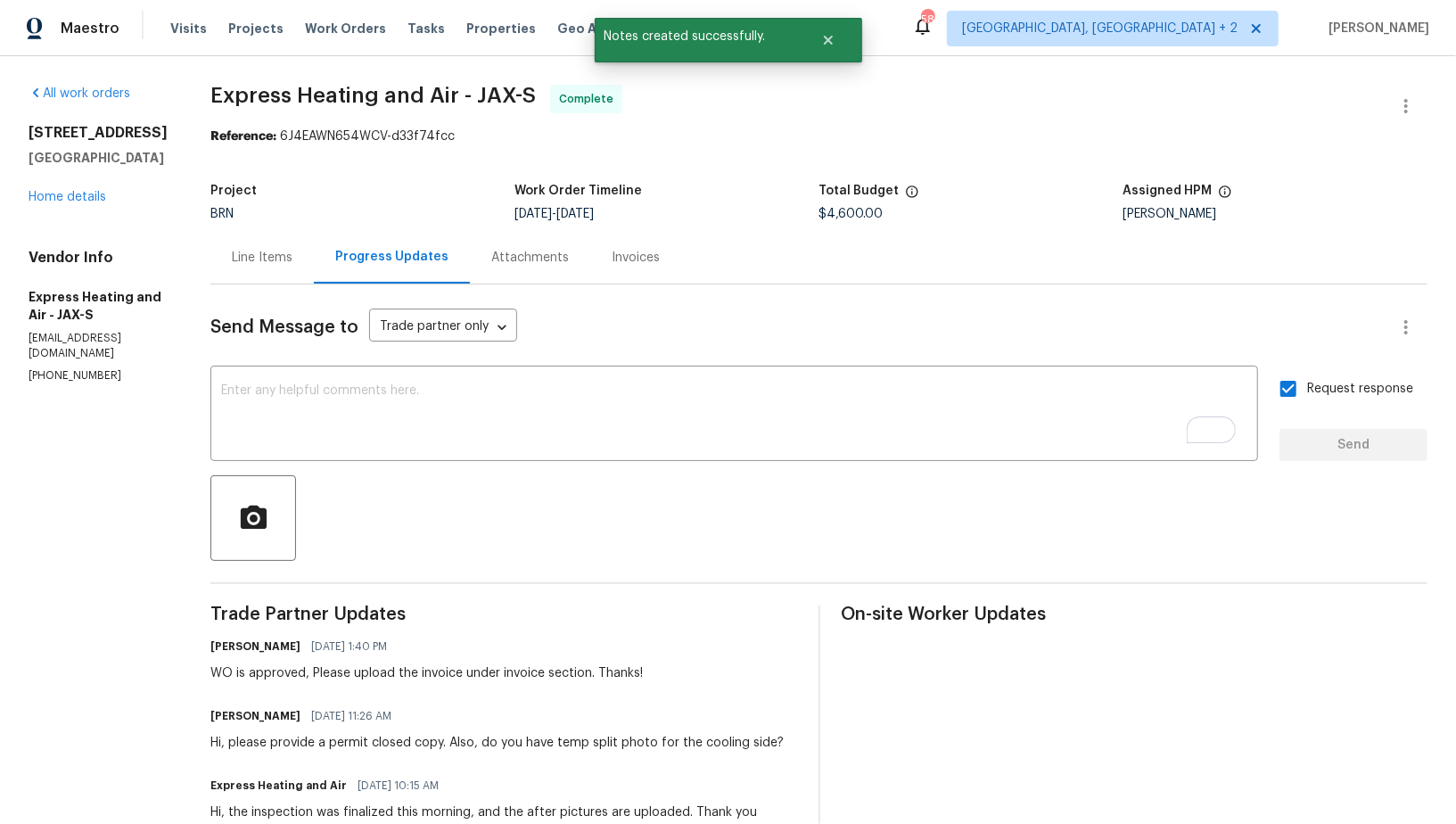
click at [620, 252] on div "Invoices" at bounding box center [635, 257] width 48 height 17
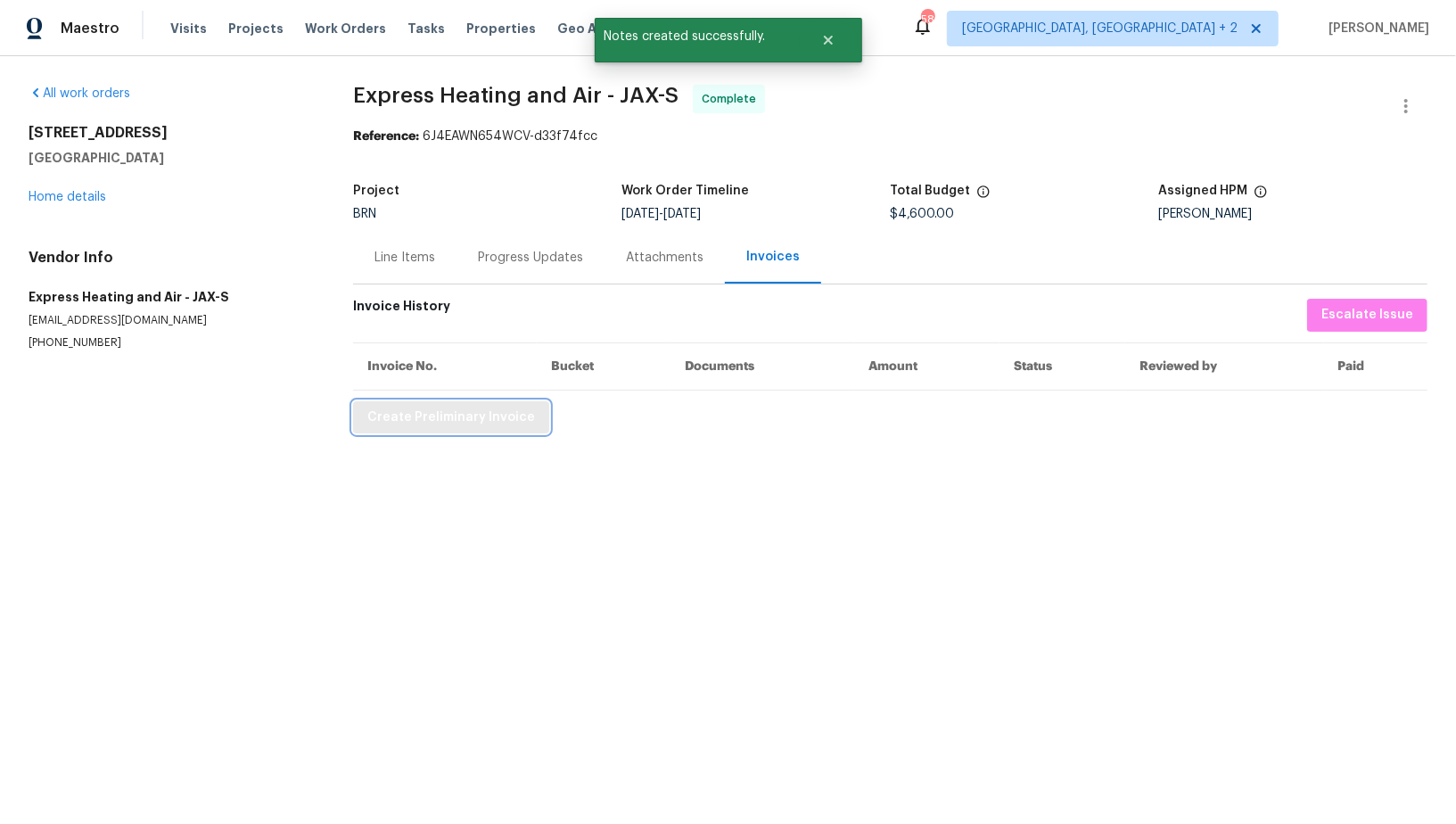
click at [443, 427] on button "Create Preliminary Invoice" at bounding box center [451, 418] width 196 height 33
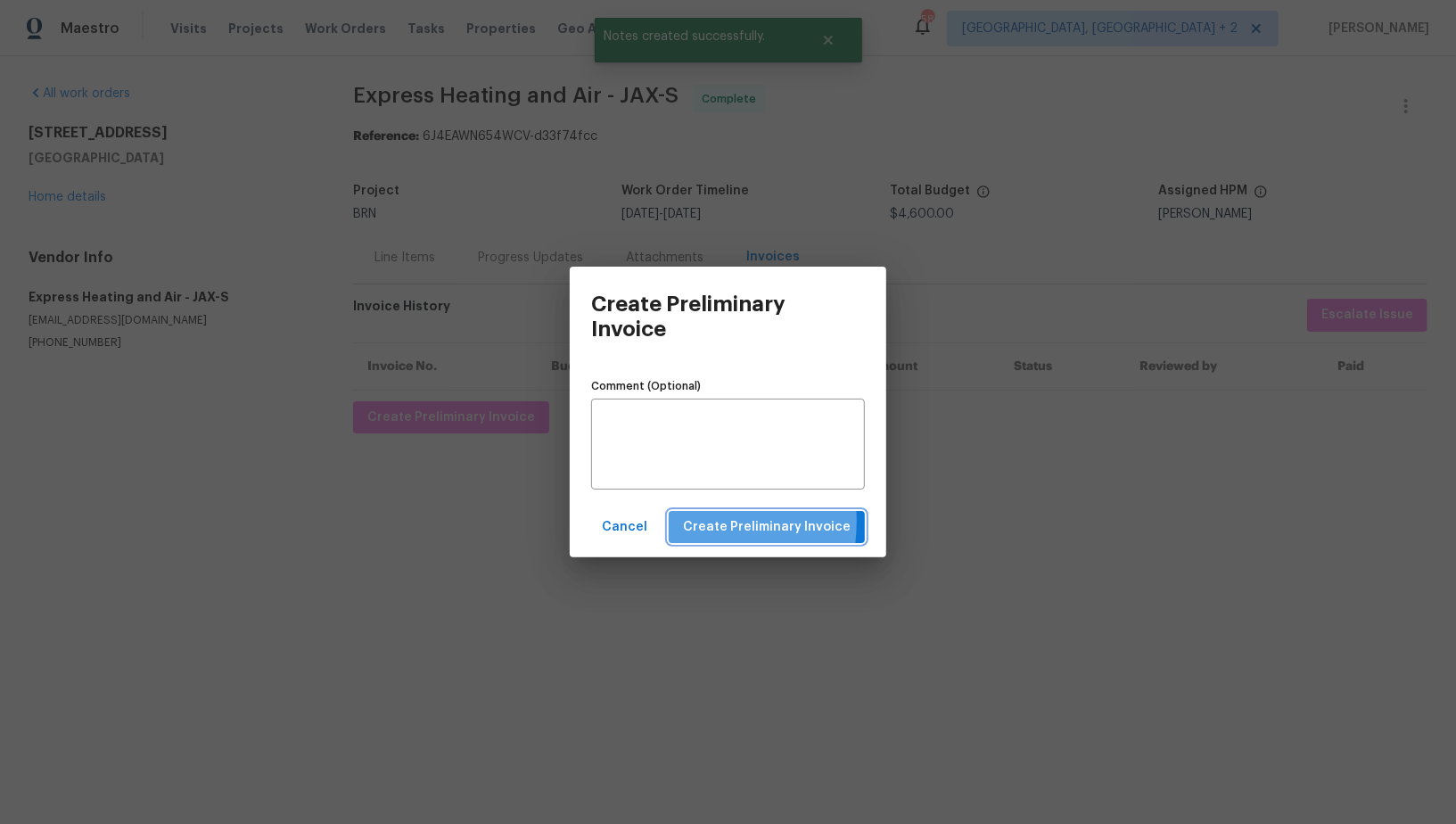
click at [686, 522] on button "Create Preliminary Invoice" at bounding box center [766, 528] width 196 height 33
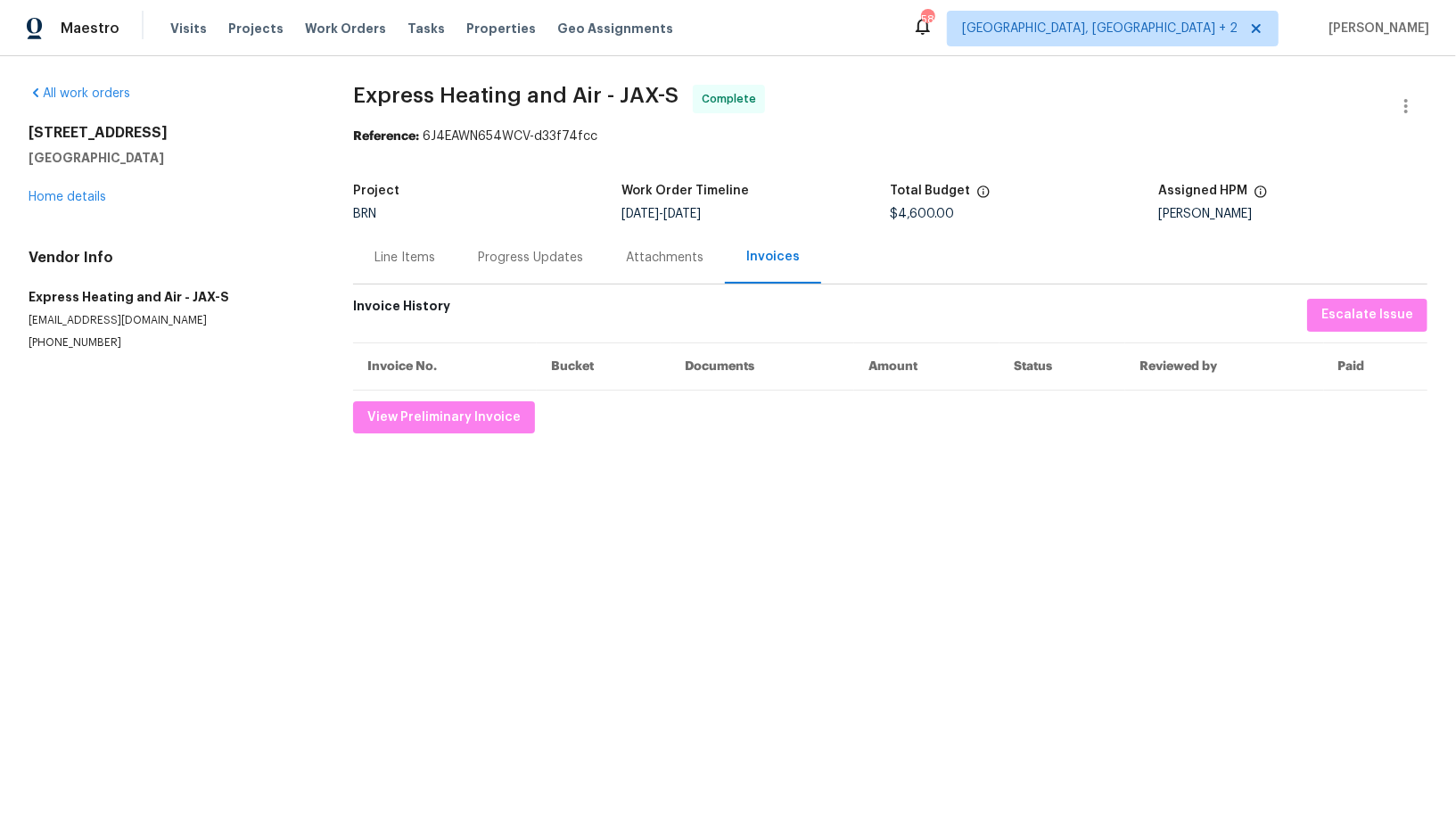
click at [489, 229] on div "Project BRN Work Order Timeline 9/10/2025 - 9/12/2025 Total Budget $4,600.00 As…" at bounding box center [890, 203] width 1074 height 57
click at [492, 268] on div "Progress Updates" at bounding box center [530, 257] width 148 height 52
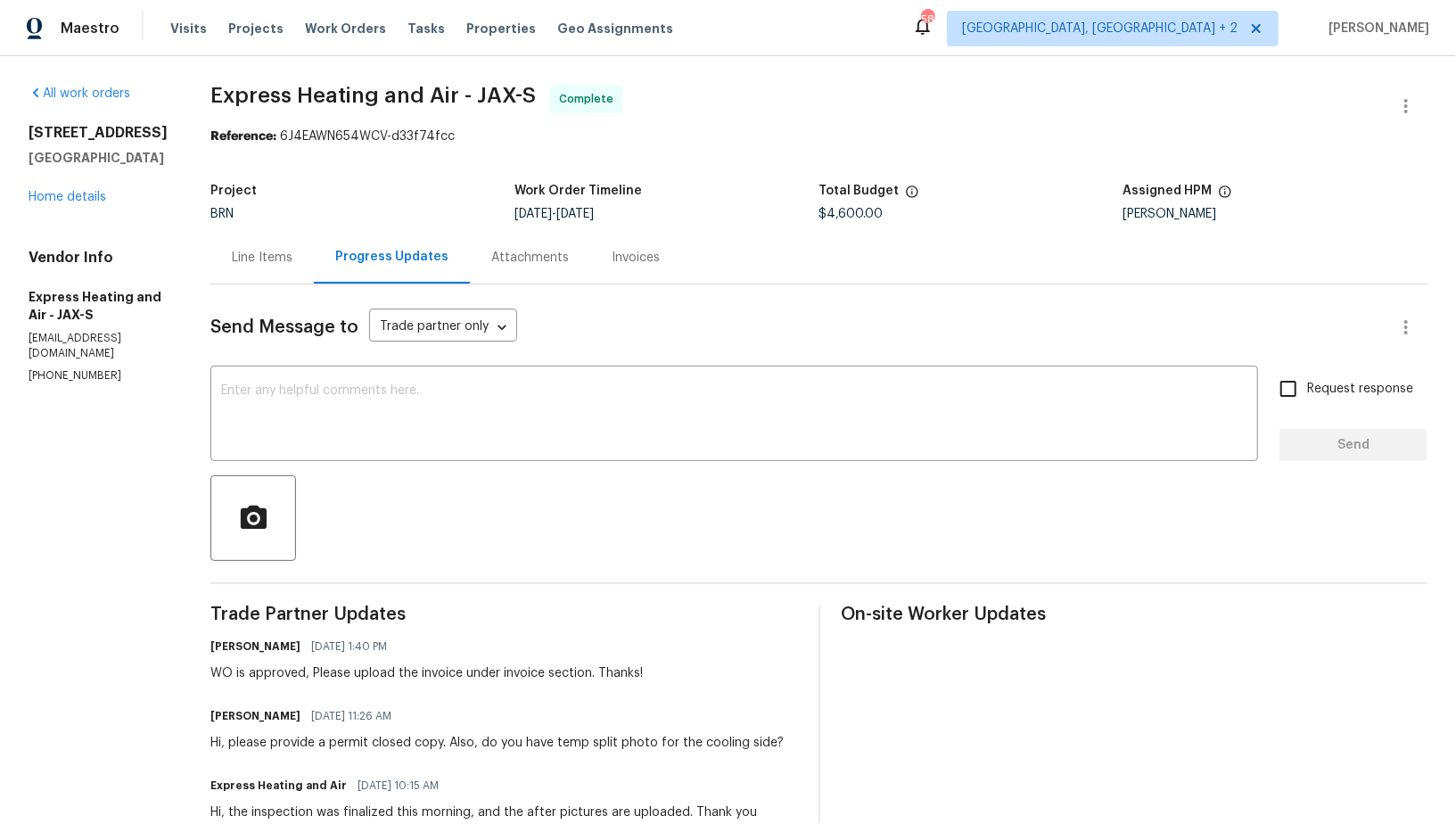
click at [314, 264] on div "Line Items" at bounding box center [262, 257] width 103 height 52
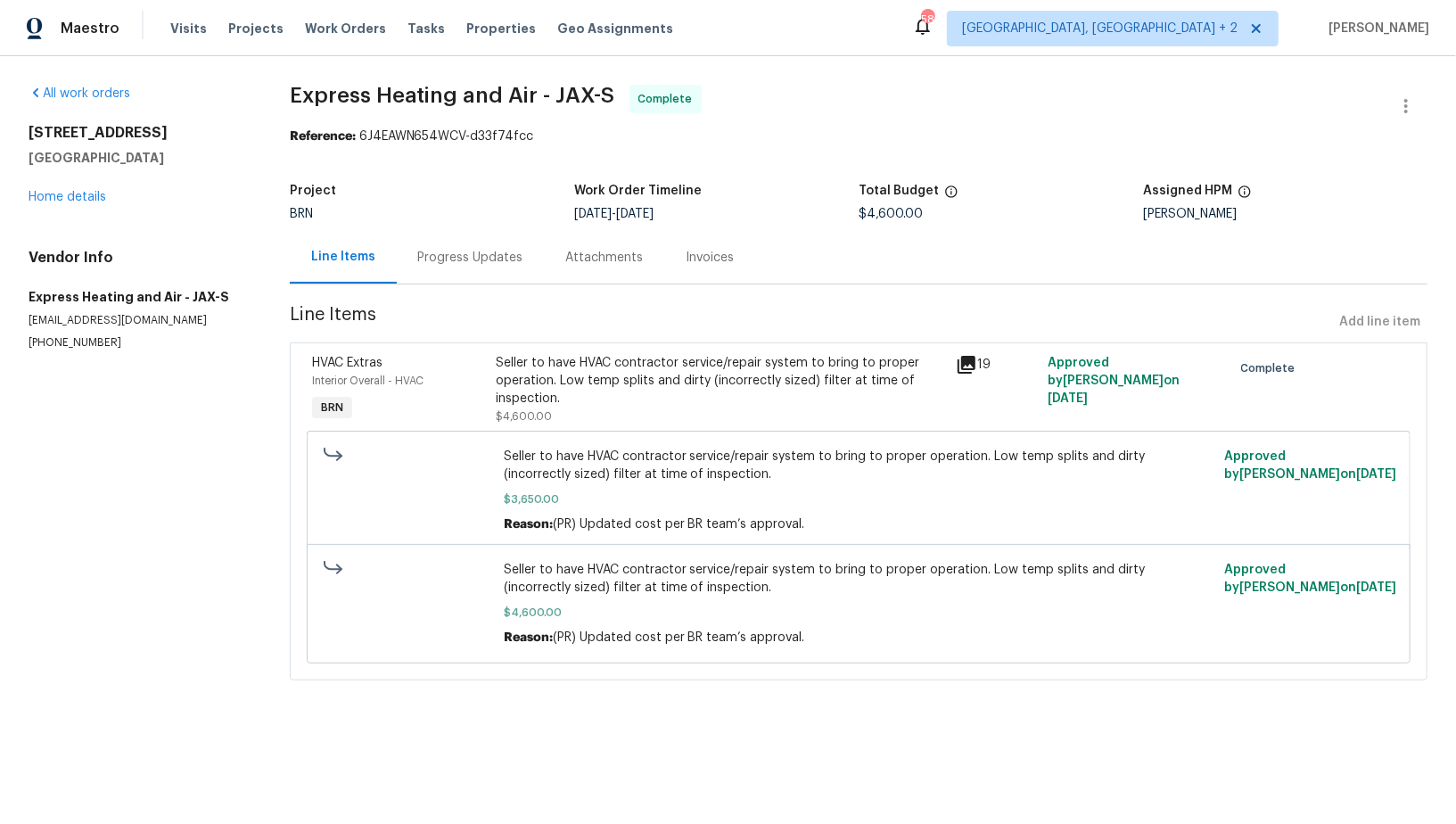
click at [561, 391] on div "Seller to have HVAC contractor service/repair system to bring to proper operati…" at bounding box center [721, 381] width 449 height 53
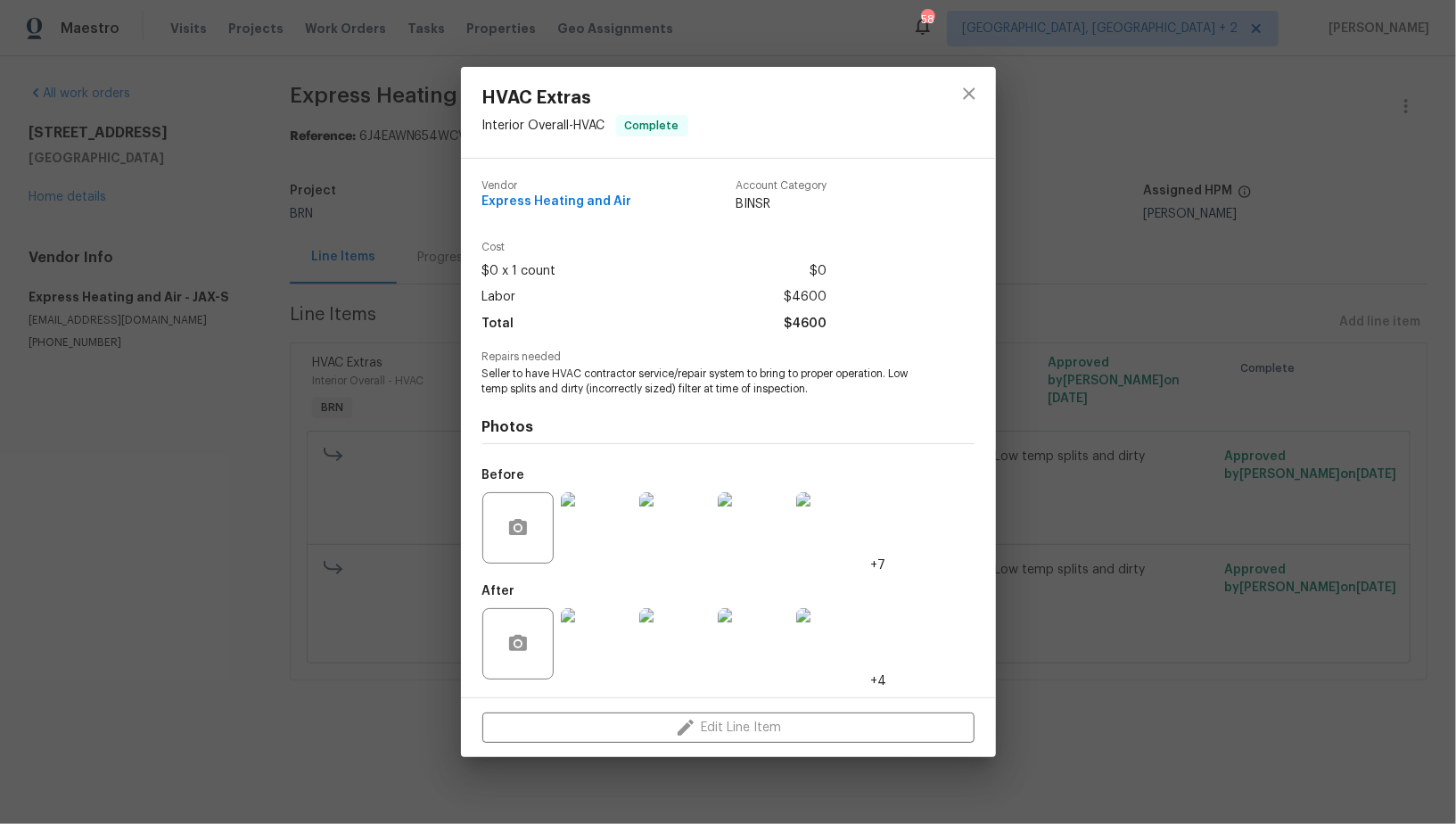
click at [663, 638] on img at bounding box center [674, 644] width 71 height 71
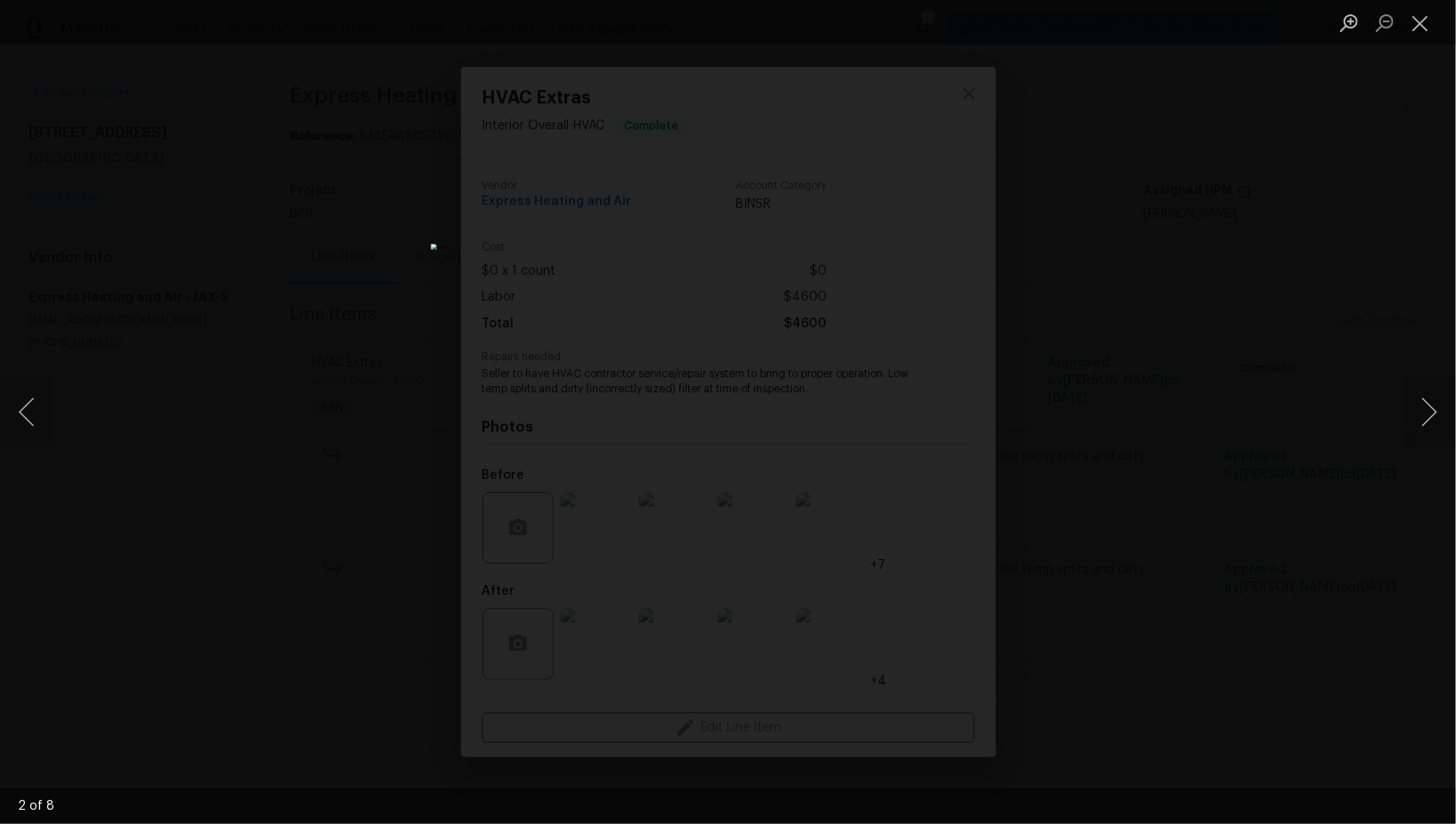
click at [1093, 527] on div "Lightbox" at bounding box center [728, 412] width 1456 height 824
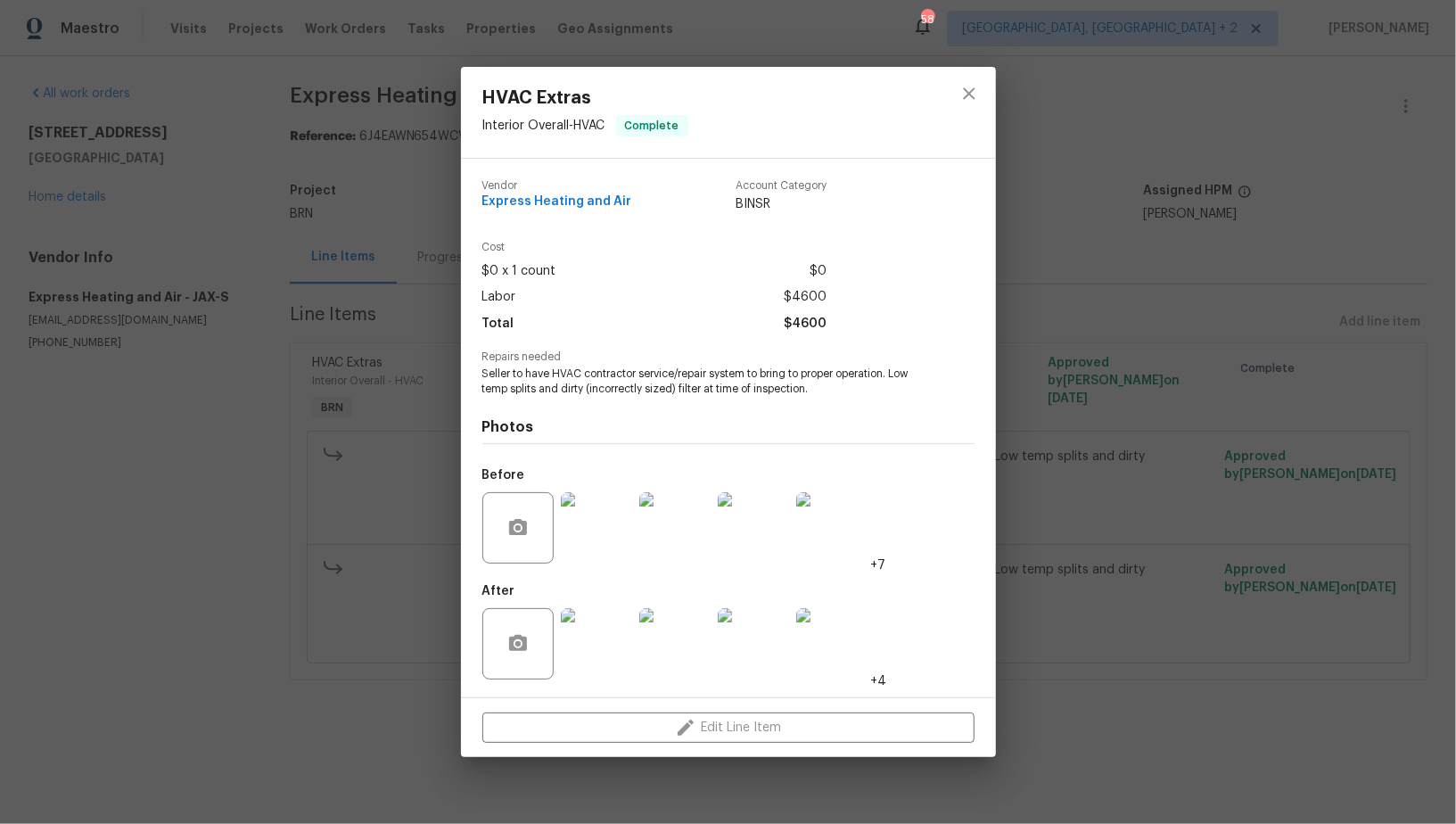
click at [1093, 527] on div "HVAC Extras Interior Overall - HVAC Complete Vendor Express Heating and Air Acc…" at bounding box center [728, 412] width 1456 height 824
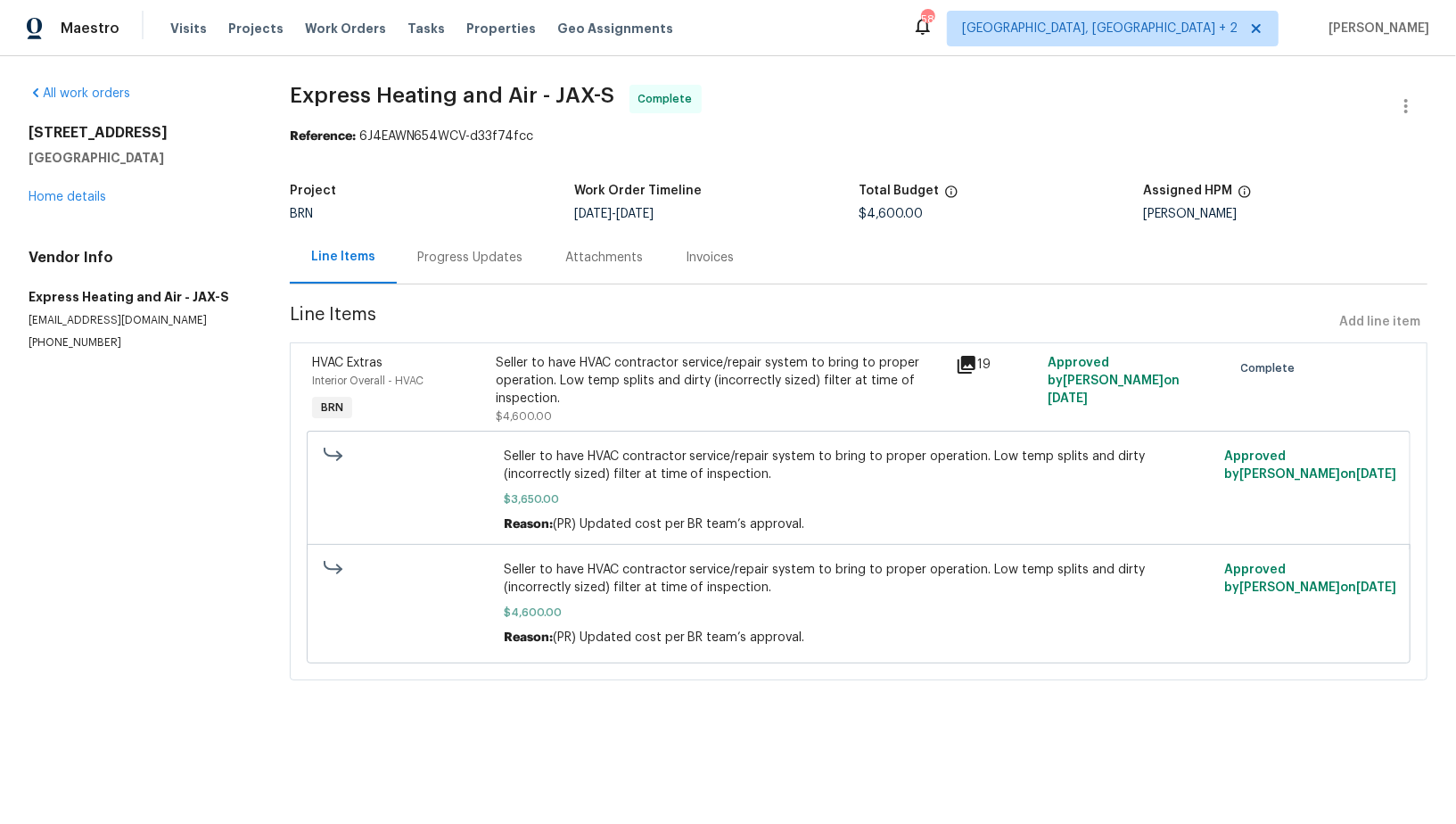
click at [456, 231] on div "Progress Updates" at bounding box center [470, 257] width 148 height 52
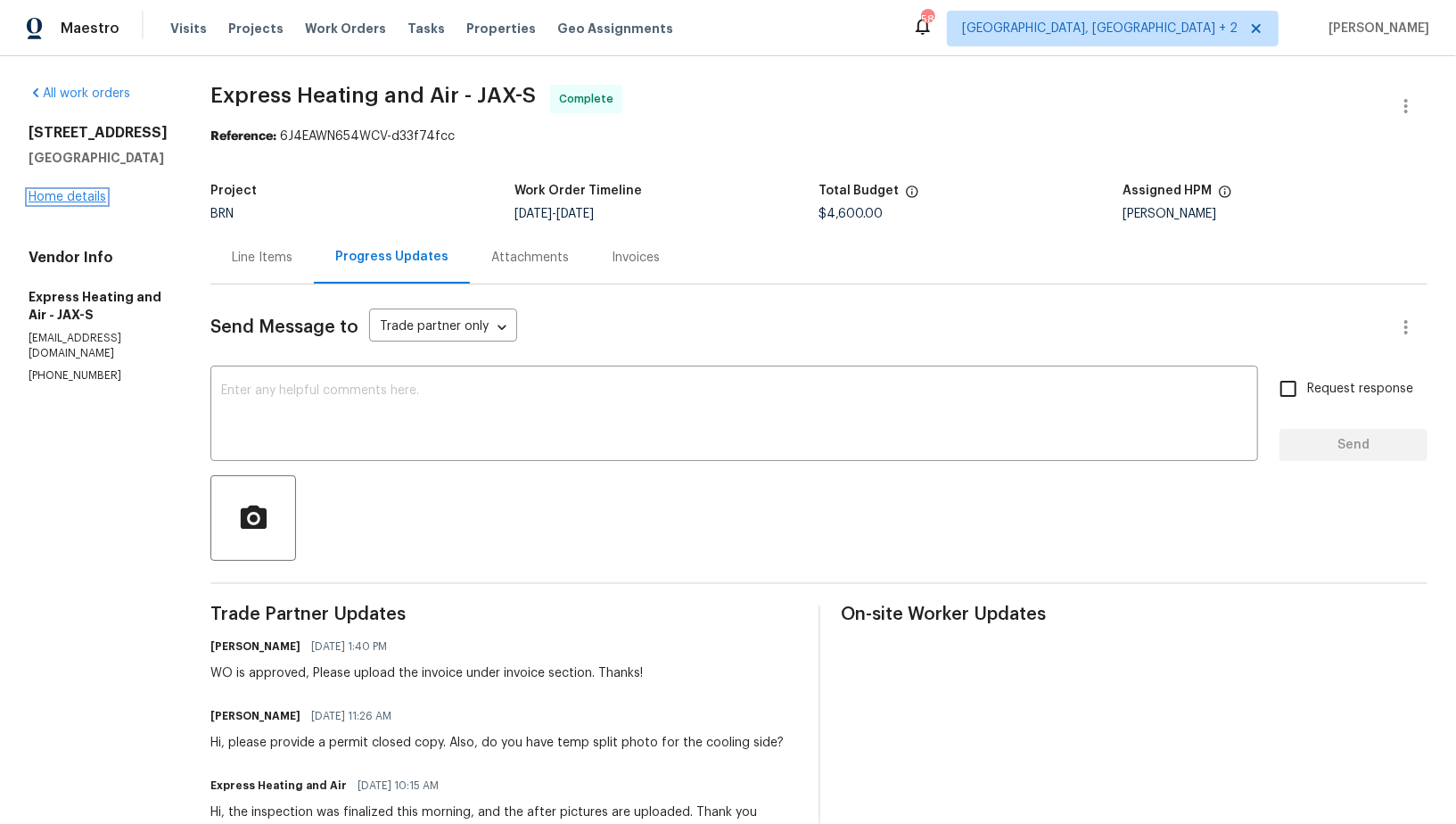
click at [90, 203] on link "Home details" at bounding box center [67, 197] width 77 height 13
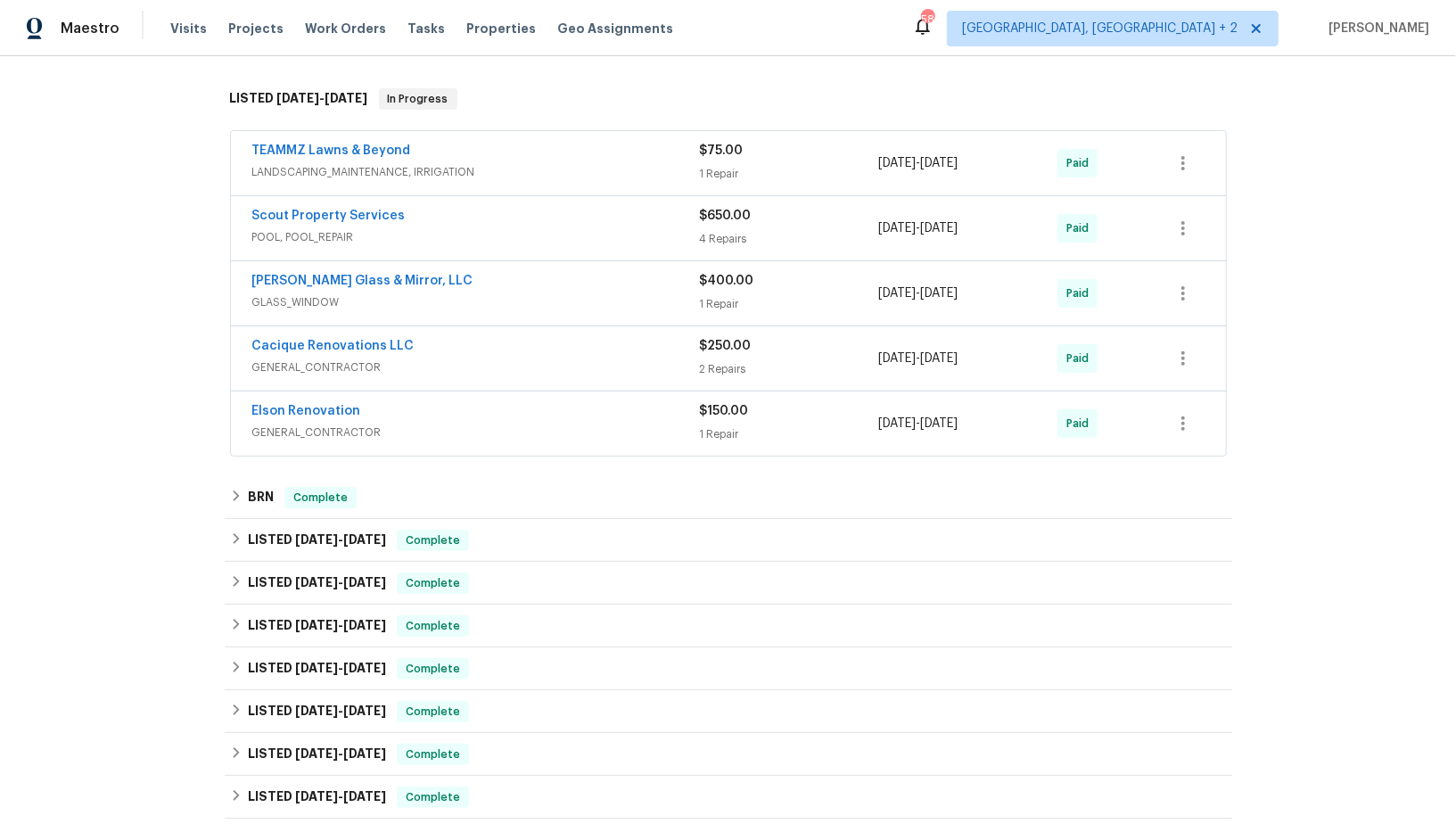
scroll to position [295, 0]
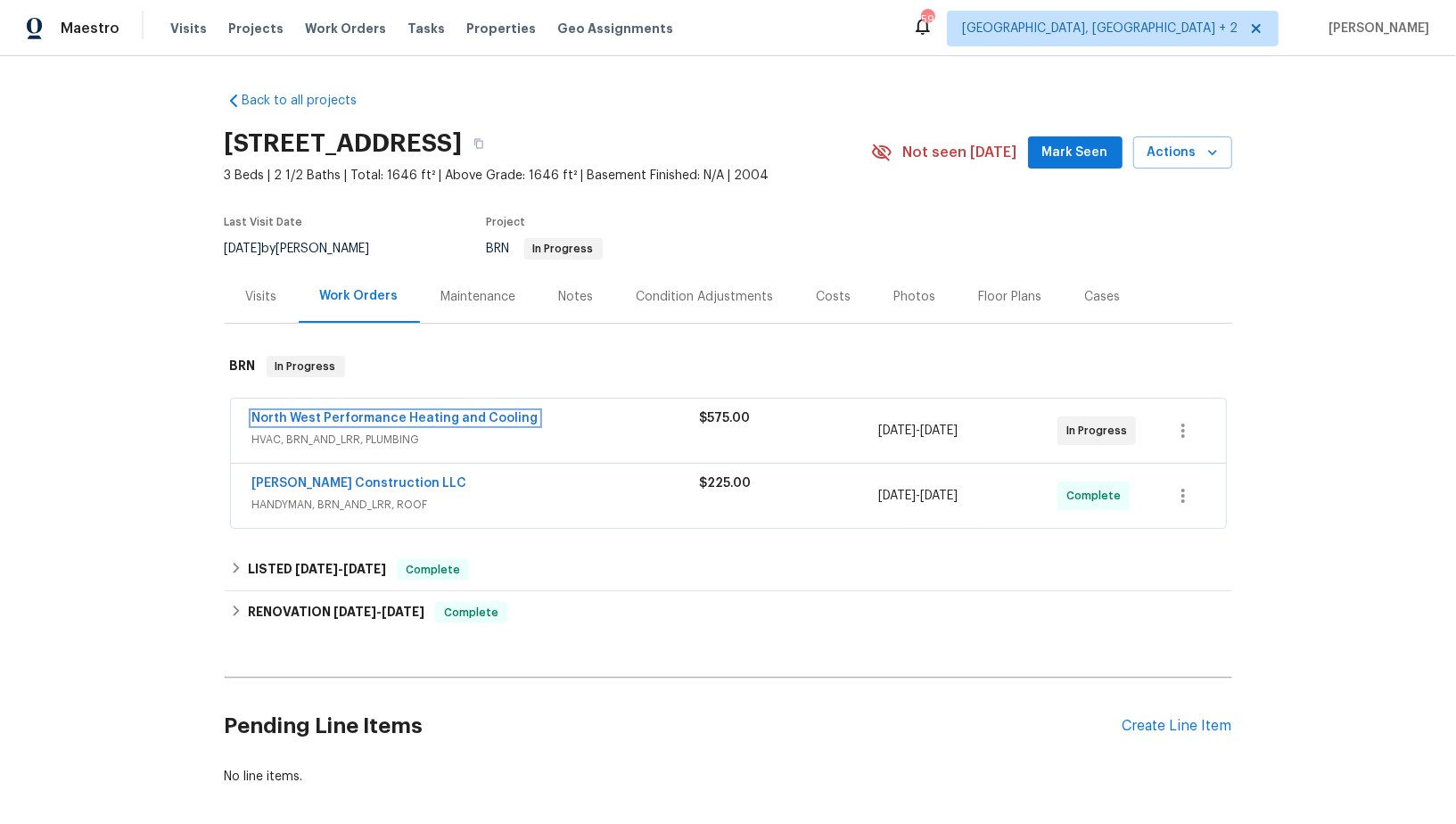
click at [375, 414] on link "North West Performance Heating and Cooling" at bounding box center [395, 418] width 286 height 13
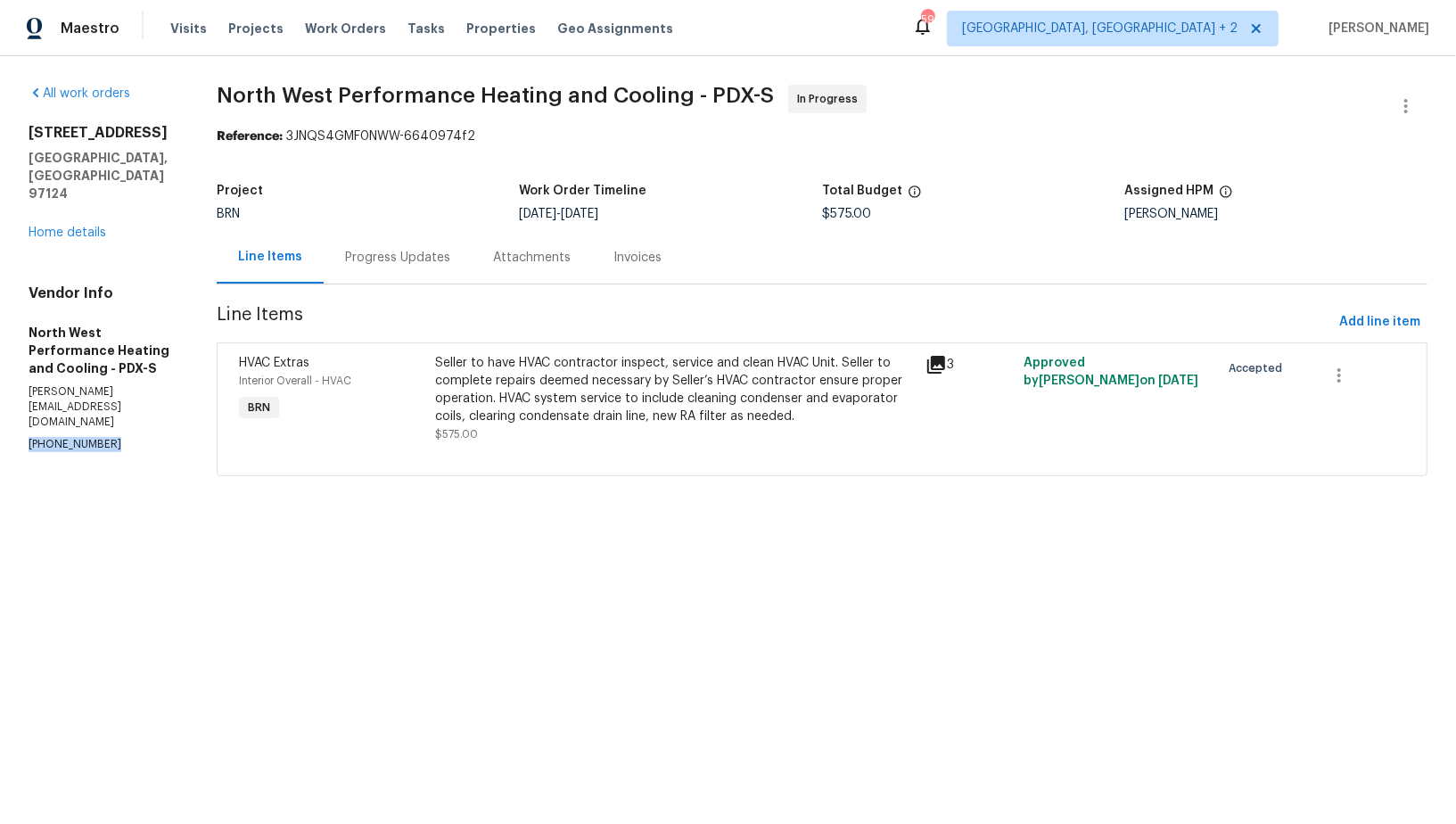
drag, startPoint x: 112, startPoint y: 365, endPoint x: 0, endPoint y: 364, distance: 112.0
click at [0, 364] on div "All work orders [STREET_ADDRESS] Home details Vendor Info North West Performanc…" at bounding box center [728, 291] width 1456 height 470
copy p "[PHONE_NUMBER]"
click at [106, 437] on p "[PHONE_NUMBER]" at bounding box center [101, 445] width 145 height 15
drag, startPoint x: 107, startPoint y: 364, endPoint x: 32, endPoint y: 364, distance: 75.0
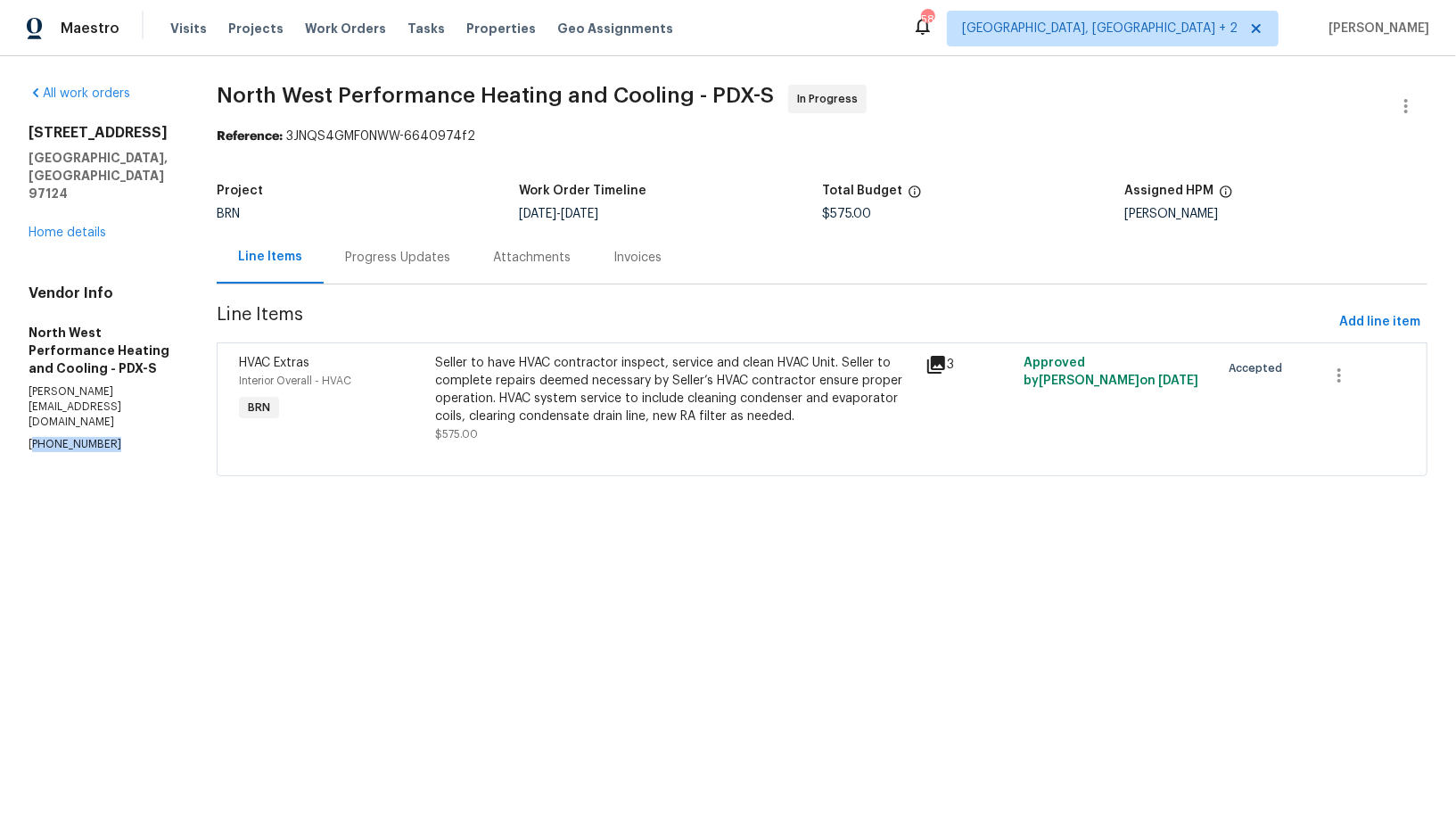
click at [32, 437] on p "[PHONE_NUMBER]" at bounding box center [101, 445] width 145 height 15
click at [102, 352] on div "Vendor Info North West Performance Heating and Cooling - PDX-S [PERSON_NAME][EM…" at bounding box center [101, 368] width 145 height 168
drag, startPoint x: 104, startPoint y: 356, endPoint x: 0, endPoint y: 357, distance: 104.0
click at [0, 357] on div "All work orders [STREET_ADDRESS] Home details Vendor Info North West Performanc…" at bounding box center [728, 291] width 1456 height 470
copy p "[PHONE_NUMBER]"
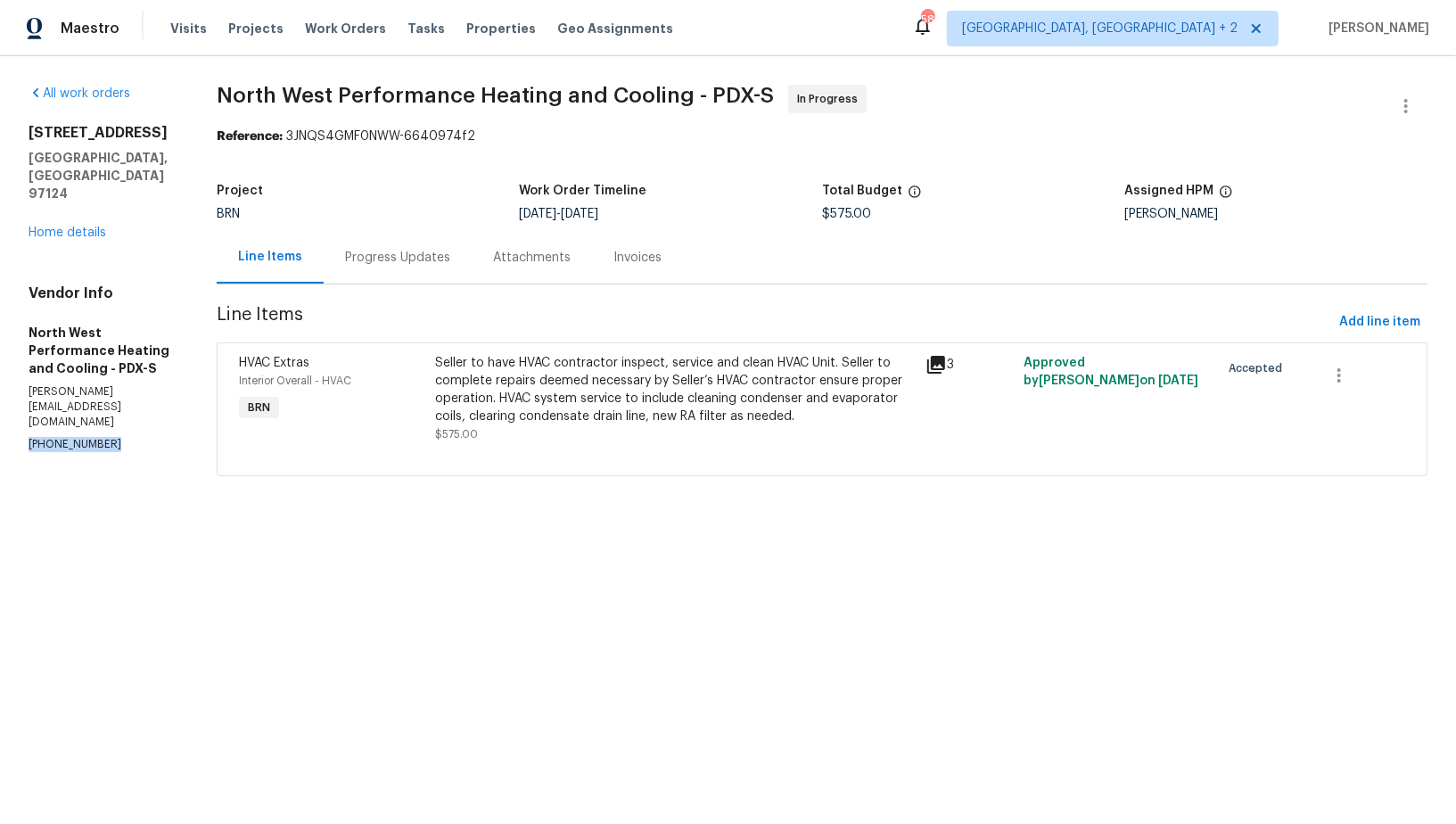
click at [99, 373] on section "All work orders [STREET_ADDRESS][PERSON_NAME] Home details Vendor Info North We…" at bounding box center [101, 291] width 145 height 412
drag, startPoint x: 112, startPoint y: 361, endPoint x: 0, endPoint y: 361, distance: 112.0
click at [0, 361] on div "All work orders [STREET_ADDRESS] Home details Vendor Info North West Performanc…" at bounding box center [728, 291] width 1456 height 470
copy p "[PHONE_NUMBER]"
click at [448, 261] on div "Progress Updates" at bounding box center [398, 257] width 105 height 17
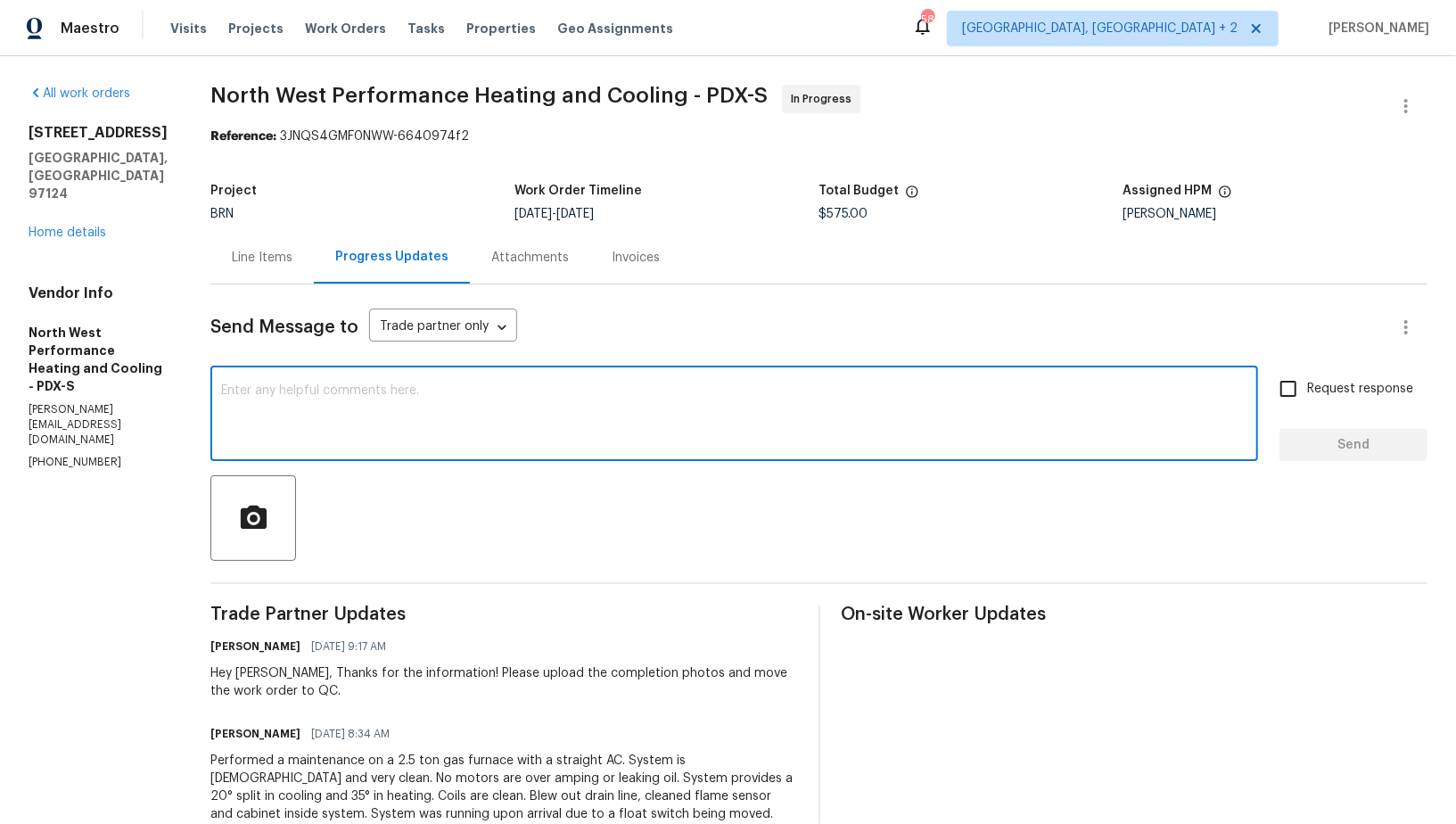
click at [302, 396] on textarea at bounding box center [734, 415] width 1026 height 63
type textarea "hI, i"
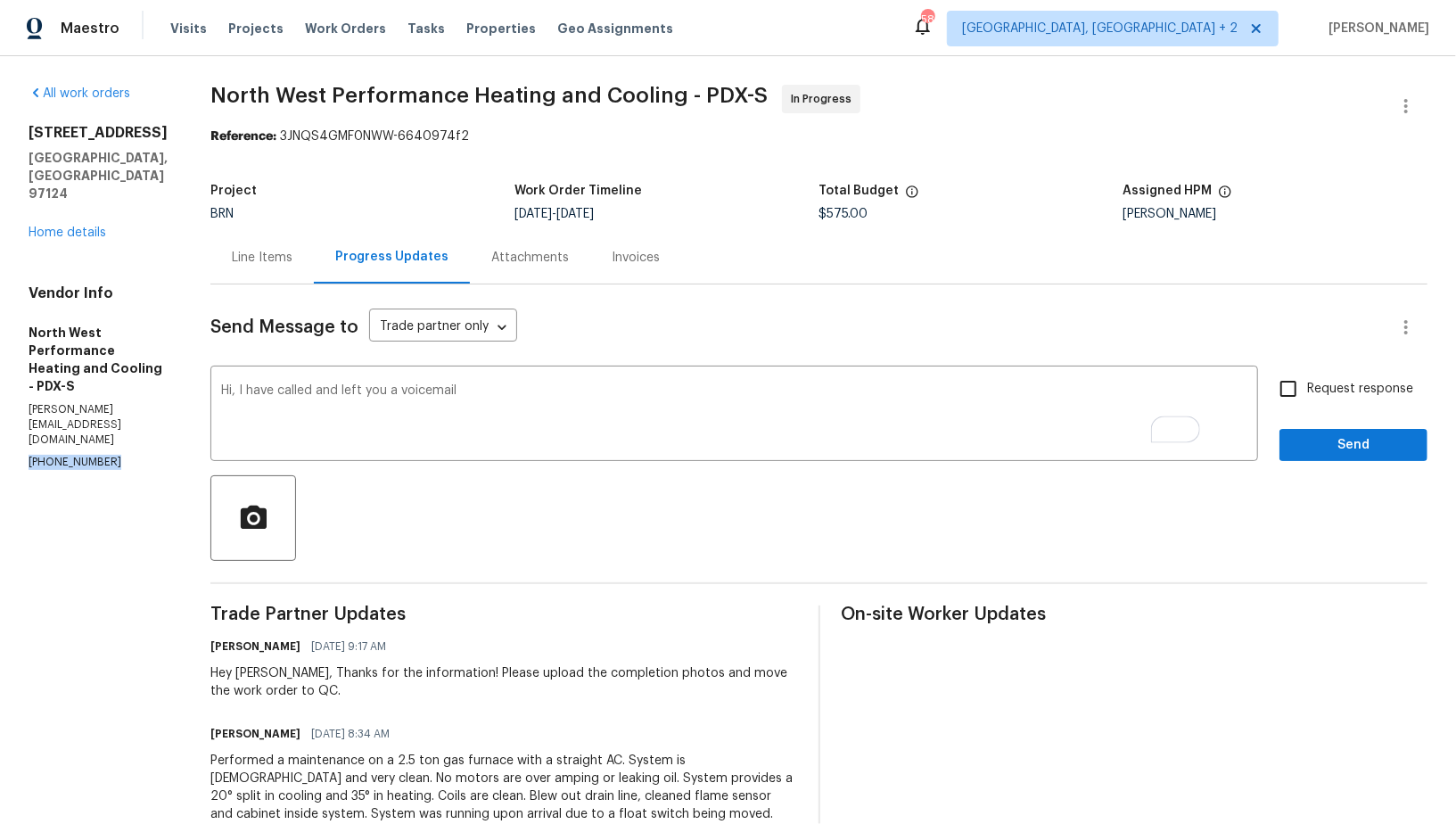
drag, startPoint x: 129, startPoint y: 362, endPoint x: 0, endPoint y: 361, distance: 129.0
click at [0, 361] on div "All work orders [STREET_ADDRESS] Home details Vendor Info North West Performanc…" at bounding box center [728, 639] width 1456 height 1166
copy p "[PHONE_NUMBER]"
click at [530, 383] on div "Hi, I have called and left you a voicemail x ​" at bounding box center [734, 415] width 1047 height 91
paste textarea "[PHONE_NUMBER]"
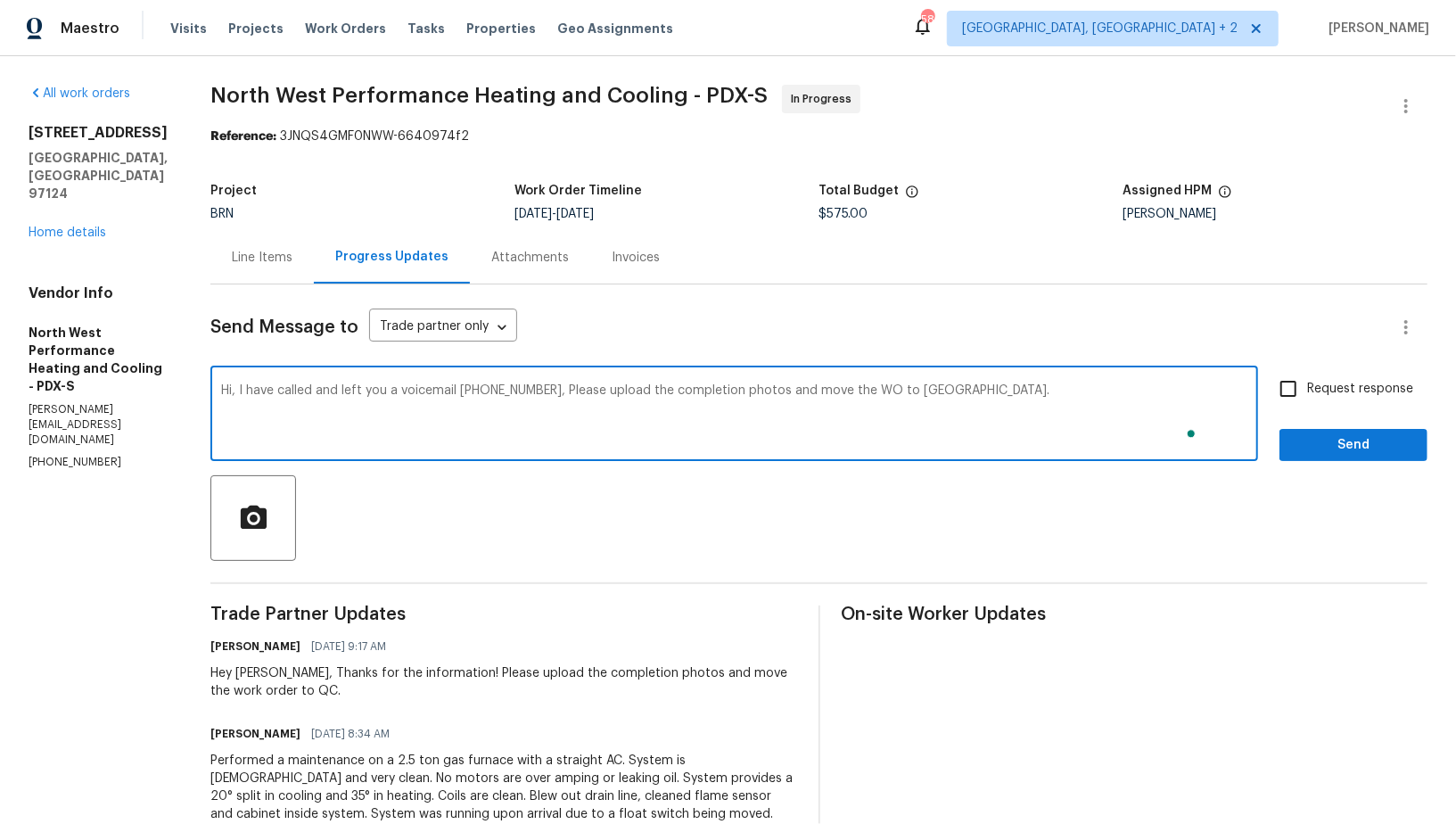
type textarea "Hi, I have called and left you a voicemail [PHONE_NUMBER], Please upload the co…"
click at [1283, 396] on input "Request response" at bounding box center [1288, 389] width 38 height 38
checkbox input "true"
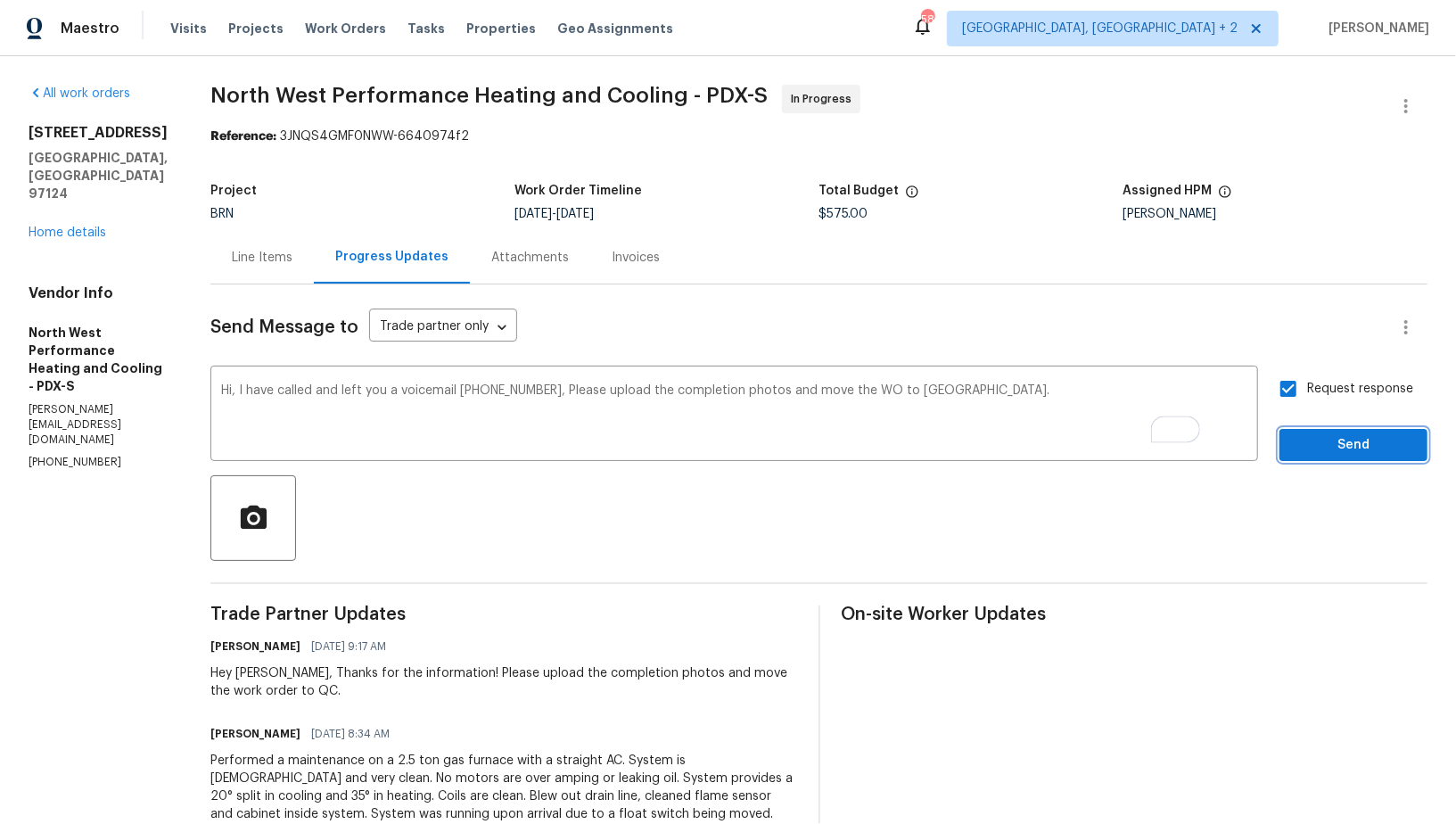
click at [1317, 436] on span "Send" at bounding box center [1353, 446] width 120 height 22
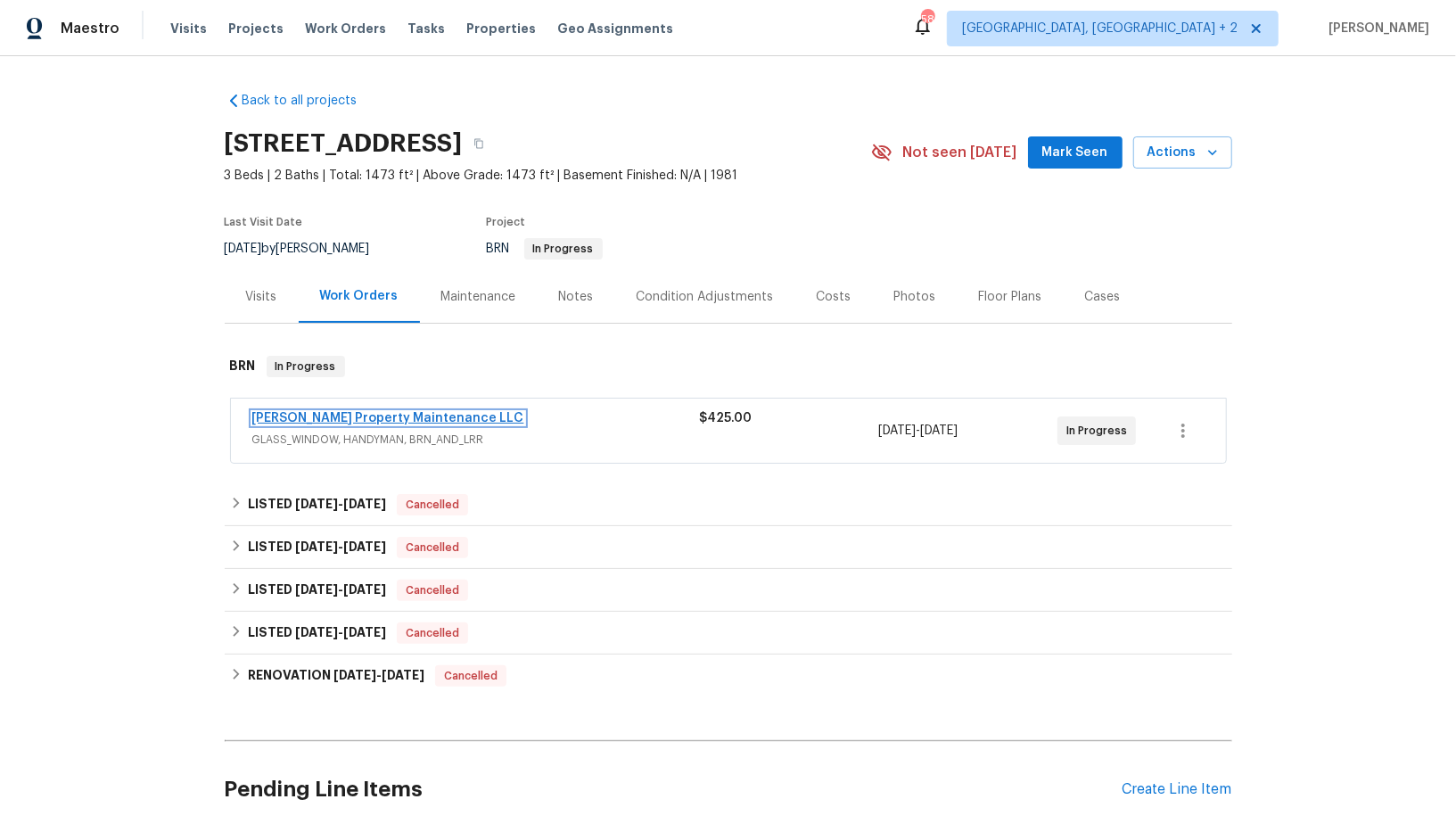
click at [323, 412] on link "[PERSON_NAME] Property Maintenance LLC" at bounding box center [387, 418] width 272 height 13
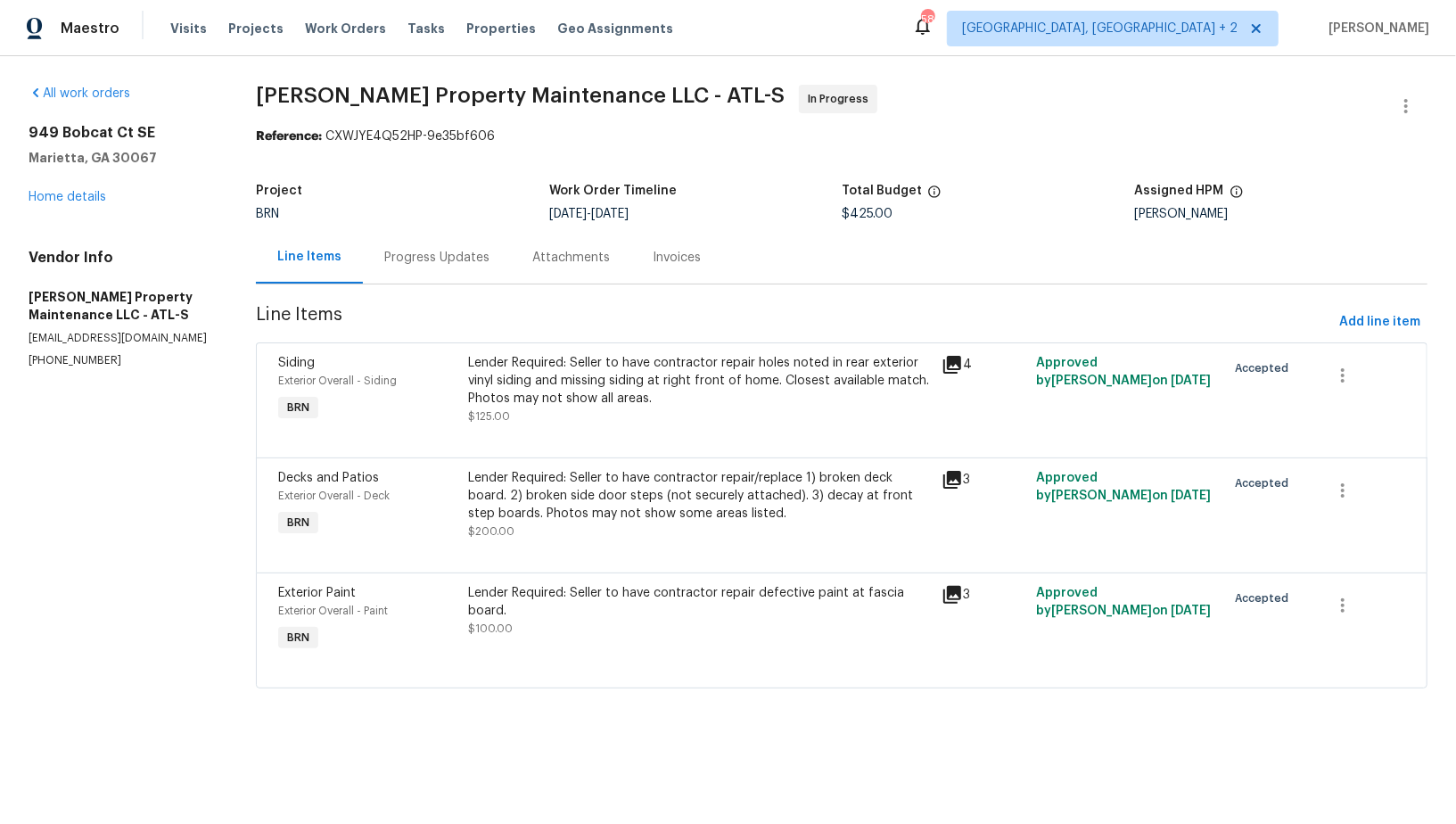
click at [468, 268] on div "Progress Updates" at bounding box center [436, 257] width 148 height 52
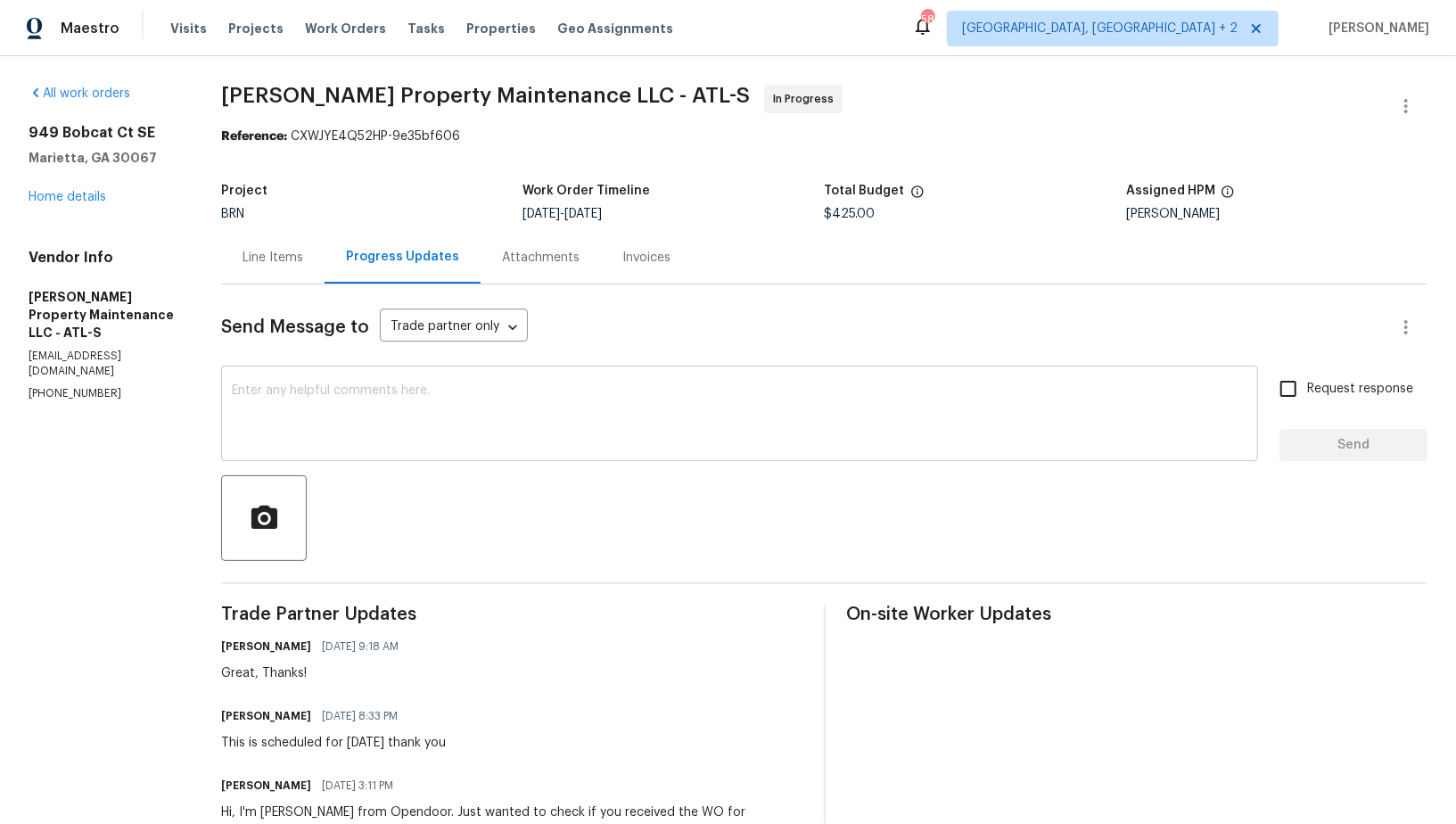
click at [464, 398] on textarea at bounding box center [739, 415] width 1015 height 63
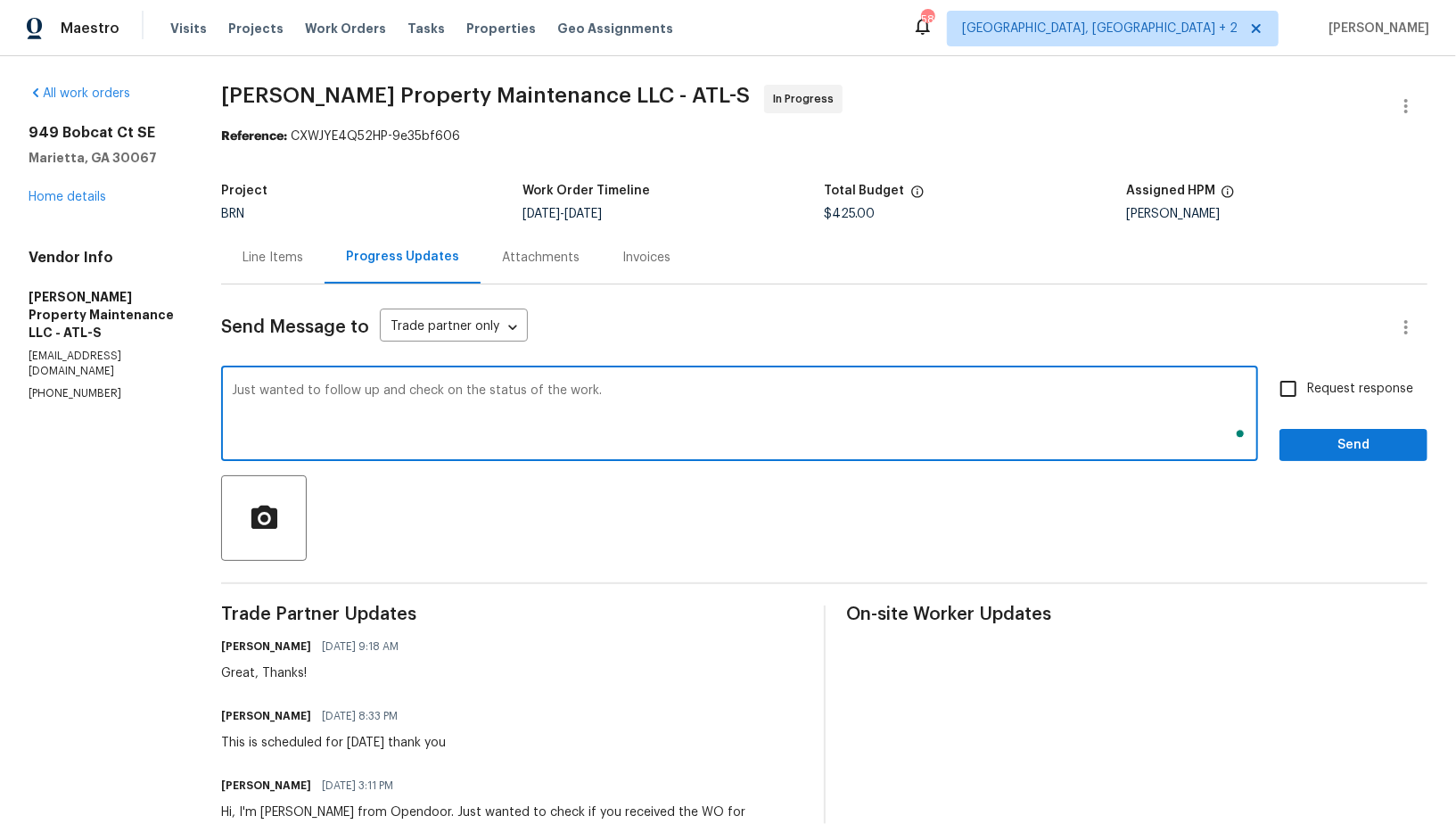
type textarea "Just wanted to follow up and check on the status of the work."
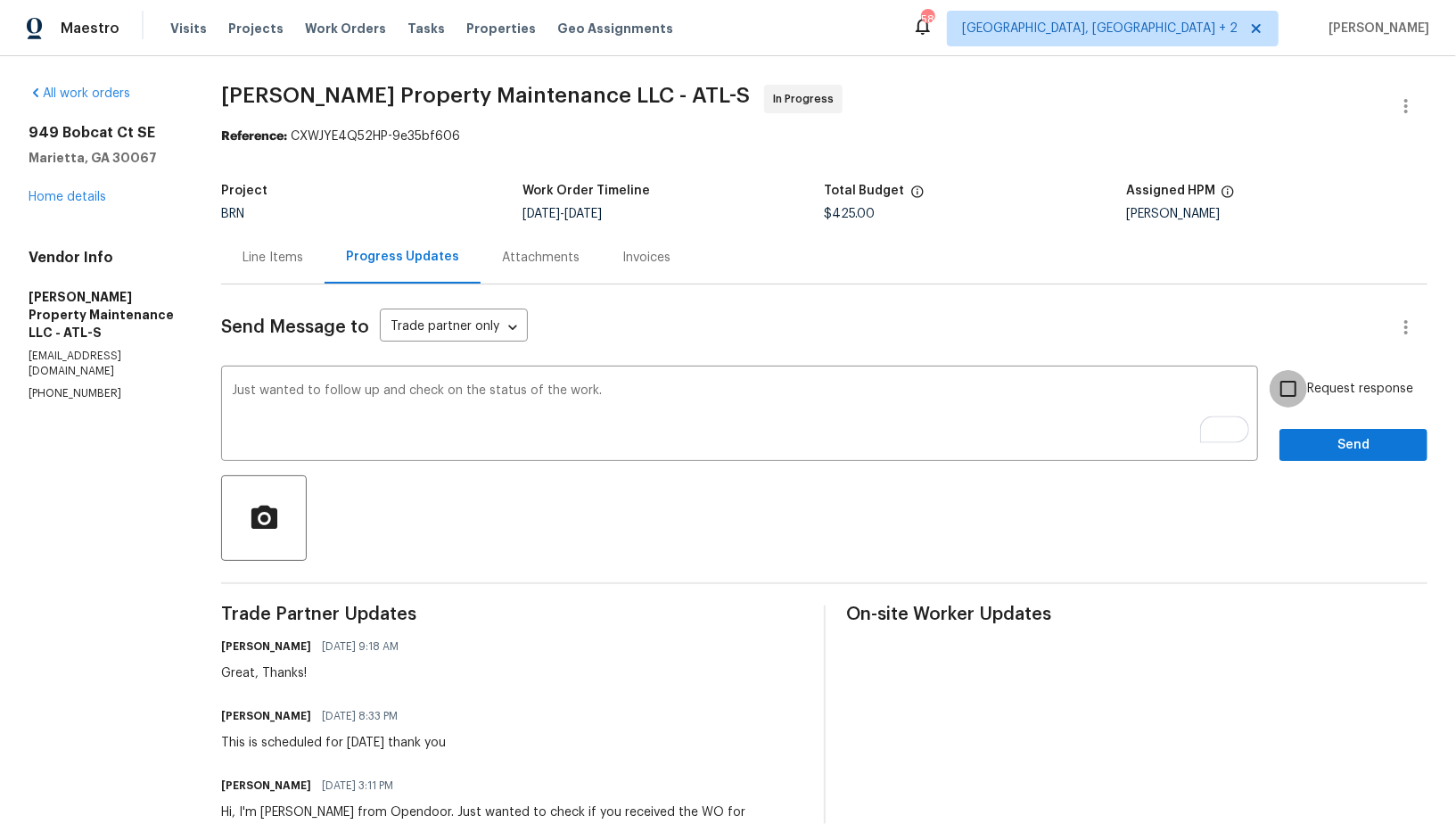
click at [1299, 383] on input "Request response" at bounding box center [1288, 389] width 38 height 38
checkbox input "true"
click at [1308, 430] on button "Send" at bounding box center [1353, 446] width 148 height 33
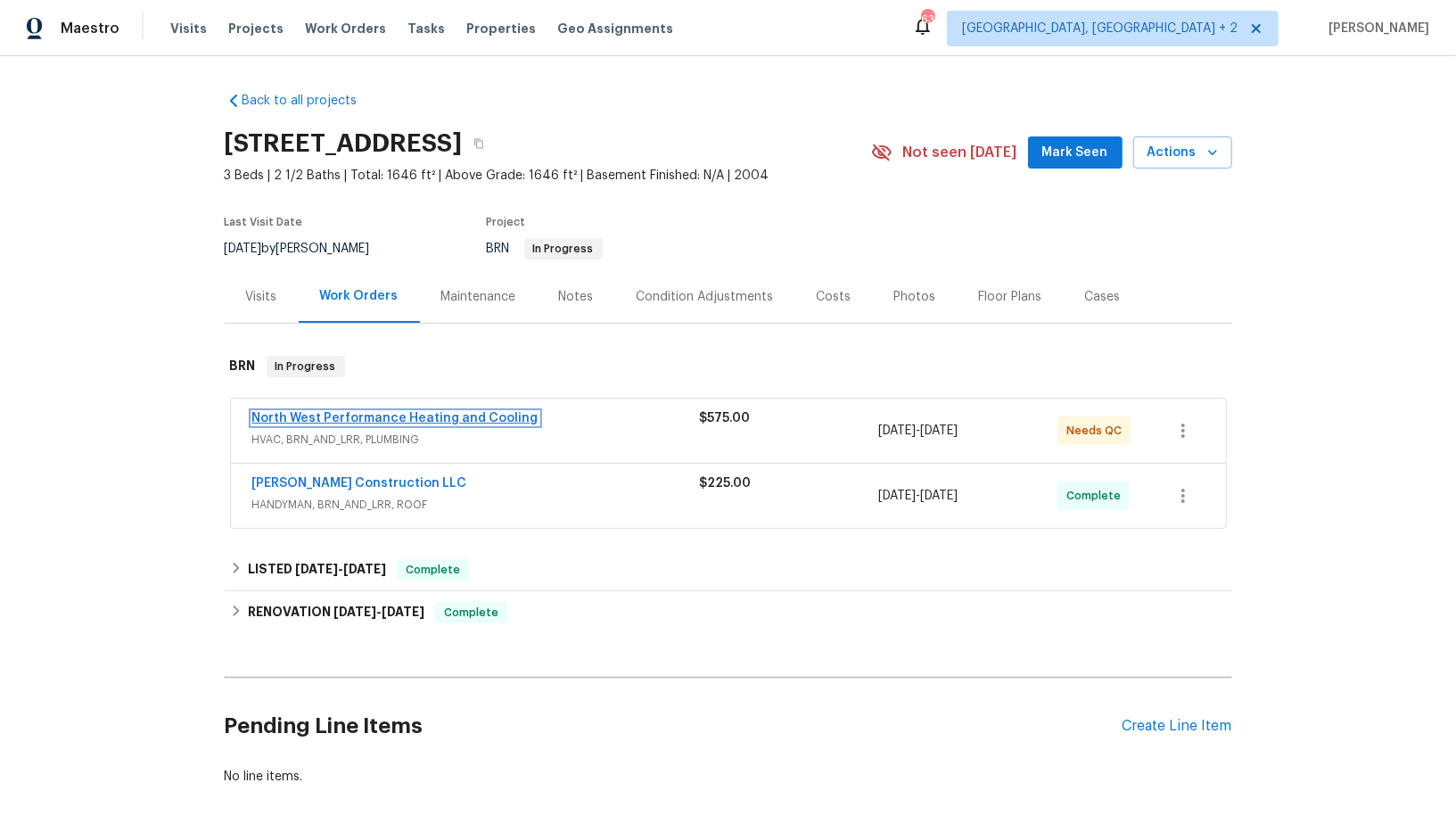
click at [388, 415] on link "North West Performance Heating and Cooling" at bounding box center [395, 418] width 286 height 13
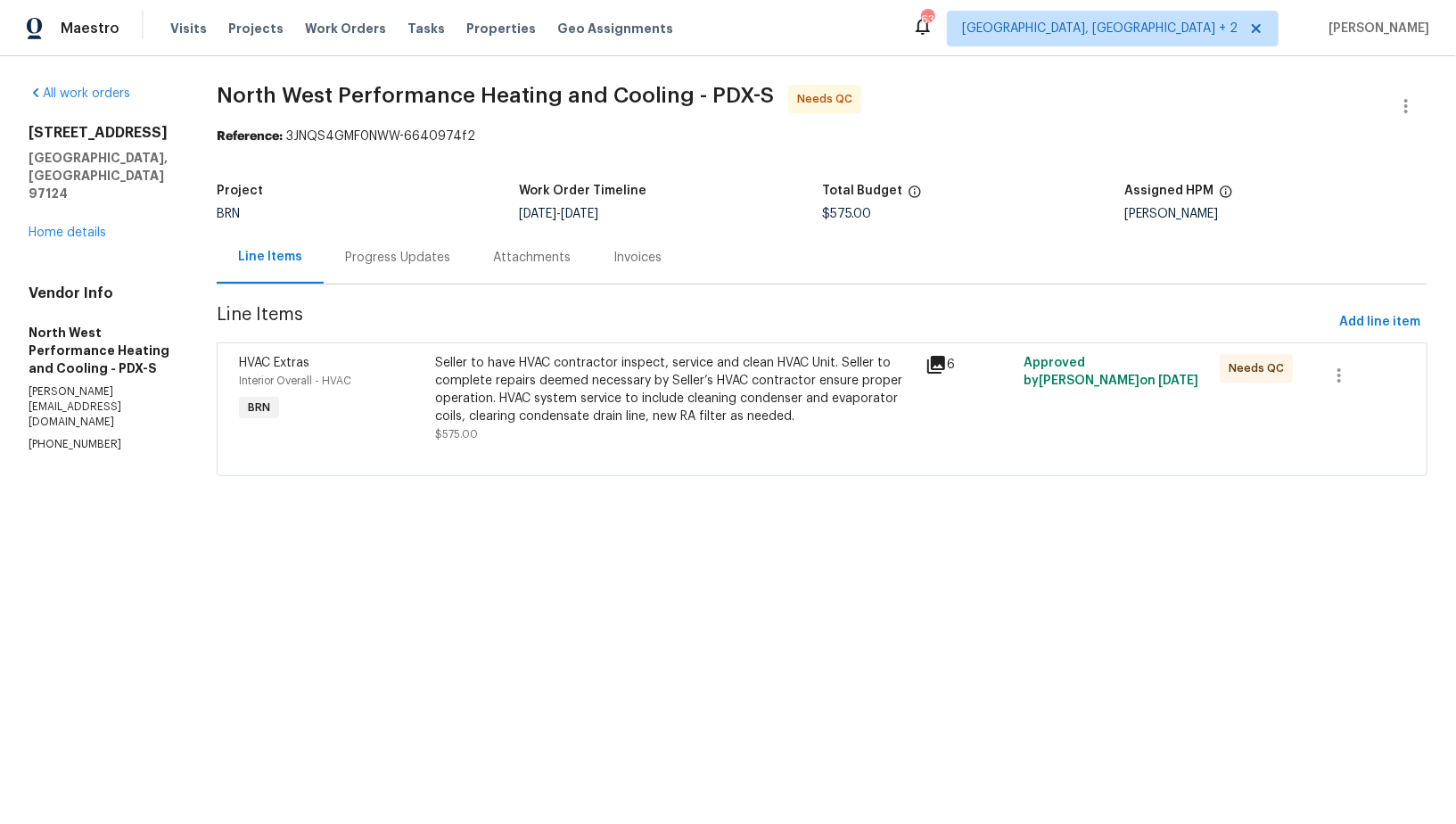
click at [586, 417] on div "Seller to have HVAC contractor inspect, service and clean HVAC Unit. Seller to …" at bounding box center [675, 389] width 480 height 71
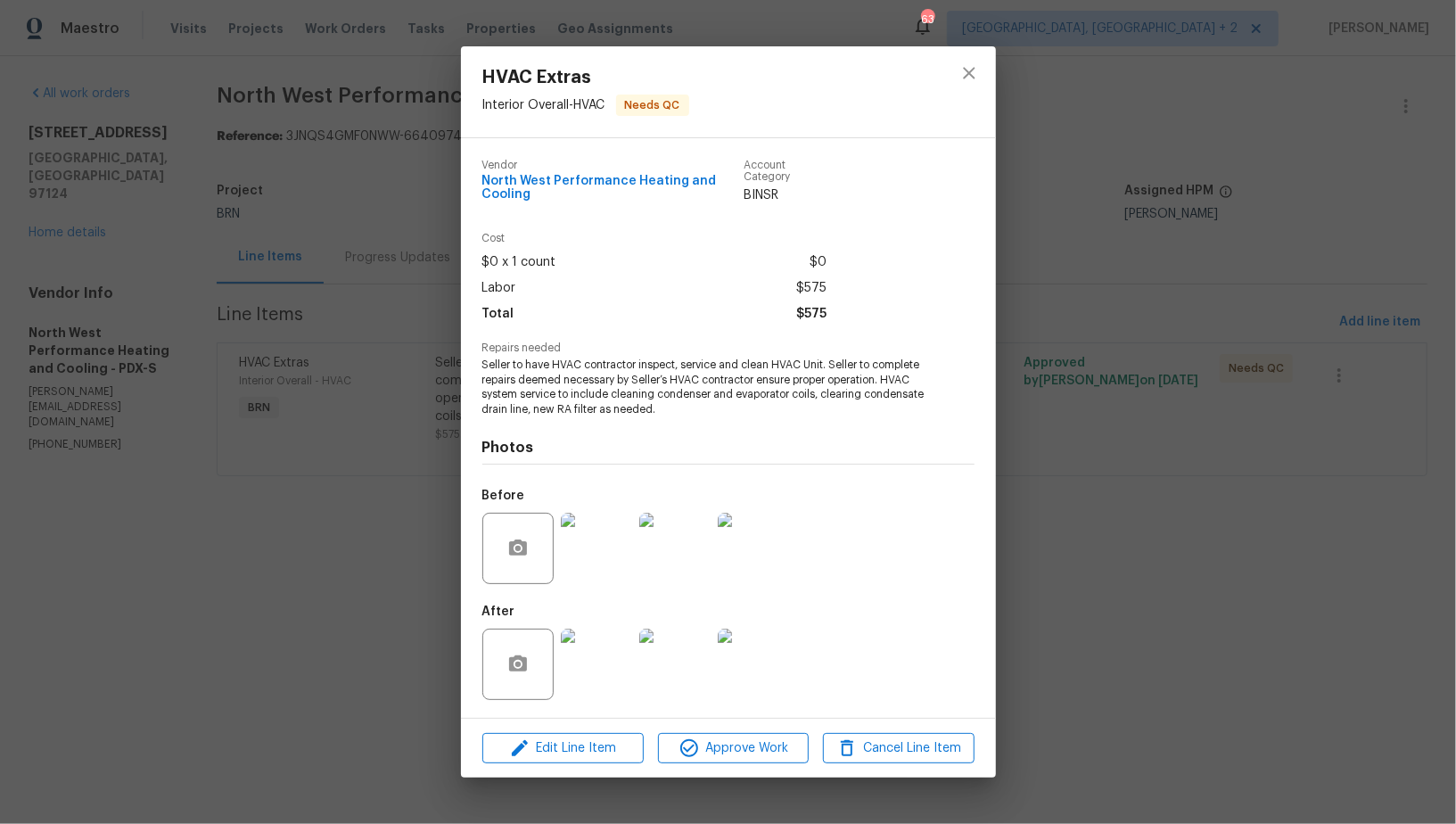
click at [599, 662] on img at bounding box center [595, 664] width 71 height 71
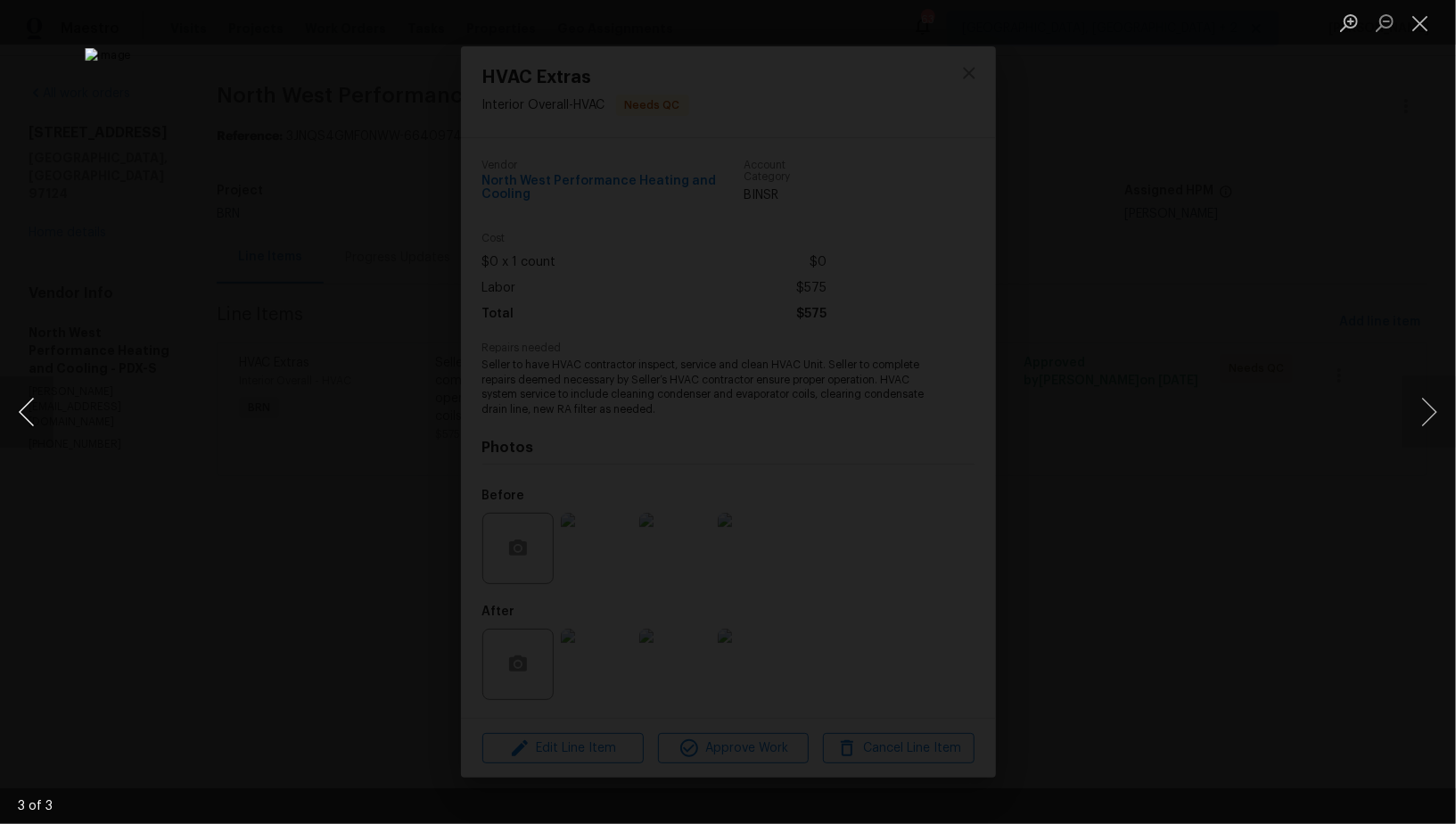
click at [39, 416] on button "Previous image" at bounding box center [27, 412] width 53 height 71
click at [1431, 667] on div "Lightbox" at bounding box center [728, 412] width 1456 height 824
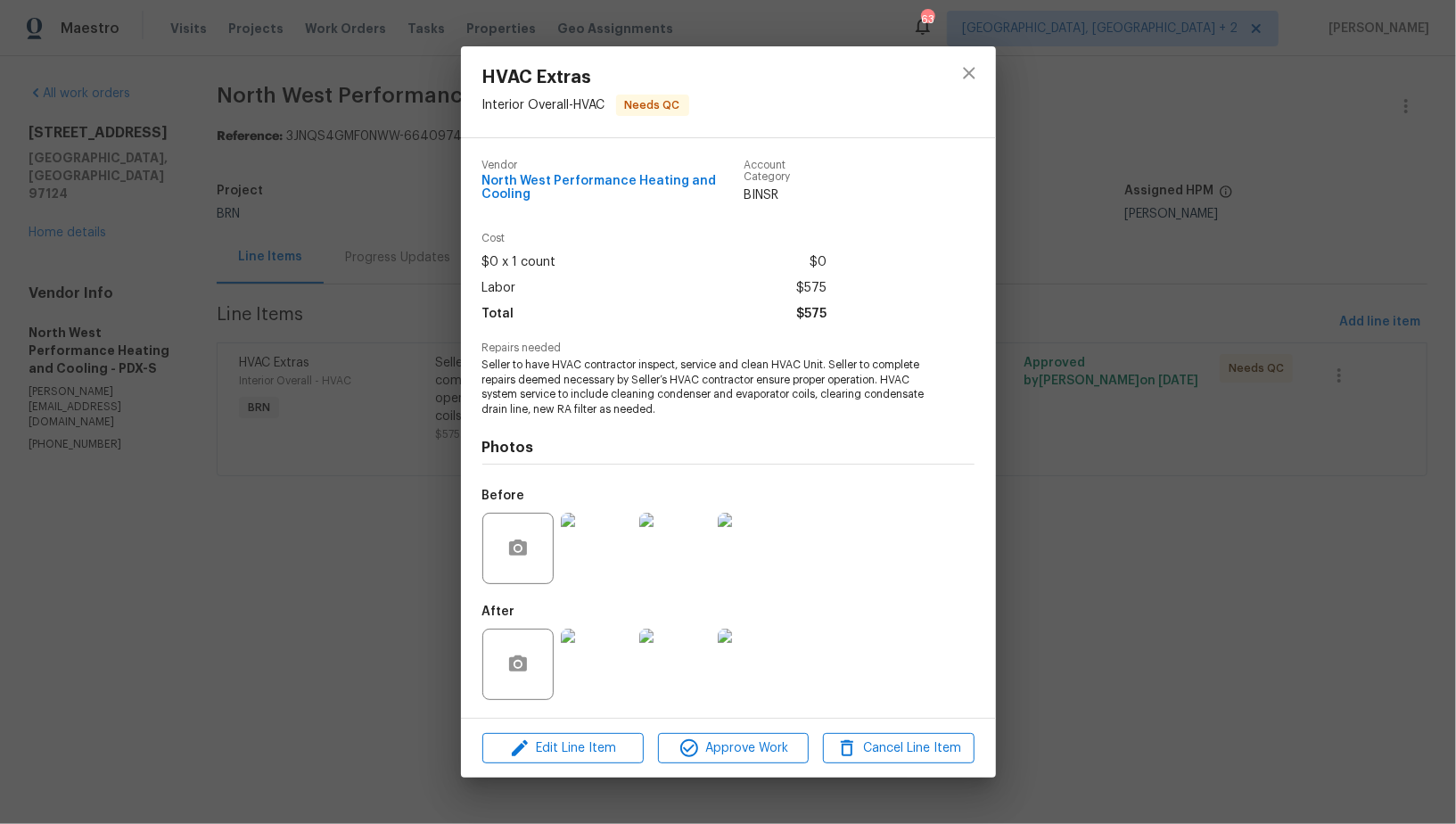
click at [1431, 667] on div "HVAC Extras Interior Overall - HVAC Needs QC Vendor North West Performance Heat…" at bounding box center [728, 412] width 1456 height 824
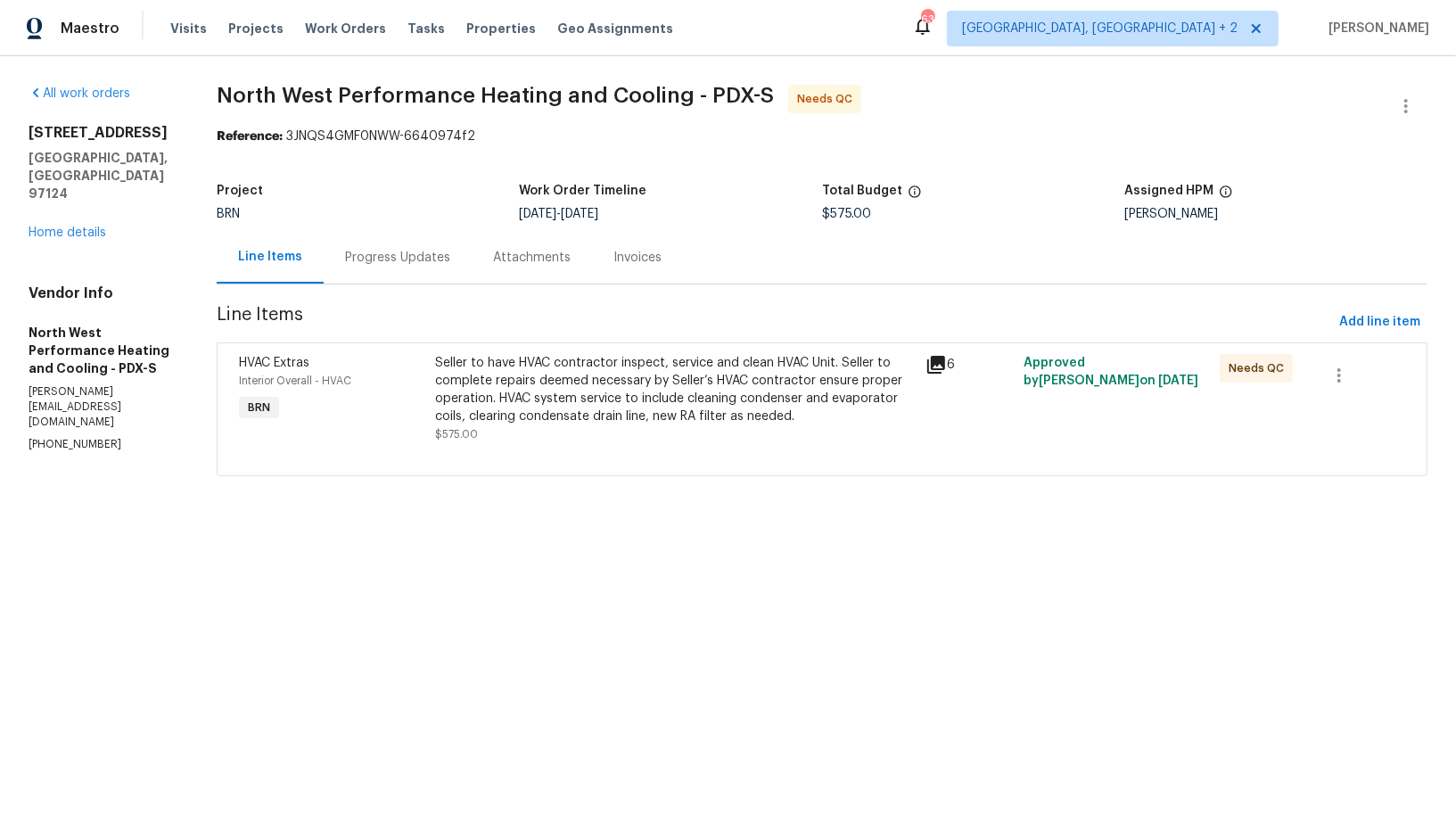
click at [413, 255] on div "Progress Updates" at bounding box center [398, 257] width 105 height 17
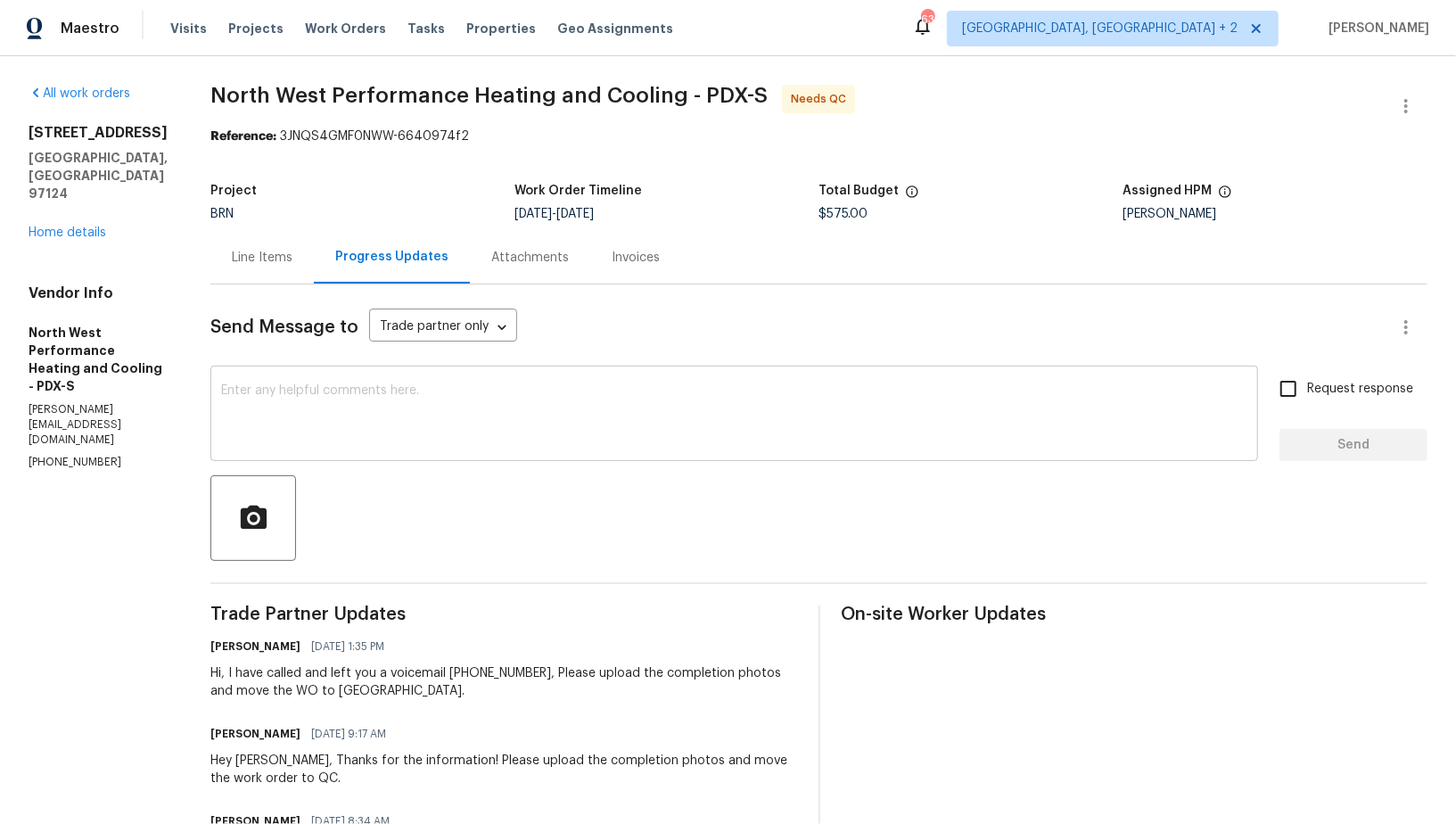
click at [399, 414] on textarea at bounding box center [734, 415] width 1026 height 63
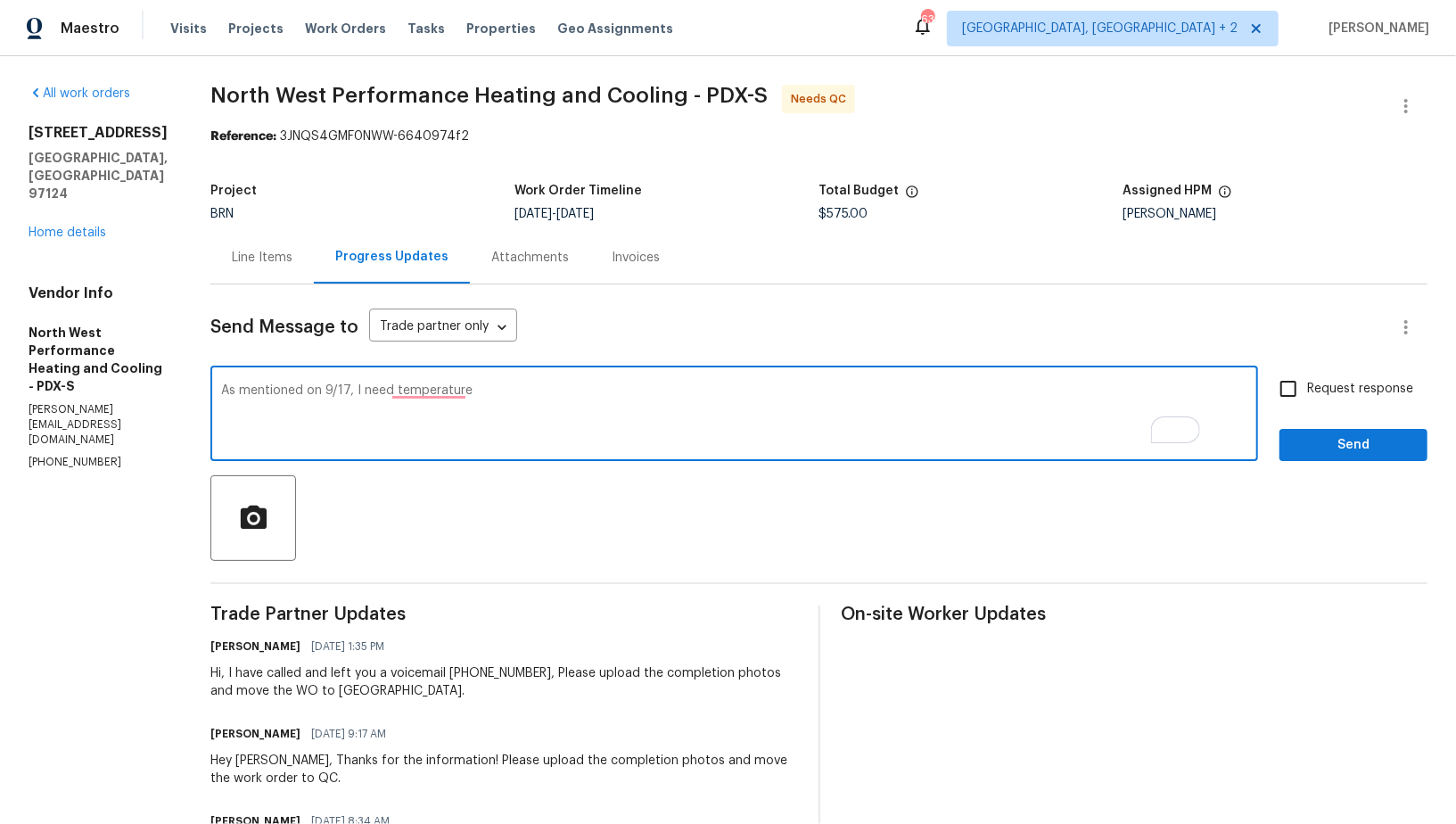
click at [398, 390] on textarea "As mentioned on 9/17, I need temperature" at bounding box center [734, 415] width 1026 height 63
click at [560, 396] on textarea "As mentioned on 9/17, I need temperature" at bounding box center [734, 415] width 1026 height 63
click at [469, 392] on textarea "As mentioned on 9/17, I need temperature split photos." at bounding box center [734, 415] width 1026 height 63
click at [644, 397] on textarea "As mentioned on 9/17, I need temperature split photos." at bounding box center [734, 415] width 1026 height 63
paste textarea "Temp split (the difference between the temperature of the air leaving your HVAC…"
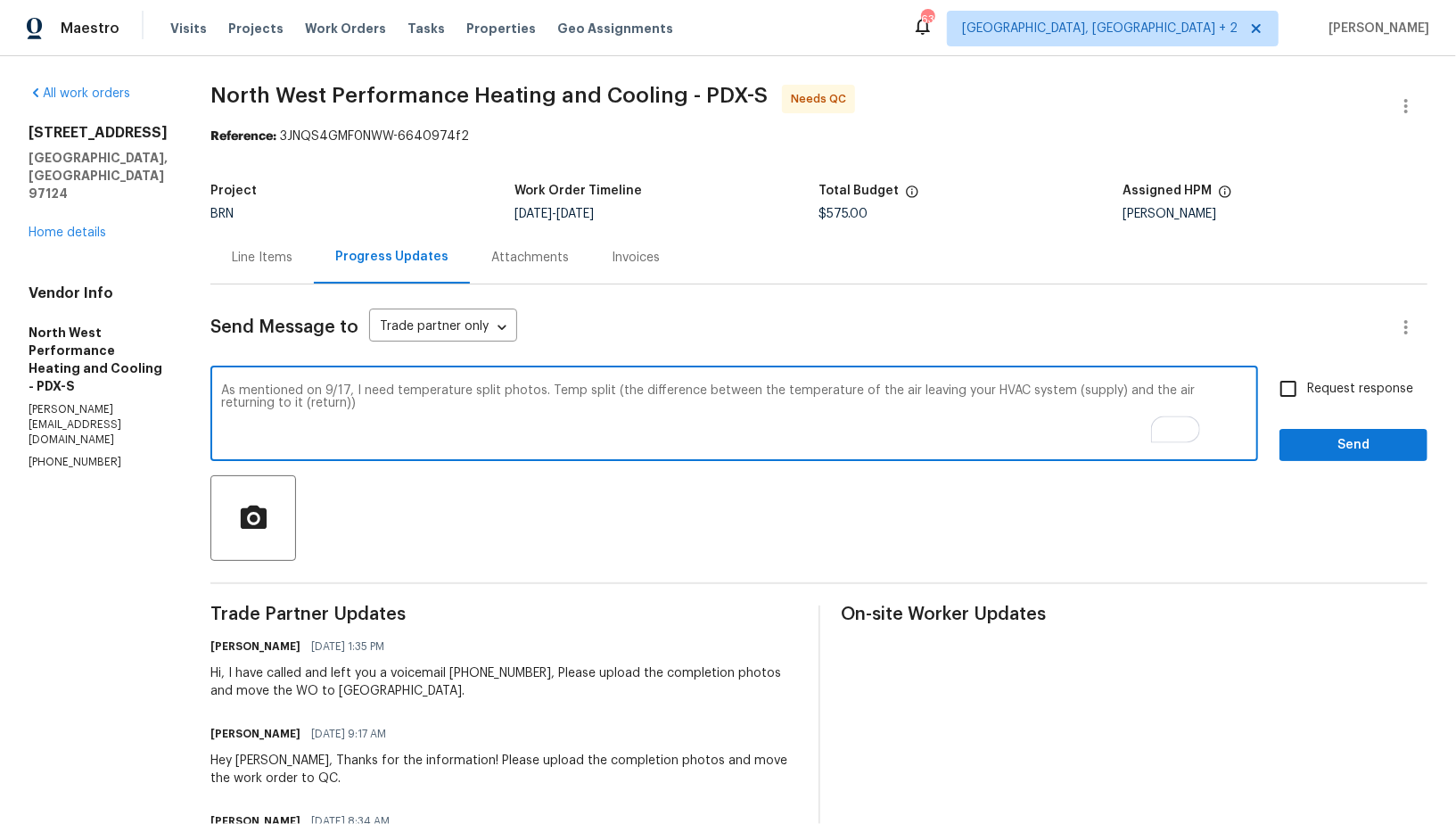
drag, startPoint x: 582, startPoint y: 391, endPoint x: 649, endPoint y: 387, distance: 67.1
click at [649, 387] on textarea "As mentioned on 9/17, I need temperature split photos. Temp split (the differen…" at bounding box center [734, 415] width 1026 height 63
click at [953, 392] on textarea "As mentioned on 9/17, I need temperature split photos (the difference between t…" at bounding box center [734, 415] width 1026 height 63
click at [944, 395] on textarea "As mentioned on 9/17, I need temperature split photos (the difference between t…" at bounding box center [734, 415] width 1026 height 63
click at [776, 424] on textarea "As mentioned on 9/17, I need temperature split photos (the difference between t…" at bounding box center [734, 415] width 1026 height 63
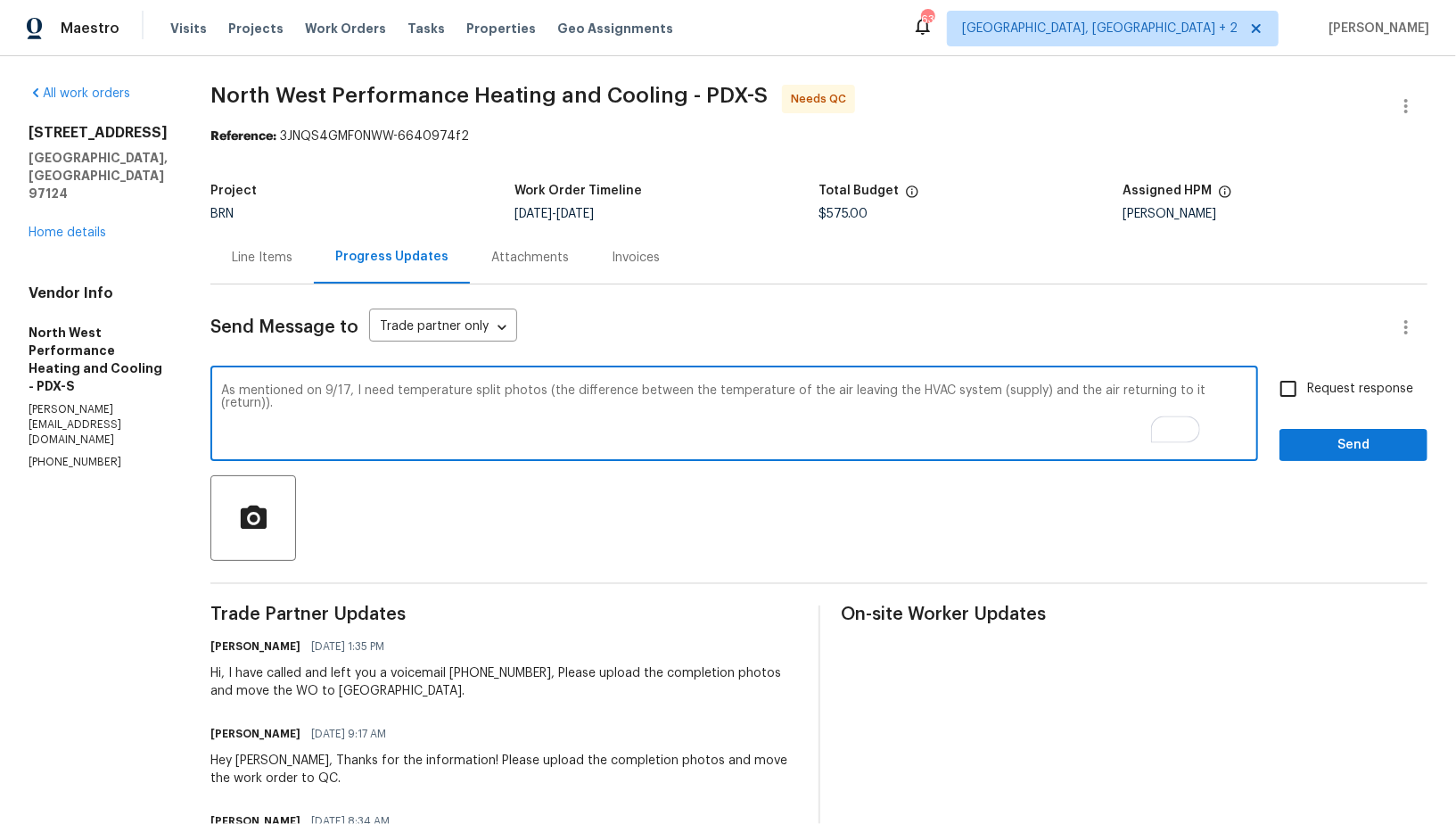
type textarea "As mentioned on 9/17, I need temperature split photos (the difference between t…"
click at [1303, 383] on input "Request response" at bounding box center [1288, 389] width 38 height 38
checkbox input "true"
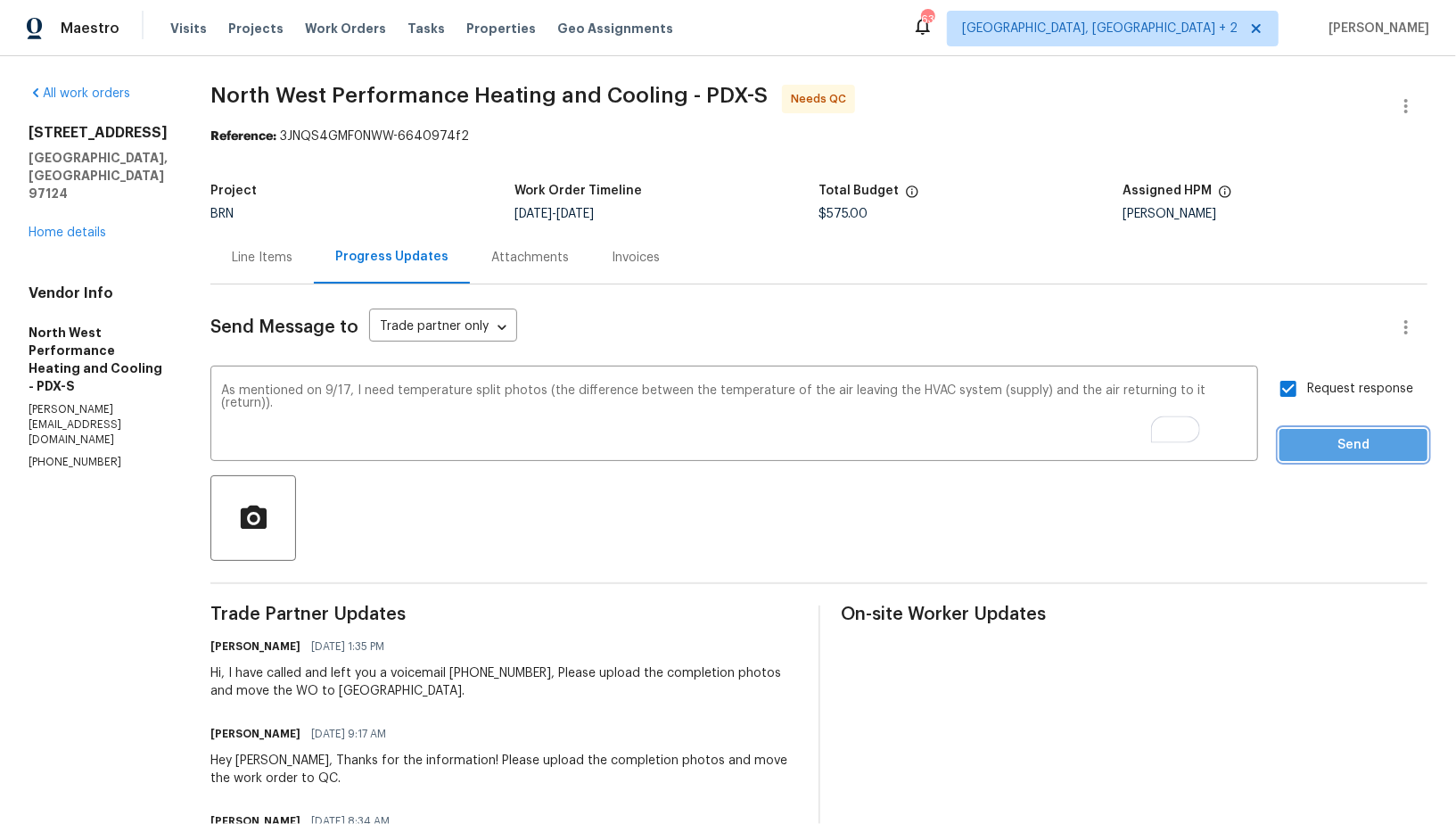
click at [1317, 430] on button "Send" at bounding box center [1353, 446] width 148 height 33
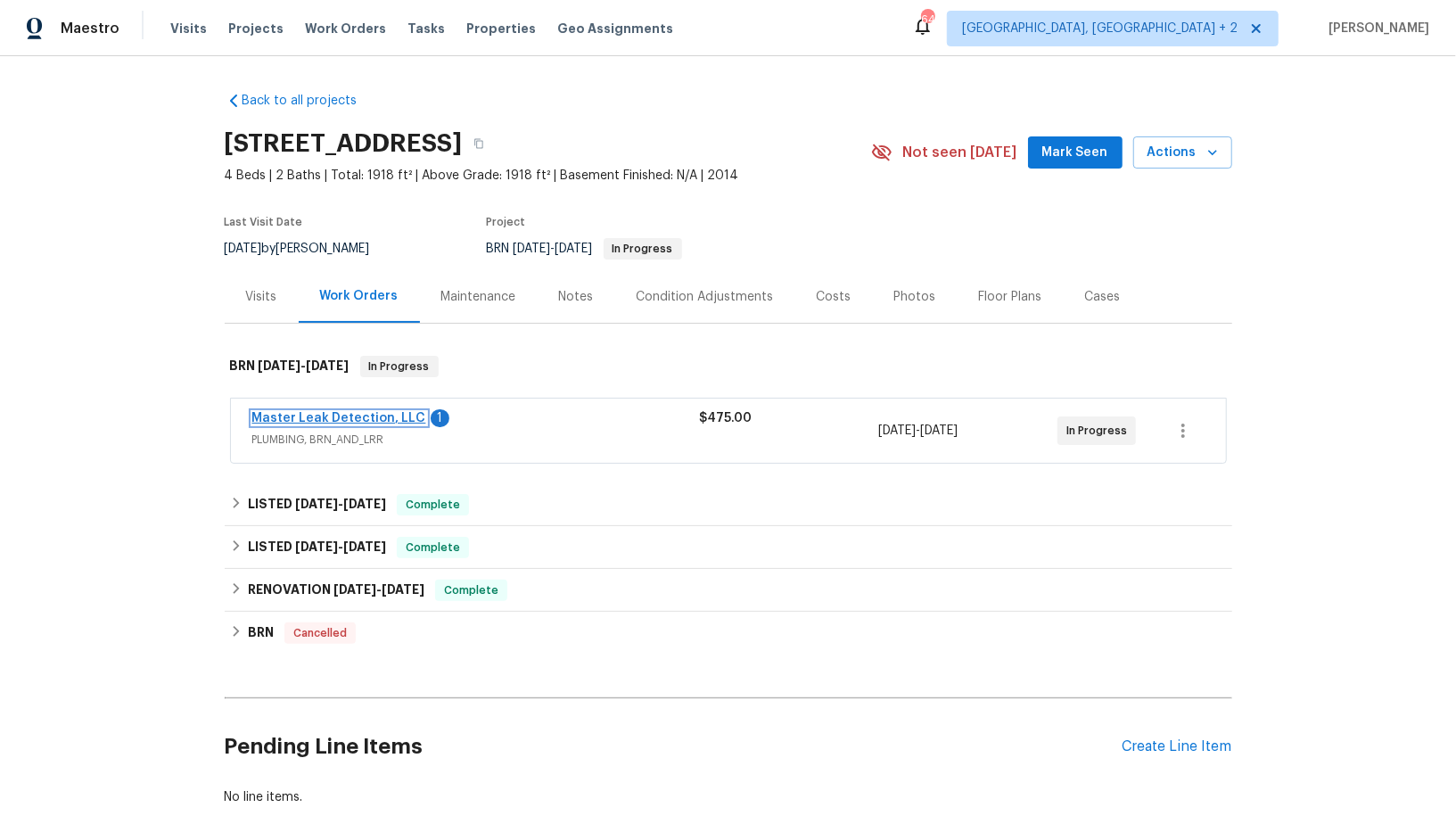
click at [383, 415] on link "Master Leak Detection, LLC" at bounding box center [339, 418] width 174 height 13
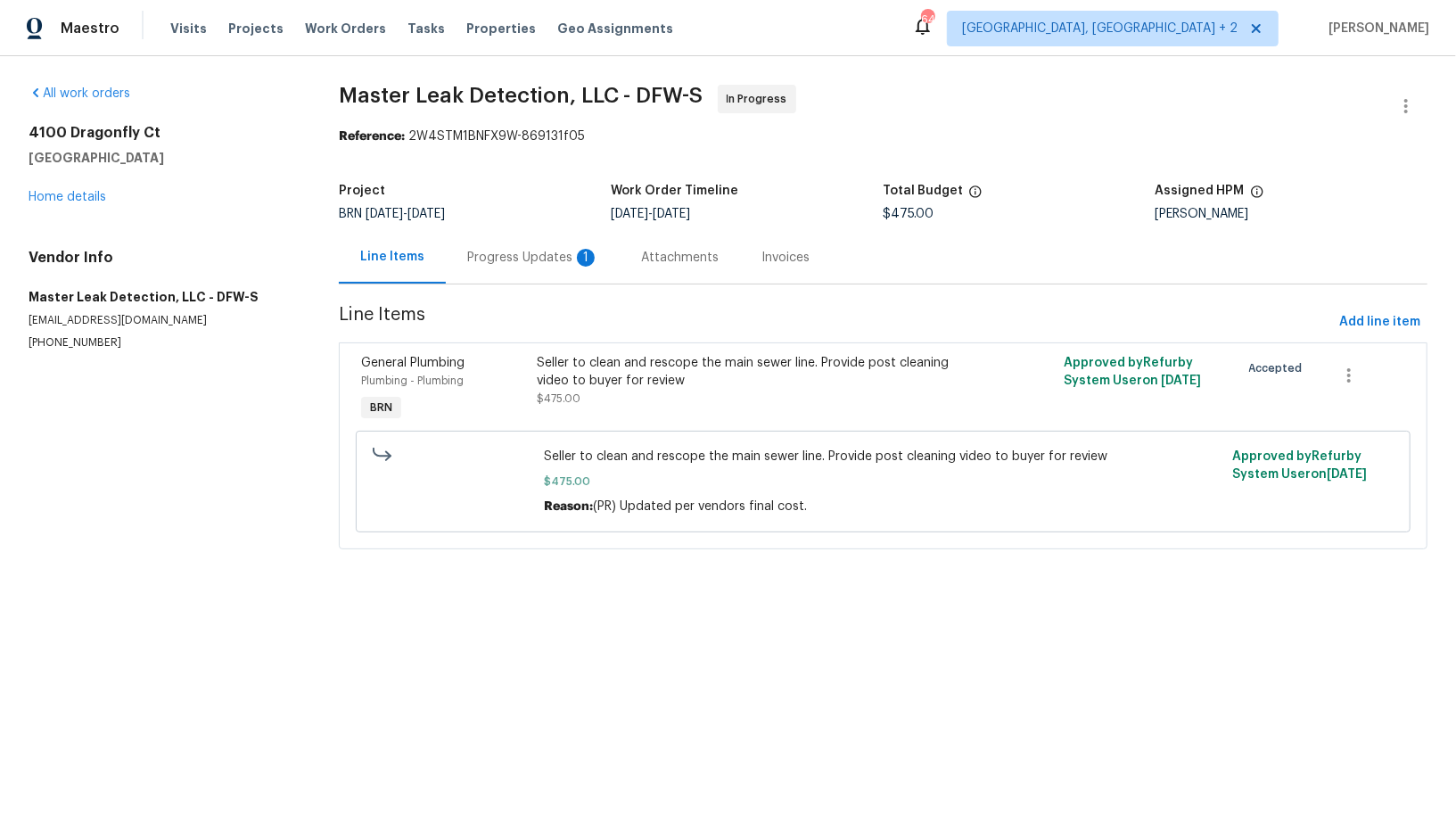
click at [468, 250] on div "Progress Updates 1" at bounding box center [533, 257] width 132 height 17
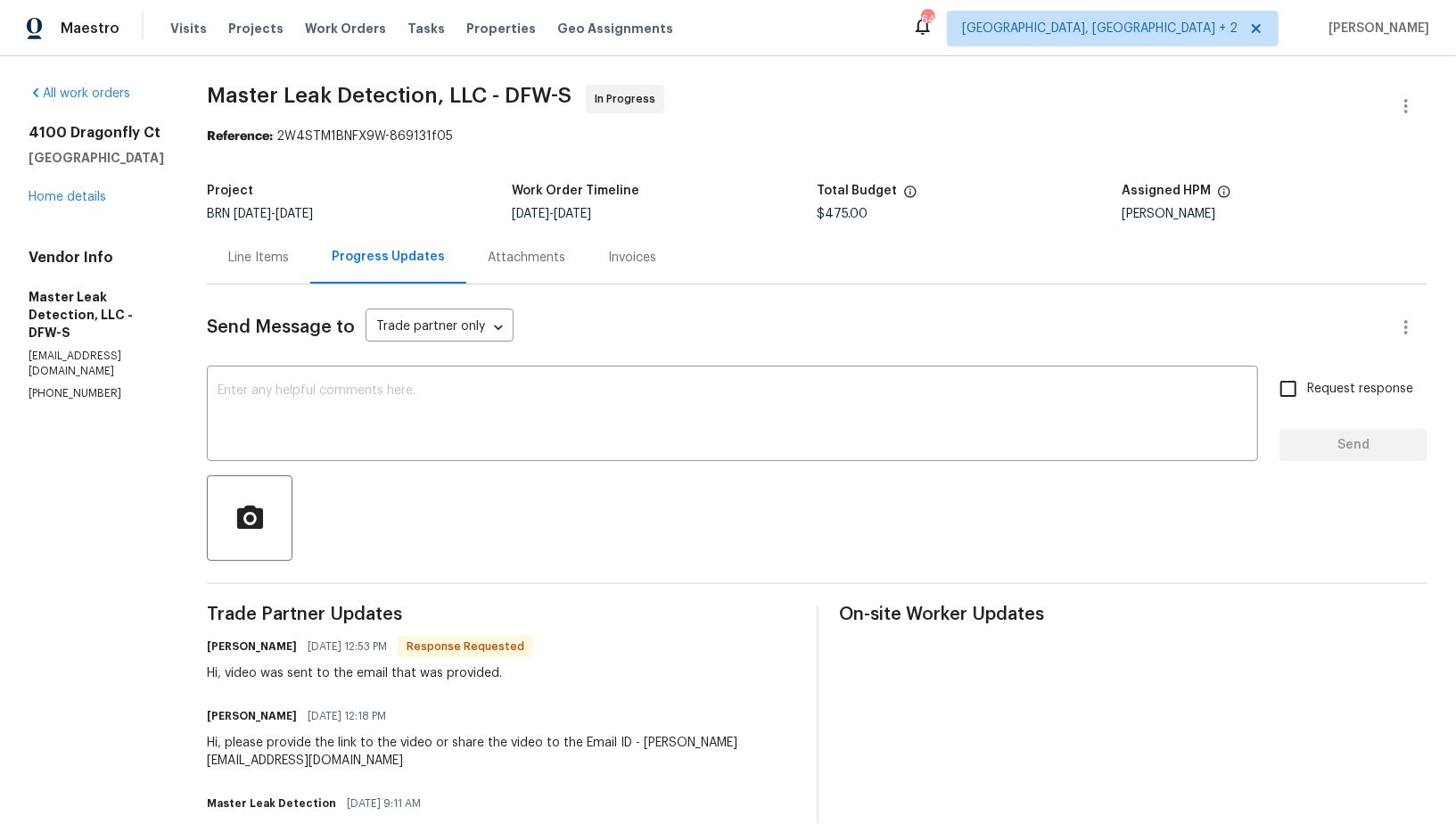
scroll to position [12, 0]
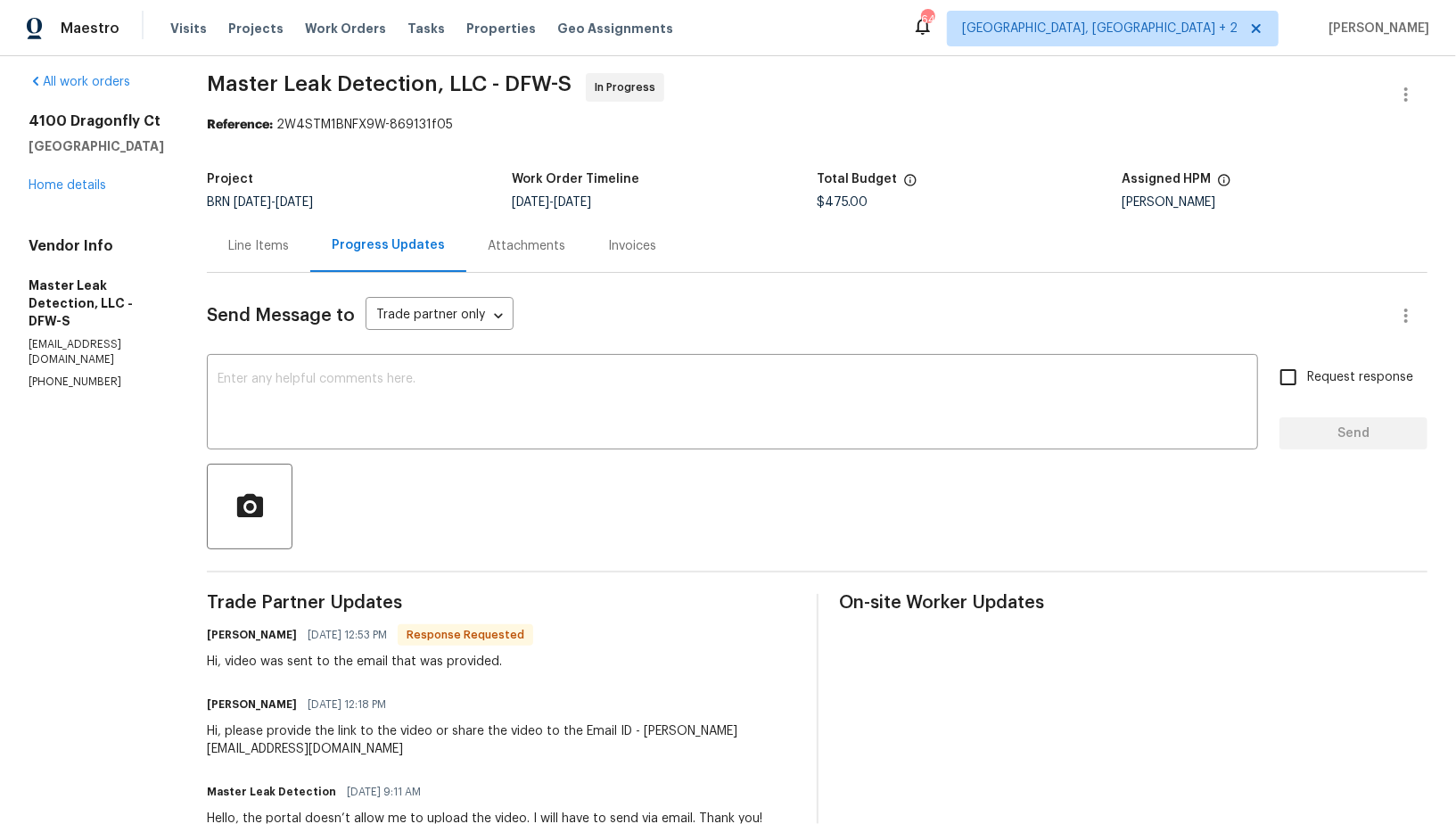
click at [289, 242] on div "Line Items" at bounding box center [259, 246] width 61 height 17
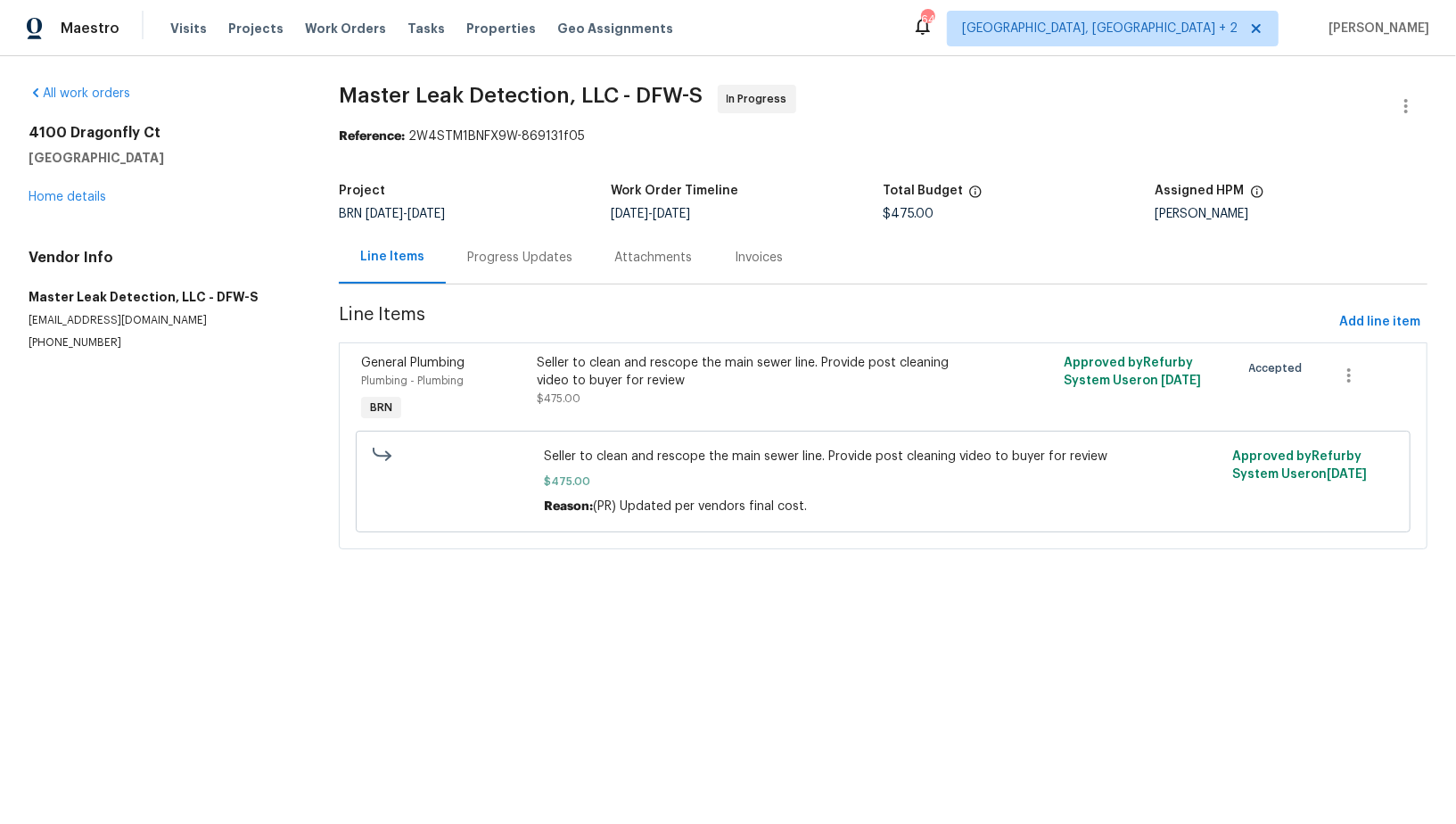
click at [537, 276] on div "Progress Updates" at bounding box center [519, 257] width 148 height 52
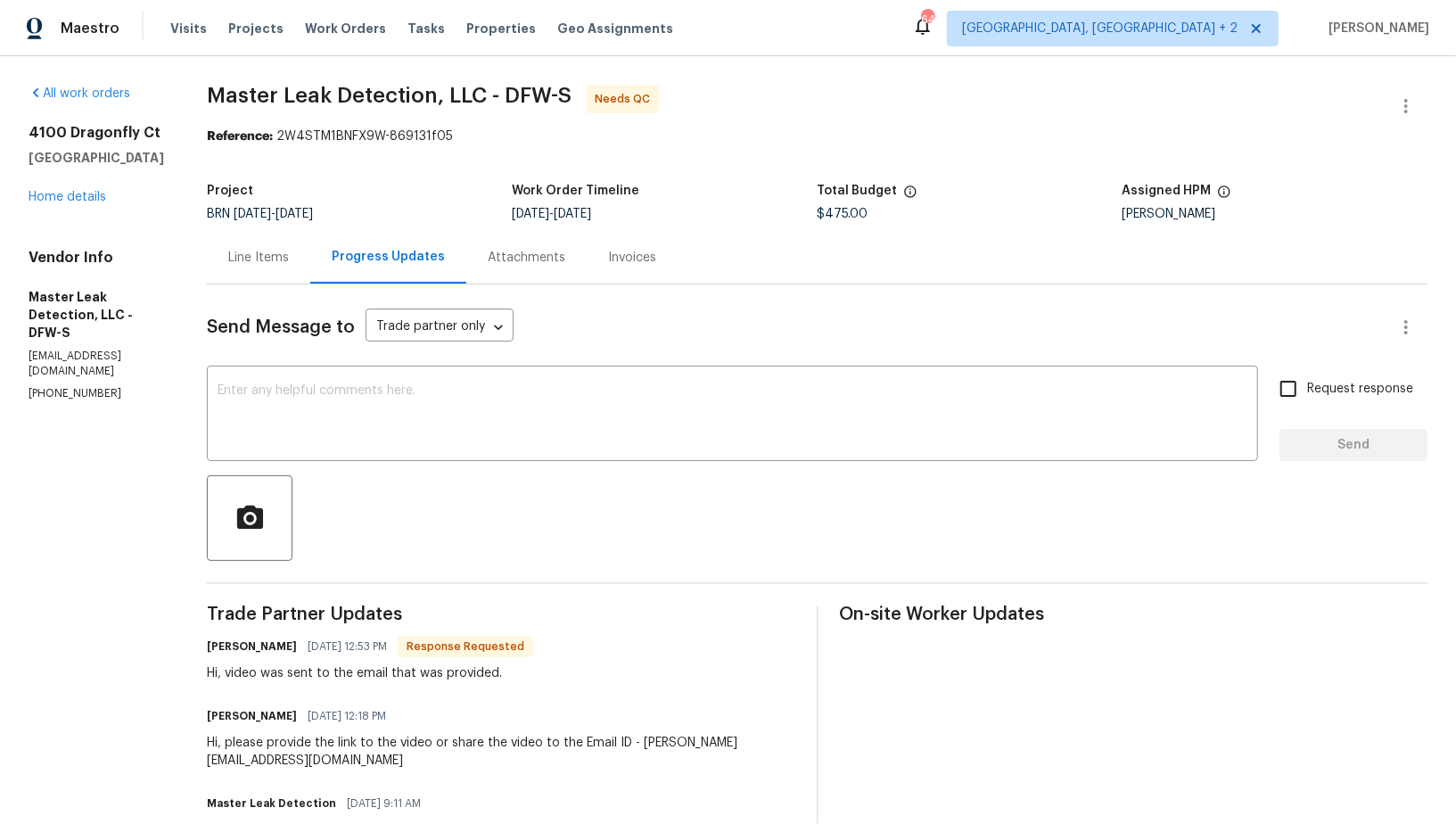
click at [289, 264] on div "Line Items" at bounding box center [259, 257] width 61 height 17
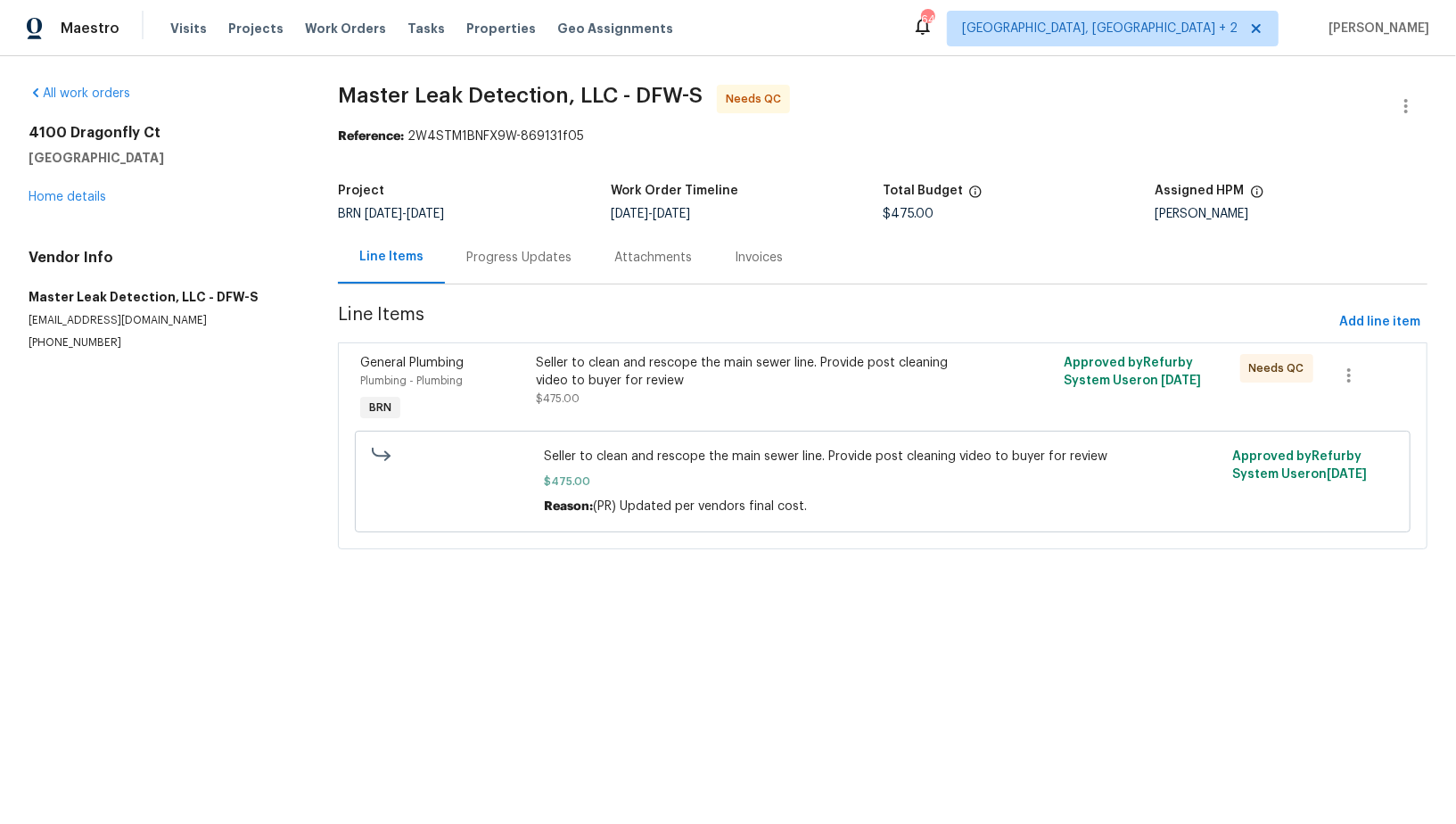
click at [499, 247] on div "Progress Updates" at bounding box center [518, 257] width 148 height 52
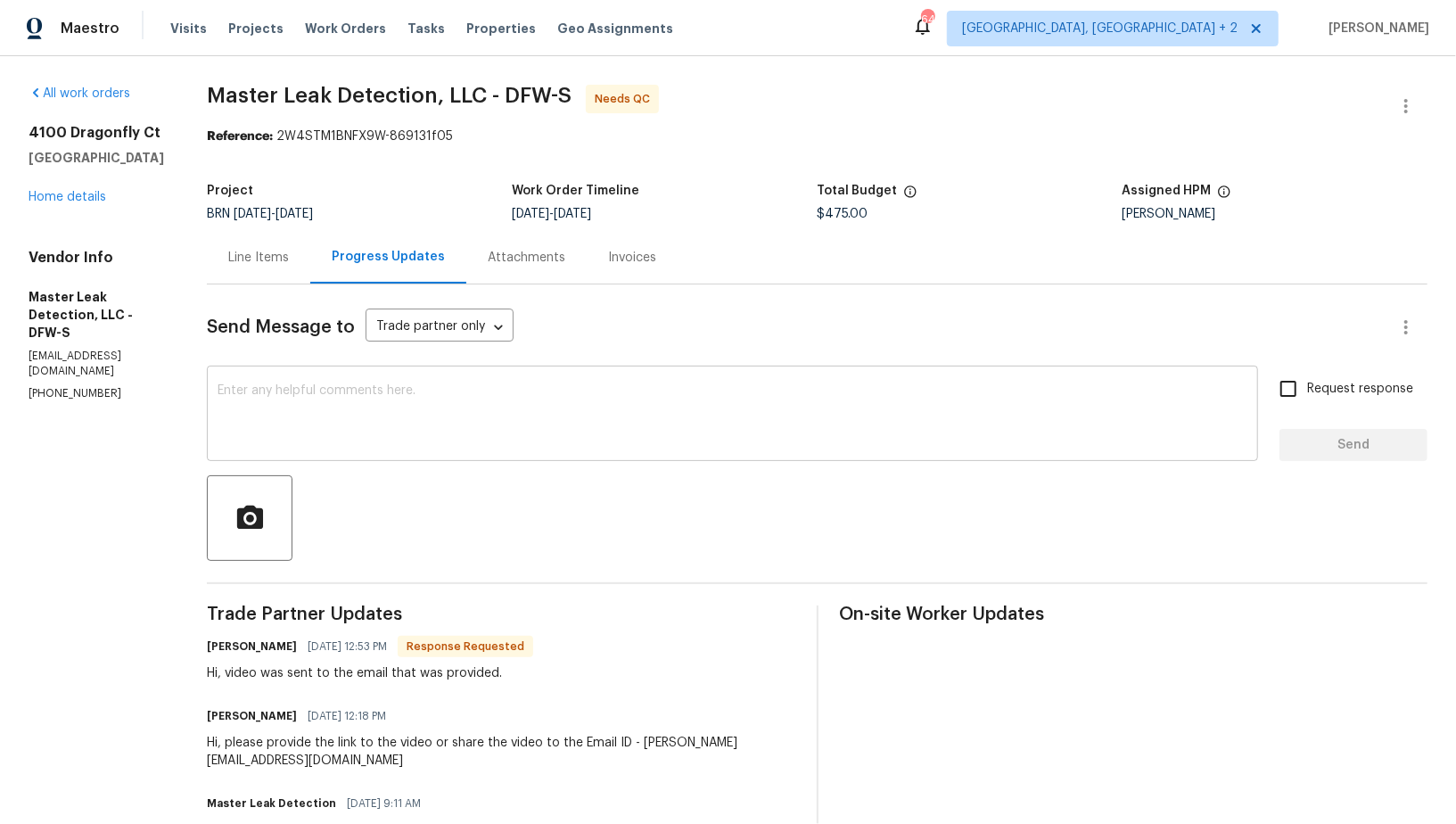
click at [343, 400] on textarea at bounding box center [732, 415] width 1030 height 63
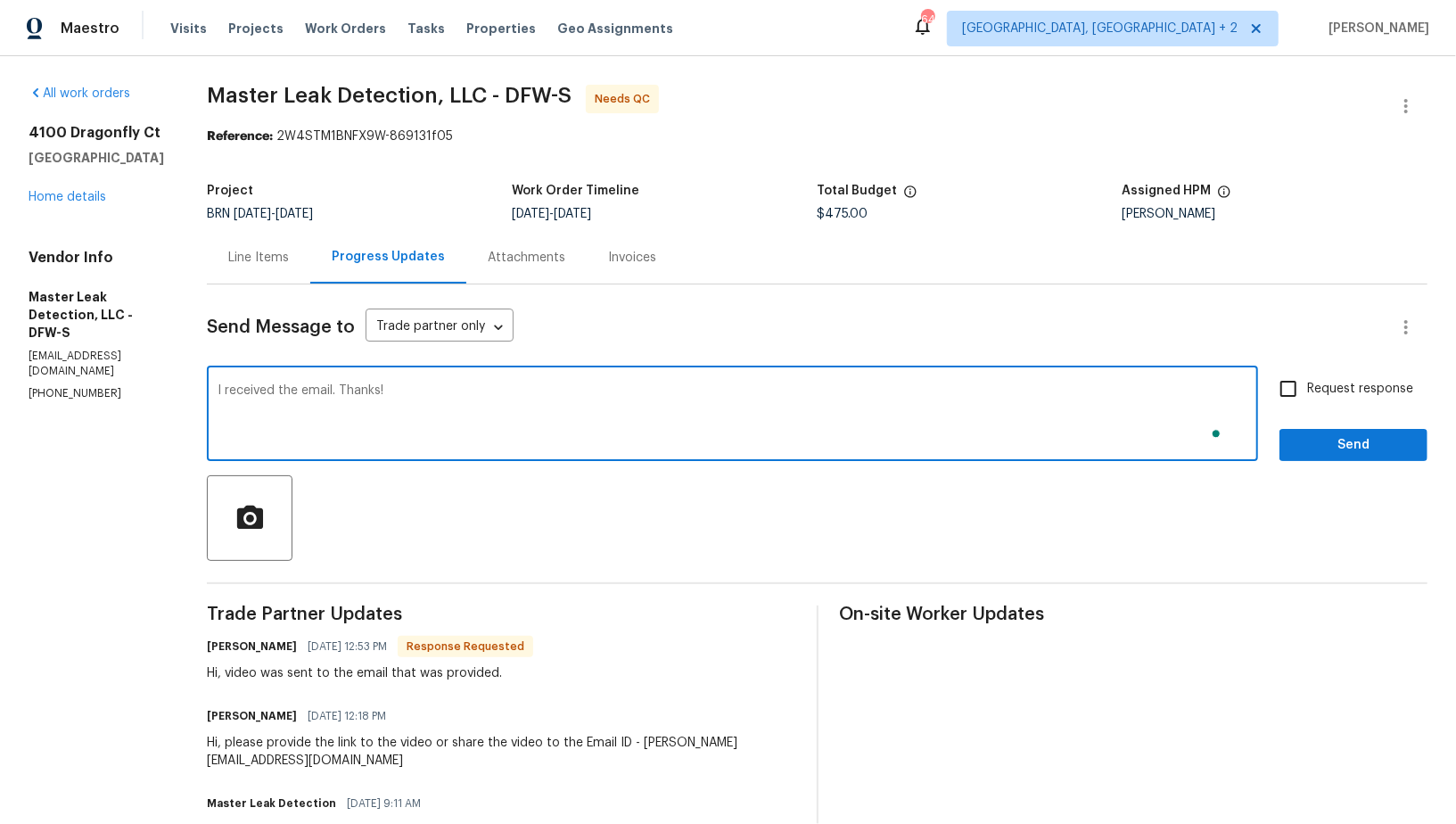
type textarea "I received the email. Thanks!"
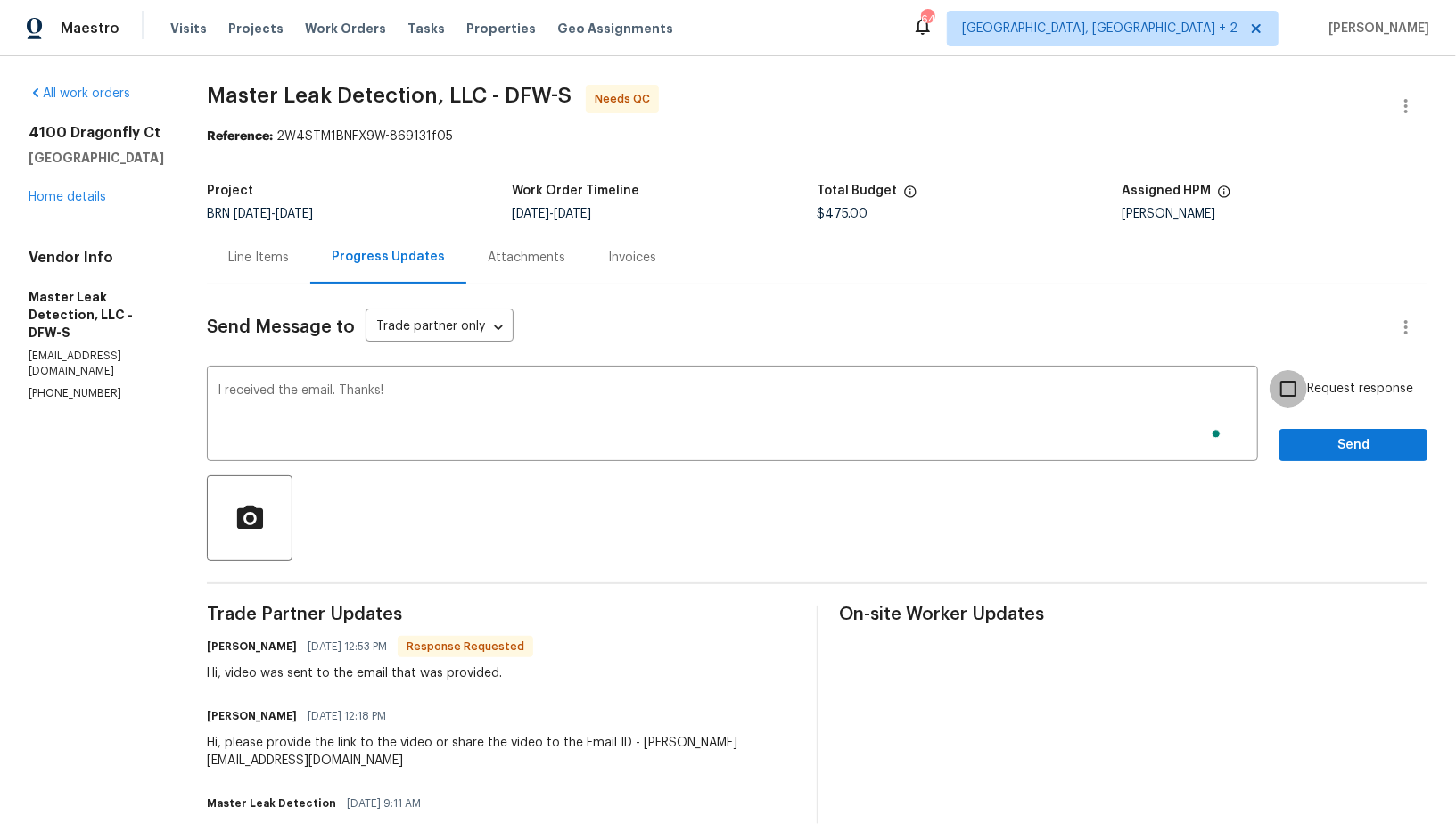
click at [1307, 387] on input "Request response" at bounding box center [1288, 389] width 38 height 38
checkbox input "true"
click at [1314, 449] on span "Send" at bounding box center [1353, 446] width 120 height 22
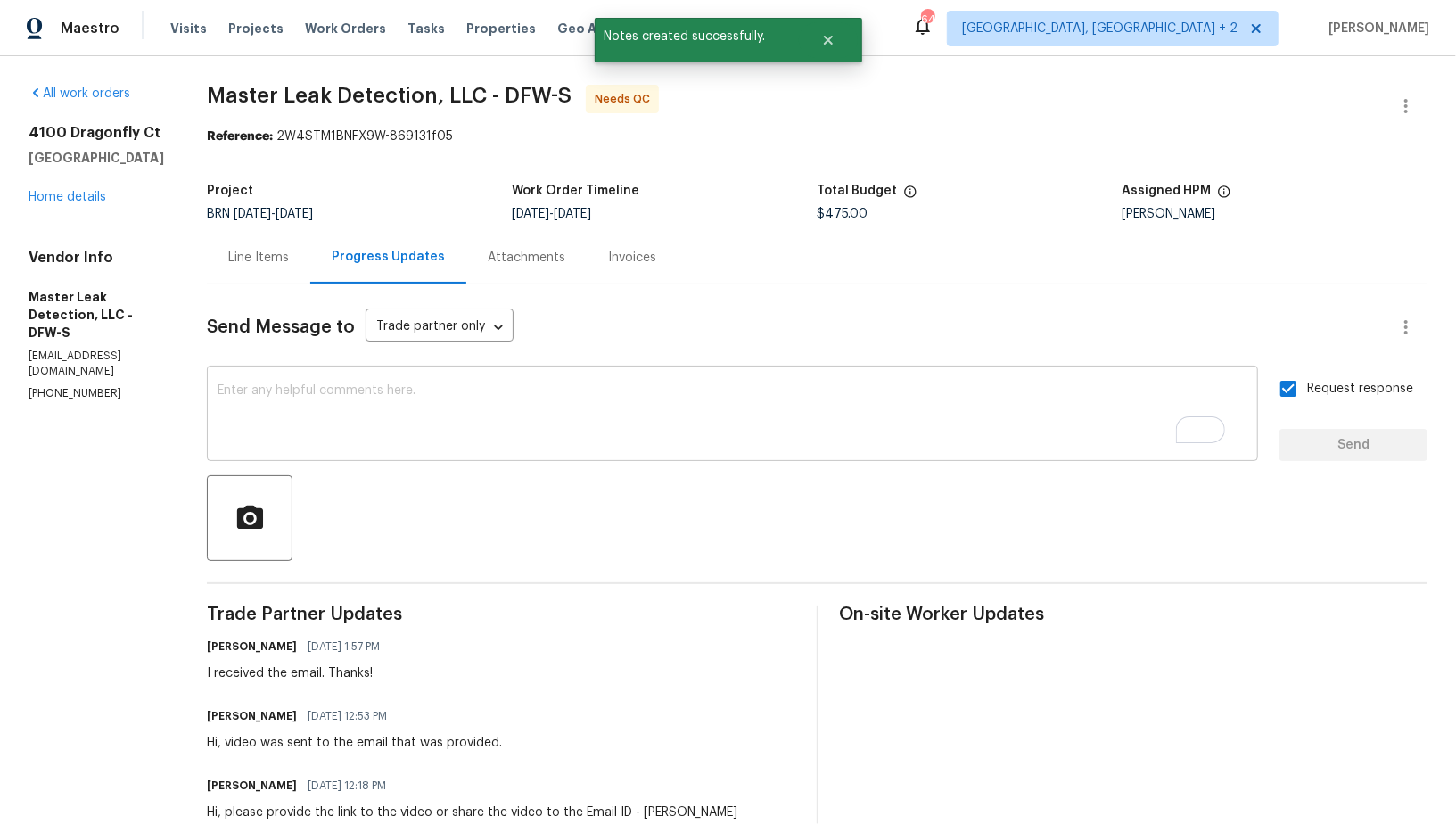
click at [423, 409] on textarea "To enrich screen reader interactions, please activate Accessibility in Grammarl…" at bounding box center [732, 415] width 1030 height 63
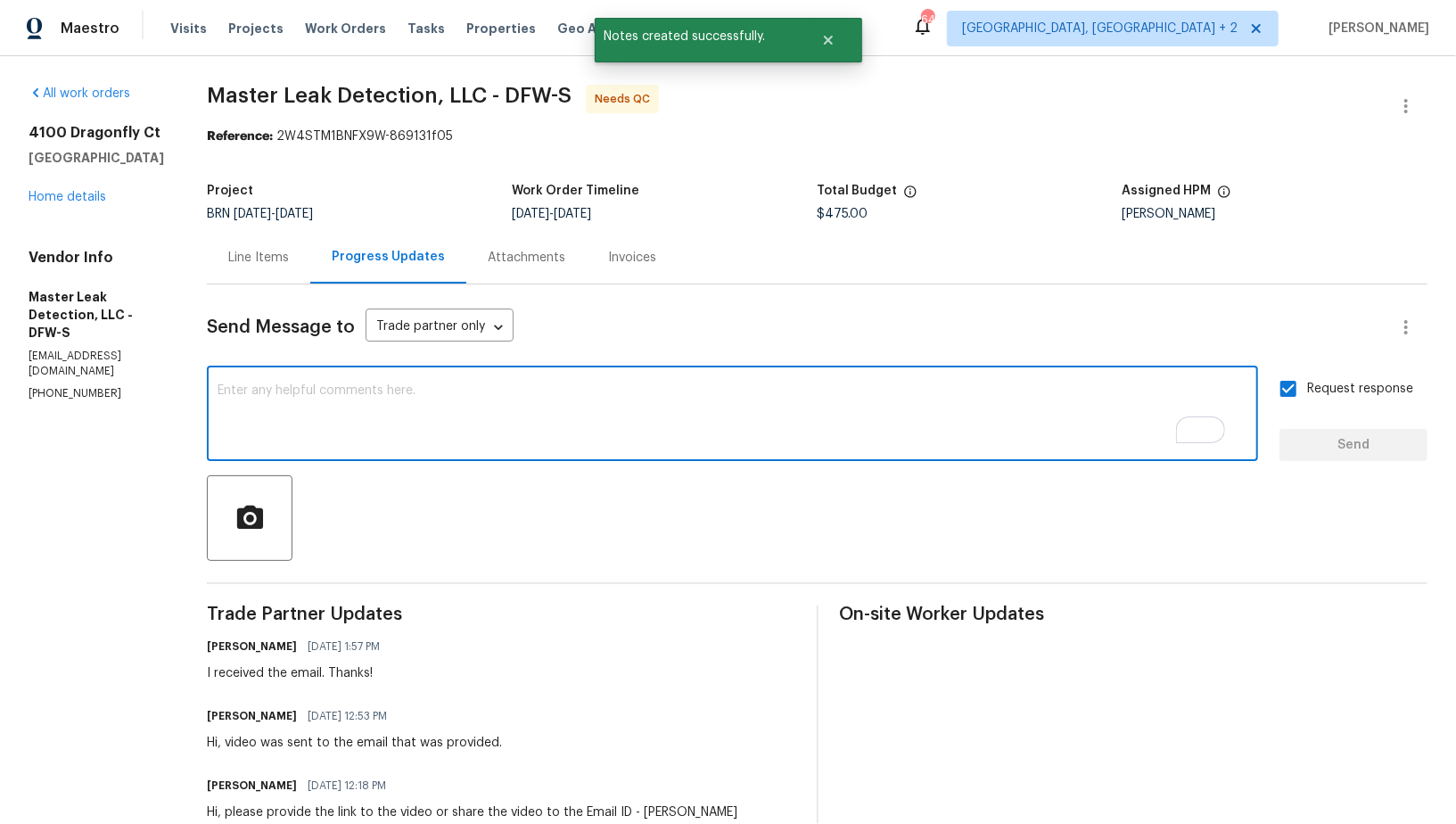
paste textarea "WO is approved, Please upload the invoice under invoice section. Thanks!"
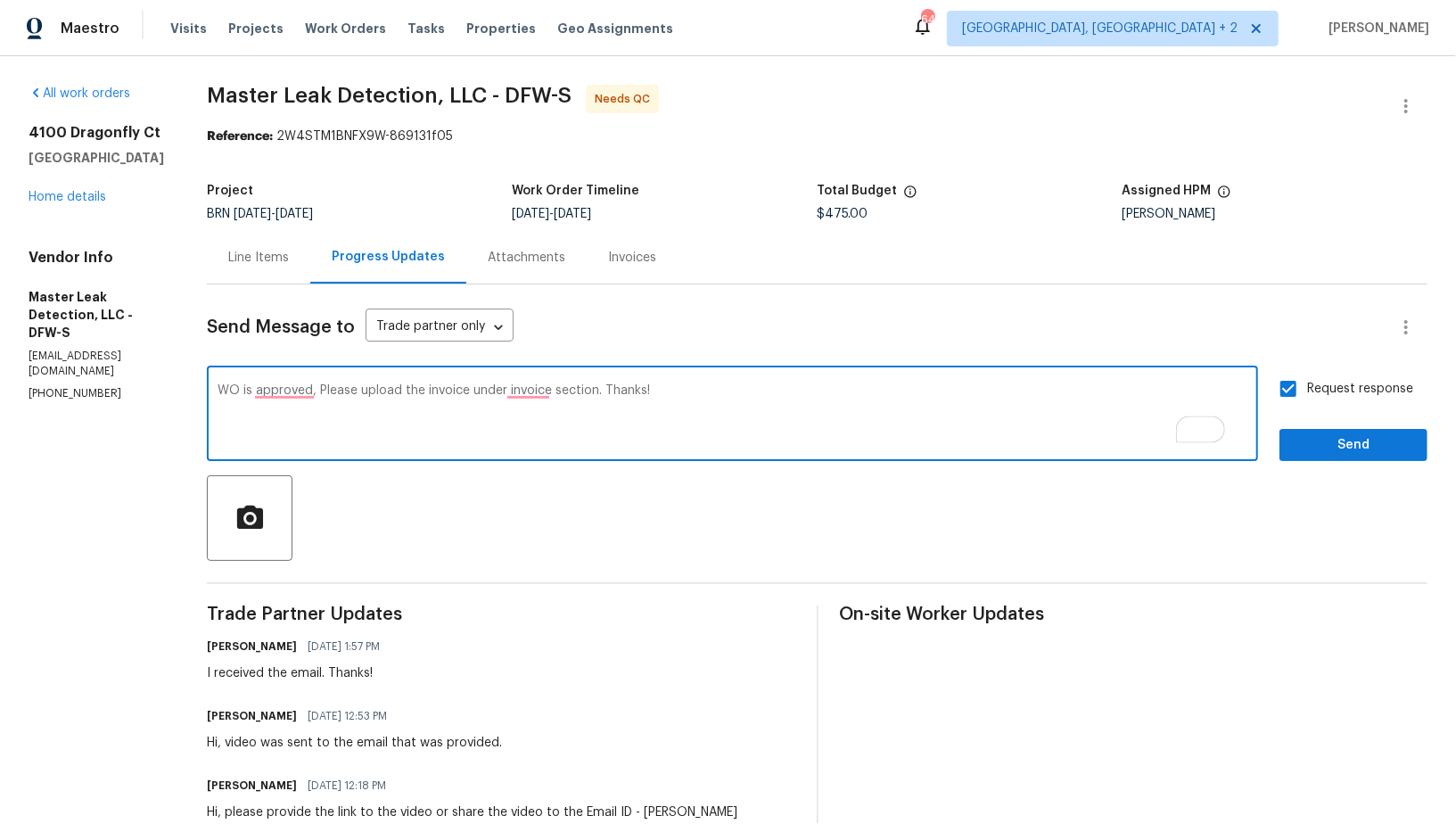
type textarea "WO is approved, Please upload the invoice under invoice section. Thanks!"
click at [1292, 390] on input "Request response" at bounding box center [1288, 389] width 38 height 38
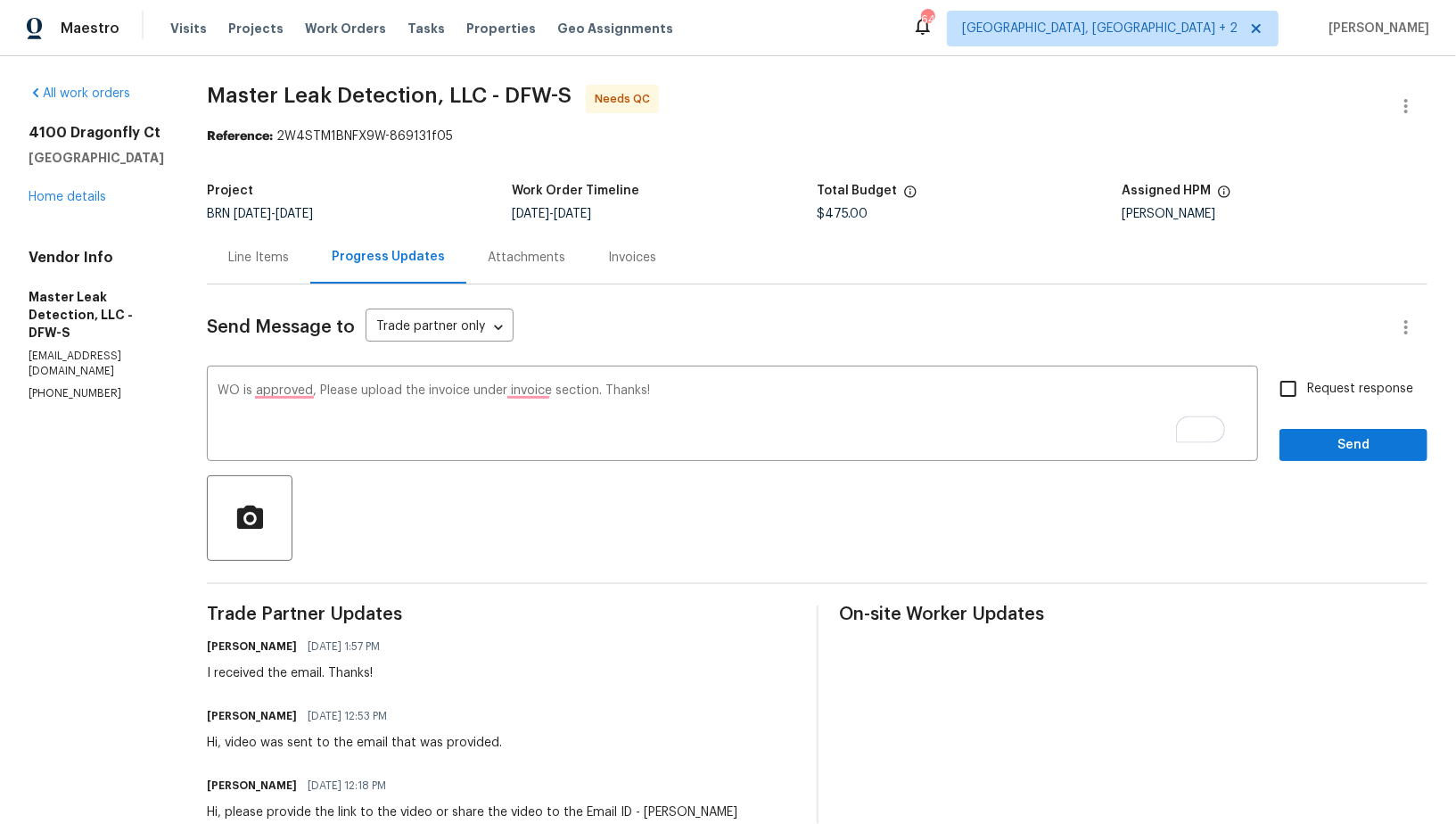
click at [1292, 390] on input "Request response" at bounding box center [1288, 389] width 38 height 38
checkbox input "true"
click at [1318, 435] on span "Send" at bounding box center [1353, 446] width 120 height 22
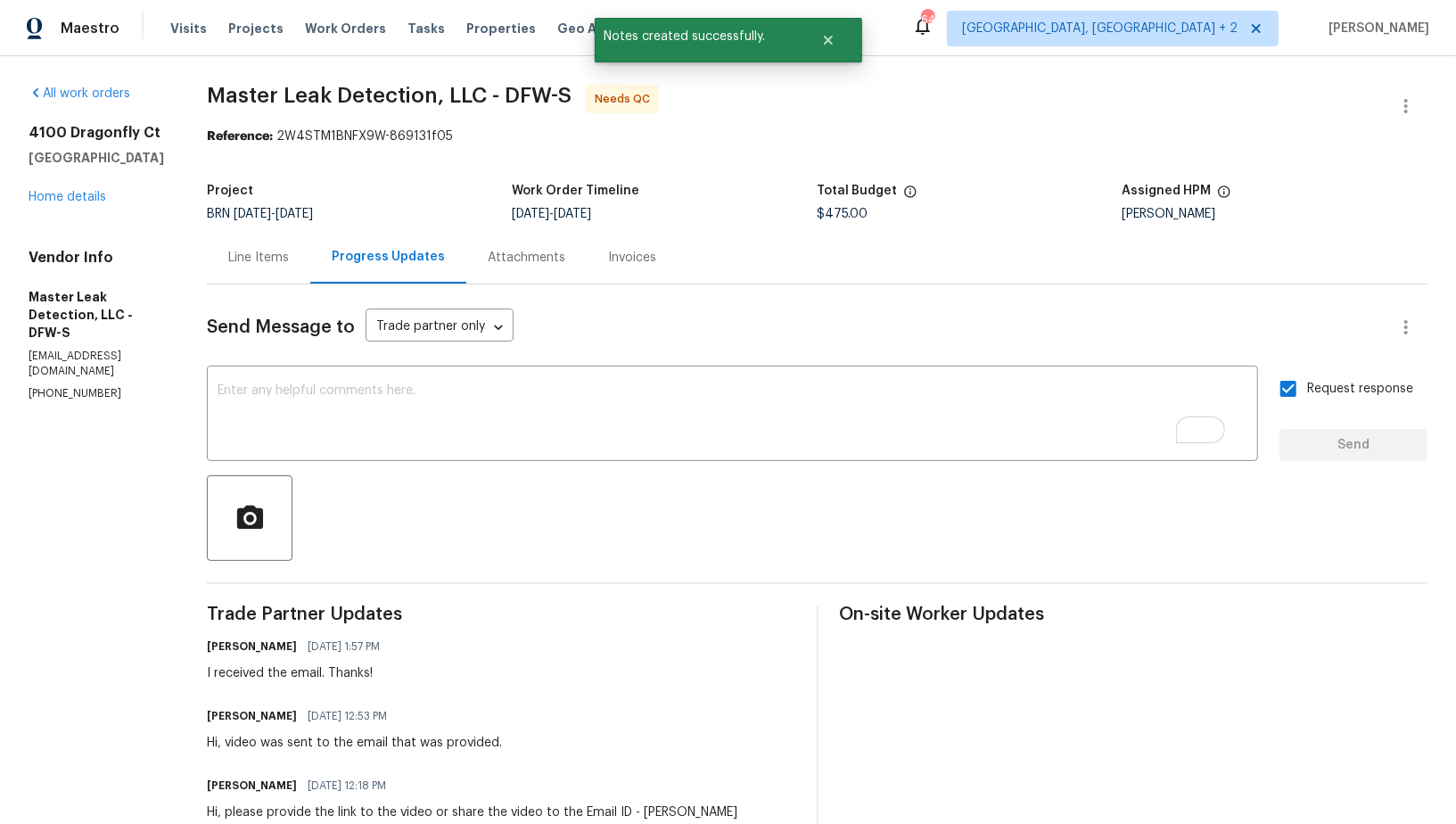
click at [284, 258] on div "Line Items" at bounding box center [259, 257] width 61 height 17
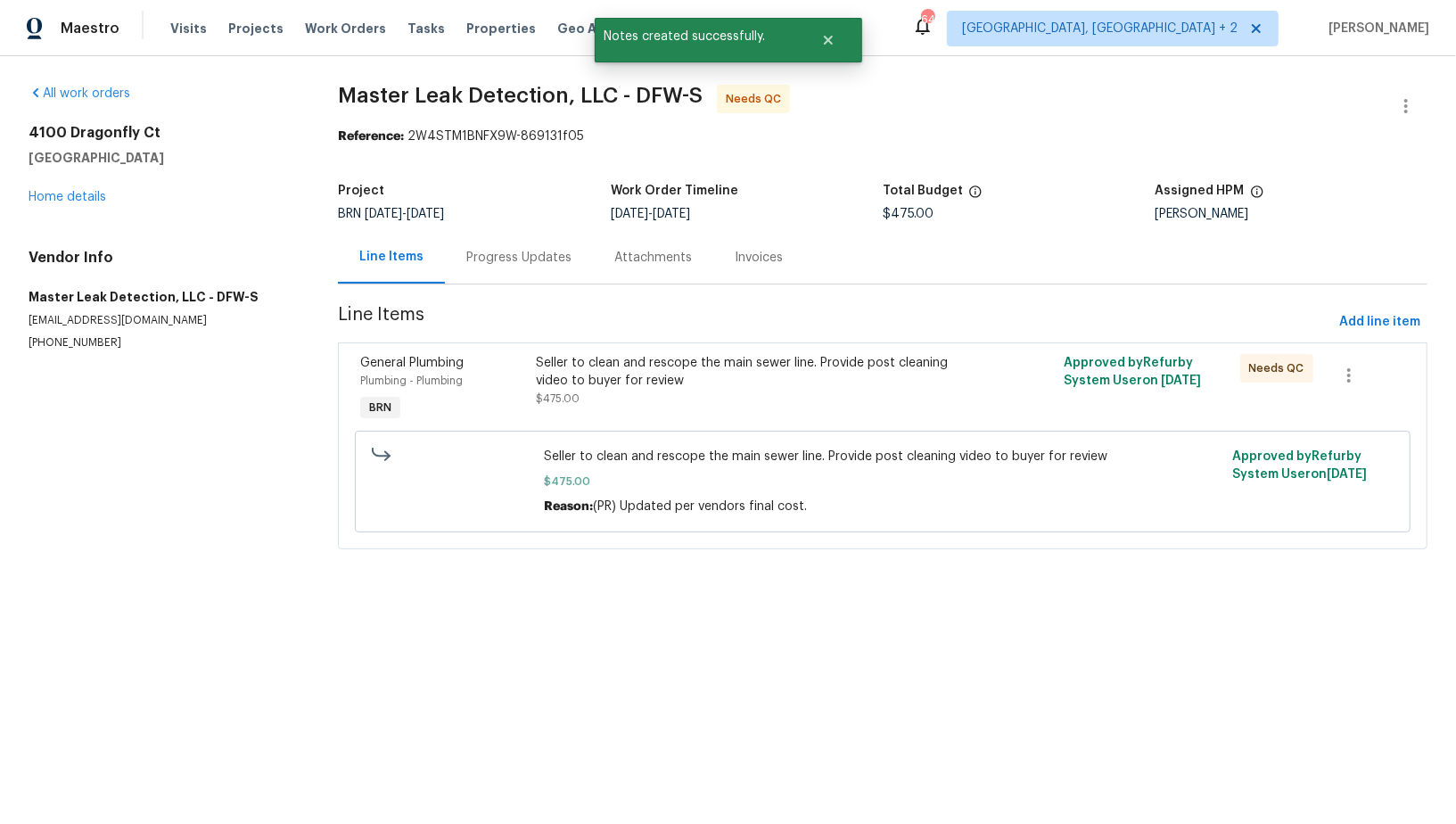
click at [661, 400] on div "Seller to clean and rescope the main sewer line. Provide post cleaning video to…" at bounding box center [751, 381] width 429 height 53
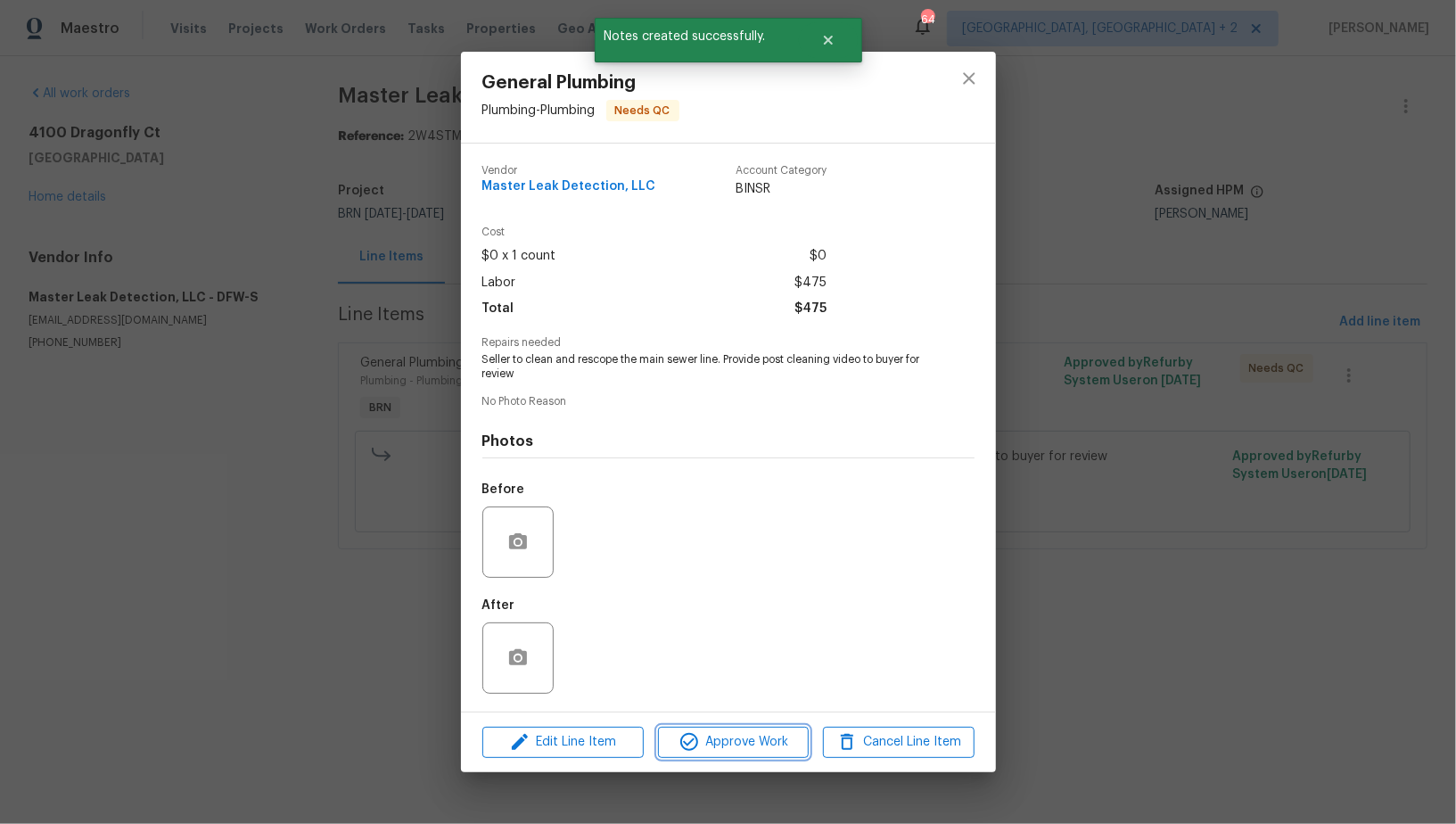
click at [745, 747] on span "Approve Work" at bounding box center [734, 742] width 140 height 22
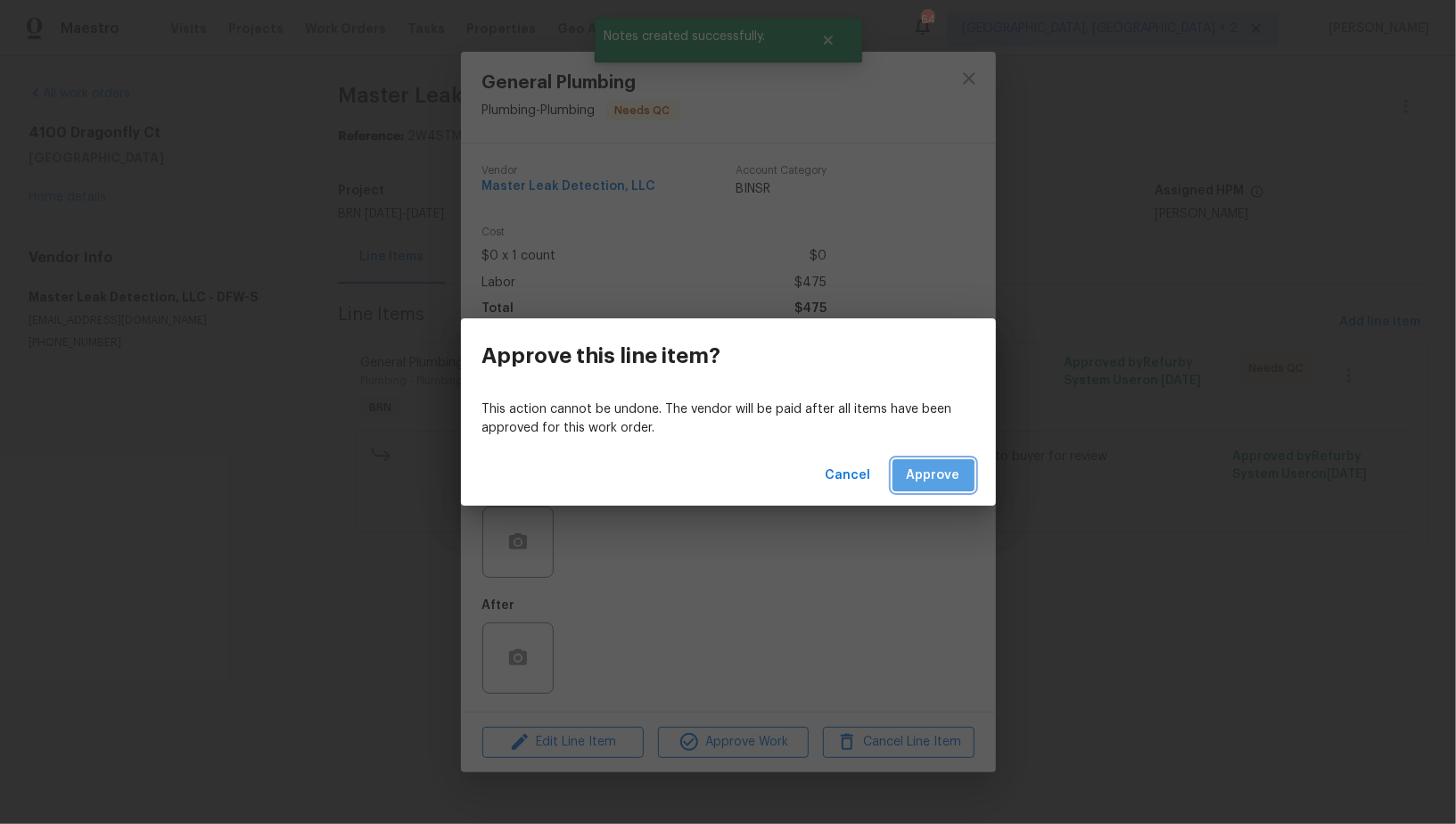
click at [919, 479] on span "Approve" at bounding box center [933, 476] width 53 height 22
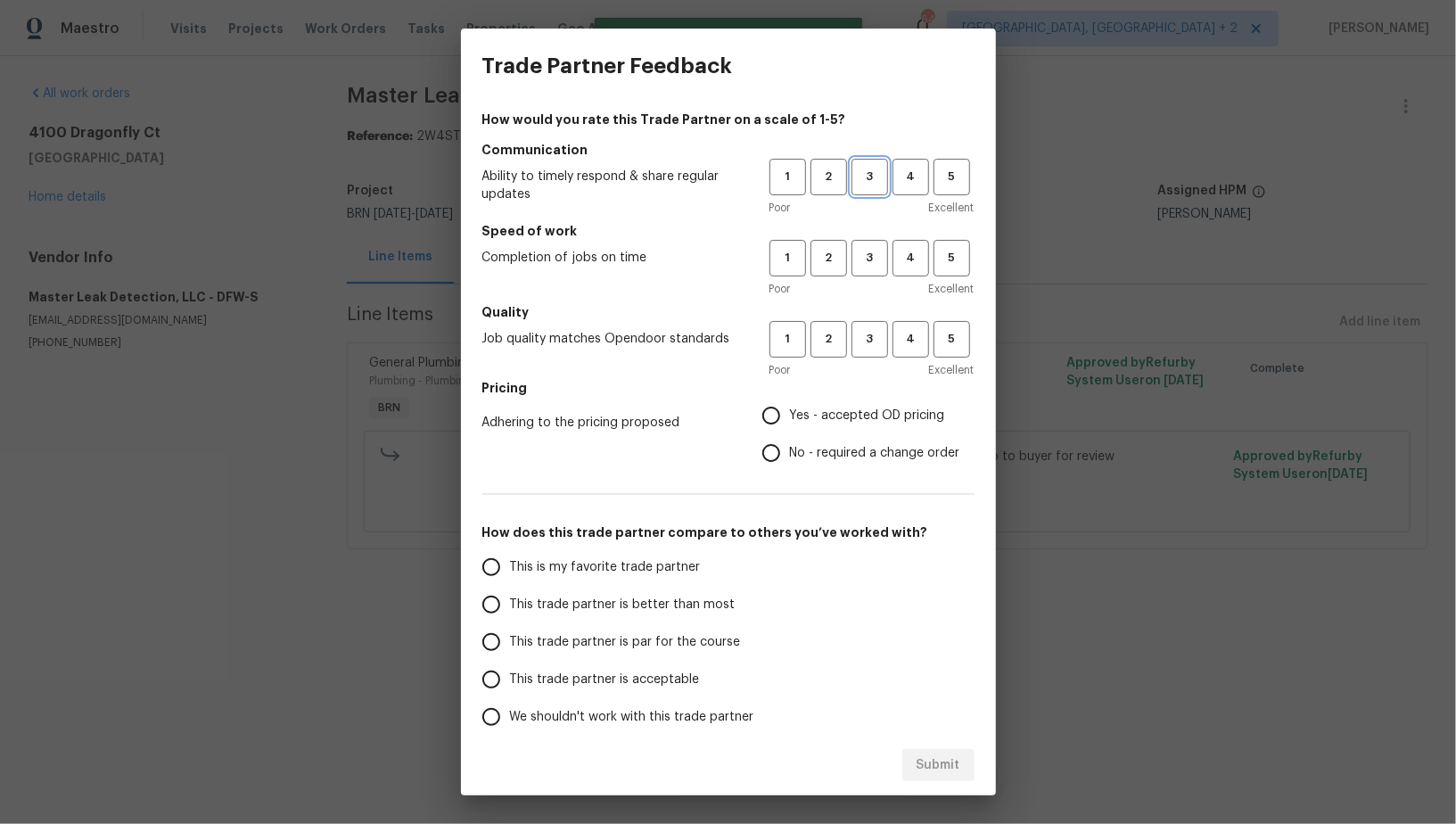
click at [877, 180] on span "3" at bounding box center [870, 177] width 33 height 20
click at [876, 249] on span "3" at bounding box center [870, 258] width 33 height 20
click at [872, 327] on button "3" at bounding box center [870, 340] width 37 height 37
click at [782, 449] on input "No - required a change order" at bounding box center [770, 453] width 38 height 38
radio input "true"
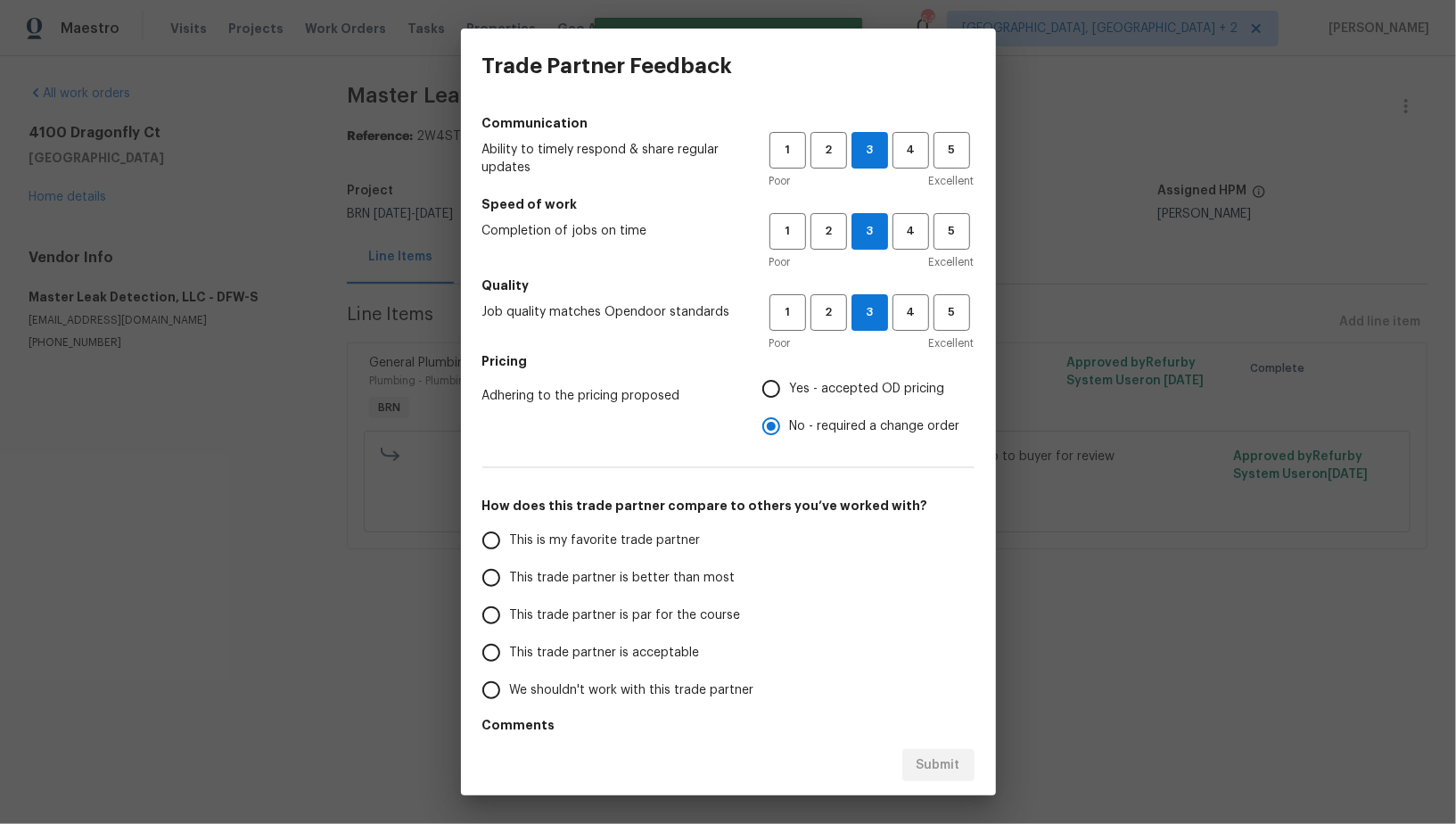
scroll to position [28, 0]
click at [774, 392] on input "Yes - accepted OD pricing" at bounding box center [770, 388] width 38 height 38
radio input "true"
click at [502, 605] on input "This trade partner is par for the course" at bounding box center [491, 614] width 38 height 38
click at [953, 765] on span "Submit" at bounding box center [938, 765] width 43 height 22
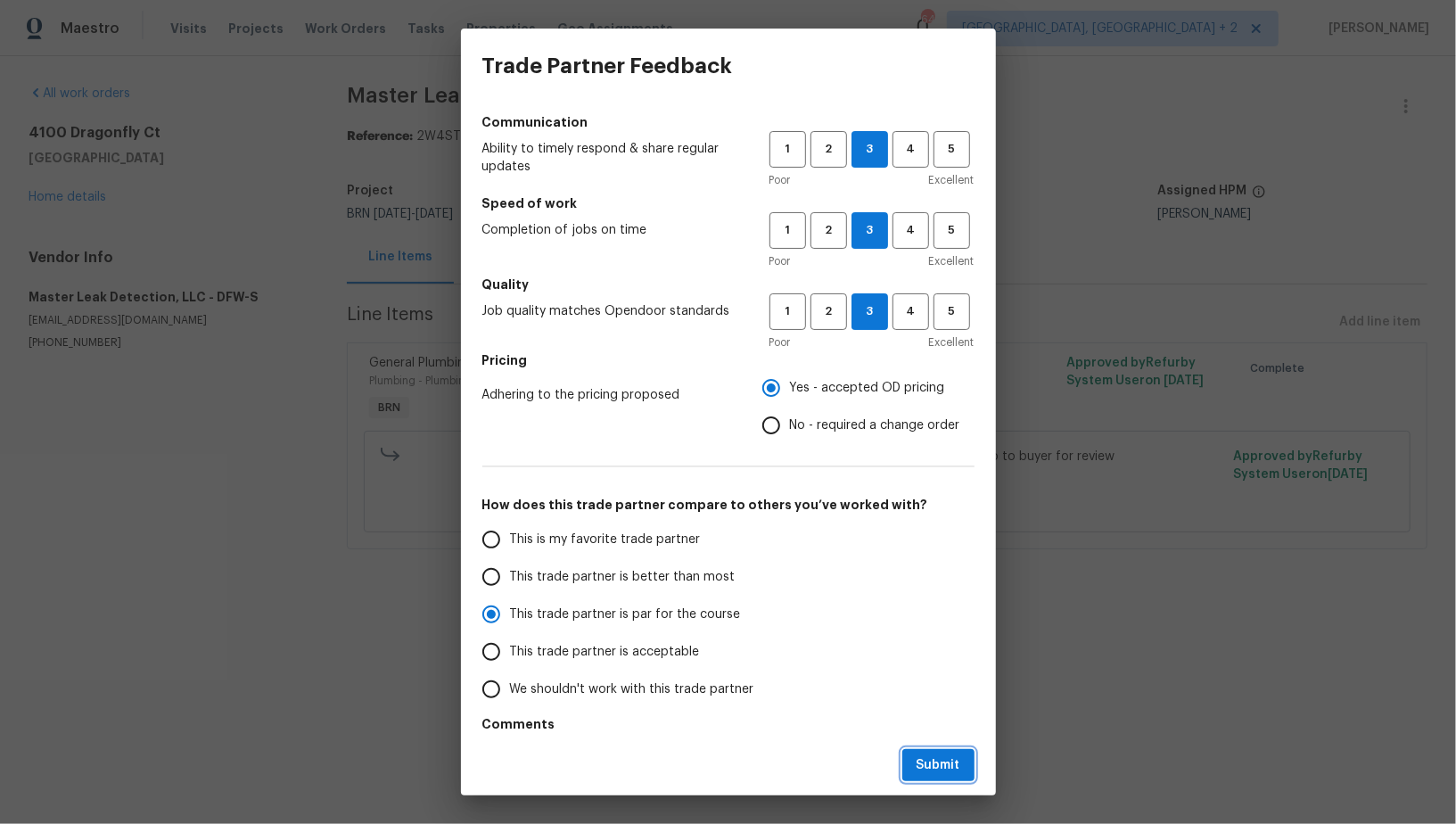
radio input "true"
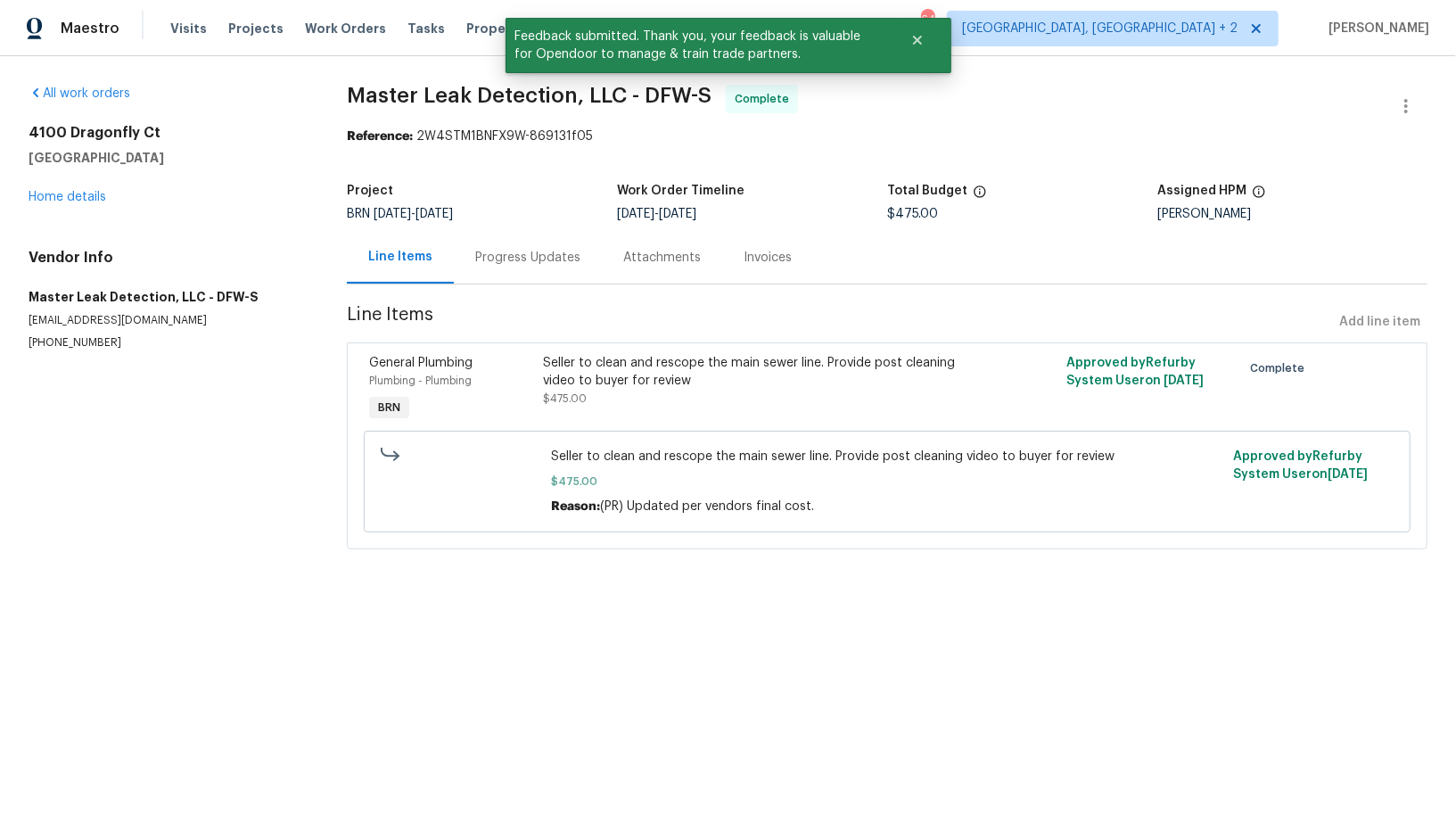
click at [559, 276] on div "Progress Updates" at bounding box center [527, 257] width 148 height 52
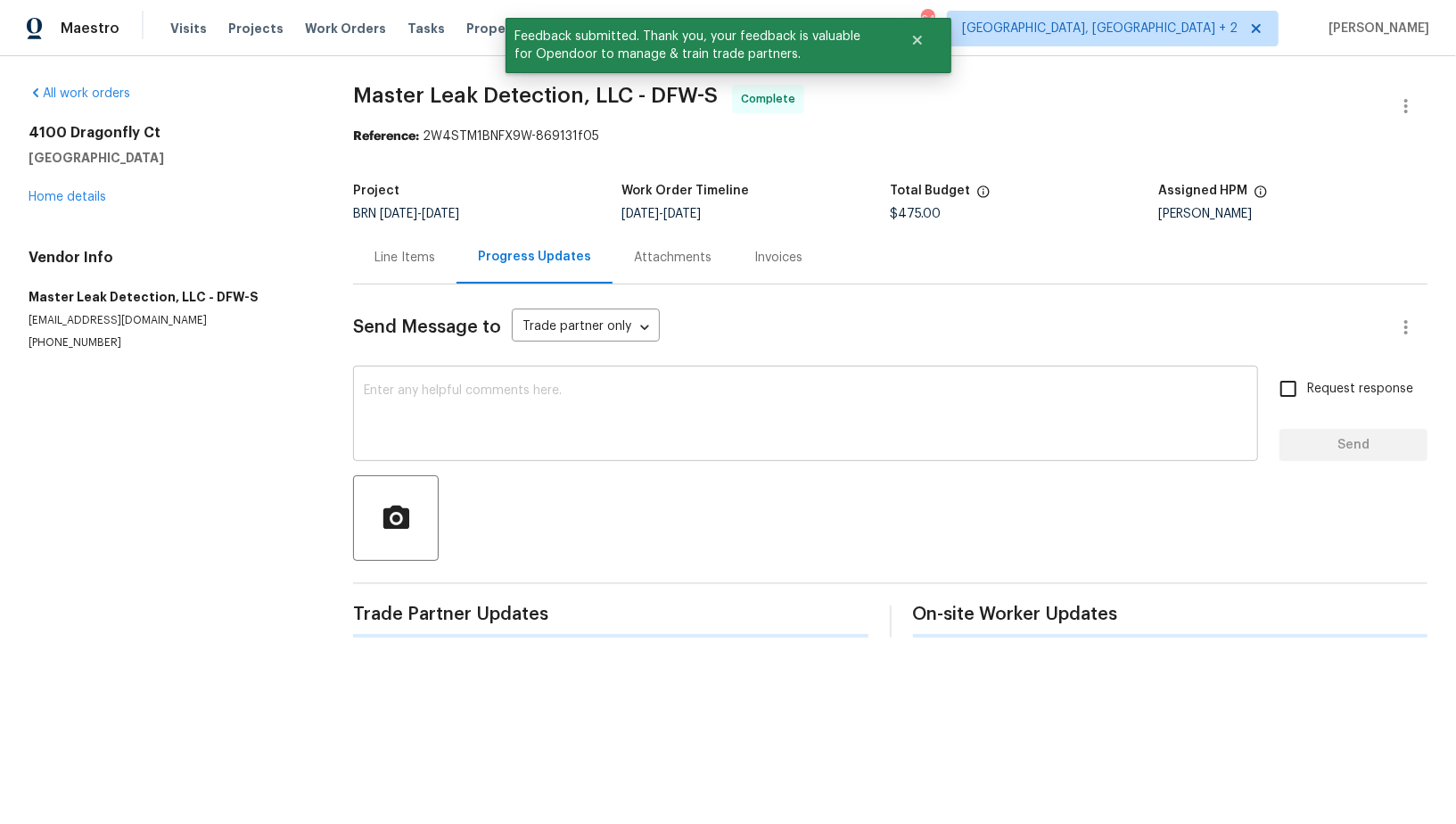
click at [578, 419] on textarea at bounding box center [805, 415] width 884 height 63
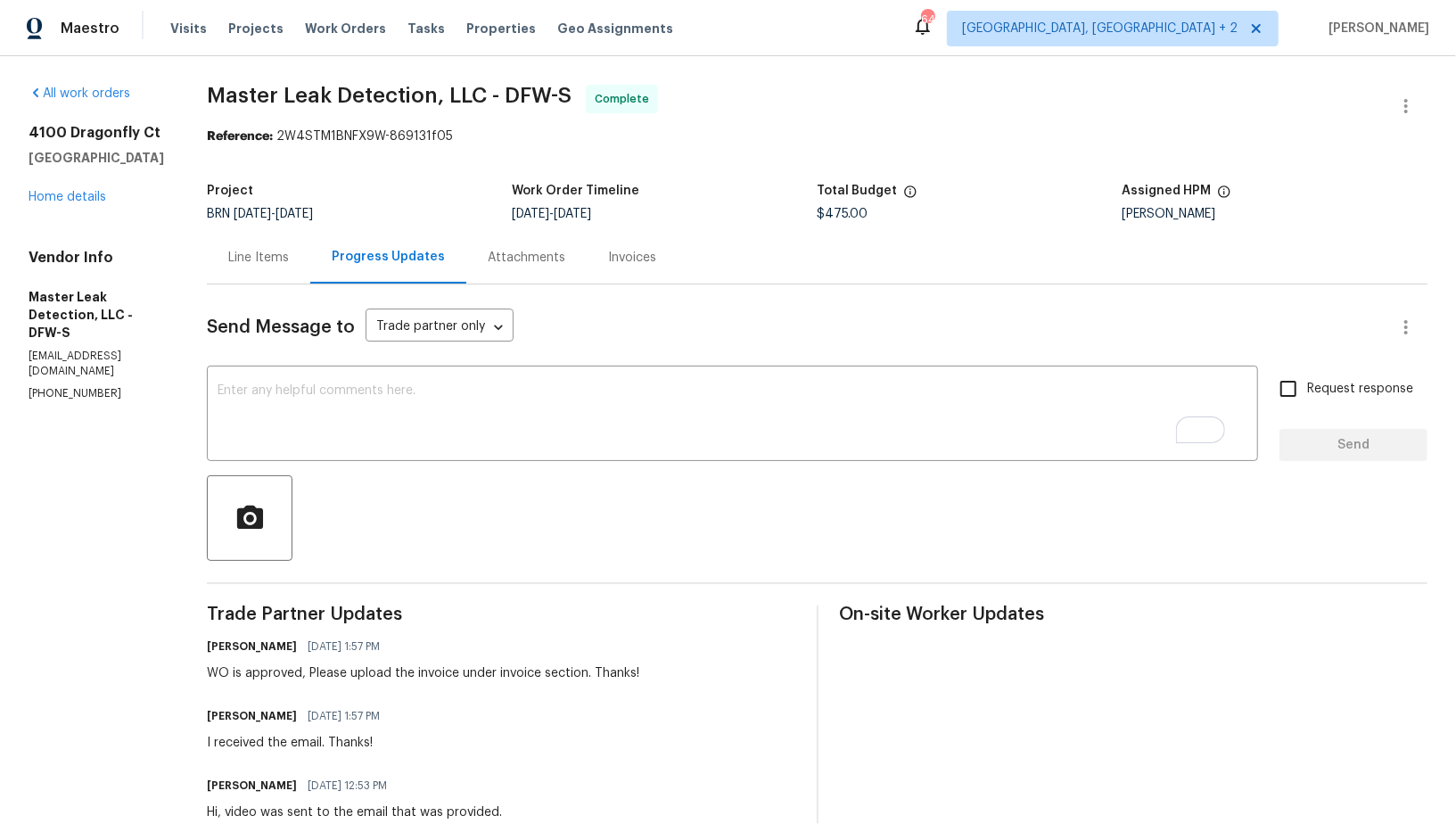
click at [652, 270] on div "Invoices" at bounding box center [631, 257] width 91 height 52
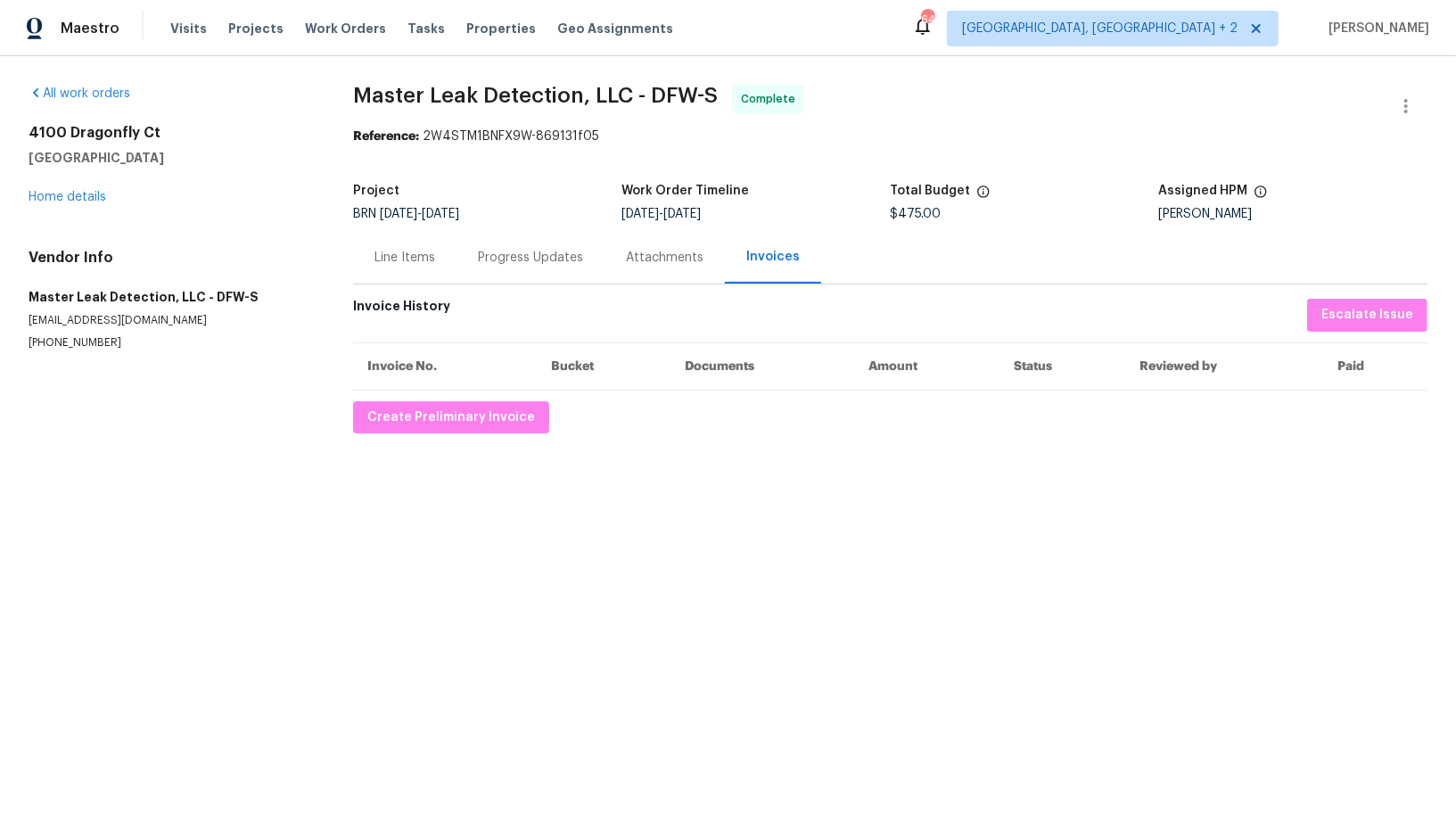
click at [468, 261] on div "Progress Updates" at bounding box center [530, 257] width 148 height 52
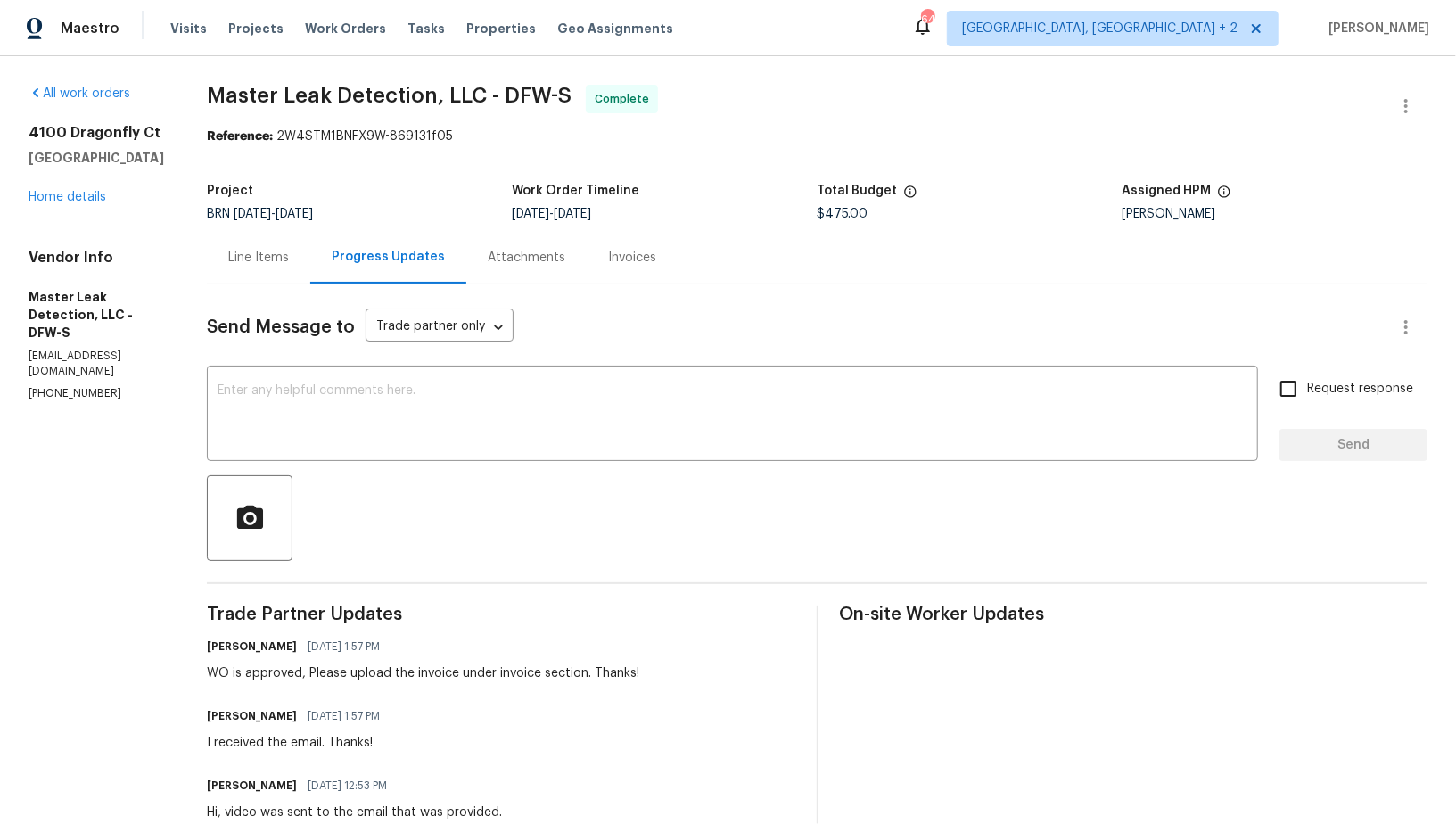
click at [289, 260] on div "Line Items" at bounding box center [259, 257] width 61 height 17
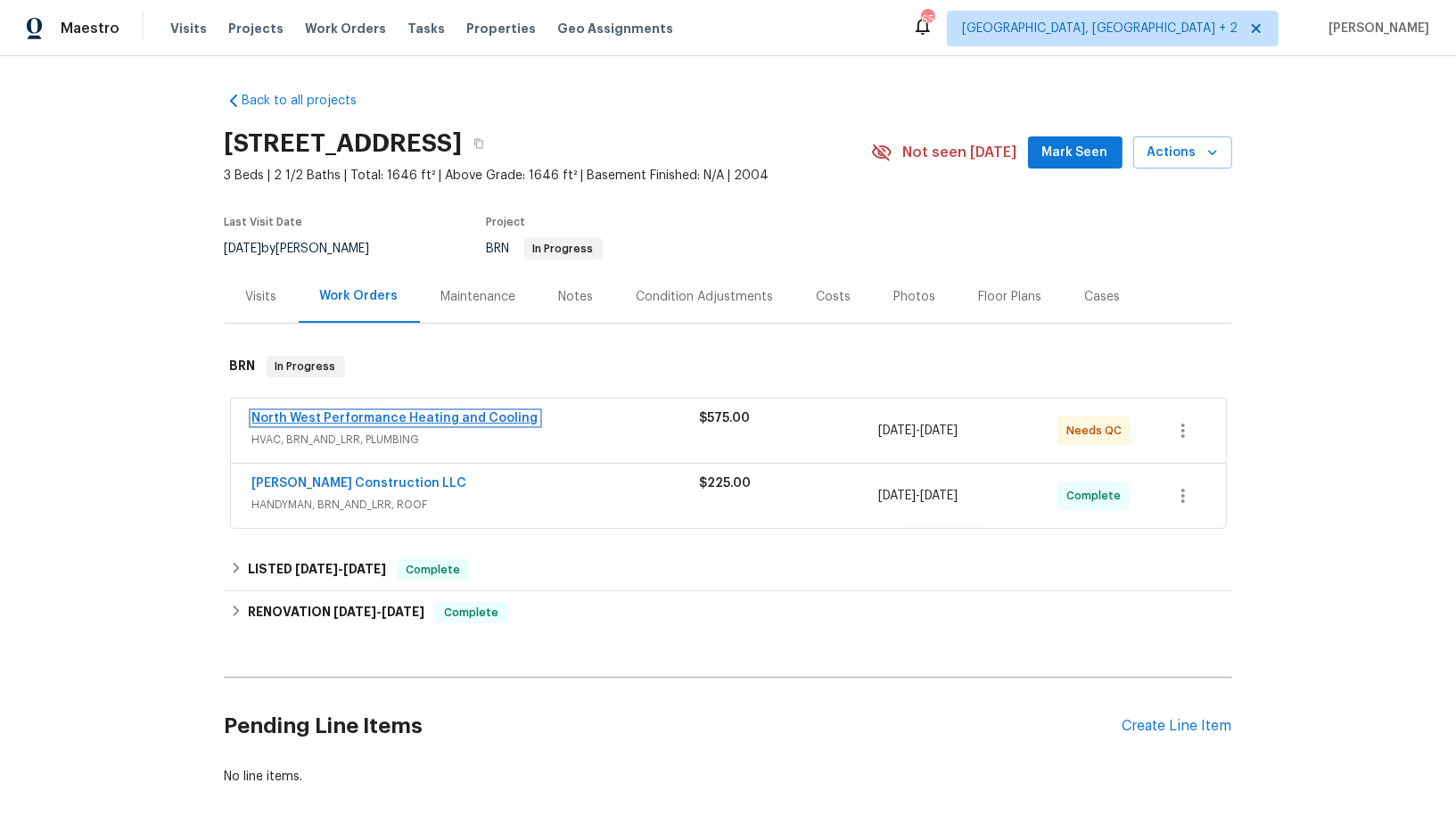
click at [455, 418] on link "North West Performance Heating and Cooling" at bounding box center [395, 418] width 286 height 13
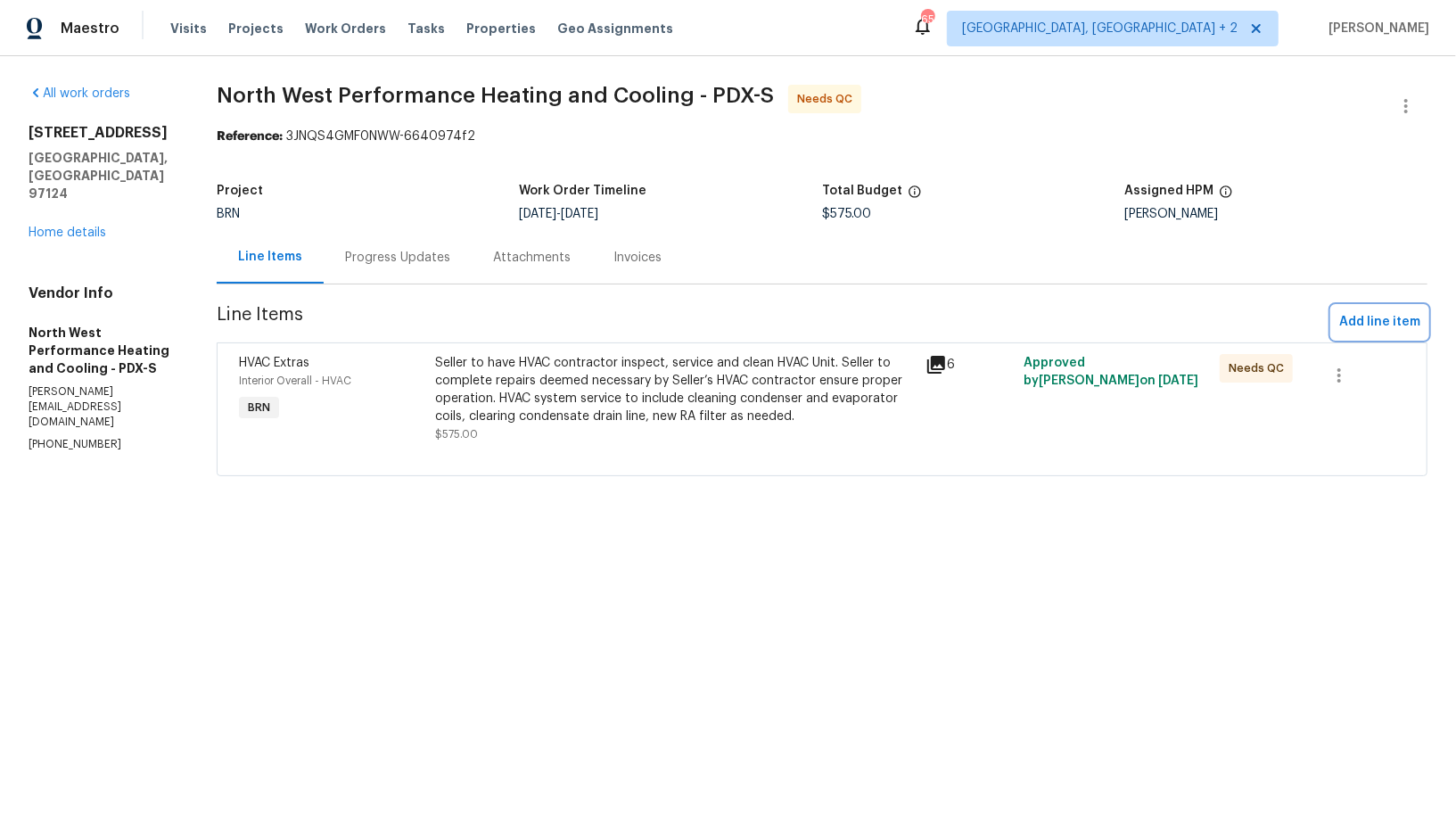
click at [1387, 312] on span "Add line item" at bounding box center [1380, 322] width 81 height 22
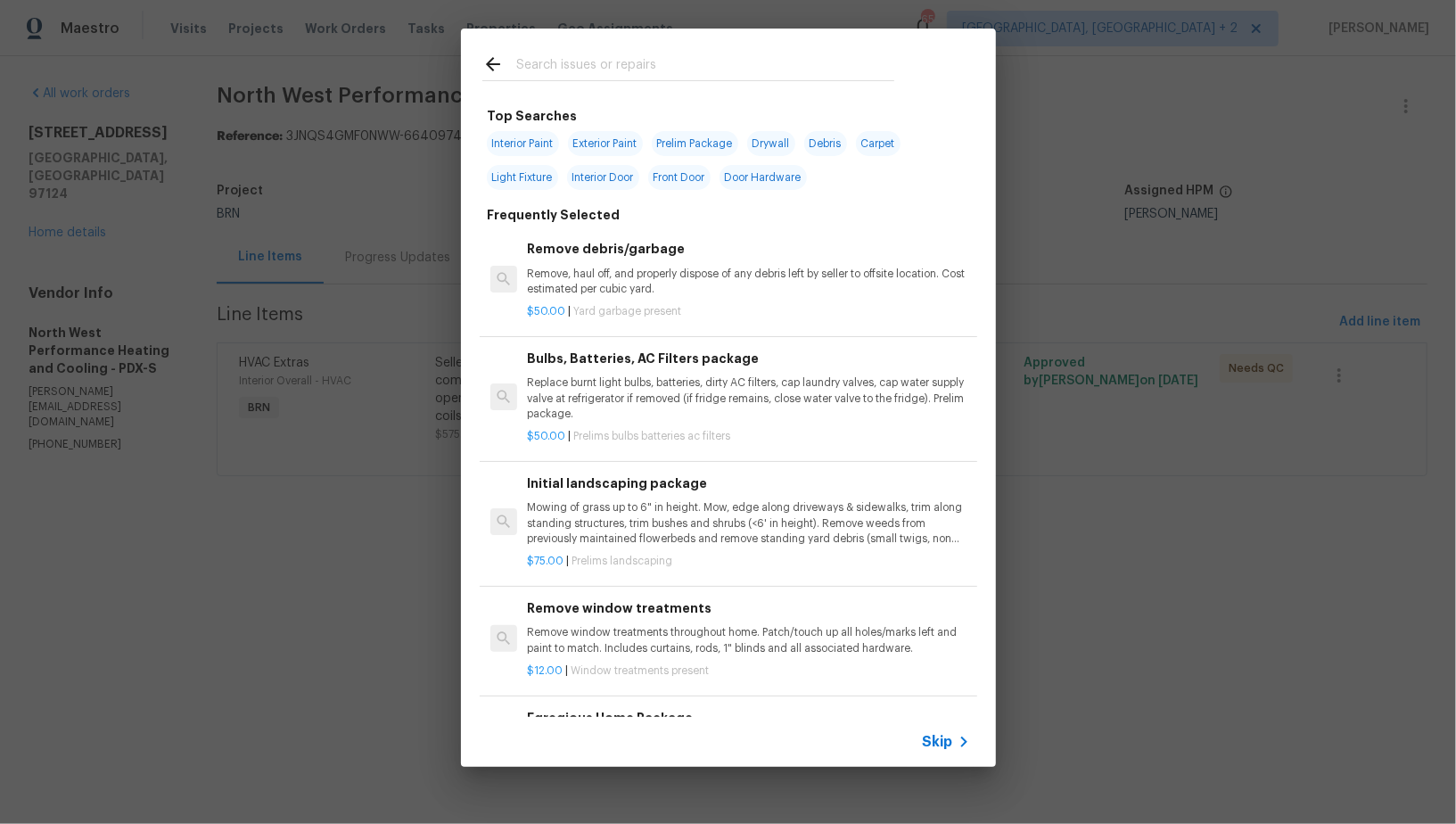
click at [937, 739] on span "Skip" at bounding box center [937, 741] width 30 height 17
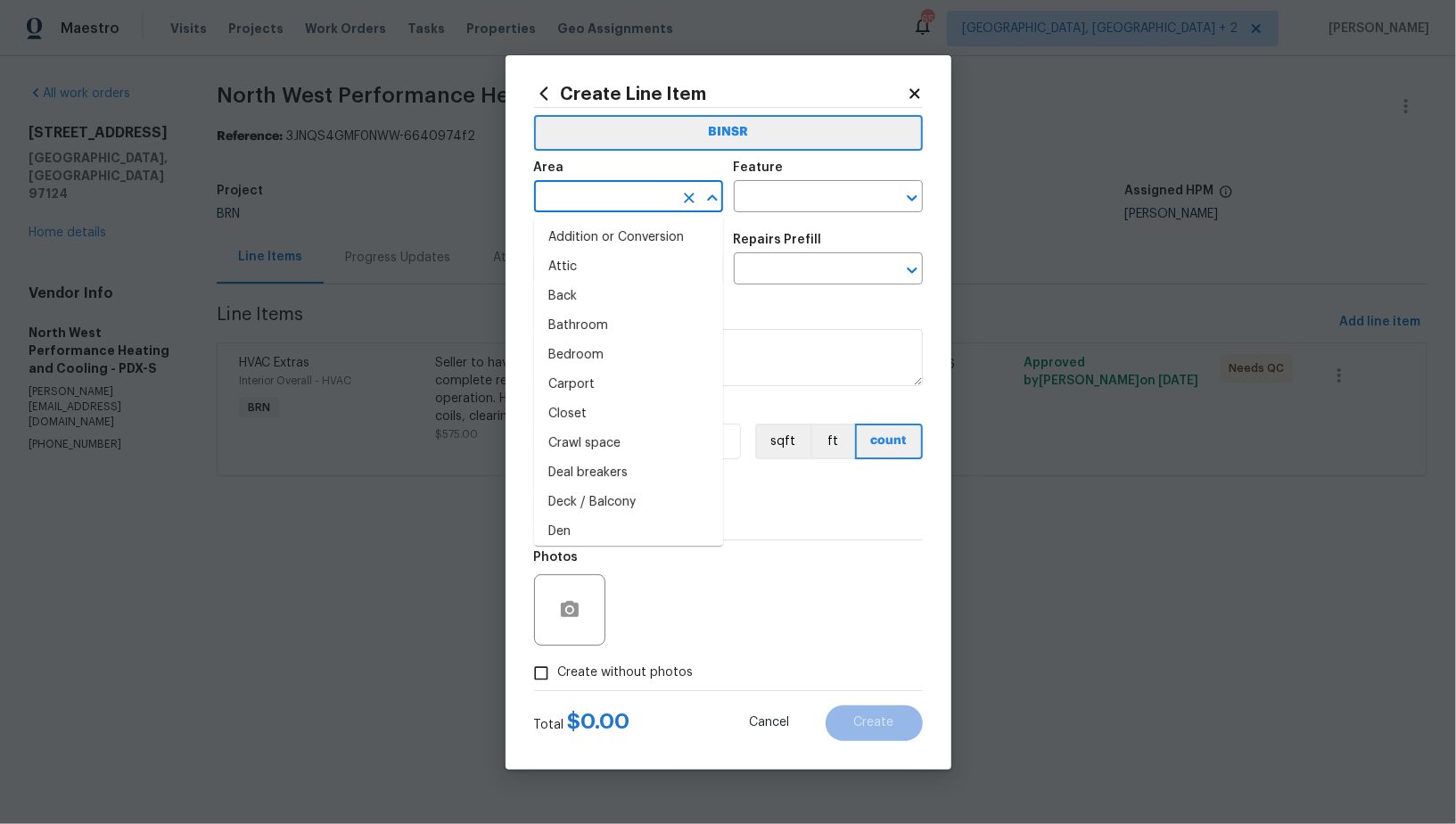
click at [647, 199] on input "text" at bounding box center [603, 198] width 139 height 28
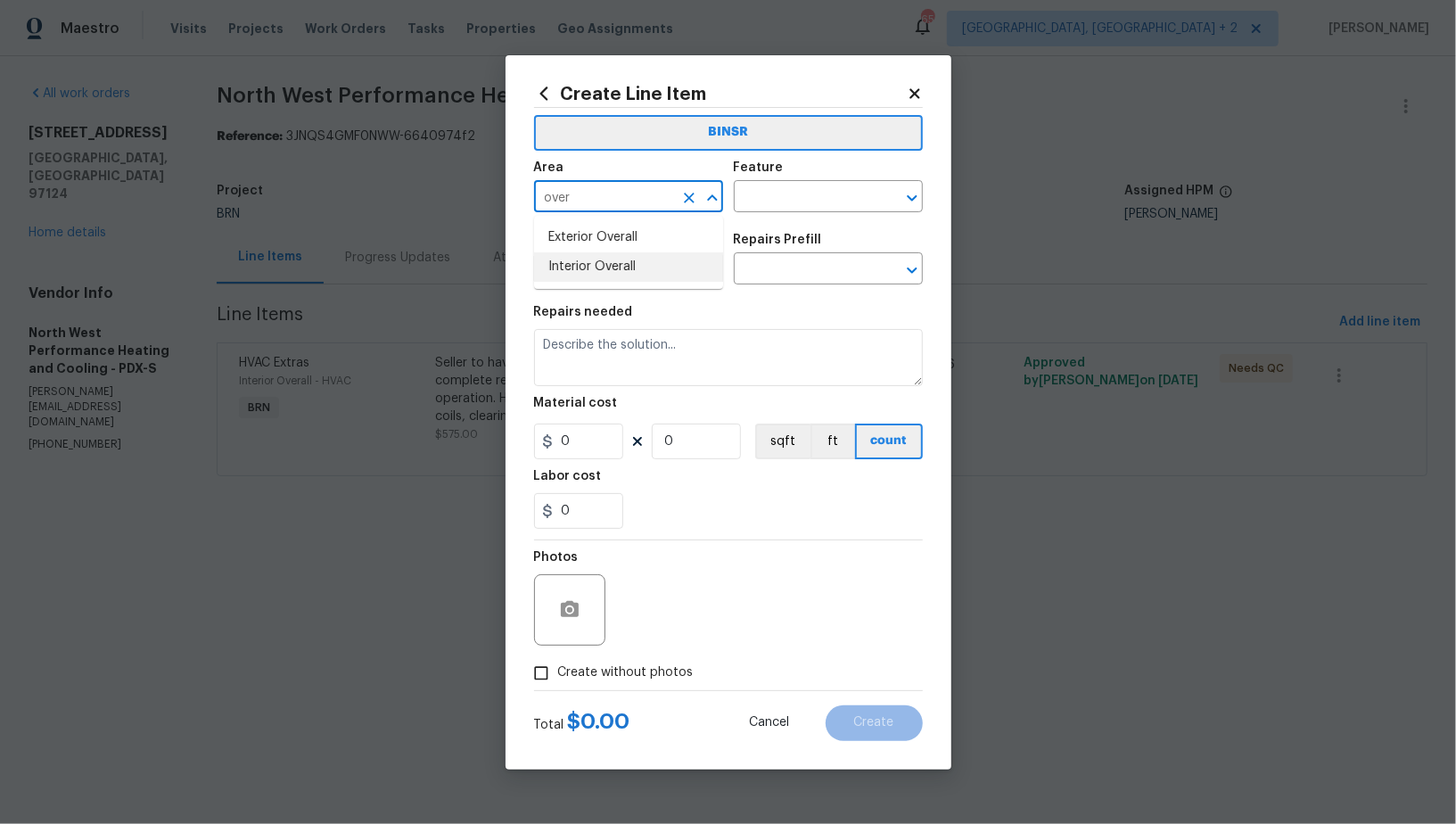
click at [661, 271] on li "Interior Overall" at bounding box center [628, 267] width 189 height 29
type input "Interior Overall"
click at [757, 180] on div "Feature" at bounding box center [827, 172] width 189 height 23
click at [757, 208] on input "text" at bounding box center [803, 198] width 139 height 28
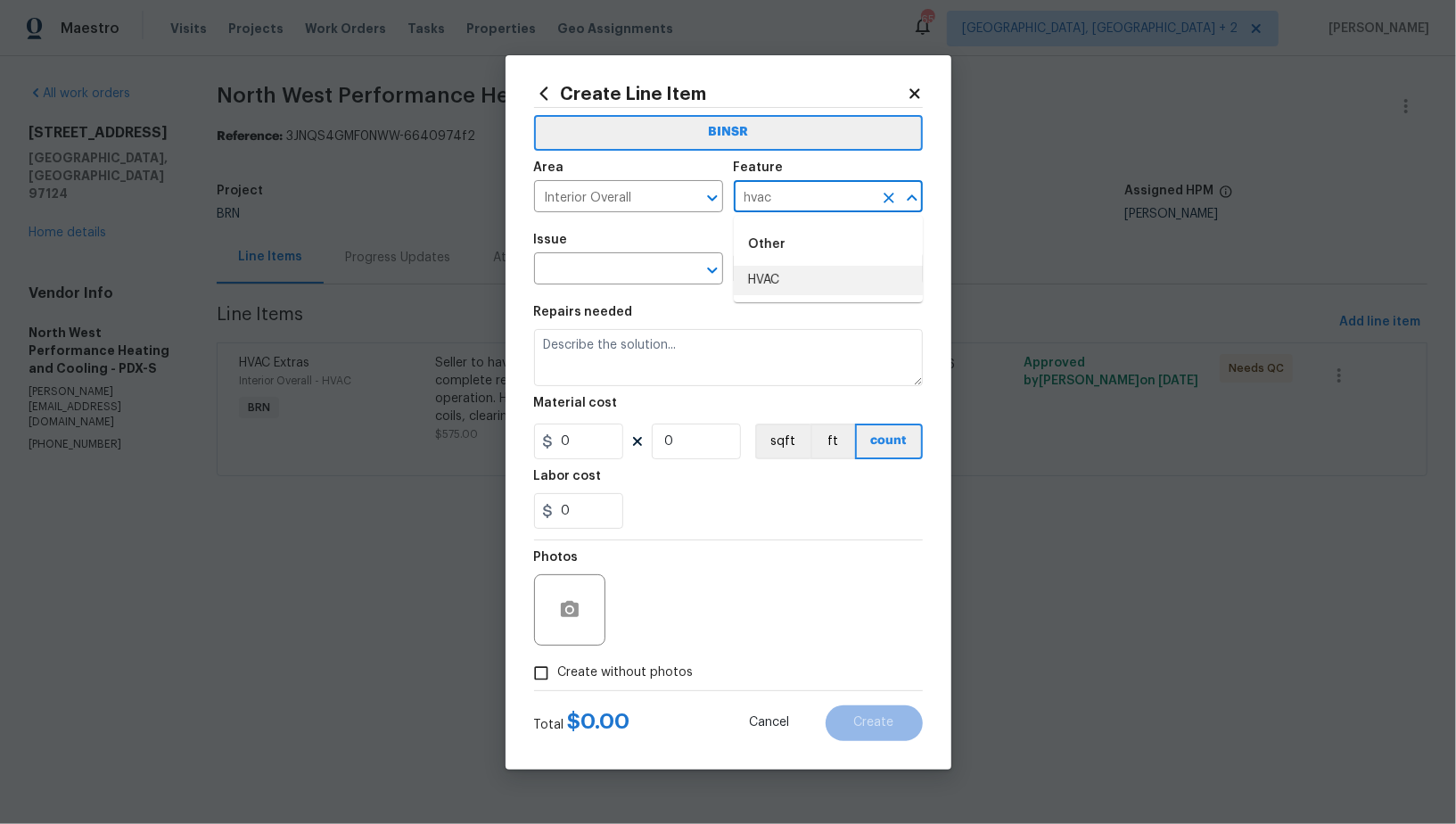
click at [745, 284] on li "HVAC" at bounding box center [827, 281] width 189 height 29
type input "HVAC"
click at [623, 274] on input "text" at bounding box center [603, 271] width 139 height 28
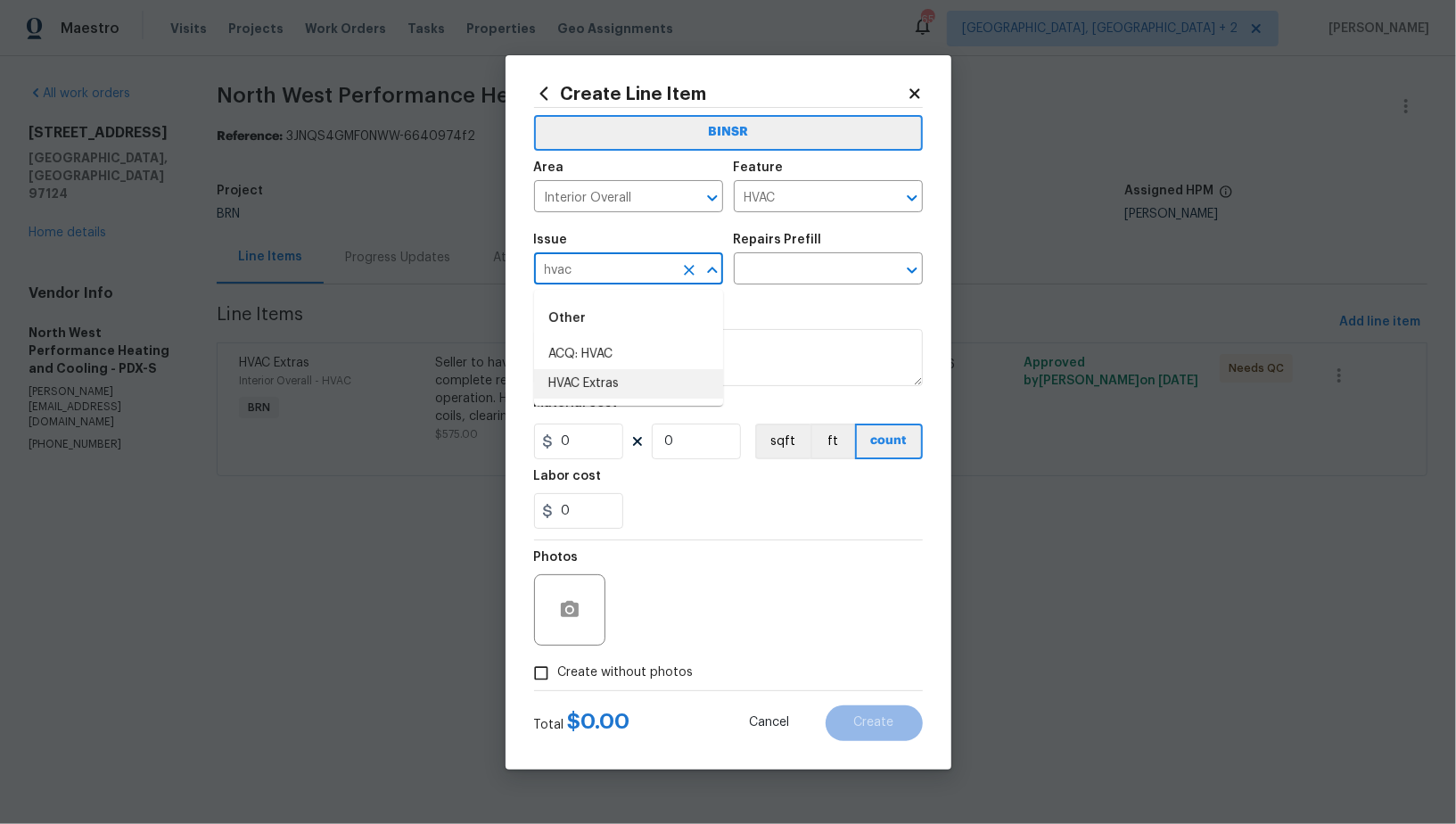
click at [647, 389] on li "HVAC Extras" at bounding box center [628, 384] width 189 height 29
type input "HVAC Extras"
click at [770, 268] on input "text" at bounding box center [803, 271] width 139 height 28
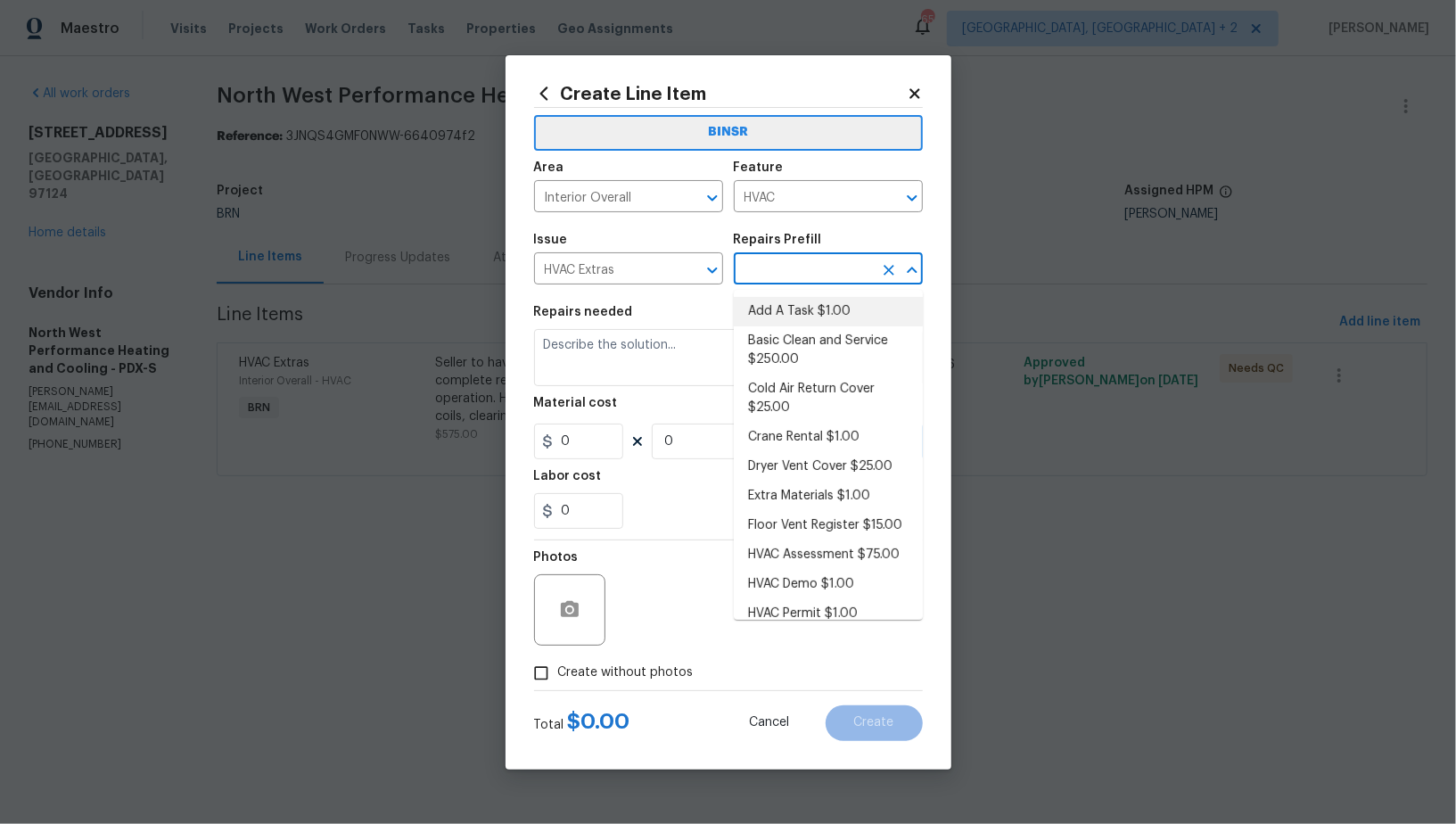
click at [792, 312] on li "Add A Task $1.00" at bounding box center [827, 312] width 189 height 29
type input "Add A Task $1.00"
type textarea "HPM to detail"
type input "1"
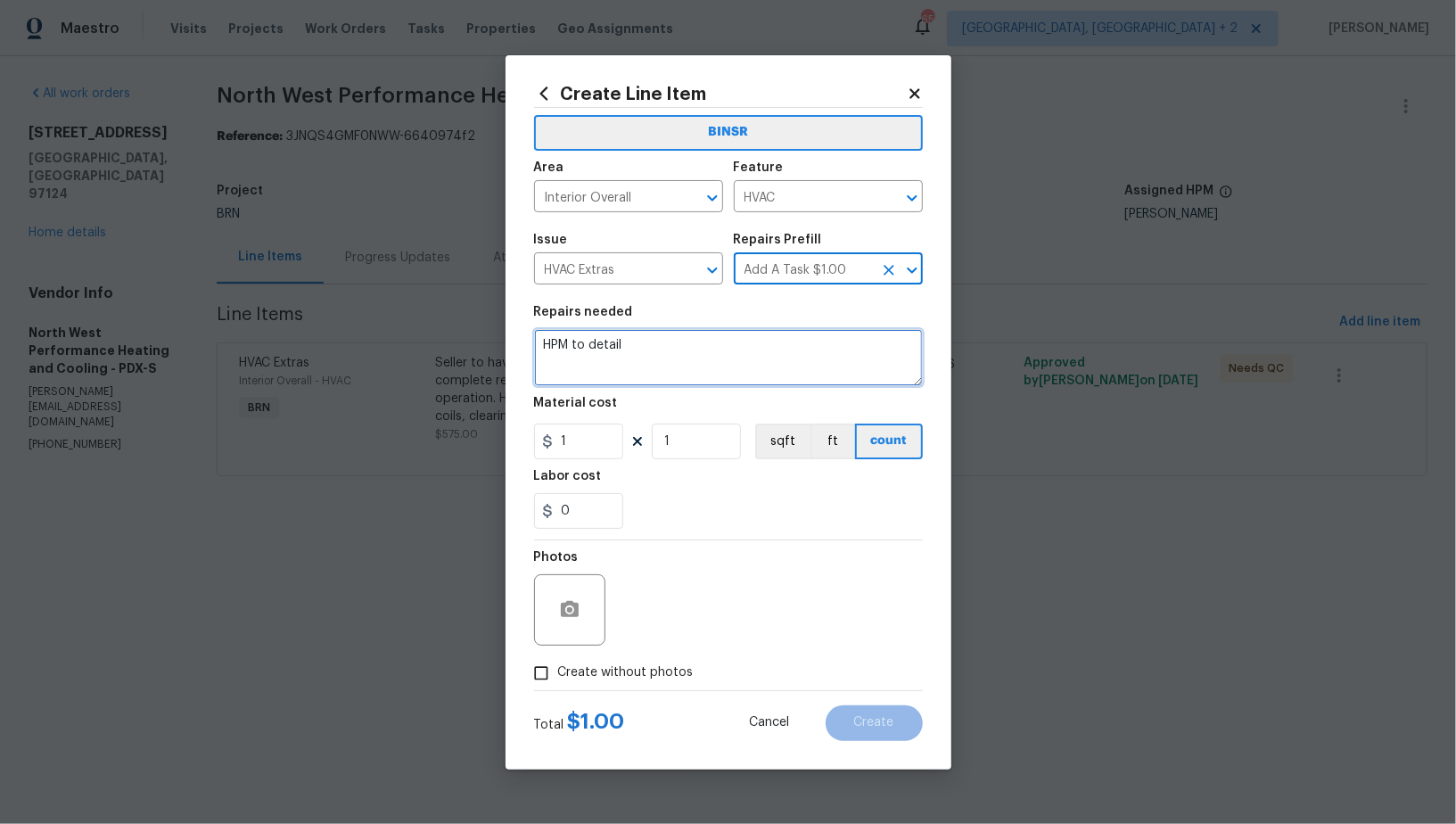
click at [730, 340] on textarea "HPM to detail" at bounding box center [728, 357] width 388 height 57
type textarea "Need temperature split photos"
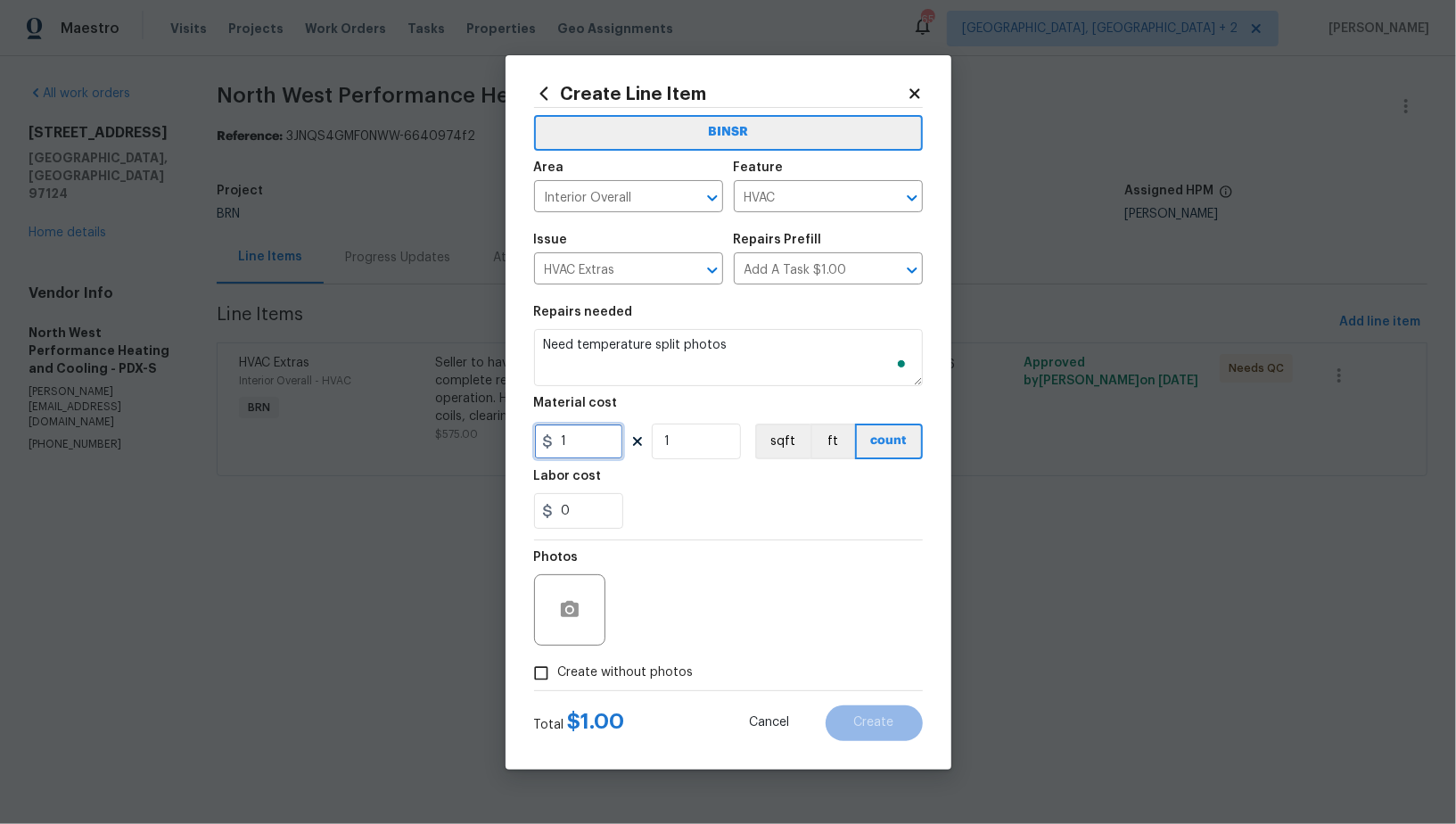
click at [604, 438] on input "1" at bounding box center [578, 441] width 89 height 36
type input "0"
click at [525, 681] on input "Create without photos" at bounding box center [541, 673] width 34 height 34
checkbox input "true"
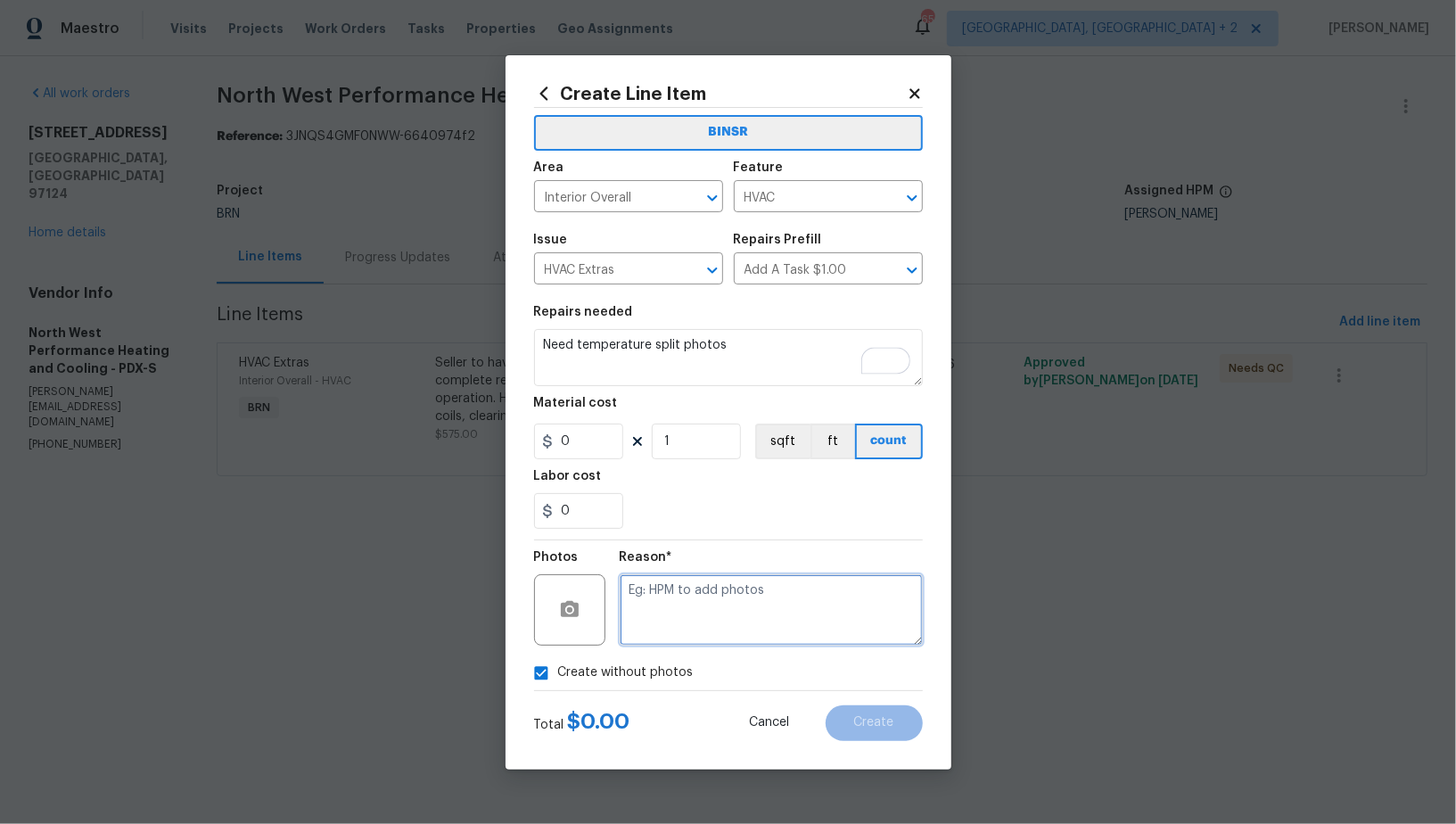
click at [770, 596] on textarea at bounding box center [770, 609] width 303 height 71
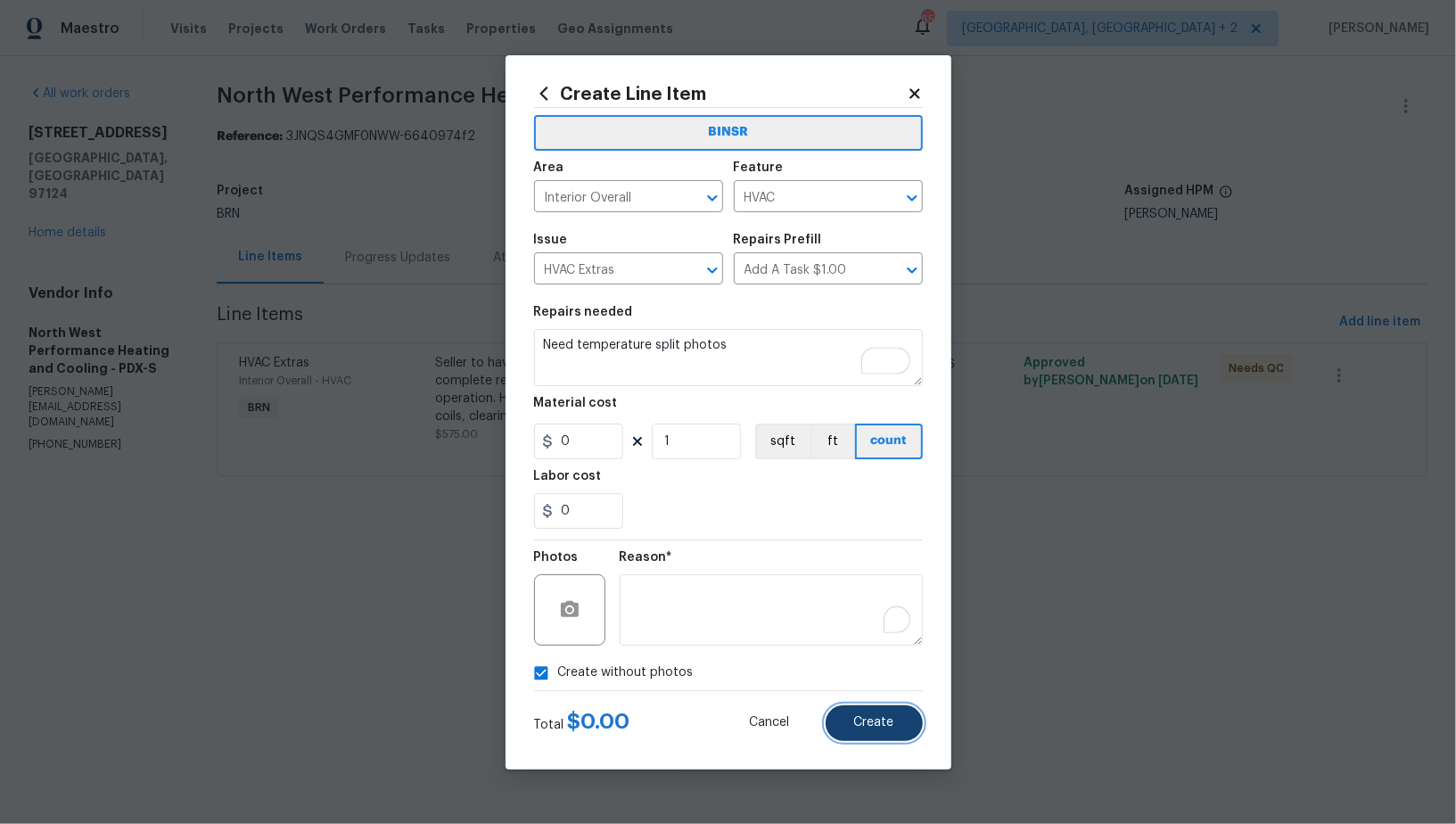
click at [889, 714] on button "Create" at bounding box center [874, 723] width 98 height 36
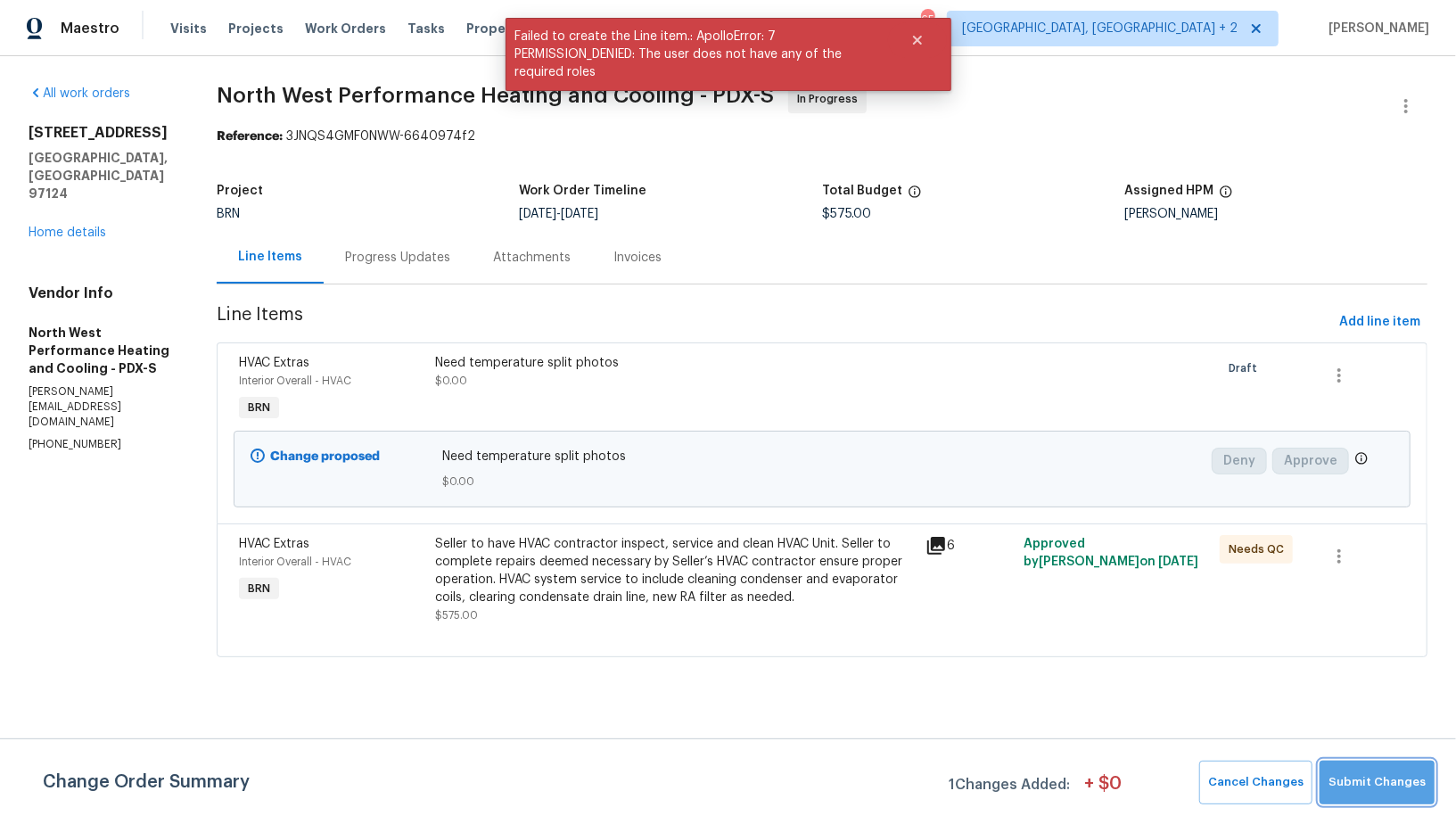
click at [1381, 792] on span "Submit Changes" at bounding box center [1377, 783] width 98 height 20
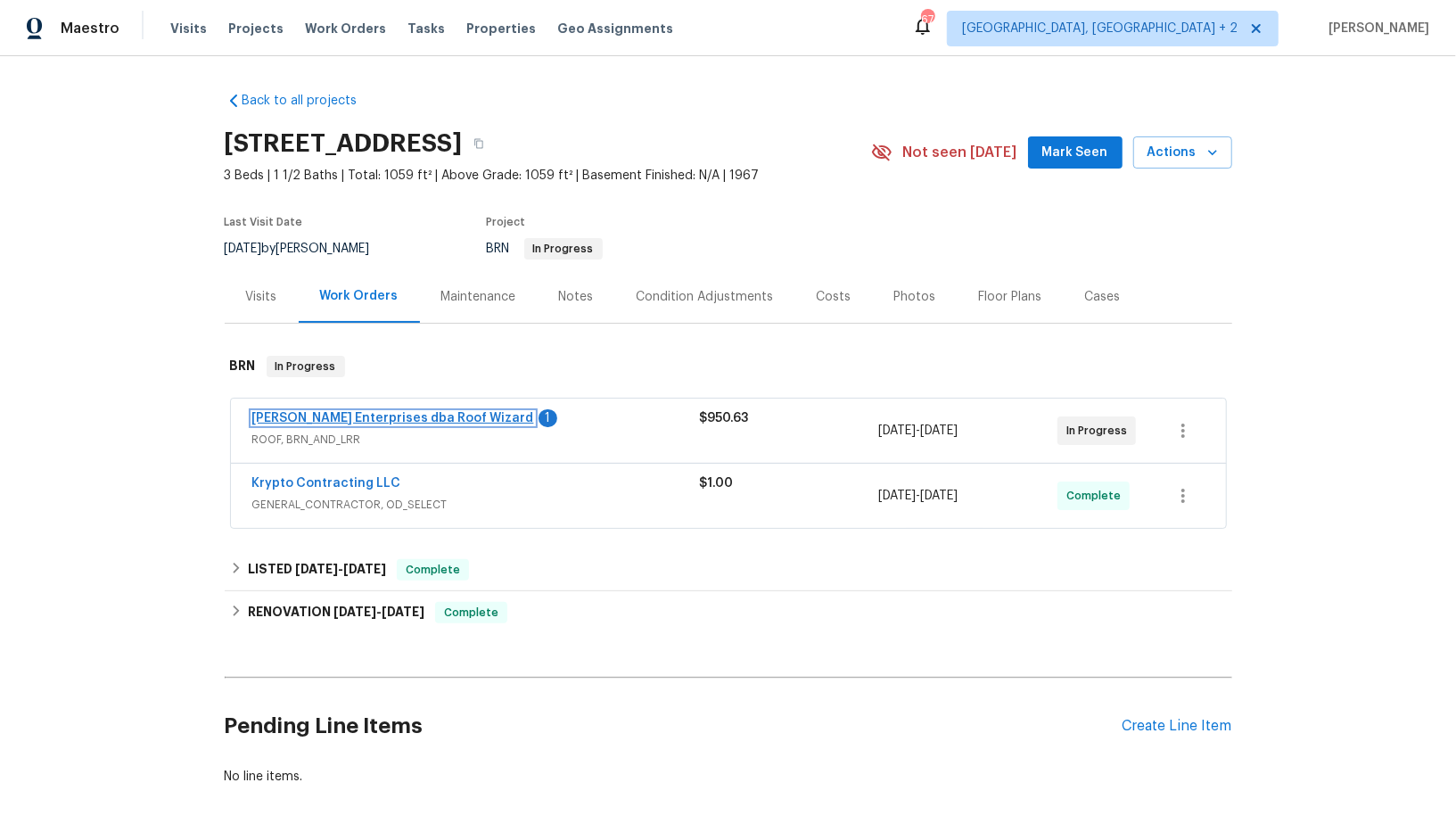
click at [392, 415] on link "[PERSON_NAME] Enterprises dba Roof Wizard" at bounding box center [393, 418] width 282 height 13
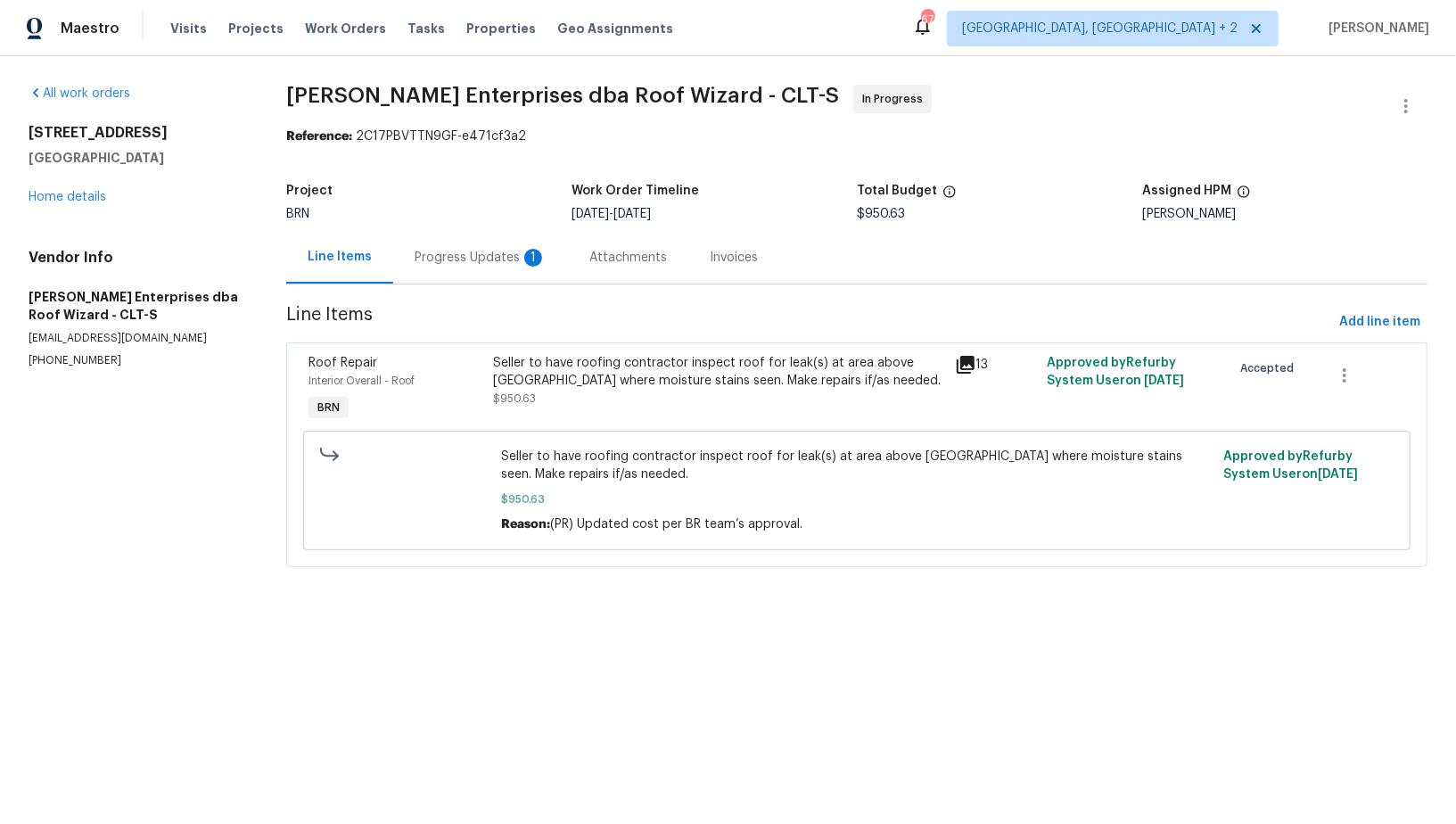
click at [515, 250] on div "Progress Updates 1" at bounding box center [480, 257] width 132 height 17
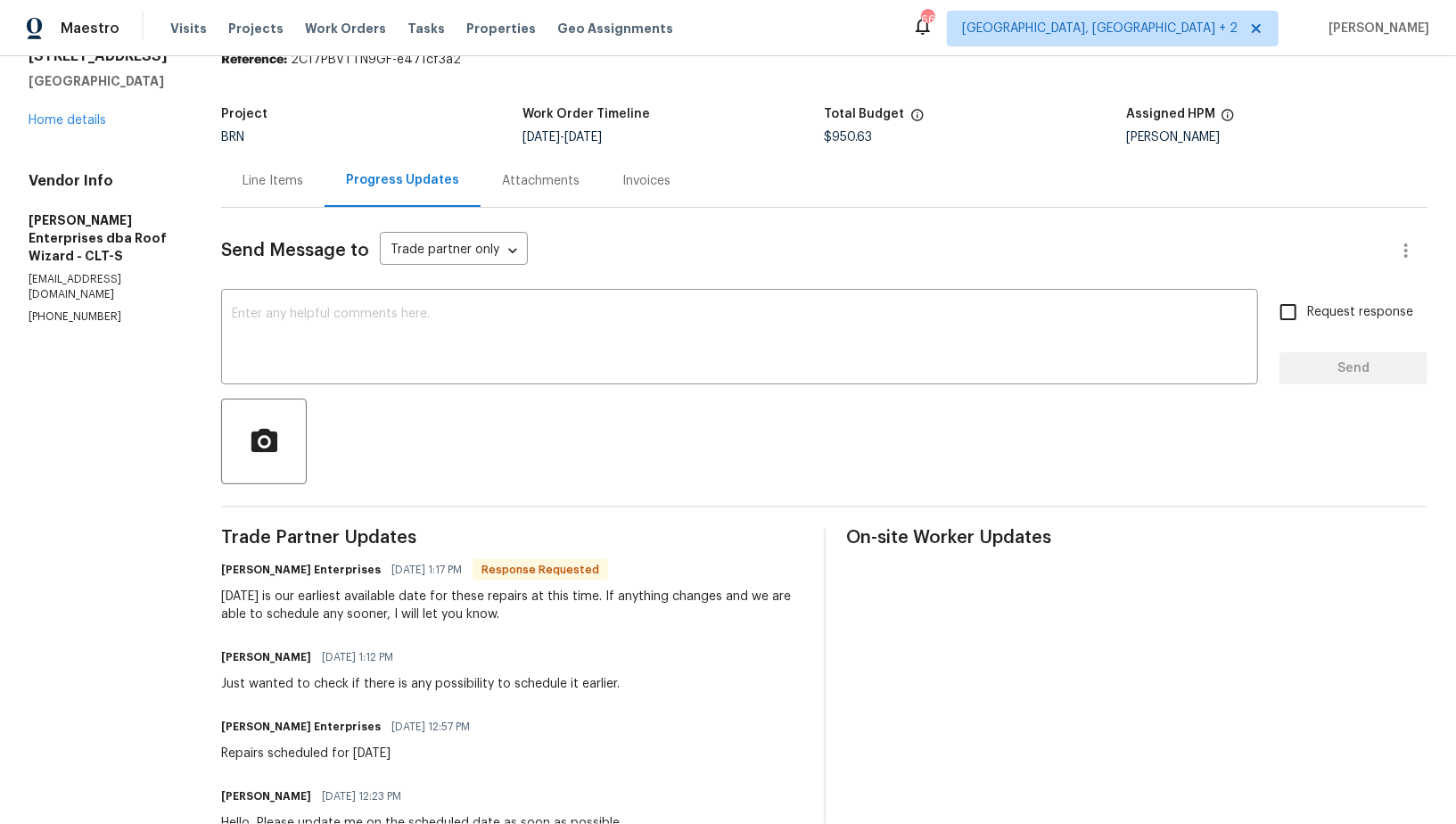
scroll to position [116, 0]
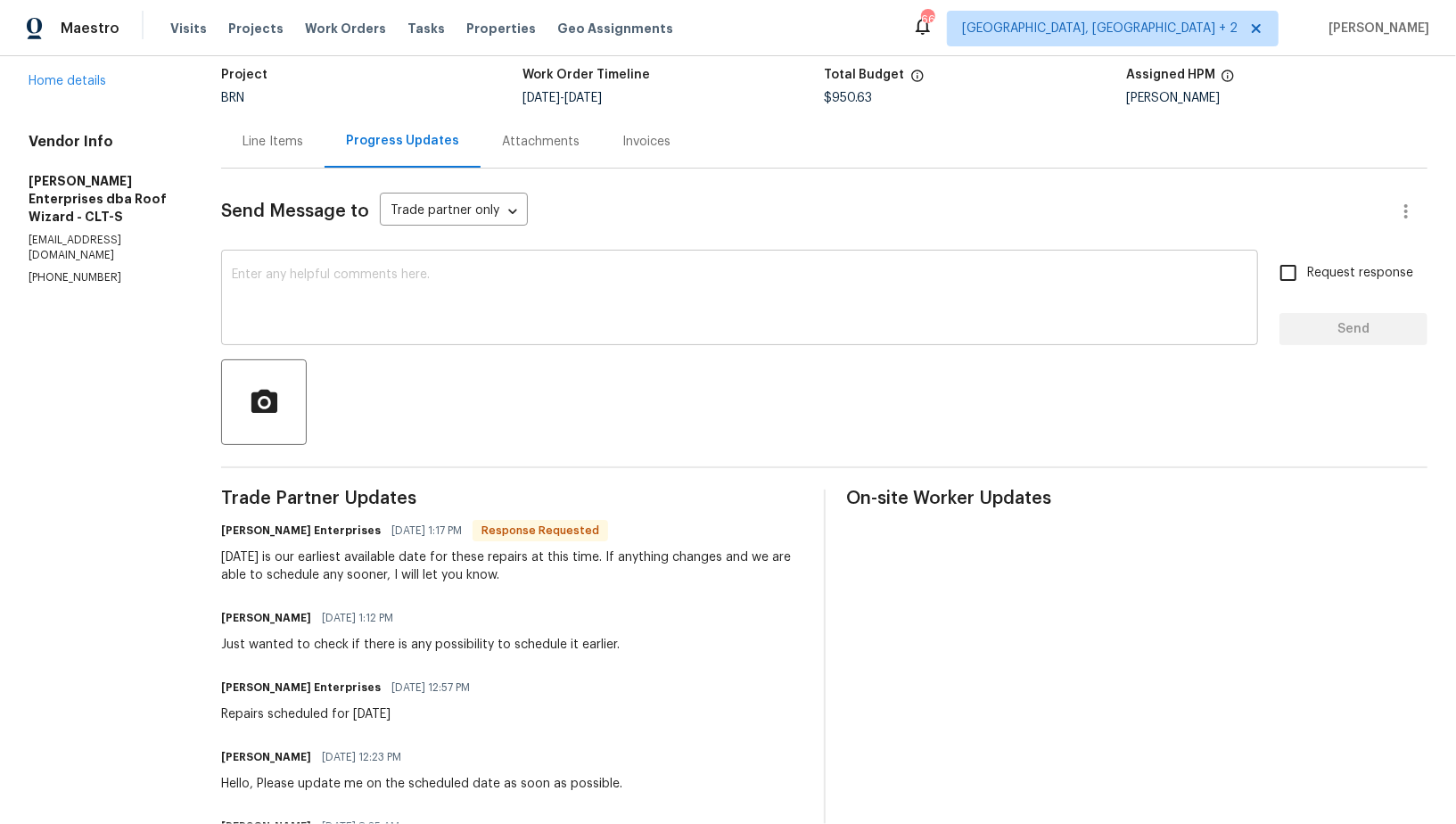
click at [440, 302] on textarea at bounding box center [739, 300] width 1015 height 63
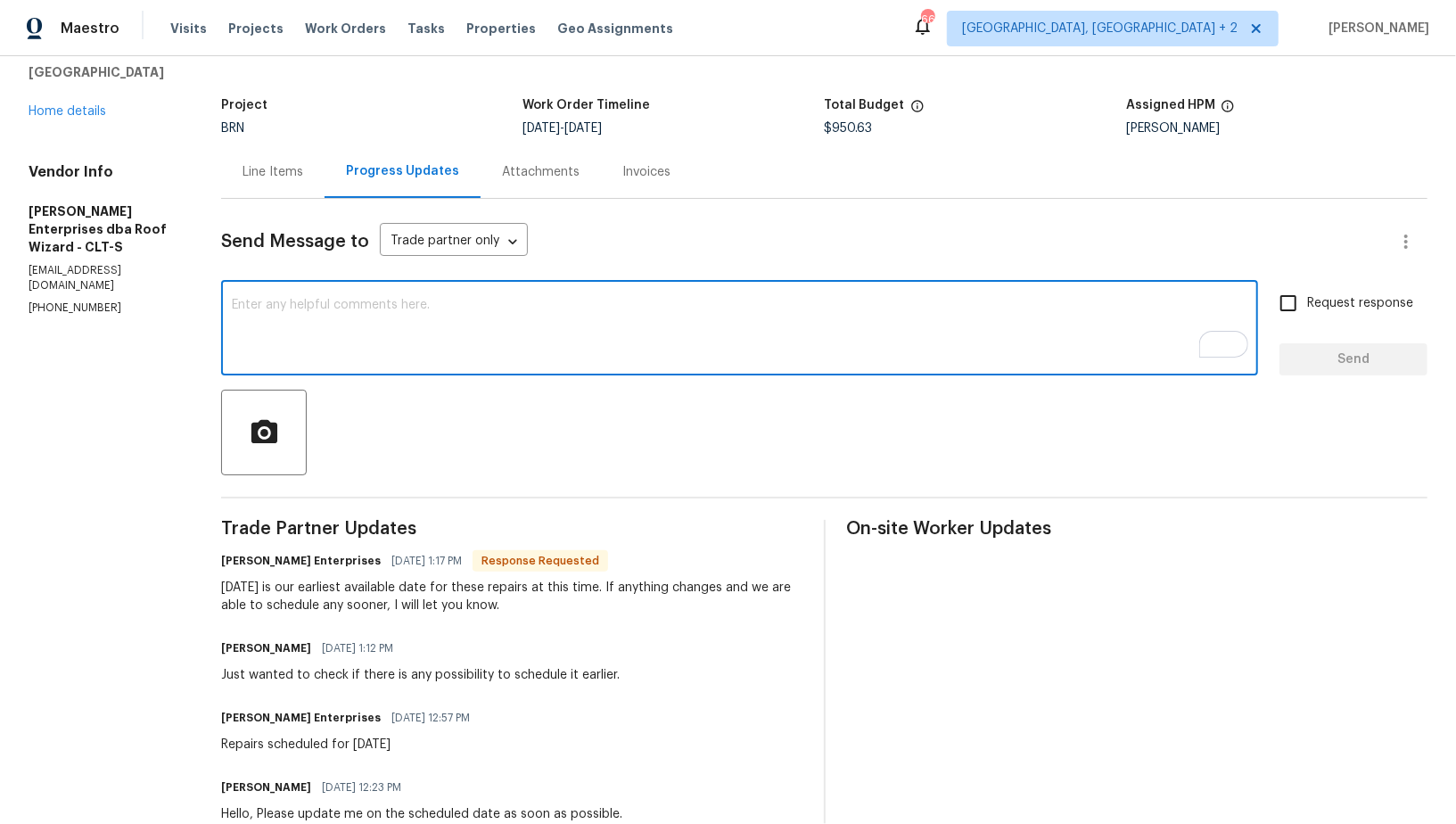
scroll to position [86, 0]
type textarea "G"
type textarea "I understand, Thank you!"
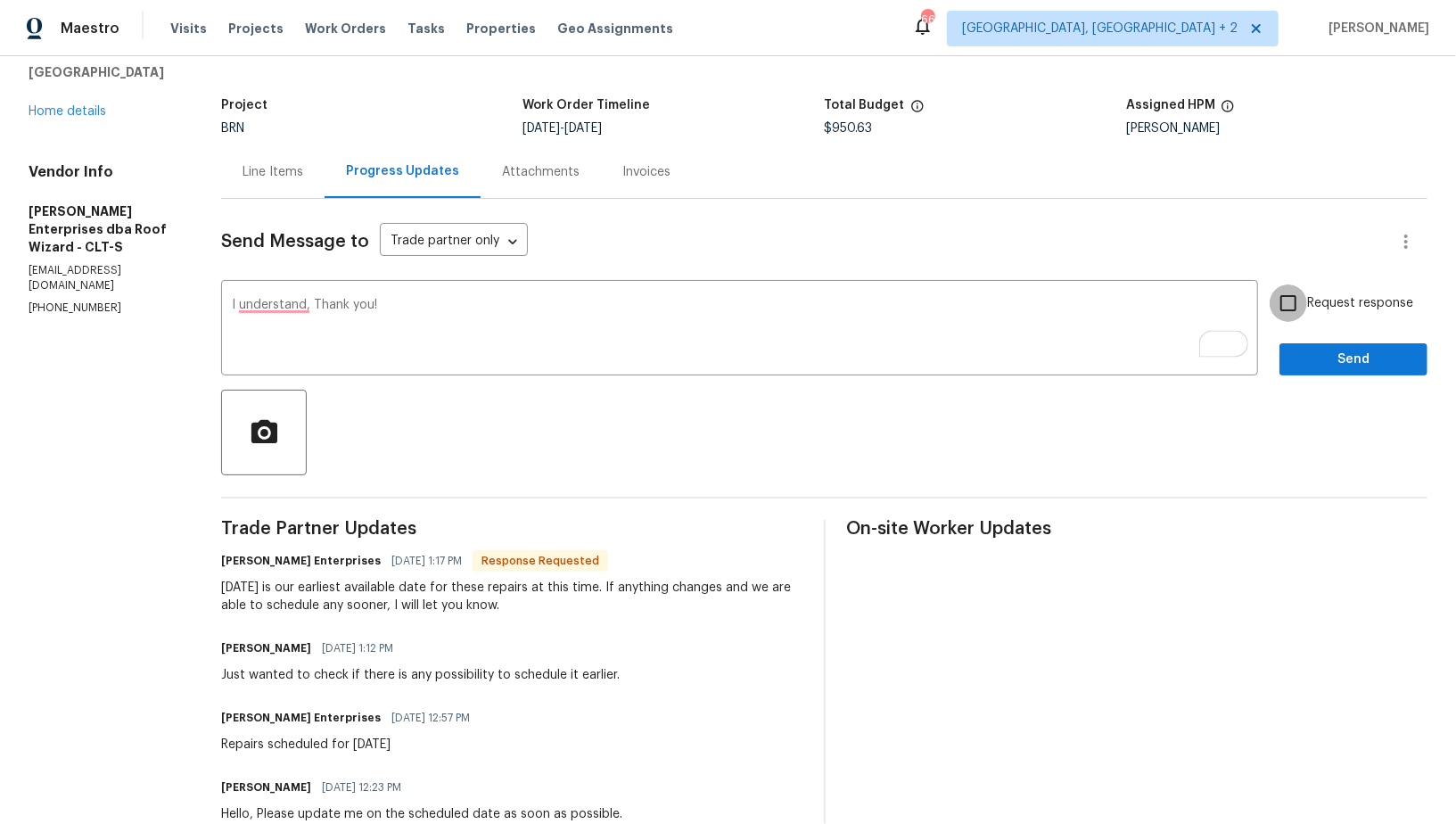
click at [1294, 307] on input "Request response" at bounding box center [1288, 303] width 38 height 38
checkbox input "true"
click at [1305, 349] on span "Send" at bounding box center [1353, 360] width 120 height 22
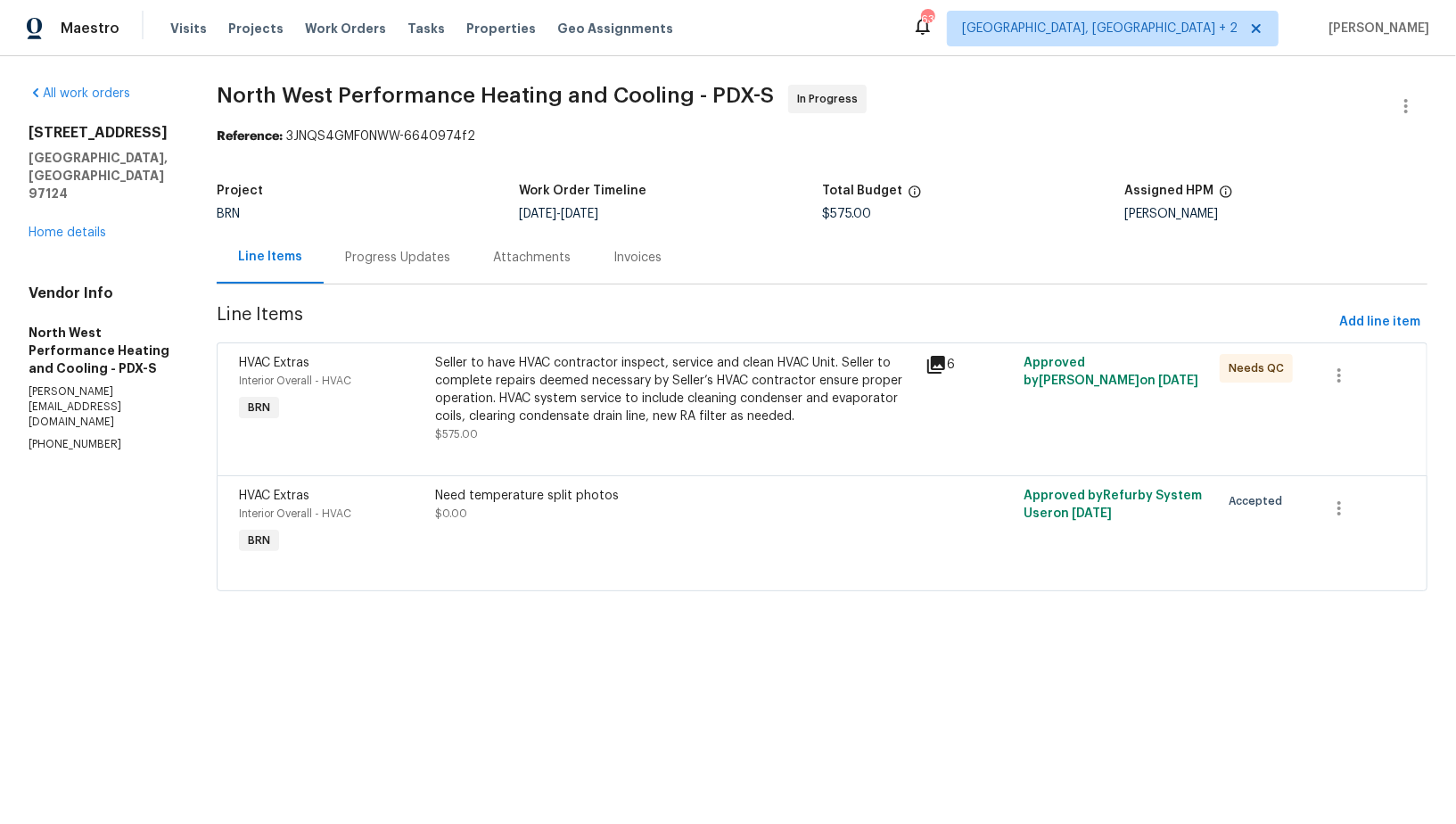
click at [450, 265] on div "Progress Updates" at bounding box center [398, 257] width 105 height 17
